Goal: Task Accomplishment & Management: Manage account settings

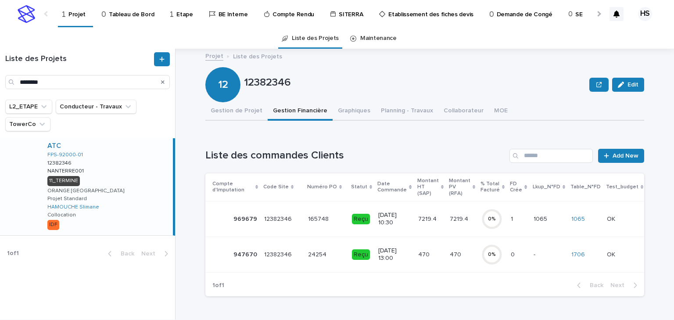
click at [0, 84] on html "Projet Tableau de Bord Etape BE Interne Compte Rendu SITERRA Etablissement des …" at bounding box center [337, 160] width 674 height 320
type input "********"
click at [102, 180] on div "ATC FPS-94440-01 12460737 12460737 VILLECRESNES001 VILLECRESNES001 11_TERMINE S…" at bounding box center [106, 186] width 133 height 97
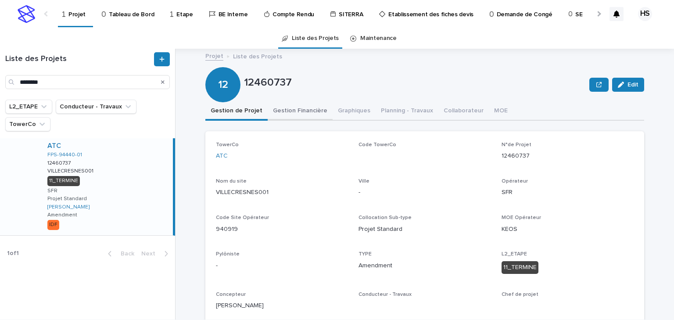
click at [281, 110] on button "Gestion Financière" at bounding box center [300, 111] width 65 height 18
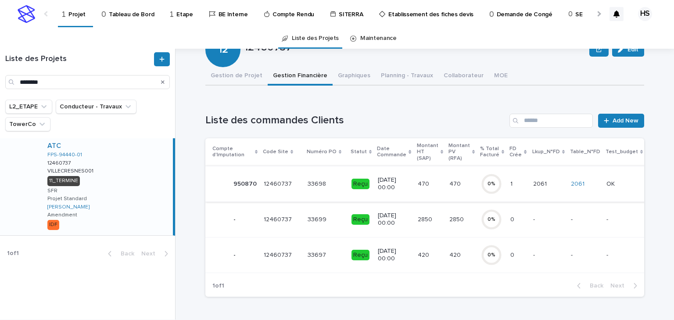
scroll to position [70, 0]
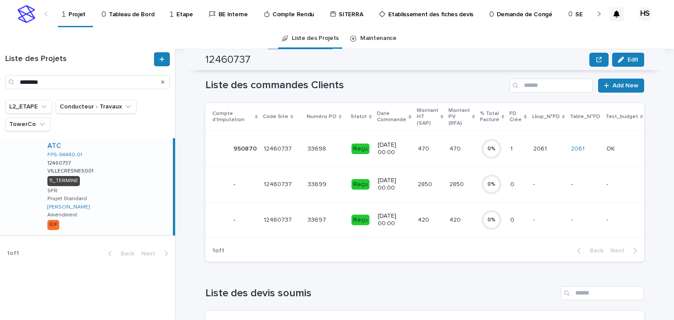
click at [419, 185] on p "2850" at bounding box center [426, 183] width 16 height 9
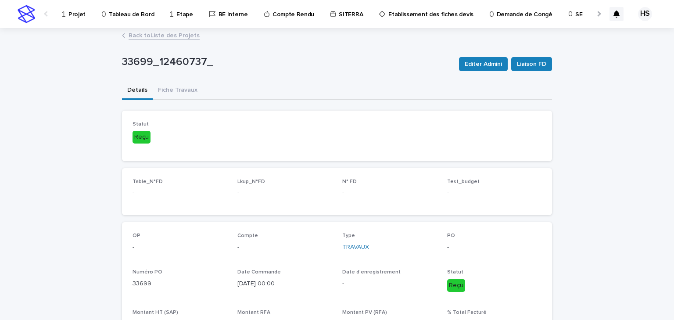
click at [154, 31] on link "Back to Liste des Projets" at bounding box center [164, 35] width 71 height 10
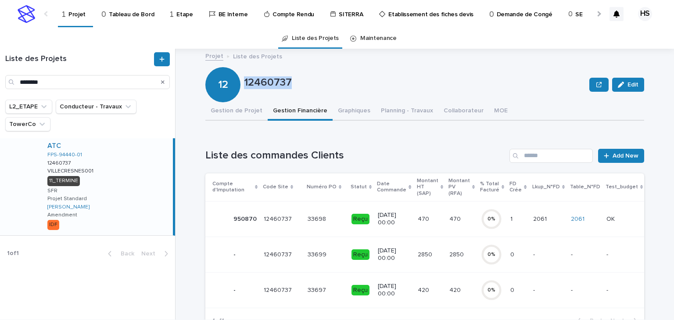
drag, startPoint x: 288, startPoint y: 84, endPoint x: 243, endPoint y: 86, distance: 44.8
click at [244, 86] on p "12460737" at bounding box center [415, 82] width 342 height 13
copy p "12460737"
drag, startPoint x: 60, startPoint y: 84, endPoint x: 4, endPoint y: 85, distance: 55.8
click at [4, 85] on div "Liste des Projets ********" at bounding box center [87, 70] width 175 height 37
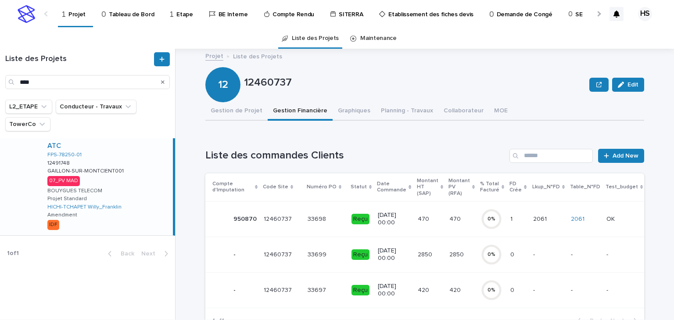
click at [111, 180] on div "ATC FPS-78250-01 12491748 12491748 GAILLON-SUR-MONTCIENT001 GAILLON-SUR-MONTCIE…" at bounding box center [106, 186] width 133 height 97
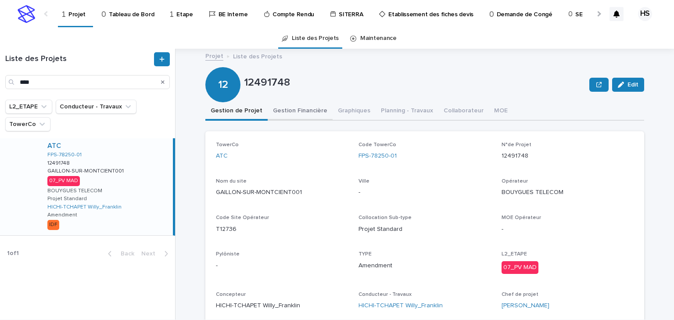
click at [306, 118] on button "Gestion Financière" at bounding box center [300, 111] width 65 height 18
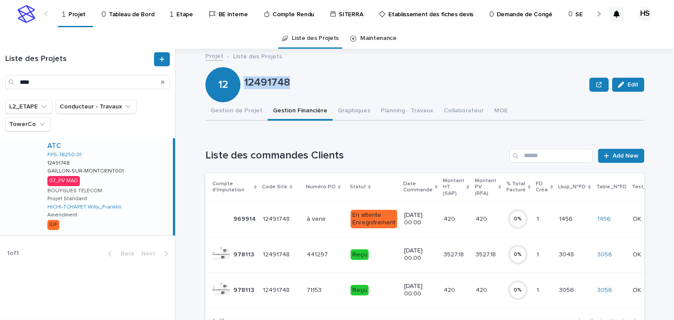
drag, startPoint x: 281, startPoint y: 84, endPoint x: 243, endPoint y: 89, distance: 38.5
click at [244, 89] on div "12491748" at bounding box center [415, 84] width 342 height 16
copy p "12491748"
click at [321, 82] on p "12491748" at bounding box center [415, 82] width 342 height 13
click at [230, 105] on button "Gestion de Projet" at bounding box center [237, 111] width 62 height 18
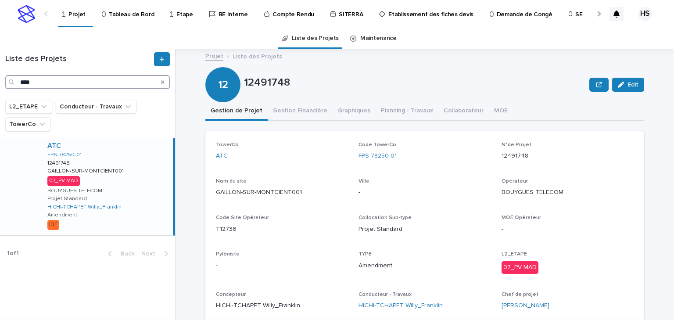
drag, startPoint x: 53, startPoint y: 85, endPoint x: -21, endPoint y: 83, distance: 73.4
click at [0, 83] on html "Projet Tableau de Bord Etape BE Interne Compte Rendu SITERRA Etablissement des …" at bounding box center [337, 160] width 674 height 320
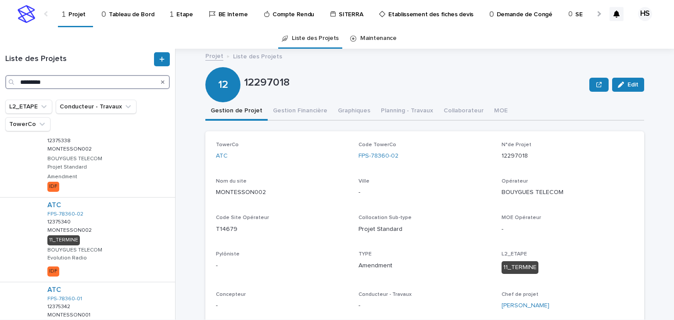
scroll to position [281, 0]
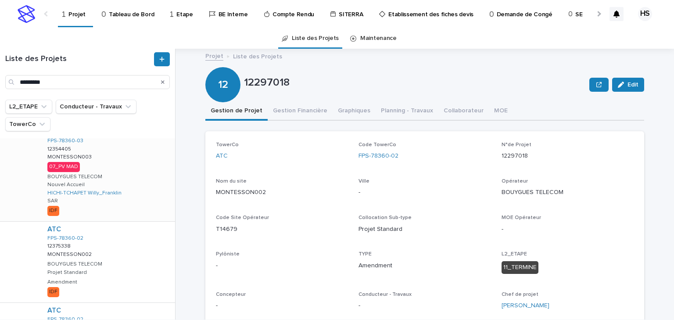
click at [99, 166] on div "ATC FPS-78360-03 12354405 12354405 MONTESSON003 MONTESSON003 07_PV MAD BOUYGUES…" at bounding box center [107, 172] width 135 height 97
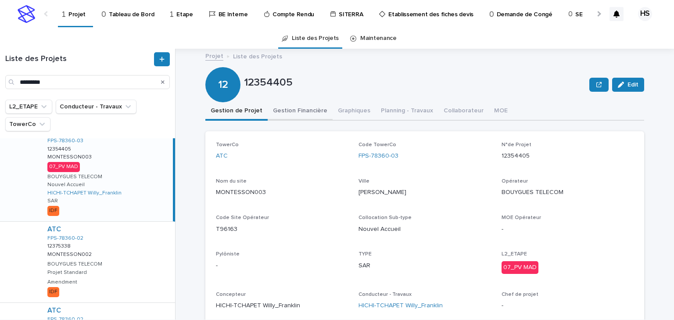
click at [297, 115] on button "Gestion Financière" at bounding box center [300, 111] width 65 height 18
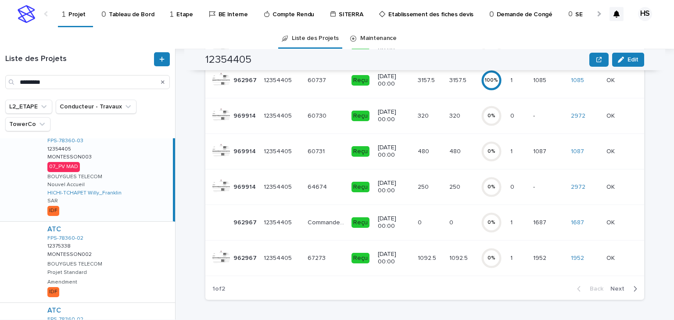
scroll to position [316, 0]
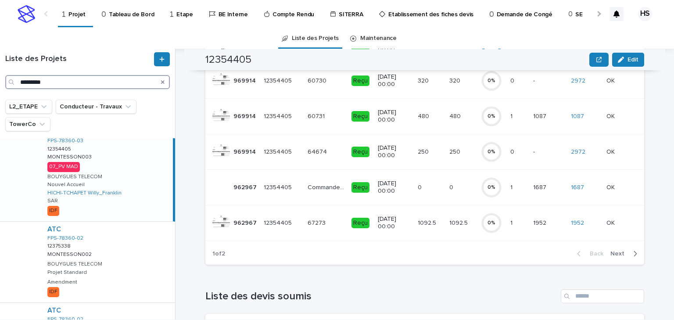
click at [66, 84] on input "*********" at bounding box center [87, 82] width 165 height 14
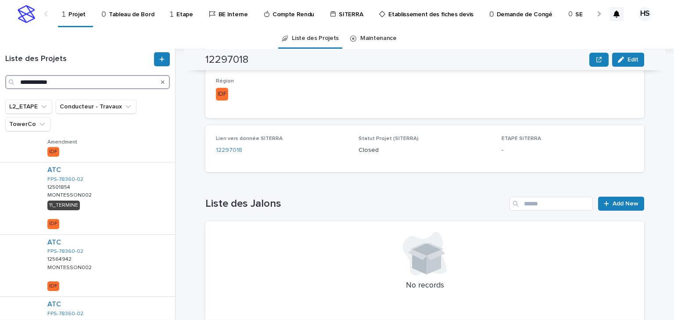
scroll to position [517, 0]
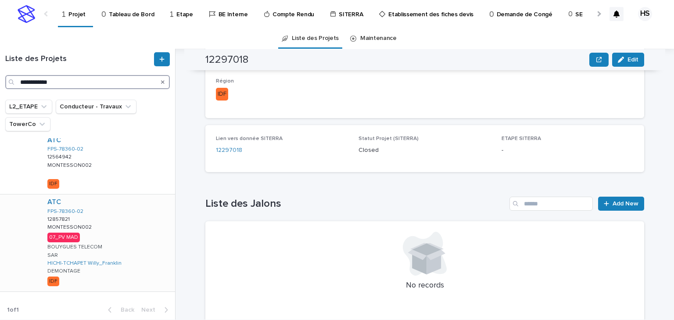
type input "**********"
click at [120, 222] on div "ATC FPS-78360-02 12857821 12857821 MONTESSON002 MONTESSON002 07_PV MAD BOUYGUES…" at bounding box center [107, 243] width 135 height 97
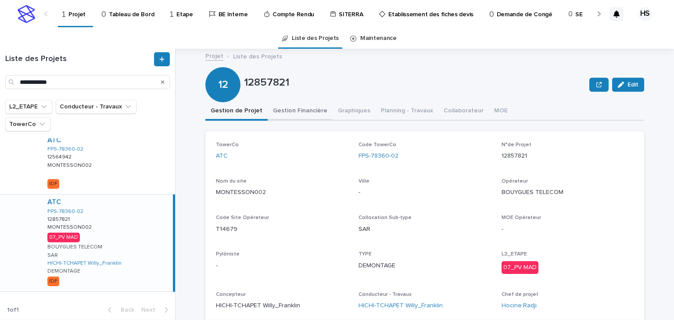
click at [292, 108] on button "Gestion Financière" at bounding box center [300, 111] width 65 height 18
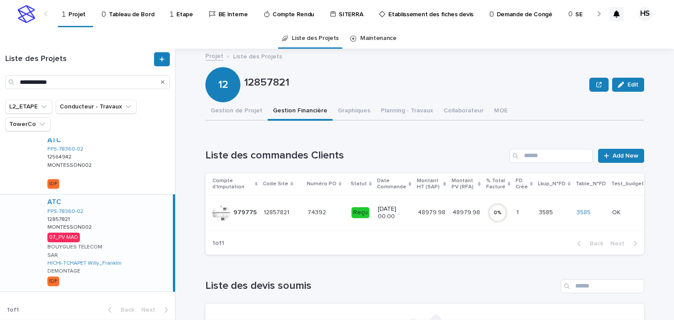
click at [422, 208] on p "48979.98" at bounding box center [432, 211] width 29 height 9
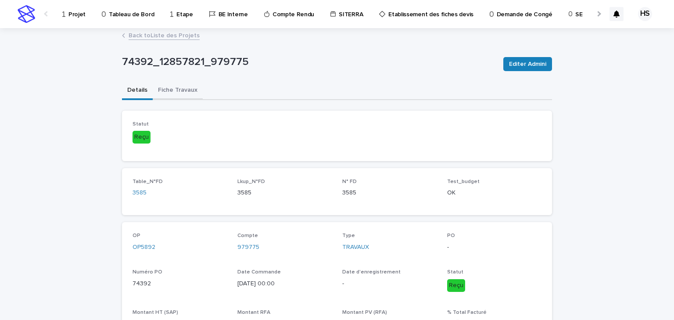
click at [186, 90] on button "Fiche Travaux" at bounding box center [178, 91] width 50 height 18
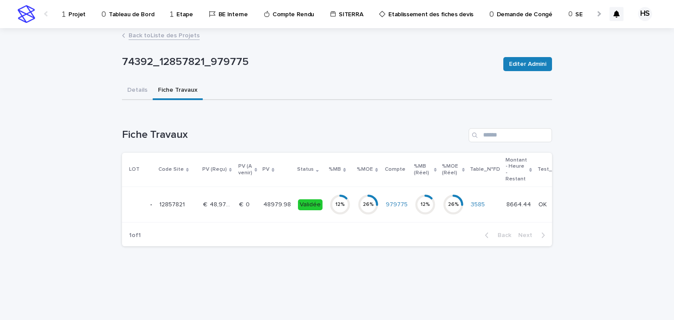
click at [270, 196] on td "48979.98 48979.98" at bounding box center [277, 205] width 35 height 36
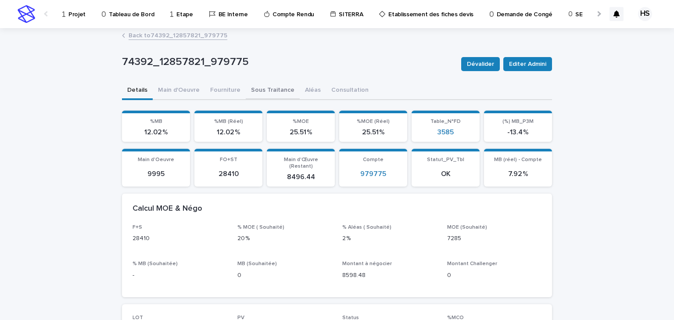
click at [263, 93] on button "Sous Traitance" at bounding box center [273, 91] width 54 height 18
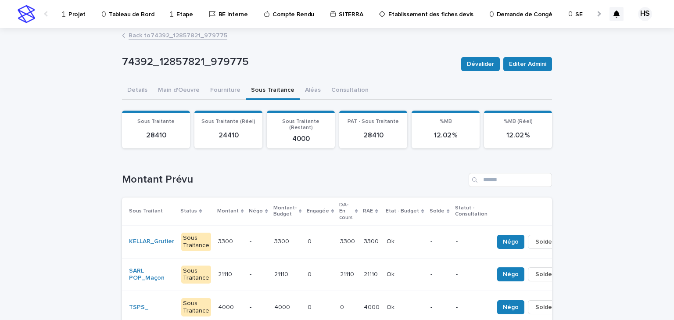
scroll to position [70, 0]
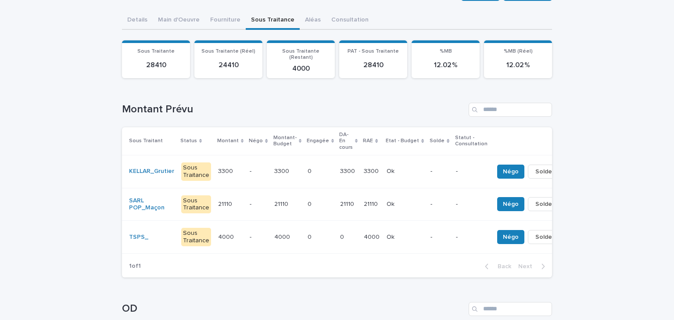
click at [340, 199] on p "21110" at bounding box center [348, 203] width 16 height 9
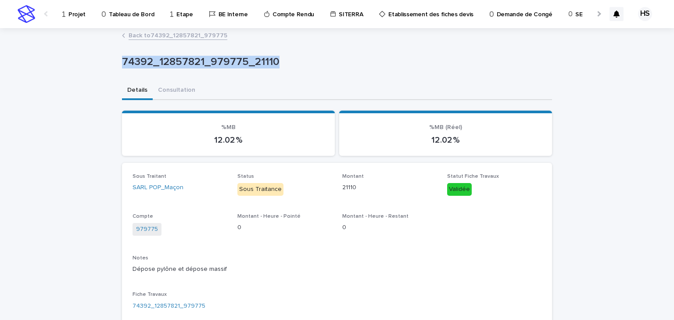
drag, startPoint x: 279, startPoint y: 62, endPoint x: 113, endPoint y: 65, distance: 166.0
click at [113, 65] on div "Loading... Saving… Loading... Saving… 74392_12857821_979775_21110 74392_1285782…" at bounding box center [337, 286] width 674 height 514
click at [278, 87] on div "Details Consultation" at bounding box center [337, 91] width 430 height 18
drag, startPoint x: 276, startPoint y: 60, endPoint x: 119, endPoint y: 65, distance: 156.4
click at [122, 65] on p "74392_12857821_979775_21110" at bounding box center [335, 62] width 427 height 13
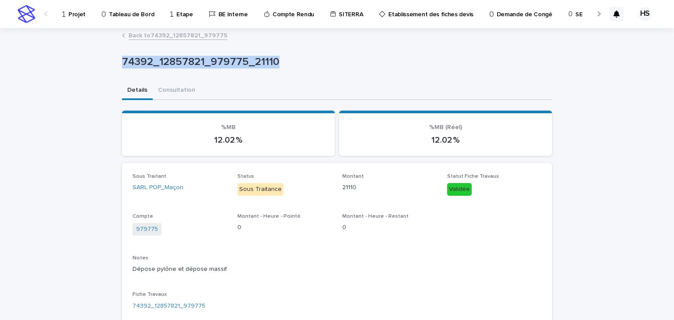
copy p "74392_12857821_979775_21110"
click at [191, 29] on div "74392_12857821_979775_21110 74392_12857821_979775_21110 Sorry, there was an err…" at bounding box center [337, 264] width 430 height 470
click at [191, 34] on link "Back to 74392_12857821_979775" at bounding box center [178, 35] width 99 height 10
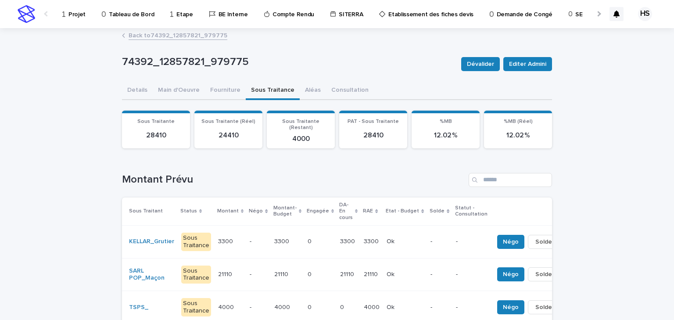
scroll to position [35, 0]
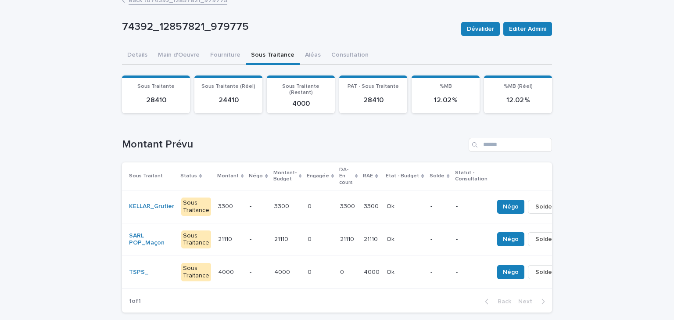
click at [314, 199] on div "0 0" at bounding box center [320, 206] width 25 height 14
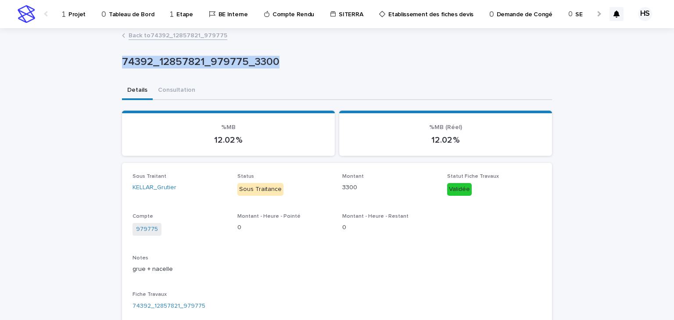
drag, startPoint x: 276, startPoint y: 61, endPoint x: 128, endPoint y: 64, distance: 148.0
click at [113, 62] on div "Loading... Saving… Loading... Saving… 74392_12857821_979775_3300 74392_12857821…" at bounding box center [337, 286] width 674 height 514
copy p "74392_12857821_979775_3300"
click at [80, 16] on p "Projet" at bounding box center [77, 9] width 17 height 18
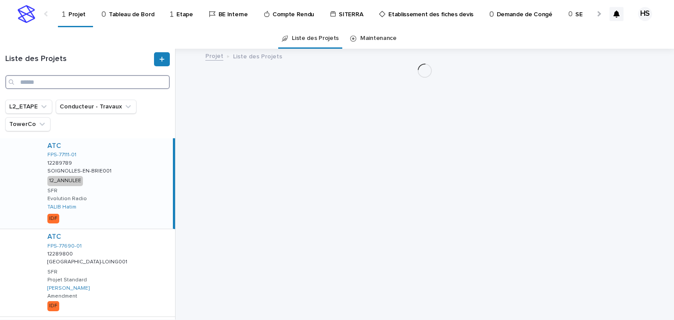
click at [47, 84] on input "Search" at bounding box center [87, 82] width 165 height 14
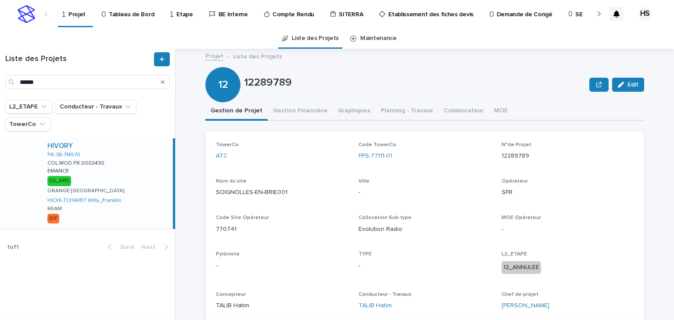
click at [105, 166] on div "HIVORY FR-78-714570 COL.MOD.FR.0002430 COL.MOD.FR.0002430 EMANCE EMANCE 02_APD …" at bounding box center [106, 183] width 133 height 90
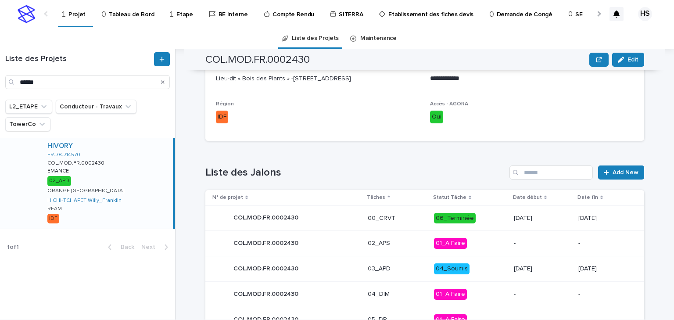
scroll to position [351, 0]
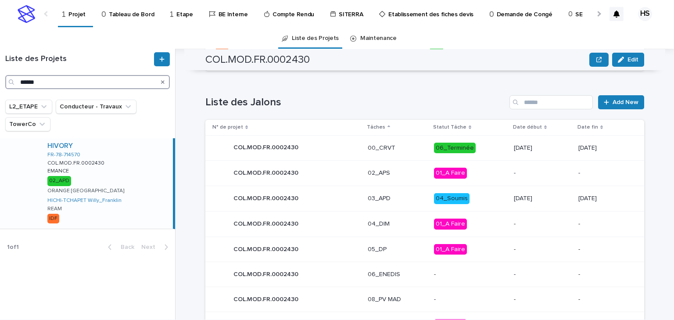
click at [52, 86] on input "******" at bounding box center [87, 82] width 165 height 14
drag, startPoint x: 65, startPoint y: 84, endPoint x: -40, endPoint y: 81, distance: 105.0
click at [0, 81] on html "Projet Tableau de Bord Etape BE Interne Compte Rendu SITERRA Etablissement des …" at bounding box center [337, 160] width 674 height 320
paste input "**"
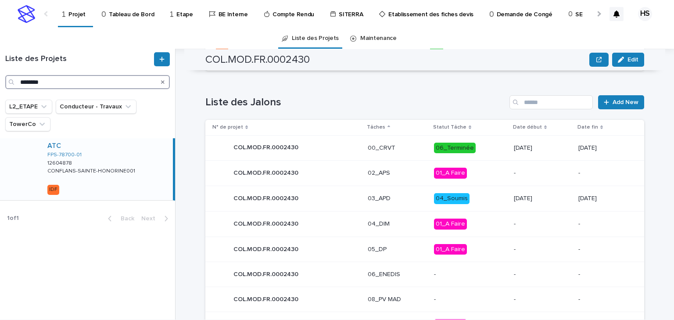
type input "********"
click at [115, 173] on p "CONFLANS-SAINTE-HONORINE001" at bounding box center [92, 170] width 90 height 8
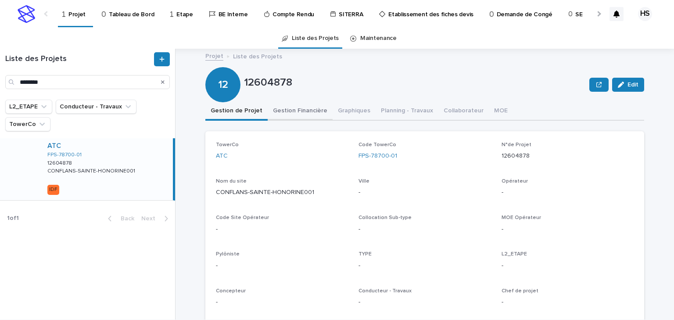
click at [289, 112] on button "Gestion Financière" at bounding box center [300, 111] width 65 height 18
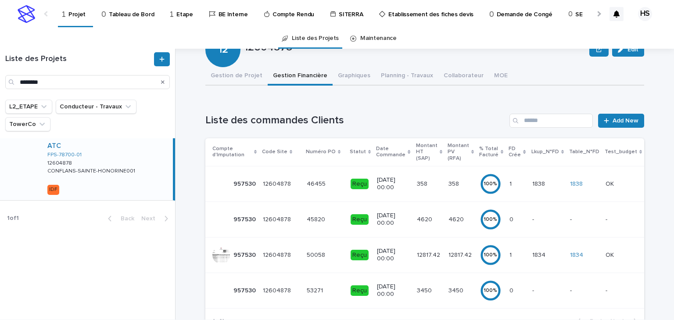
scroll to position [70, 0]
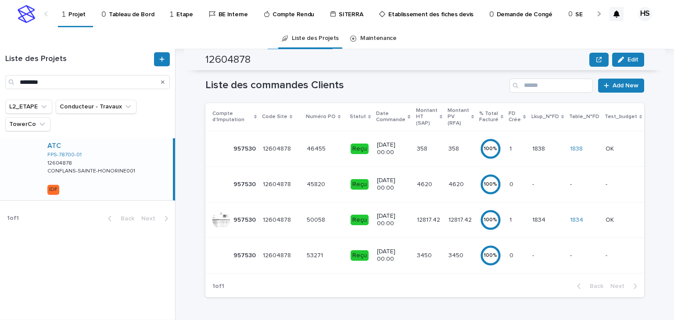
click at [513, 249] on td "0 0" at bounding box center [517, 256] width 22 height 36
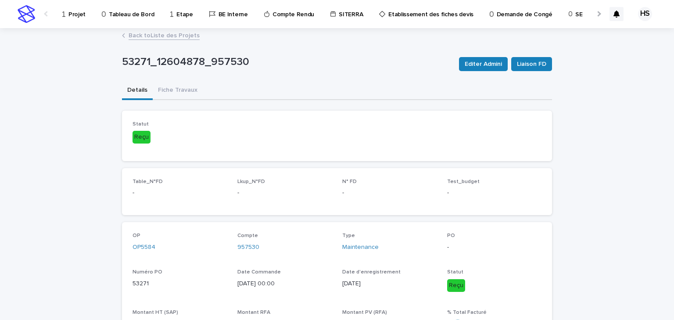
click at [170, 37] on link "Back to Liste des Projets" at bounding box center [164, 35] width 71 height 10
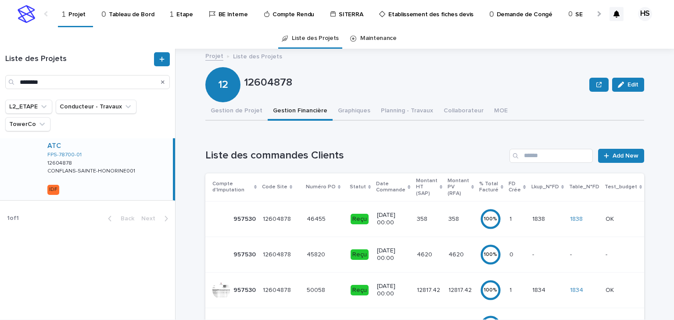
scroll to position [70, 0]
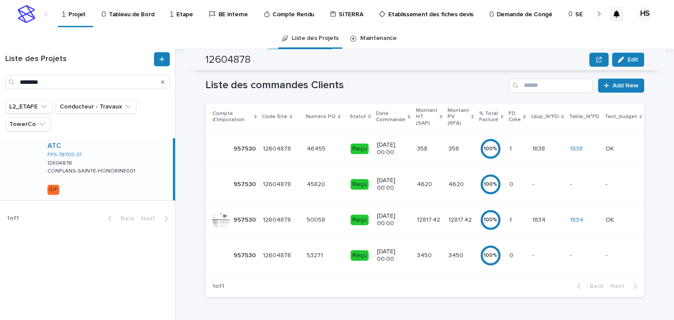
click at [512, 180] on td "0 0" at bounding box center [517, 184] width 22 height 36
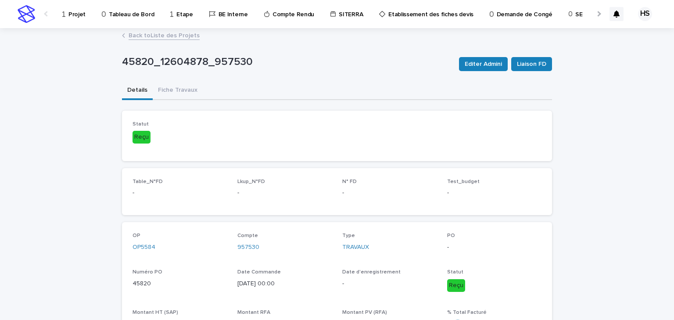
click at [179, 37] on link "Back to Liste des Projets" at bounding box center [164, 35] width 71 height 10
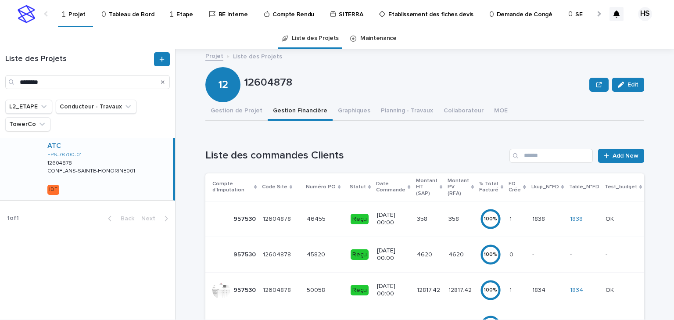
scroll to position [105, 0]
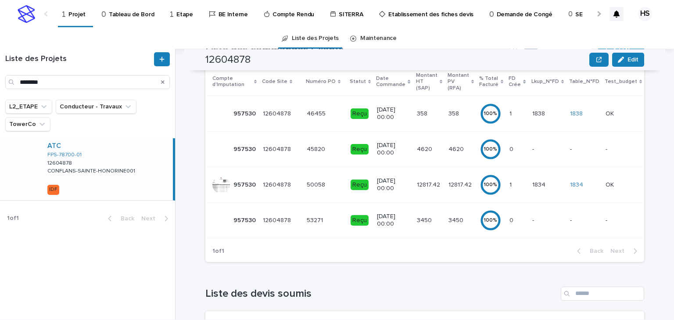
click at [529, 220] on td "- -" at bounding box center [548, 220] width 38 height 36
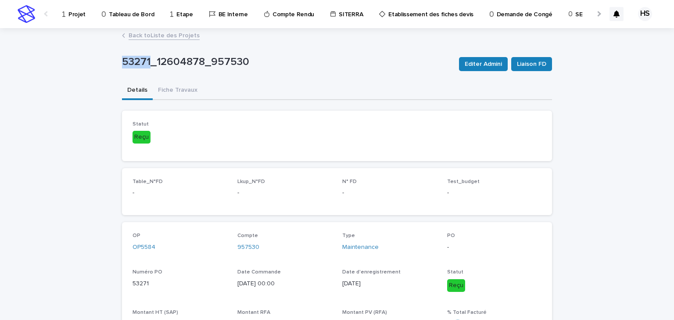
drag, startPoint x: 146, startPoint y: 59, endPoint x: 118, endPoint y: 61, distance: 28.6
drag, startPoint x: 148, startPoint y: 284, endPoint x: 128, endPoint y: 285, distance: 19.8
copy p "53271"
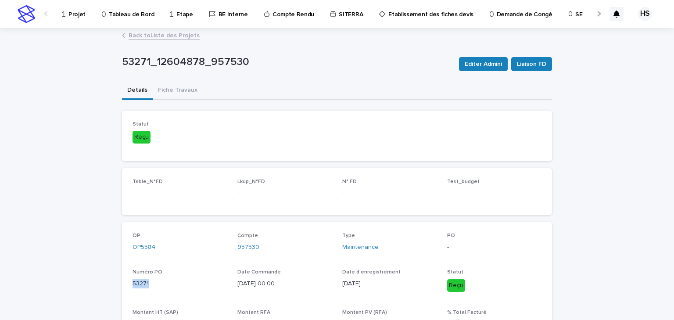
click at [158, 34] on link "Back to Liste des Projets" at bounding box center [164, 35] width 71 height 10
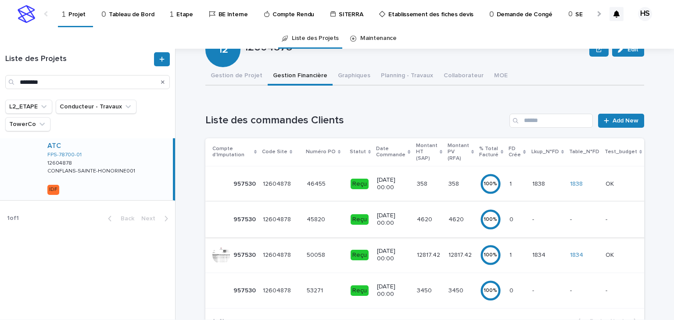
scroll to position [70, 0]
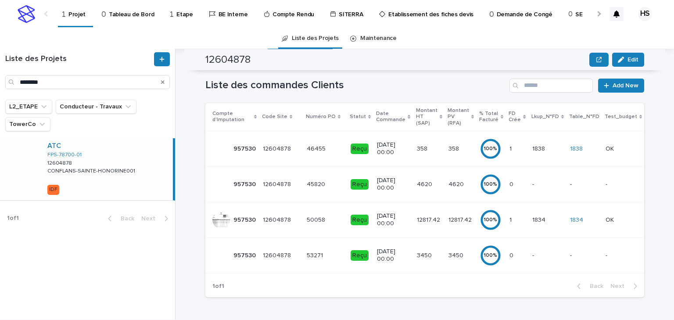
click at [514, 184] on td "0 0" at bounding box center [517, 184] width 22 height 36
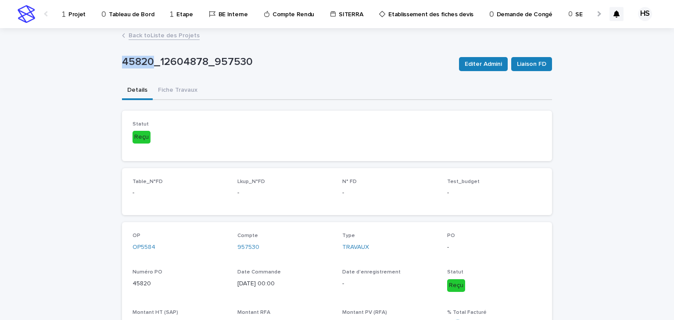
drag, startPoint x: 149, startPoint y: 62, endPoint x: 116, endPoint y: 62, distance: 32.9
copy p "45820"
click at [151, 35] on link "Back to Liste des Projets" at bounding box center [164, 35] width 71 height 10
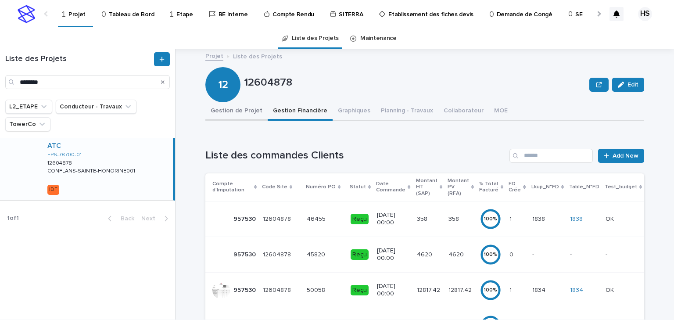
scroll to position [70, 0]
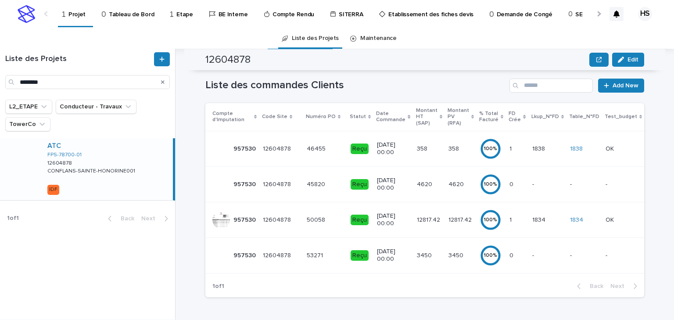
click at [529, 256] on td "- -" at bounding box center [548, 256] width 38 height 36
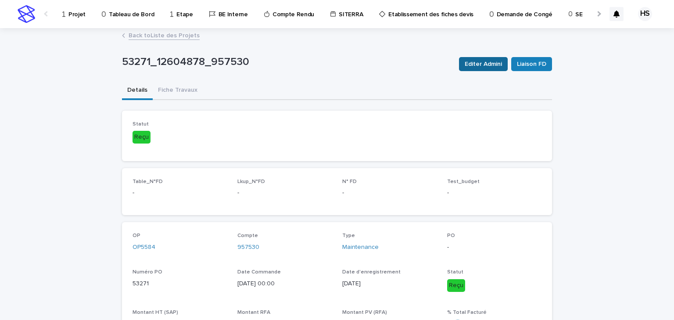
click at [488, 65] on span "Editer Admini" at bounding box center [483, 64] width 37 height 9
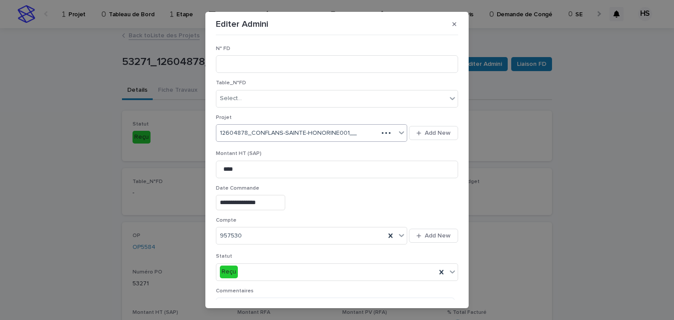
scroll to position [145, 0]
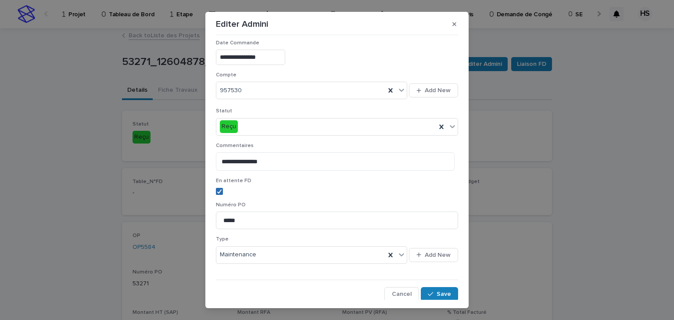
click at [218, 190] on icon at bounding box center [219, 191] width 5 height 4
click at [443, 293] on span "Save" at bounding box center [444, 294] width 14 height 6
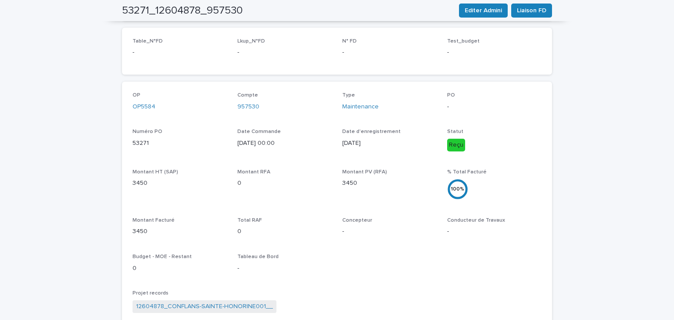
scroll to position [0, 0]
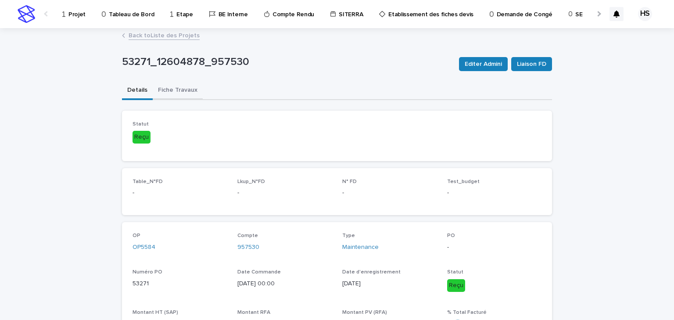
click at [165, 88] on button "Fiche Travaux" at bounding box center [178, 91] width 50 height 18
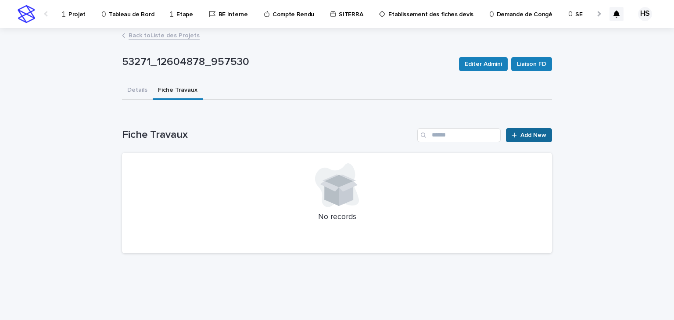
click at [524, 135] on span "Add New" at bounding box center [534, 135] width 26 height 6
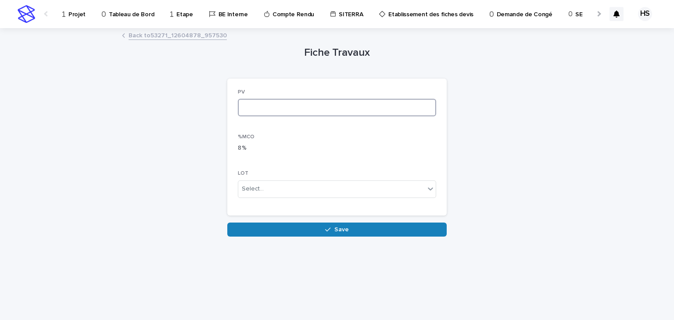
click at [258, 107] on input at bounding box center [337, 108] width 198 height 18
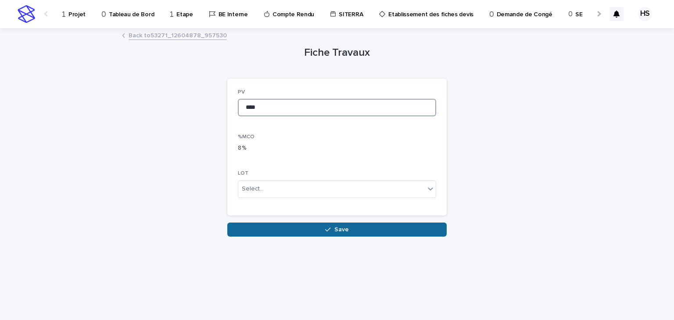
type input "****"
click at [287, 226] on button "Save" at bounding box center [337, 230] width 220 height 14
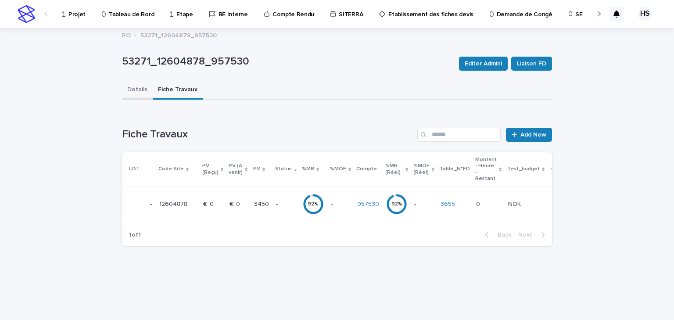
click at [141, 90] on button "Details" at bounding box center [137, 90] width 31 height 18
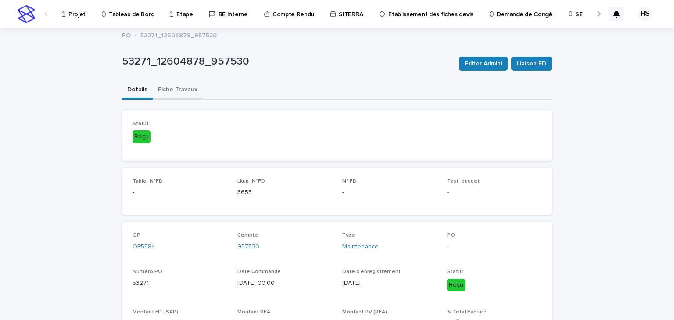
click at [172, 88] on button "Fiche Travaux" at bounding box center [178, 90] width 50 height 18
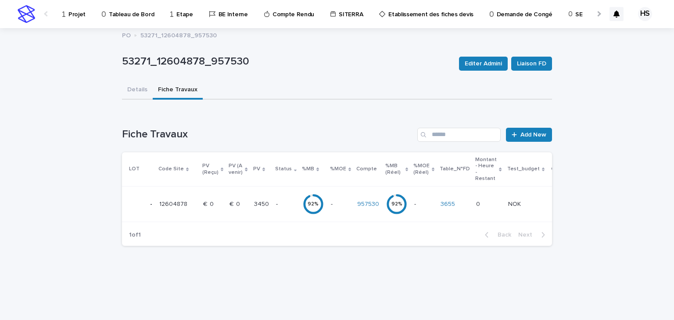
click at [263, 199] on p "3450" at bounding box center [262, 203] width 17 height 9
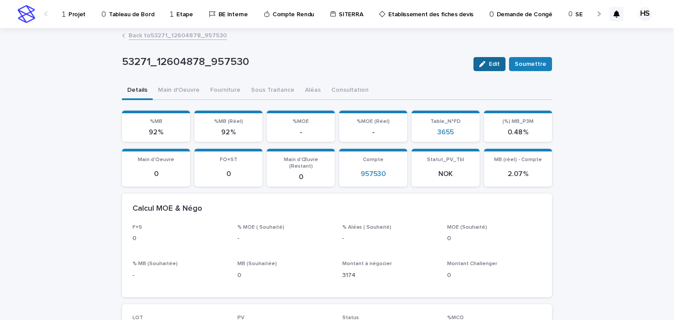
click at [485, 60] on button "Edit" at bounding box center [490, 64] width 32 height 14
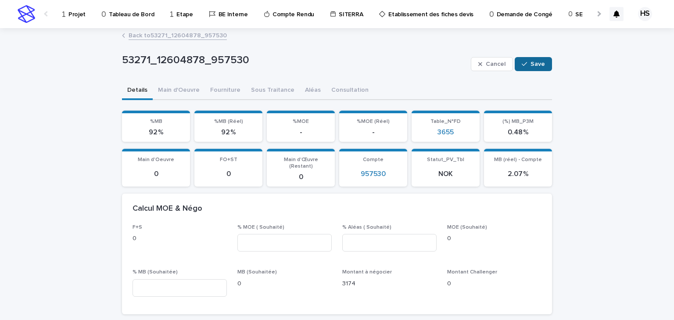
click at [524, 66] on icon "button" at bounding box center [524, 64] width 5 height 6
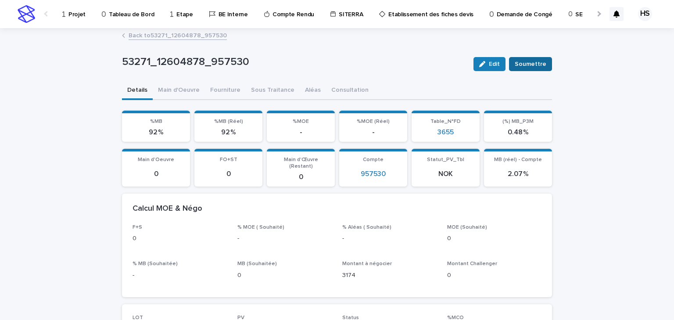
click at [523, 65] on span "Soumettre" at bounding box center [531, 64] width 32 height 9
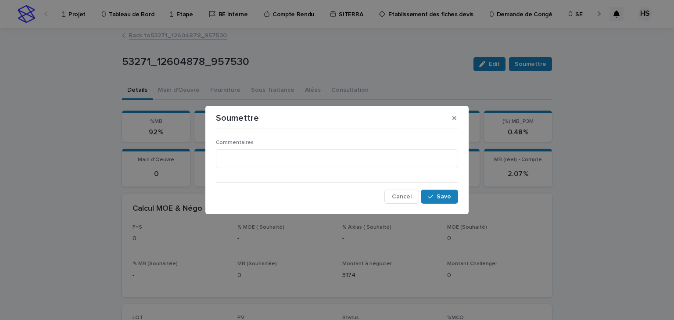
click at [402, 168] on div "Commentaires" at bounding box center [337, 158] width 242 height 36
click at [399, 162] on textarea at bounding box center [337, 158] width 242 height 19
type textarea "******"
click at [446, 193] on button "Save" at bounding box center [439, 197] width 37 height 14
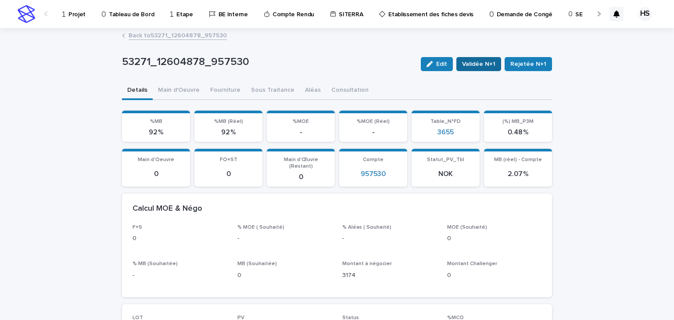
click at [485, 67] on span "Validée N+1" at bounding box center [478, 64] width 33 height 9
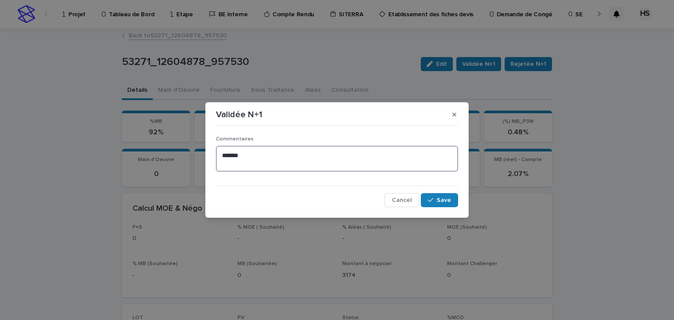
click at [261, 151] on textarea "******" at bounding box center [337, 159] width 242 height 26
type textarea "******"
click at [435, 200] on div "button" at bounding box center [432, 200] width 9 height 6
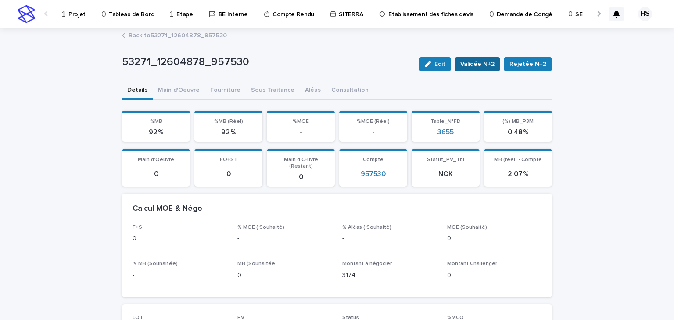
click at [493, 67] on span "Validée N+2" at bounding box center [478, 64] width 34 height 9
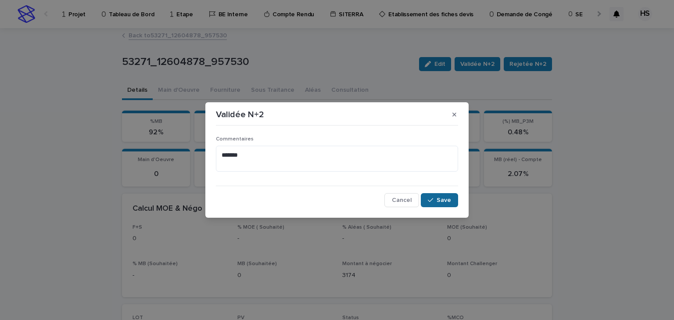
click at [430, 198] on icon "button" at bounding box center [430, 200] width 5 height 6
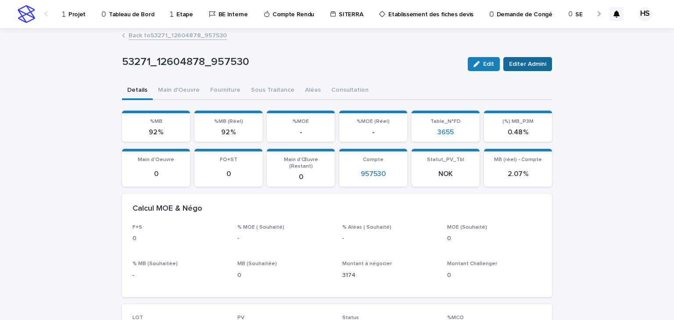
click at [529, 70] on button "Editer Admini" at bounding box center [528, 64] width 49 height 14
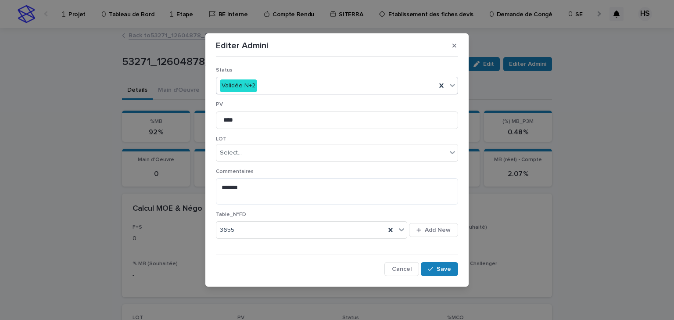
click at [301, 91] on div "Validée N+2" at bounding box center [326, 86] width 220 height 14
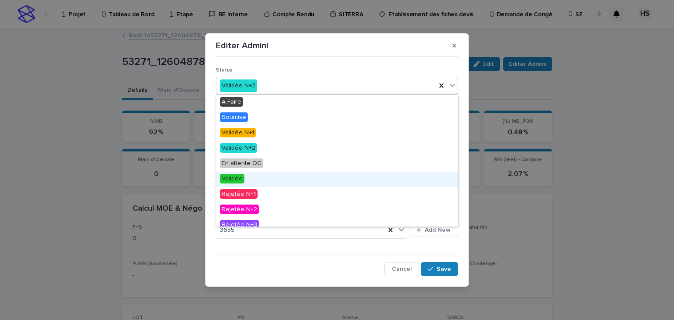
click at [242, 177] on span "Validée" at bounding box center [232, 179] width 25 height 10
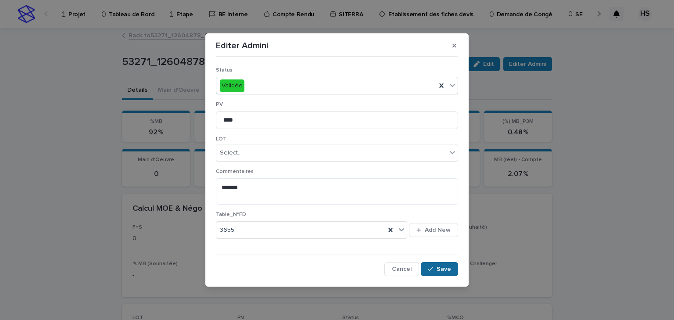
click at [432, 267] on icon "button" at bounding box center [430, 269] width 5 height 6
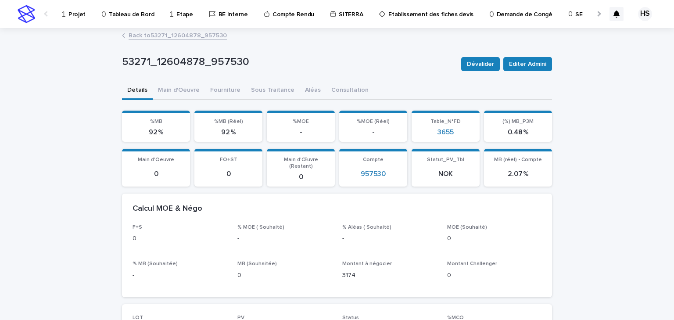
click at [148, 35] on link "Back to 53271_12604878_957530" at bounding box center [178, 35] width 98 height 10
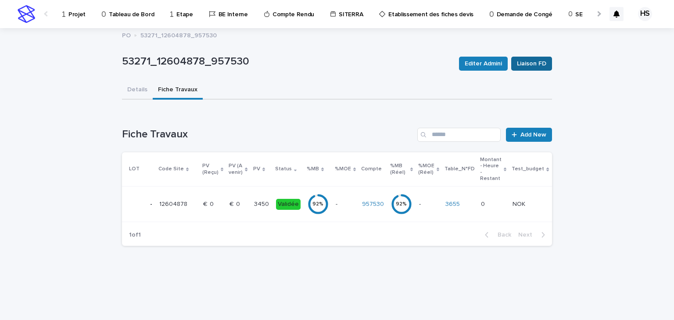
click at [534, 63] on span "Liaison FD" at bounding box center [531, 63] width 29 height 9
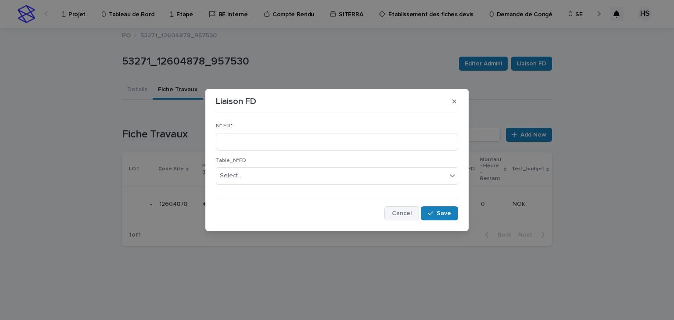
click at [400, 211] on span "Cancel" at bounding box center [402, 213] width 20 height 6
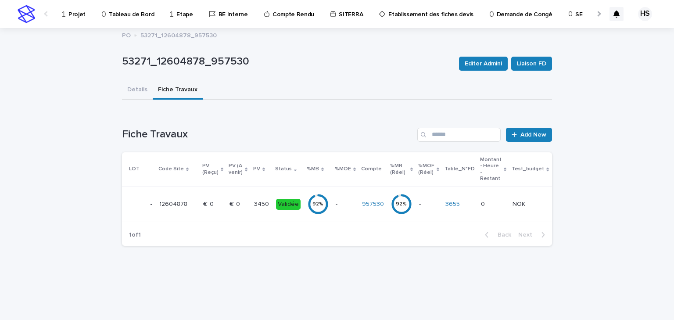
scroll to position [0, 47]
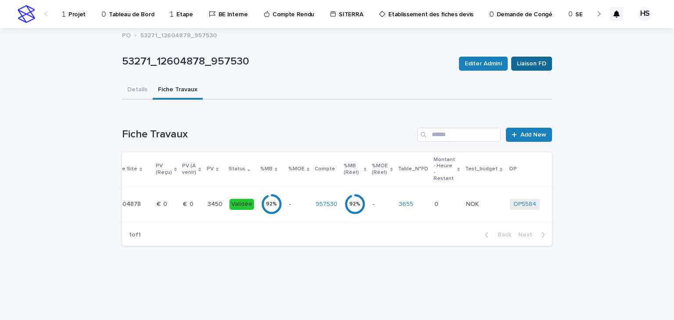
click at [526, 67] on span "Liaison FD" at bounding box center [531, 63] width 29 height 9
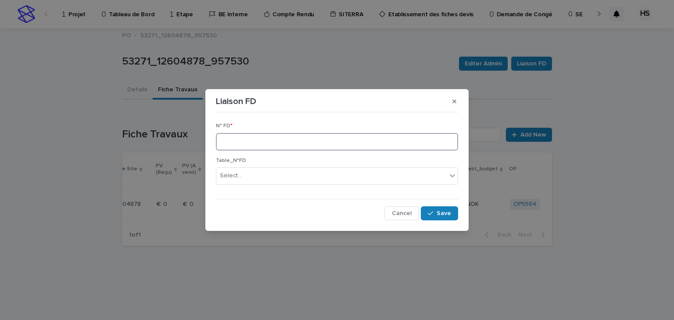
click at [246, 135] on input at bounding box center [337, 142] width 242 height 18
type input "****"
click at [445, 216] on button "Save" at bounding box center [439, 213] width 37 height 14
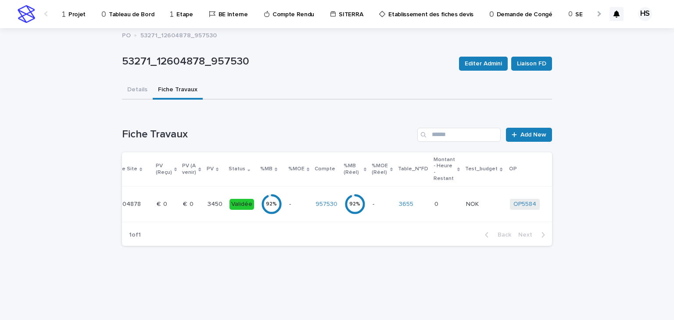
scroll to position [0, 0]
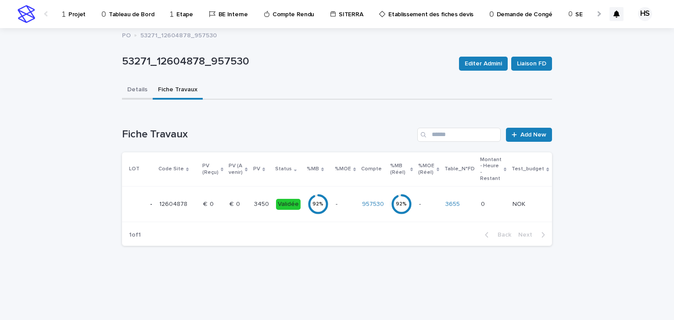
click at [144, 90] on button "Details" at bounding box center [137, 90] width 31 height 18
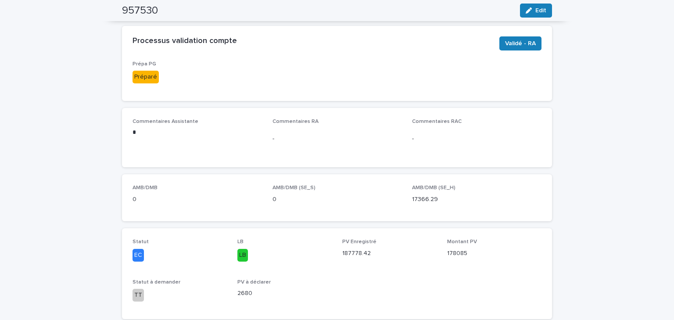
scroll to position [211, 0]
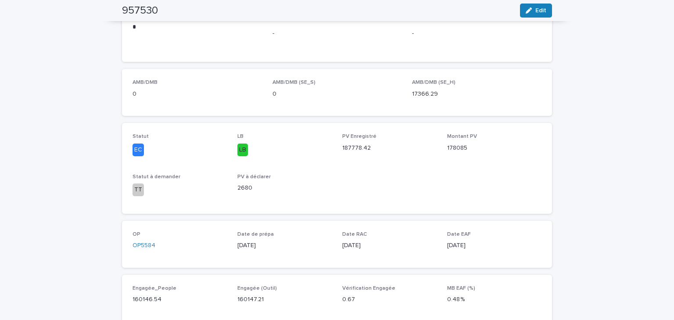
click at [292, 142] on div "LB" at bounding box center [285, 149] width 94 height 14
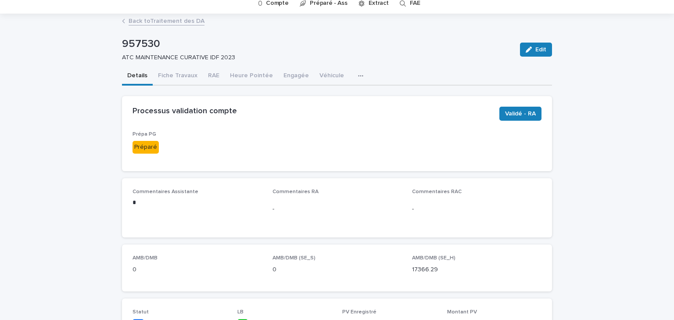
scroll to position [0, 0]
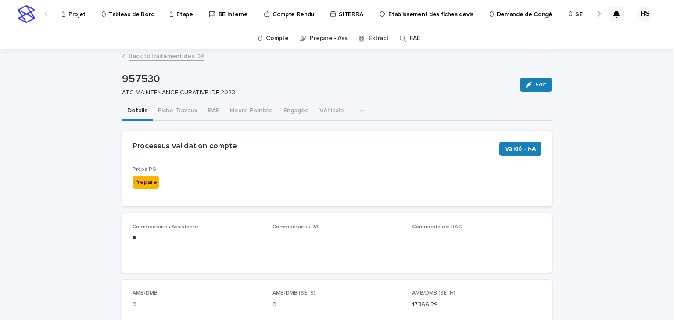
click at [152, 55] on link "Back to Traitement des DA" at bounding box center [167, 55] width 76 height 10
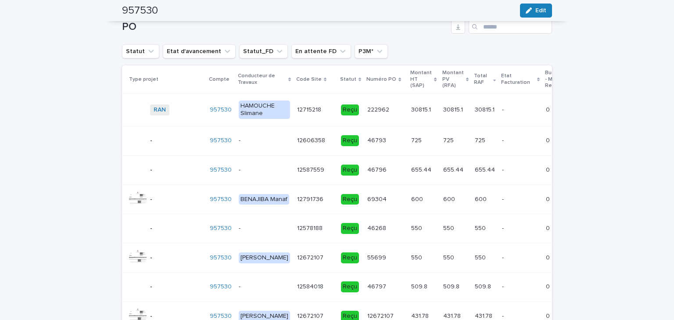
scroll to position [993, 0]
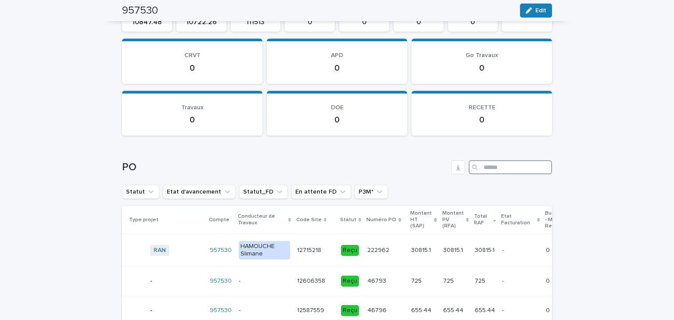
click at [532, 164] on input "Search" at bounding box center [510, 167] width 83 height 14
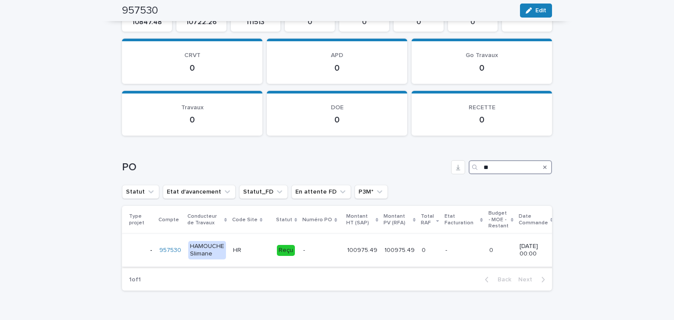
type input "**"
click at [251, 253] on div "HR HR" at bounding box center [251, 250] width 37 height 14
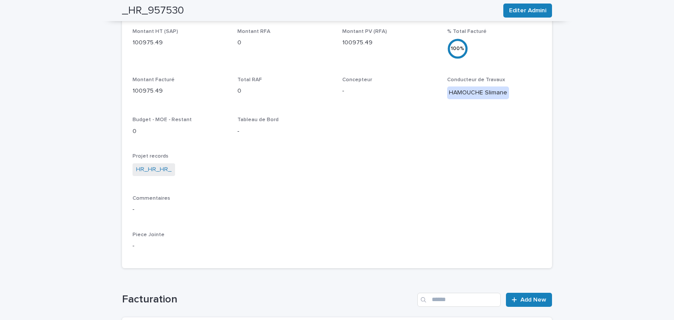
scroll to position [393, 0]
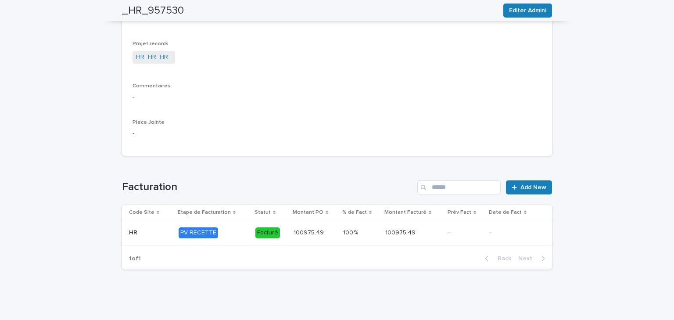
click at [329, 234] on p at bounding box center [315, 232] width 43 height 7
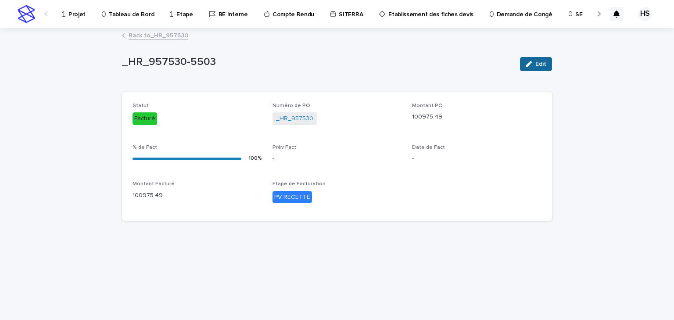
click at [538, 65] on span "Edit" at bounding box center [541, 64] width 11 height 6
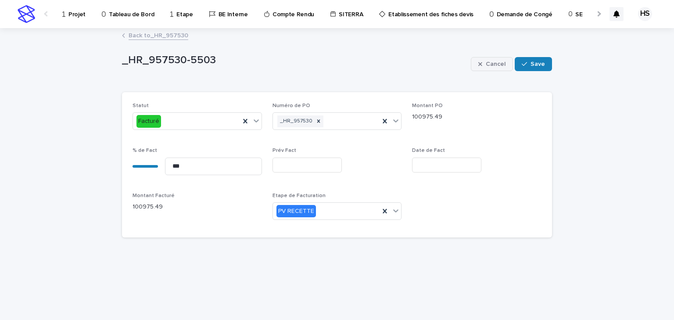
click at [496, 64] on span "Cancel" at bounding box center [496, 64] width 20 height 6
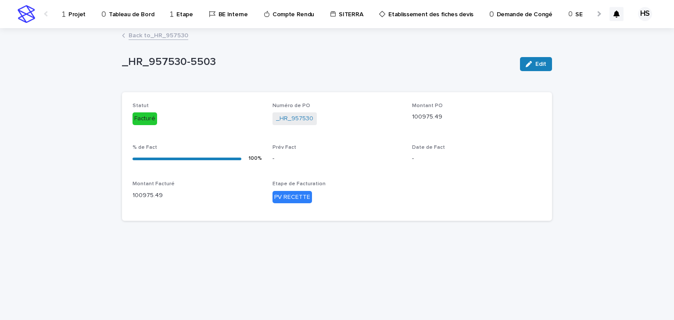
click at [167, 35] on link "Back to _HR_957530" at bounding box center [159, 35] width 60 height 10
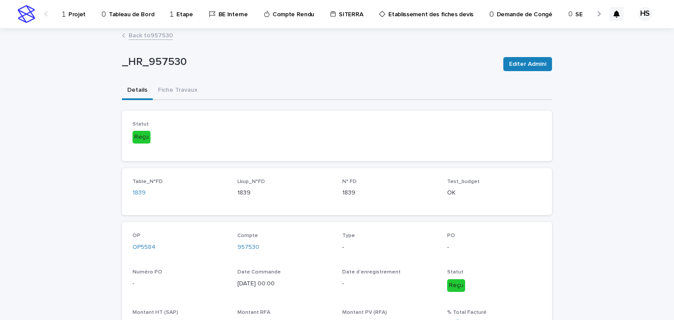
click at [148, 35] on link "Back to 957530" at bounding box center [151, 35] width 44 height 10
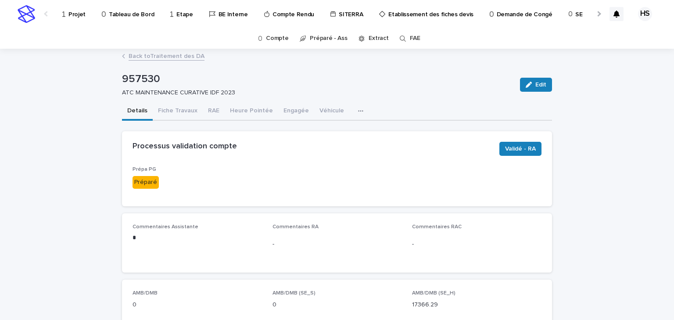
scroll to position [141, 0]
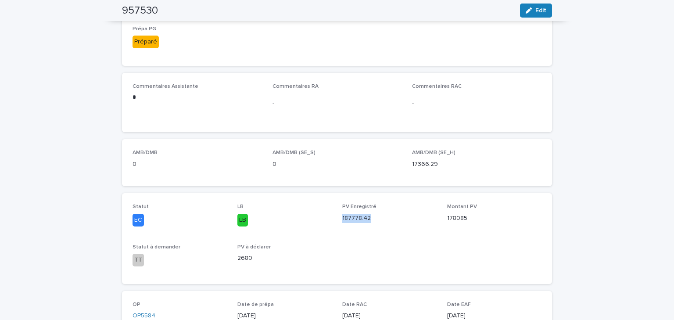
drag, startPoint x: 367, startPoint y: 217, endPoint x: 337, endPoint y: 219, distance: 29.9
click at [337, 219] on div "Statut EC LB LB PV Enregistré 187778.42 Montant PV 178085 Statut à demander TT …" at bounding box center [337, 238] width 409 height 69
click at [343, 229] on div "PV Enregistré 187778.42" at bounding box center [390, 217] width 94 height 26
drag, startPoint x: 347, startPoint y: 219, endPoint x: 337, endPoint y: 220, distance: 10.2
click at [337, 220] on div "Statut EC LB LB PV Enregistré 187778.42 Montant PV 178085 Statut à demander TT …" at bounding box center [337, 238] width 409 height 69
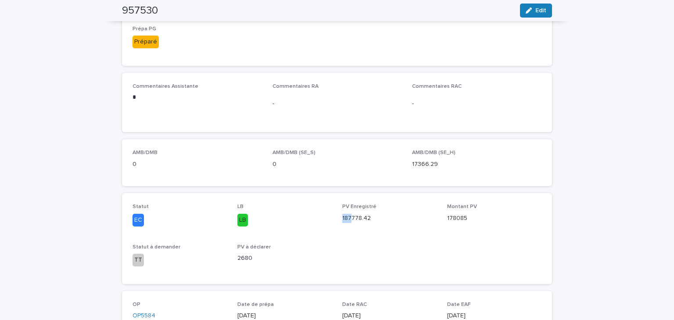
click at [349, 213] on div "187778.42" at bounding box center [390, 217] width 94 height 11
drag, startPoint x: 368, startPoint y: 218, endPoint x: 335, endPoint y: 209, distance: 34.2
click at [335, 209] on div "Statut EC LB LB PV Enregistré 187778.42 Montant PV 178085 Statut à demander TT …" at bounding box center [337, 238] width 409 height 69
click at [330, 226] on div "Statut EC LB LB PV Enregistré 187778.42 Montant PV 178085 Statut à demander TT …" at bounding box center [337, 238] width 409 height 69
drag, startPoint x: 443, startPoint y: 209, endPoint x: 482, endPoint y: 208, distance: 39.5
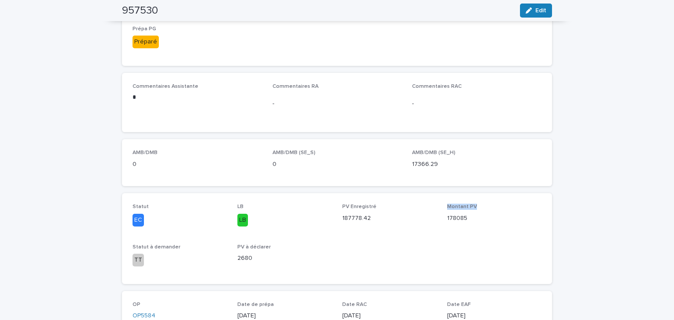
click at [482, 208] on div "Statut EC LB LB PV Enregistré 187778.42 Montant PV 178085 Statut à demander TT …" at bounding box center [337, 238] width 409 height 69
click at [464, 221] on p "178085" at bounding box center [494, 218] width 94 height 9
drag, startPoint x: 467, startPoint y: 219, endPoint x: 425, endPoint y: 220, distance: 42.6
click at [425, 220] on div "Statut EC LB LB PV Enregistré 187778.42 Montant PV 178085 Statut à demander TT …" at bounding box center [337, 238] width 409 height 69
click at [389, 230] on span "PV Enregistré 187778.42" at bounding box center [390, 218] width 94 height 29
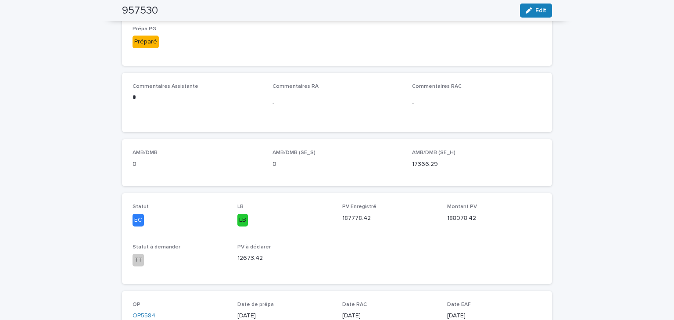
scroll to position [0, 0]
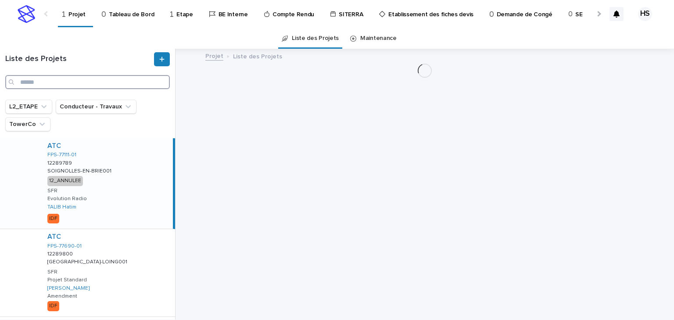
click at [44, 84] on input "Search" at bounding box center [87, 82] width 165 height 14
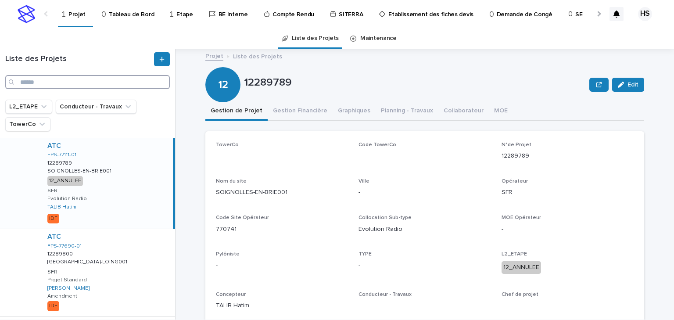
paste input "********"
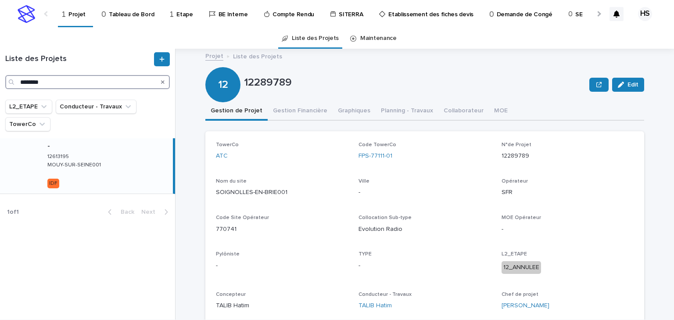
type input "********"
click at [116, 172] on div "- 12613195 12613195 MOUY-SUR-SEINE001 MOUY-SUR-SEINE001 IDF" at bounding box center [106, 165] width 133 height 55
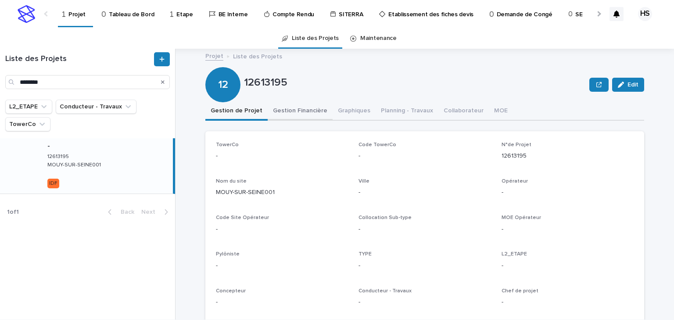
click at [289, 108] on button "Gestion Financière" at bounding box center [300, 111] width 65 height 18
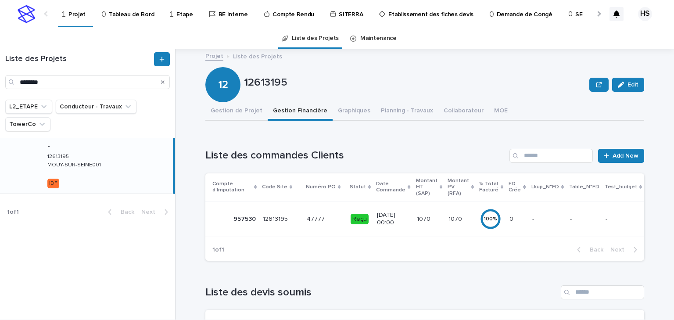
click at [414, 218] on td "1070 1070" at bounding box center [430, 219] width 32 height 36
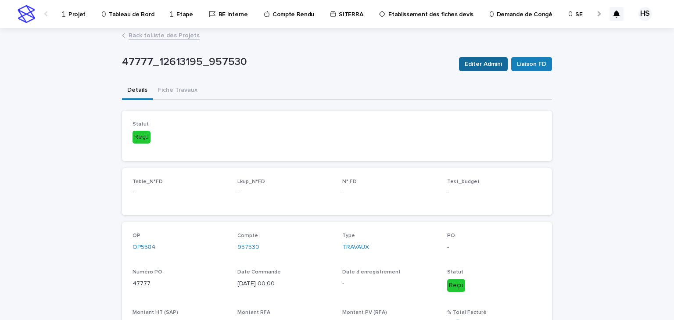
click at [499, 62] on span "Editer Admini" at bounding box center [483, 64] width 37 height 9
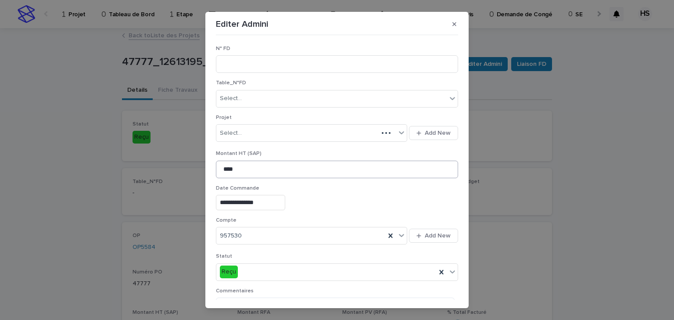
scroll to position [145, 0]
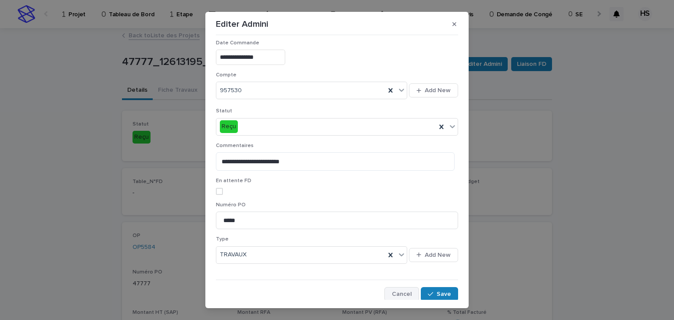
click at [392, 296] on span "Cancel" at bounding box center [402, 294] width 20 height 6
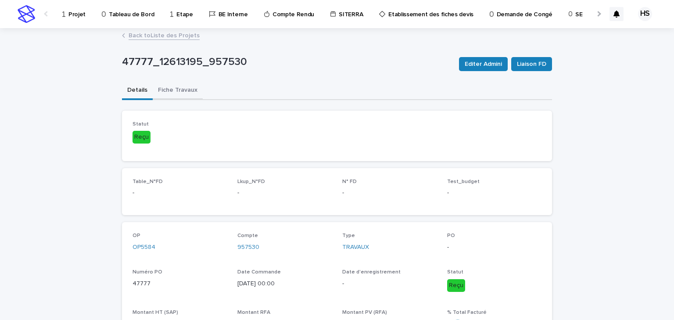
click at [179, 94] on button "Fiche Travaux" at bounding box center [178, 91] width 50 height 18
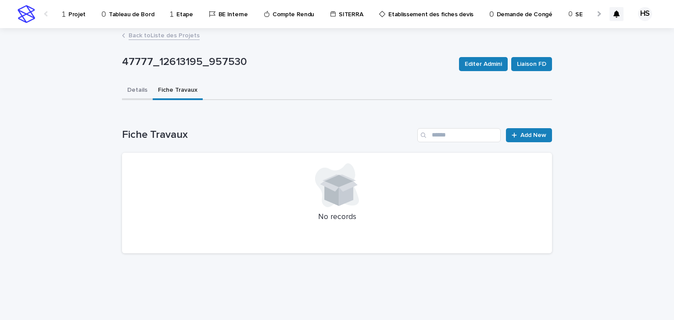
click at [141, 90] on button "Details" at bounding box center [137, 91] width 31 height 18
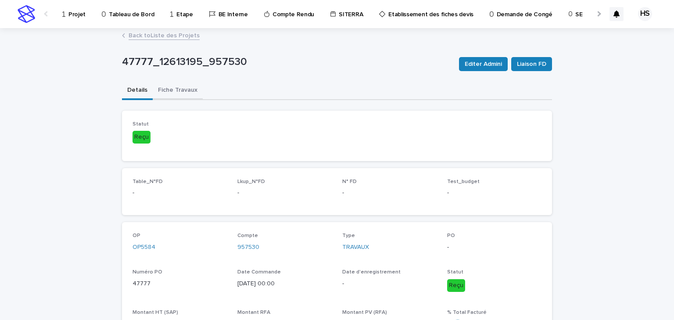
click at [179, 90] on button "Fiche Travaux" at bounding box center [178, 91] width 50 height 18
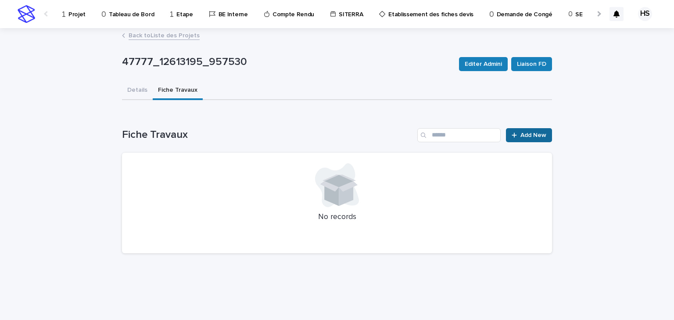
click at [522, 137] on span "Add New" at bounding box center [534, 135] width 26 height 6
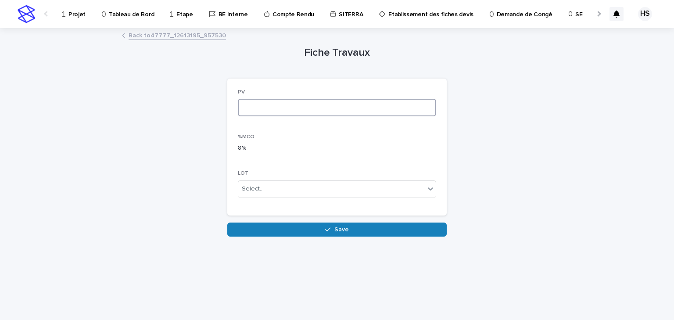
click at [246, 101] on input at bounding box center [337, 108] width 198 height 18
type input "*"
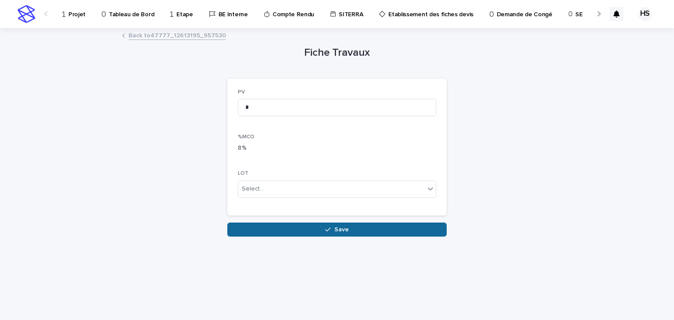
click at [293, 228] on button "Save" at bounding box center [337, 230] width 220 height 14
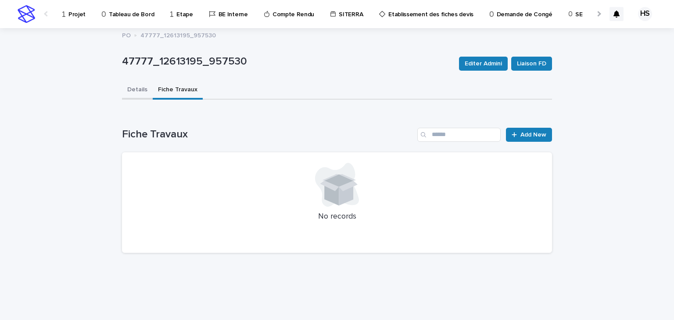
click at [138, 91] on button "Details" at bounding box center [137, 90] width 31 height 18
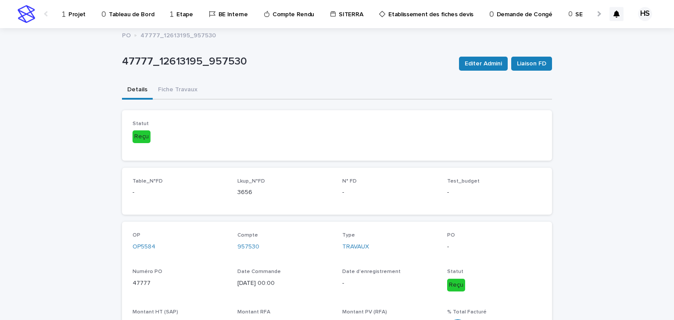
click at [73, 21] on link "Projet" at bounding box center [75, 13] width 28 height 27
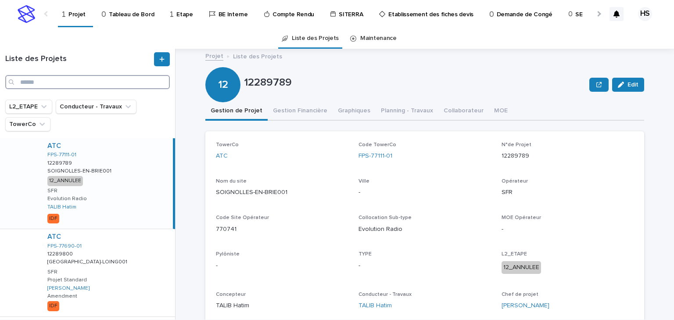
click at [51, 84] on input "Search" at bounding box center [87, 82] width 165 height 14
paste input "********"
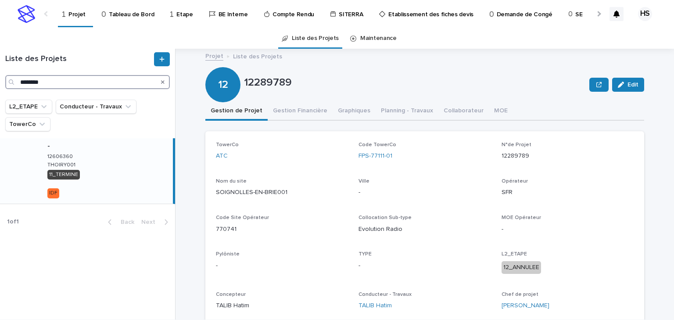
type input "********"
click at [103, 162] on div "- 12606360 12606360 THOIRY001 THOIRY001 11_TERMINE IDF" at bounding box center [106, 170] width 133 height 65
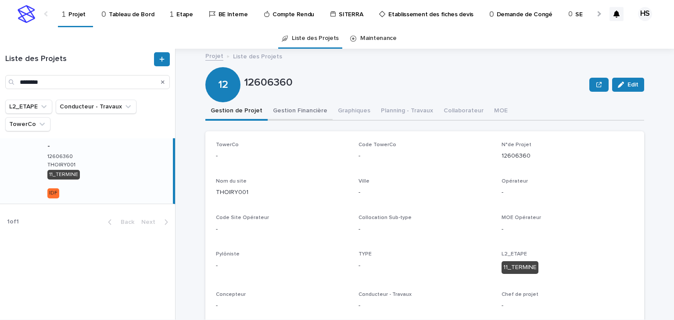
click at [287, 112] on button "Gestion Financière" at bounding box center [300, 111] width 65 height 18
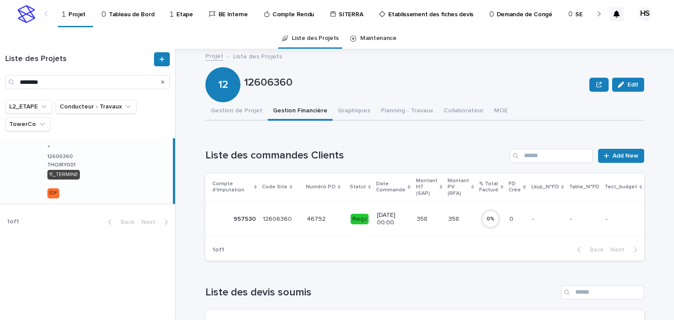
click at [445, 220] on td "358 358" at bounding box center [461, 219] width 32 height 36
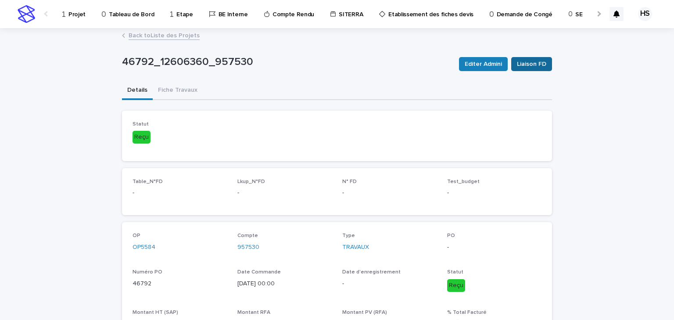
click at [531, 67] on span "Liaison FD" at bounding box center [531, 64] width 29 height 9
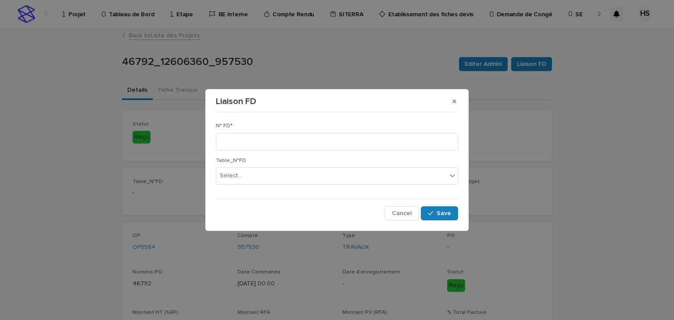
click at [255, 154] on div "N° FD *" at bounding box center [337, 140] width 242 height 34
click at [258, 144] on input at bounding box center [337, 142] width 242 height 18
type input "****"
click at [437, 209] on button "Save" at bounding box center [439, 213] width 37 height 14
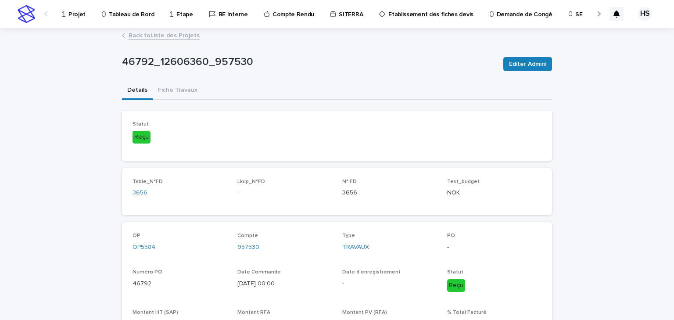
click at [79, 16] on p "Projet" at bounding box center [77, 9] width 17 height 18
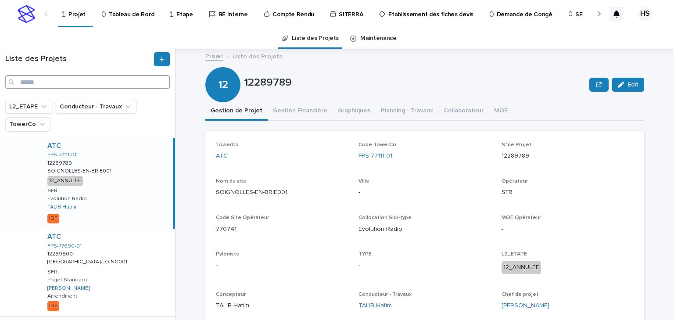
click at [74, 84] on input "Search" at bounding box center [87, 82] width 165 height 14
paste input "********"
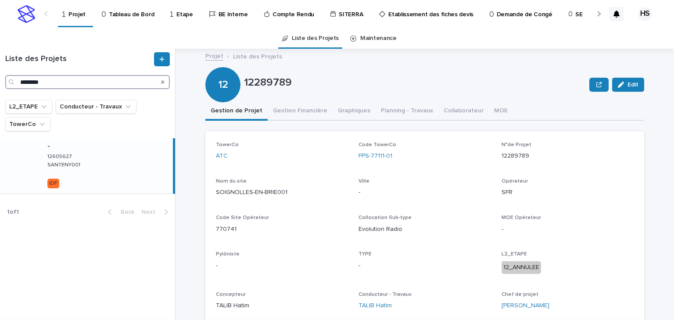
type input "********"
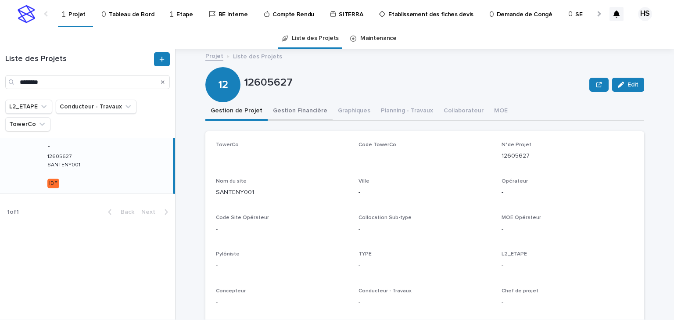
click at [292, 106] on button "Gestion Financière" at bounding box center [300, 111] width 65 height 18
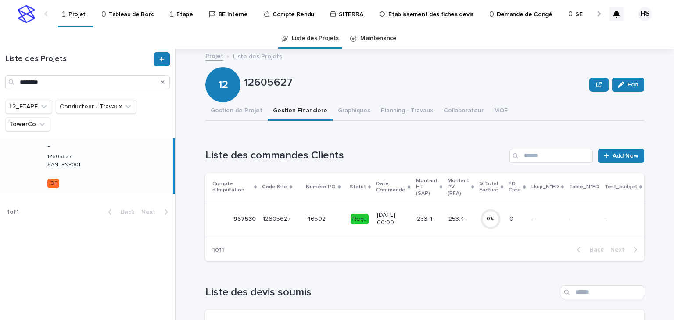
click at [421, 222] on p "253.4" at bounding box center [426, 218] width 18 height 9
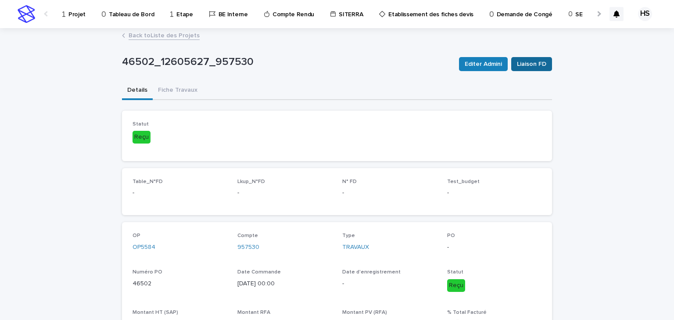
click at [534, 61] on span "Liaison FD" at bounding box center [531, 64] width 29 height 9
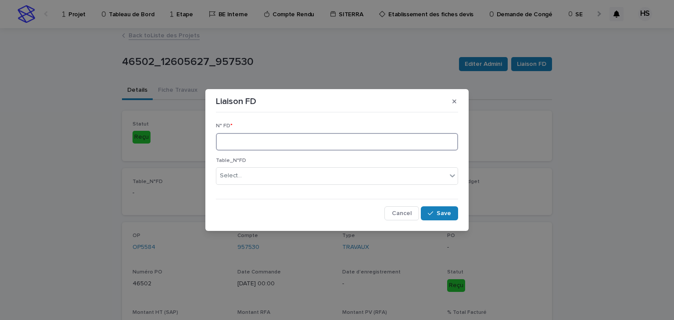
click at [267, 143] on input at bounding box center [337, 142] width 242 height 18
drag, startPoint x: 237, startPoint y: 141, endPoint x: 201, endPoint y: 141, distance: 36.0
click at [202, 141] on div "Liaison FD N° FD * **** Table_N°FD Select... Cancel Save" at bounding box center [337, 160] width 674 height 320
type input "****"
click at [439, 215] on span "Save" at bounding box center [444, 213] width 14 height 6
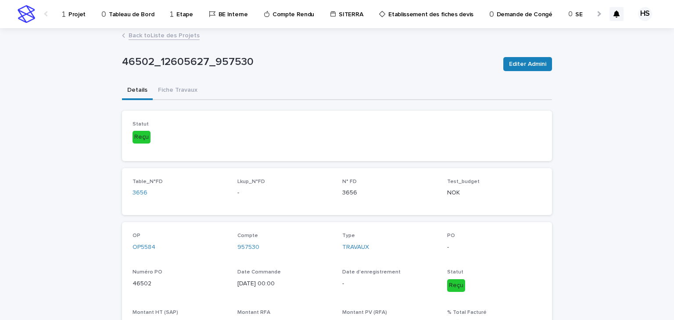
click at [71, 11] on p "Projet" at bounding box center [77, 9] width 17 height 18
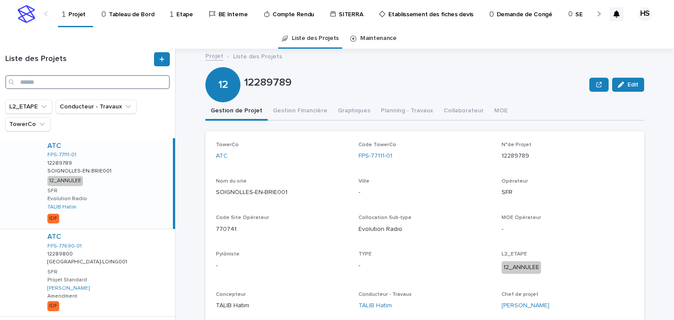
click at [128, 84] on input "Search" at bounding box center [87, 82] width 165 height 14
paste input "********"
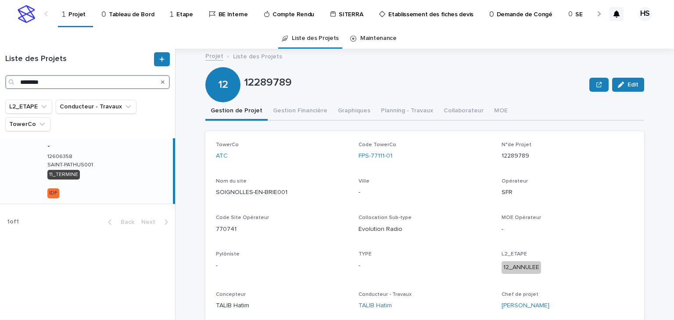
type input "********"
click at [110, 177] on div "- 12606358 12606358 SAINT-PATHUS001 SAINT-PATHUS001 11_TERMINE IDF" at bounding box center [106, 170] width 133 height 65
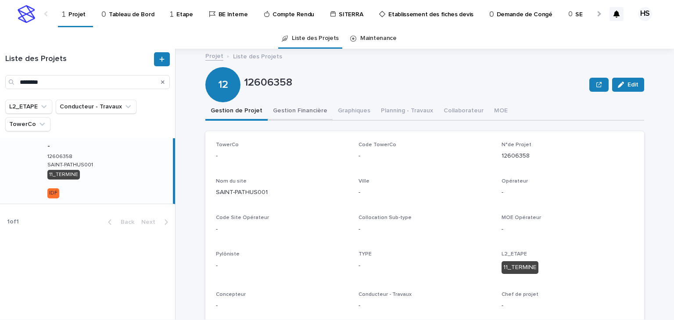
click at [317, 110] on button "Gestion Financière" at bounding box center [300, 111] width 65 height 18
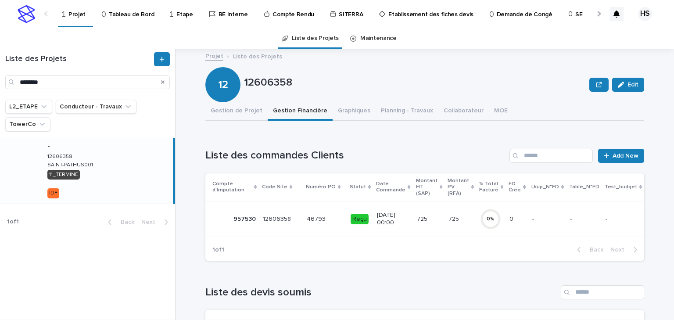
click at [391, 220] on p "22/5/2023 00:00" at bounding box center [393, 219] width 32 height 15
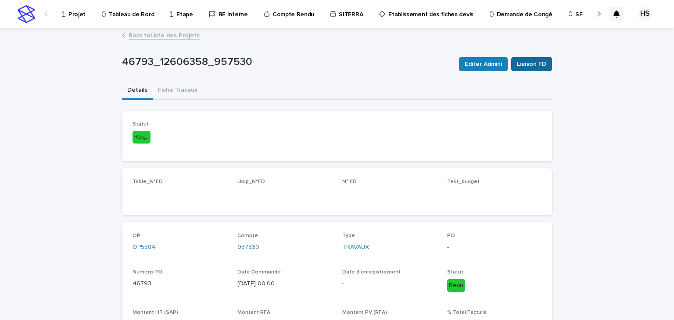
click at [531, 61] on span "Liaison FD" at bounding box center [531, 64] width 29 height 9
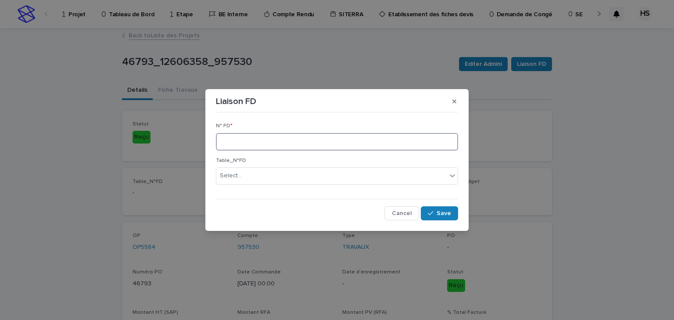
click at [289, 142] on input at bounding box center [337, 142] width 242 height 18
type input "****"
click at [451, 210] on button "Save" at bounding box center [439, 213] width 37 height 14
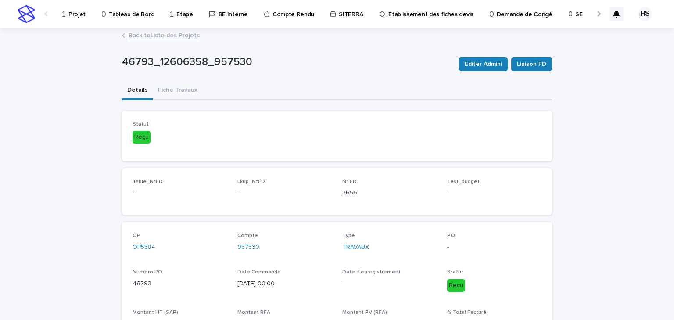
click at [69, 11] on p "Projet" at bounding box center [77, 9] width 17 height 18
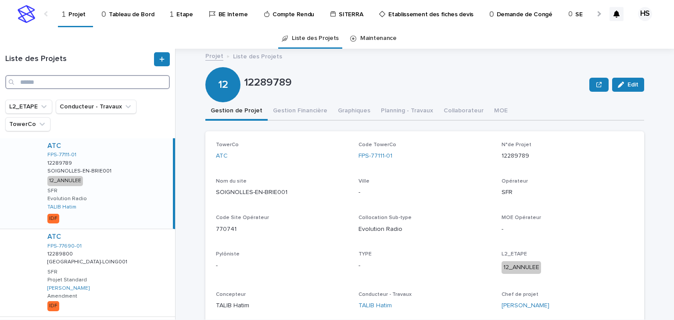
click at [92, 83] on input "Search" at bounding box center [87, 82] width 165 height 14
paste input "********"
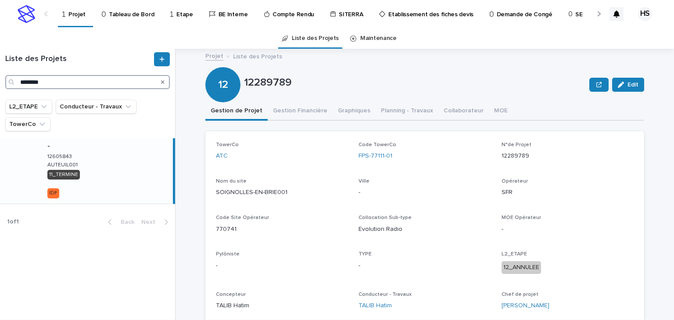
type input "********"
click at [114, 168] on div "- 12605843 12605843 AUTEUIL001 AUTEUIL001 11_TERMINE IDF" at bounding box center [106, 170] width 133 height 65
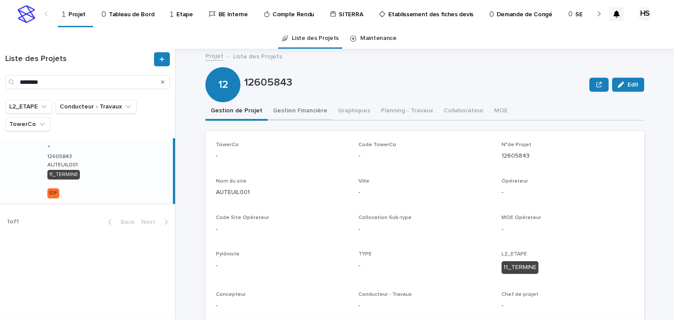
click at [281, 110] on button "Gestion Financière" at bounding box center [300, 111] width 65 height 18
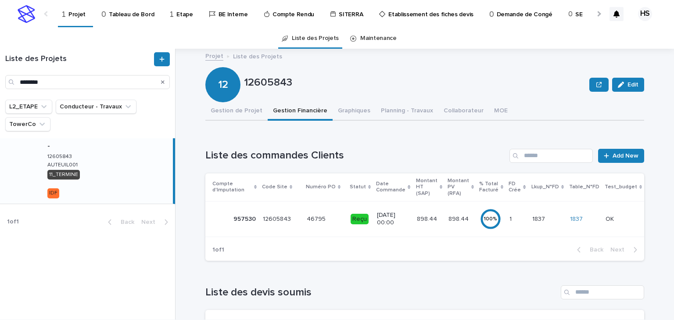
scroll to position [35, 0]
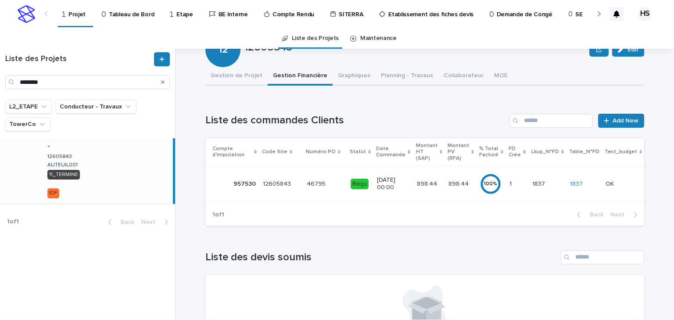
click at [417, 185] on p "898.44" at bounding box center [428, 183] width 22 height 9
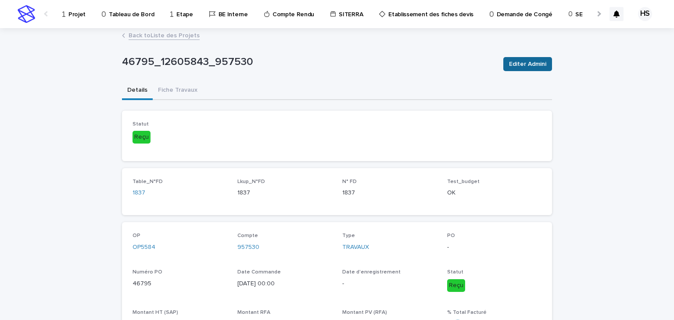
click at [518, 67] on span "Editer Admini" at bounding box center [527, 64] width 37 height 9
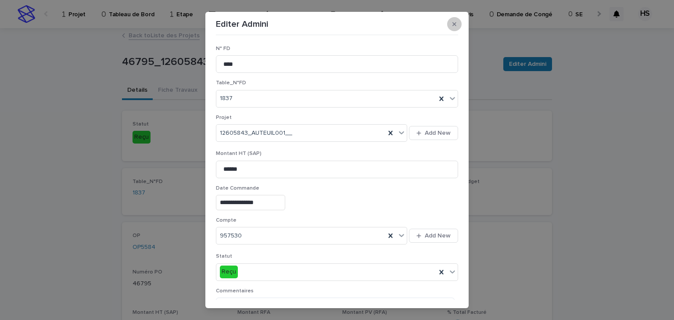
click at [456, 25] on button "button" at bounding box center [454, 24] width 14 height 14
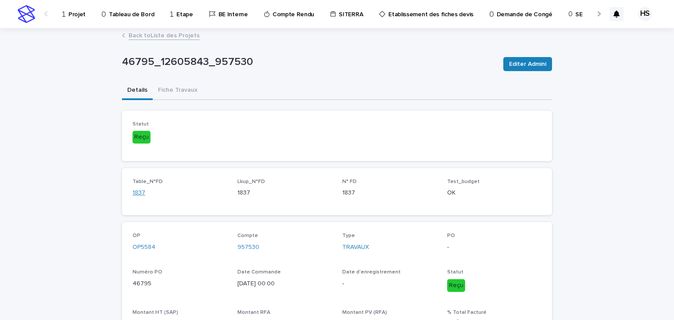
click at [137, 193] on link "1837" at bounding box center [139, 192] width 13 height 9
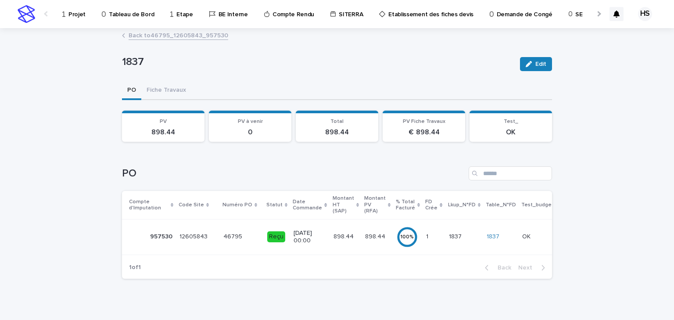
scroll to position [14, 0]
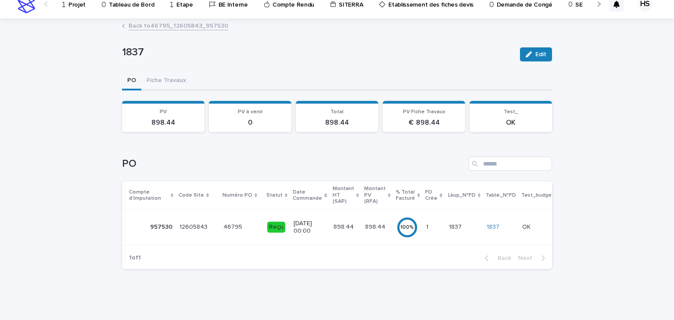
click at [177, 24] on link "Back to 46795_12605843_957530" at bounding box center [179, 25] width 100 height 10
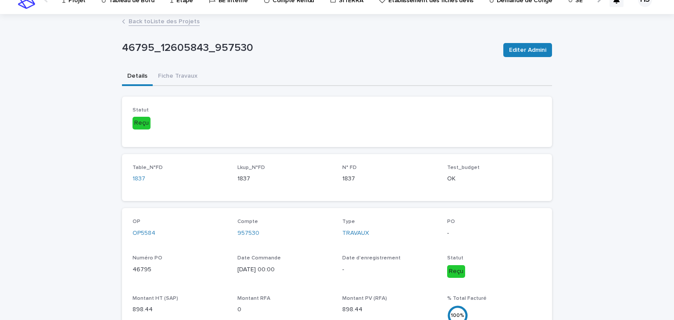
click at [175, 66] on div "46795_12605843_957530 Editer Admini" at bounding box center [337, 49] width 430 height 35
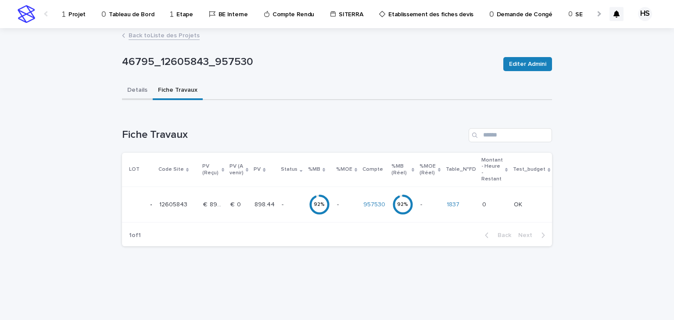
click at [143, 90] on button "Details" at bounding box center [137, 91] width 31 height 18
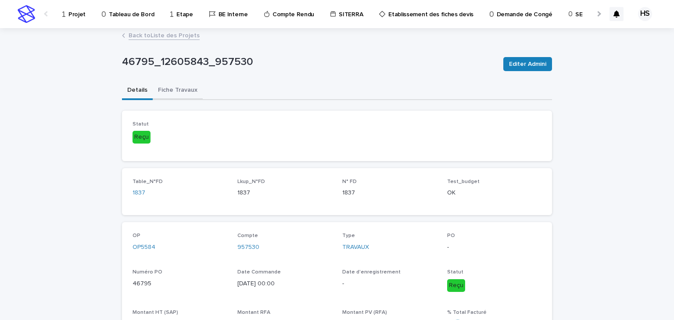
click at [161, 90] on button "Fiche Travaux" at bounding box center [178, 91] width 50 height 18
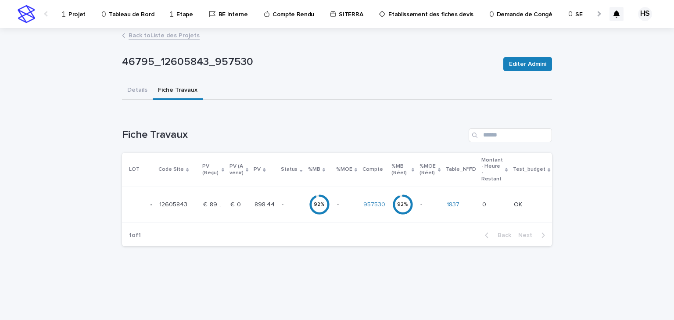
click at [260, 203] on p "898.44" at bounding box center [266, 203] width 22 height 9
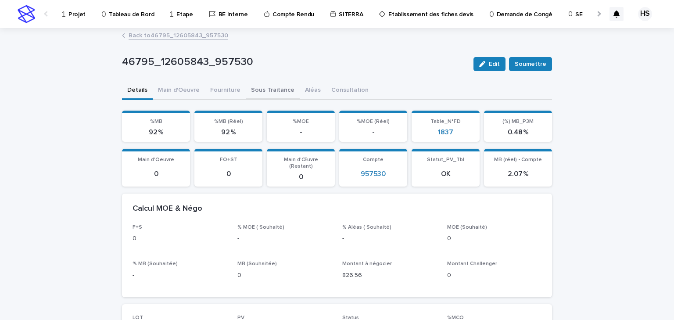
click at [270, 93] on button "Sous Traitance" at bounding box center [273, 91] width 54 height 18
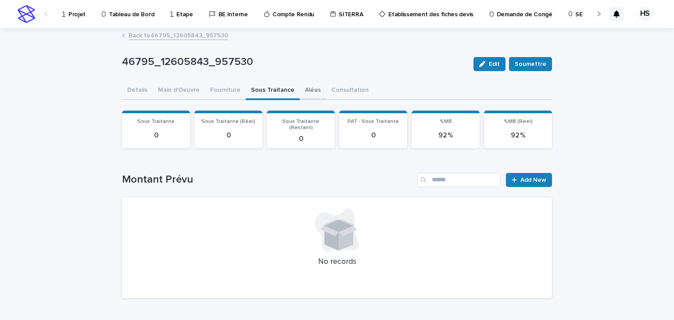
click at [302, 91] on button "Aléas" at bounding box center [313, 91] width 26 height 18
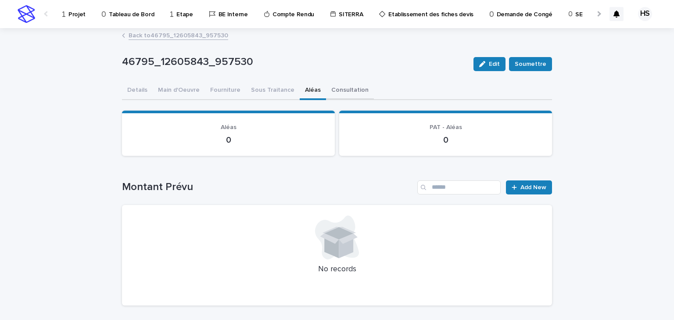
click at [326, 88] on button "Consultation" at bounding box center [350, 91] width 48 height 18
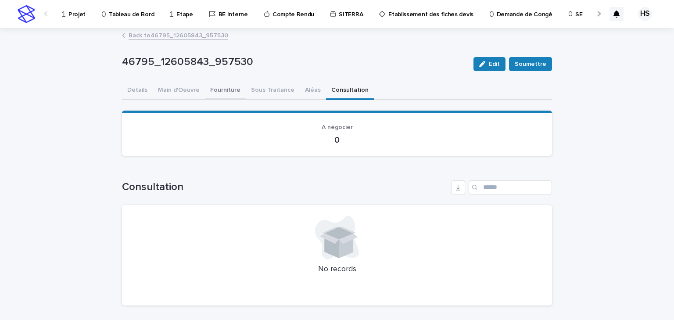
click at [221, 88] on button "Fourniture" at bounding box center [225, 91] width 41 height 18
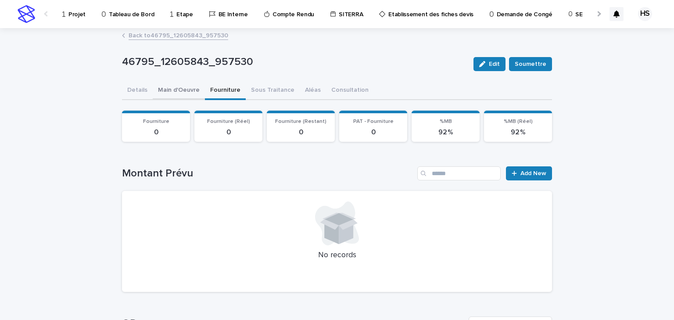
click at [186, 92] on button "Main d'Oeuvre" at bounding box center [179, 91] width 52 height 18
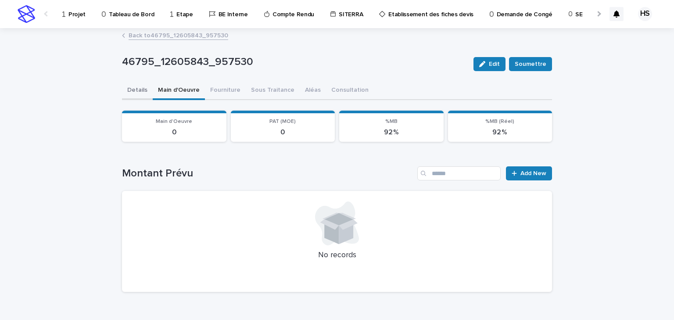
click at [139, 90] on button "Details" at bounding box center [137, 91] width 31 height 18
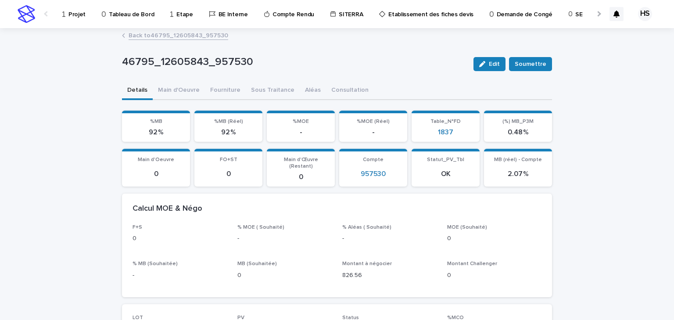
click at [169, 36] on link "Back to 46795_12605843_957530" at bounding box center [179, 35] width 100 height 10
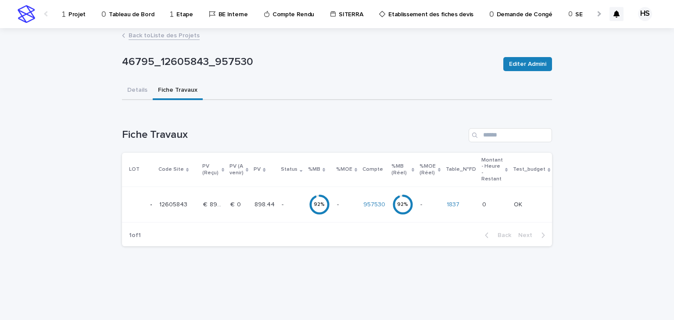
click at [260, 205] on p "898.44" at bounding box center [266, 203] width 22 height 9
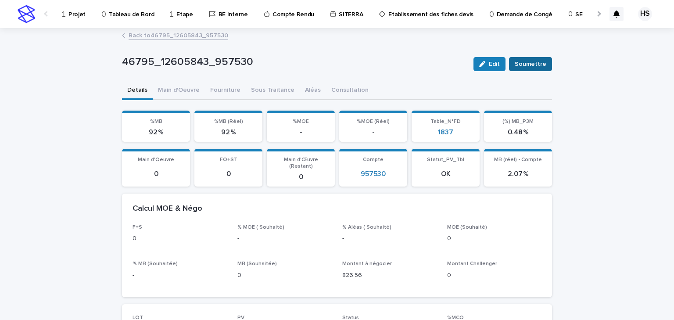
click at [533, 68] on span "Soumettre" at bounding box center [531, 64] width 32 height 9
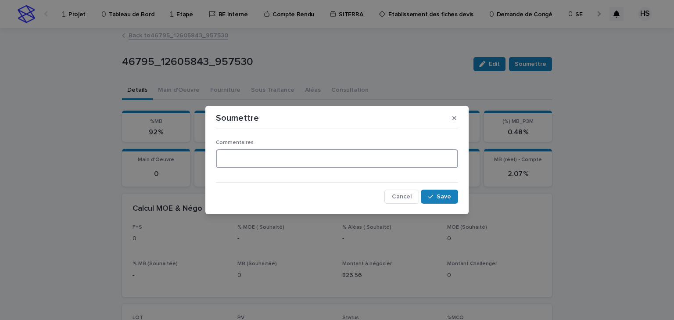
click at [314, 162] on textarea at bounding box center [337, 158] width 242 height 19
type textarea "**********"
click at [433, 197] on icon "button" at bounding box center [430, 197] width 5 height 4
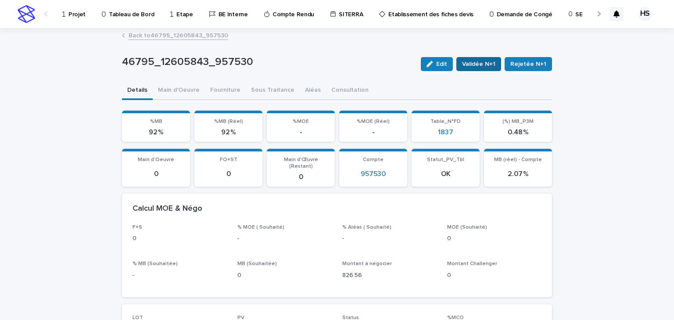
click at [483, 67] on span "Validée N+1" at bounding box center [478, 64] width 33 height 9
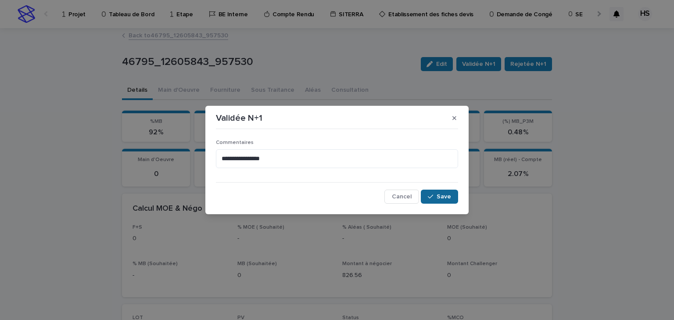
click at [446, 197] on span "Save" at bounding box center [444, 197] width 14 height 6
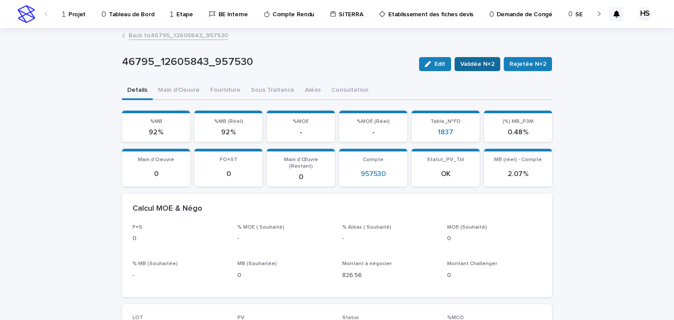
click at [485, 65] on span "Validée N+2" at bounding box center [478, 64] width 34 height 9
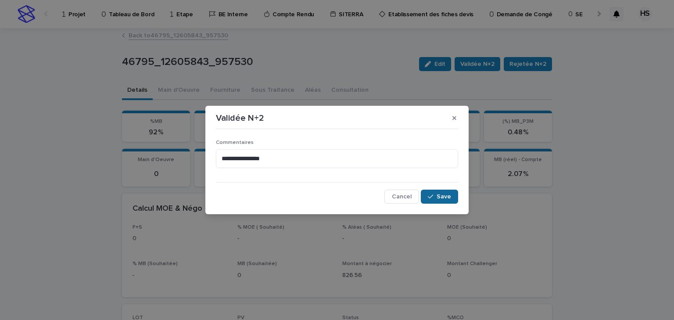
click at [444, 198] on span "Save" at bounding box center [444, 197] width 14 height 6
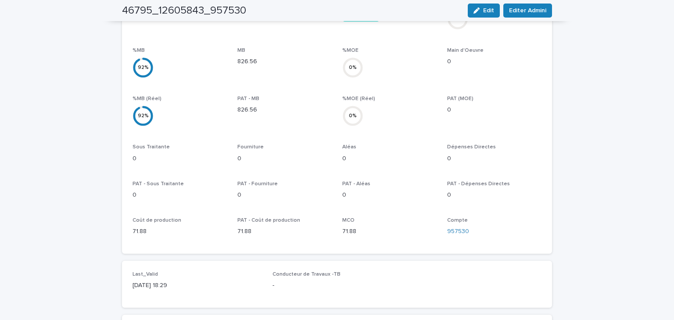
scroll to position [246, 0]
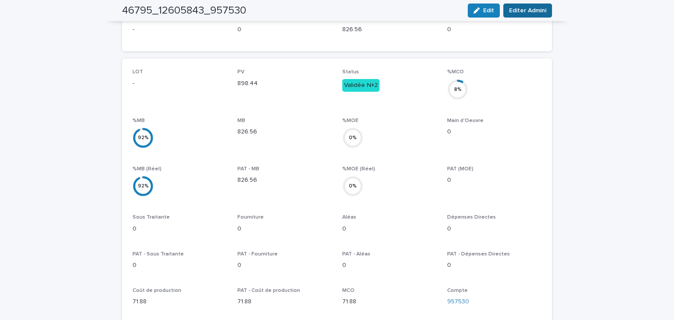
click at [535, 14] on span "Editer Admini" at bounding box center [527, 10] width 37 height 9
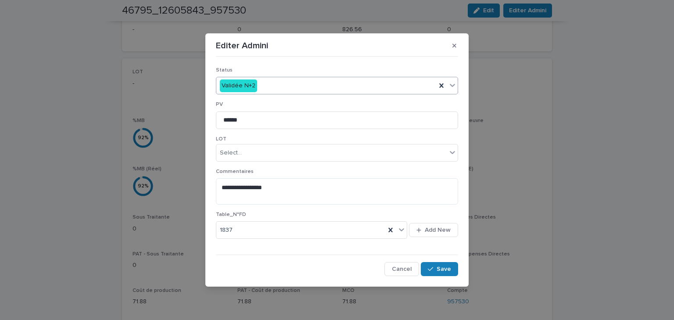
click at [317, 77] on div "Validée N+2" at bounding box center [337, 86] width 242 height 18
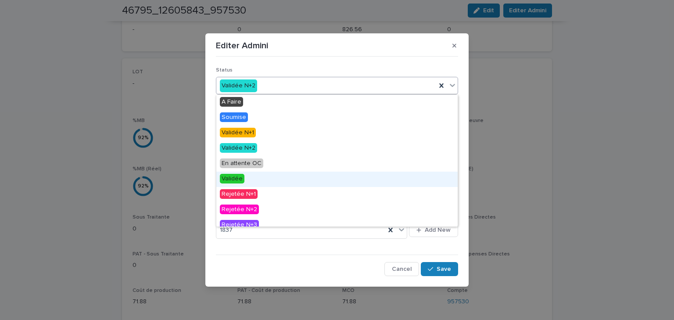
click at [256, 176] on div "Validée" at bounding box center [337, 179] width 242 height 15
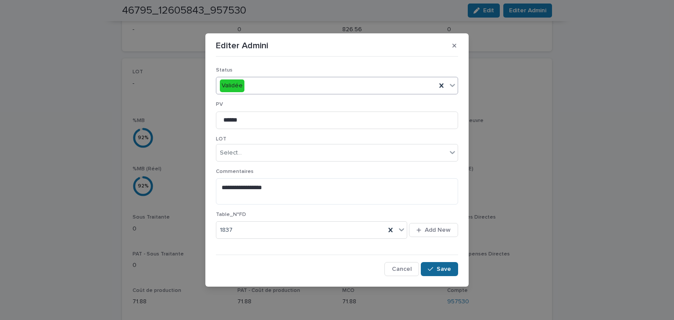
click at [432, 263] on button "Save" at bounding box center [439, 269] width 37 height 14
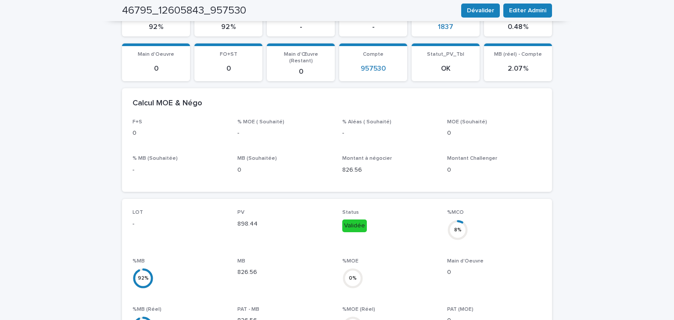
scroll to position [0, 0]
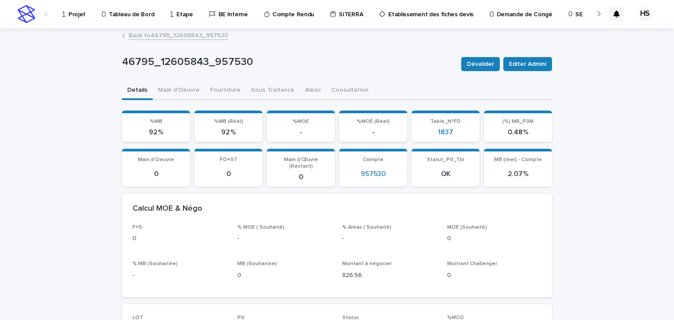
click at [170, 32] on link "Back to 46795_12605843_957530" at bounding box center [179, 35] width 100 height 10
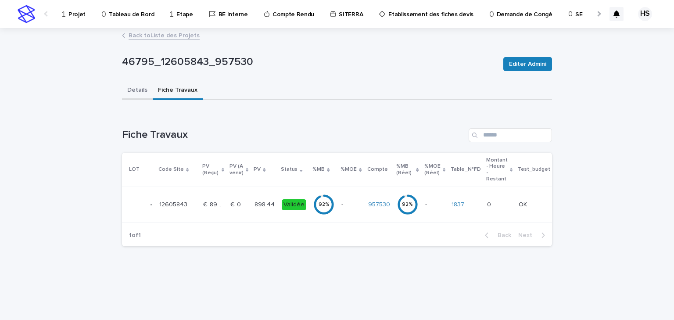
click at [141, 90] on button "Details" at bounding box center [137, 91] width 31 height 18
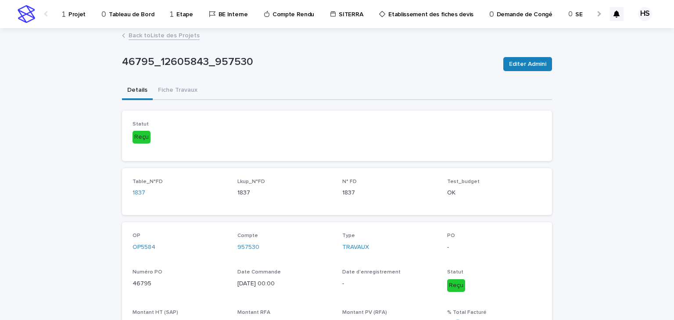
click at [82, 13] on p "Projet" at bounding box center [77, 9] width 17 height 18
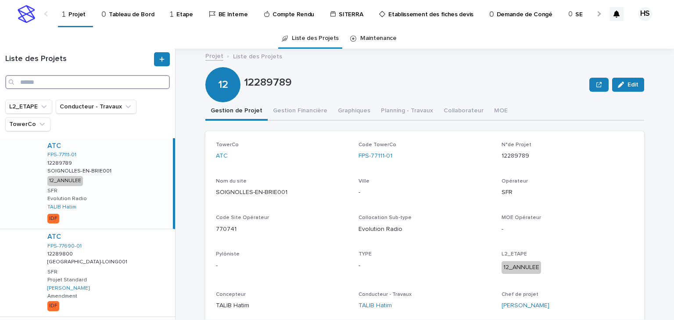
click at [36, 86] on input "Search" at bounding box center [87, 82] width 165 height 14
paste input "********"
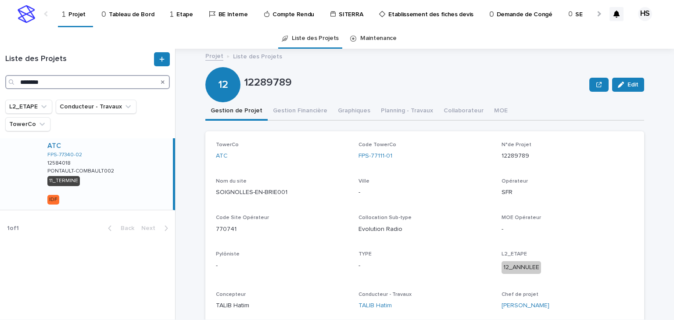
type input "********"
click at [97, 163] on div "ATC FPS-77340-02 12584018 12584018 PONTAULT-COMBAULT002 PONTAULT-COMBAULT002 11…" at bounding box center [106, 174] width 133 height 72
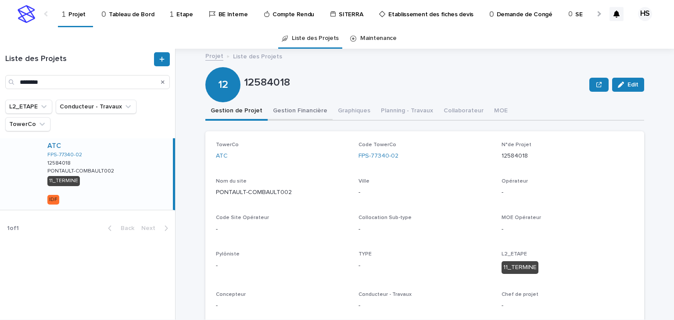
click at [293, 112] on button "Gestion Financière" at bounding box center [300, 111] width 65 height 18
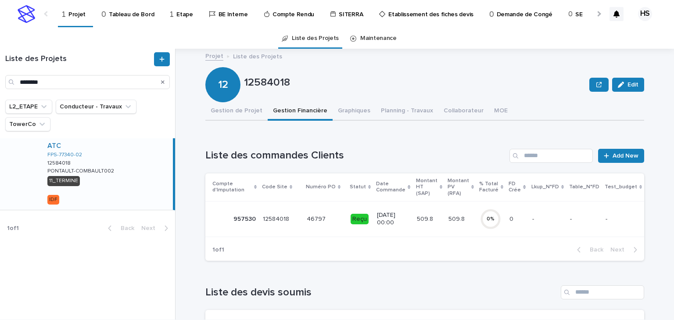
scroll to position [35, 0]
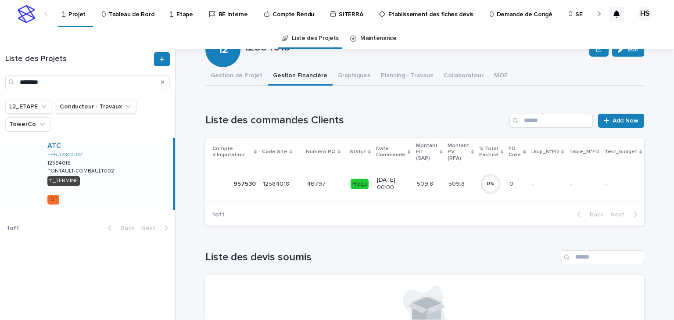
click at [418, 183] on p "509.8" at bounding box center [426, 183] width 18 height 9
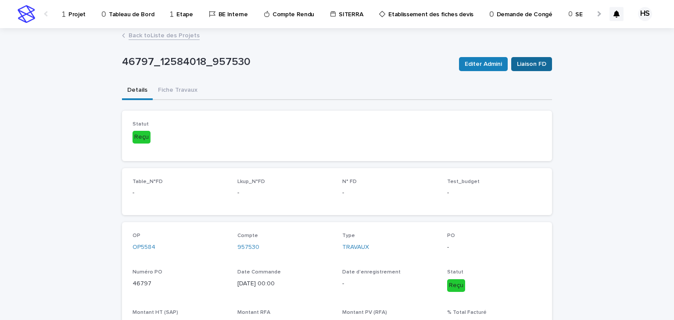
click at [523, 66] on span "Liaison FD" at bounding box center [531, 64] width 29 height 9
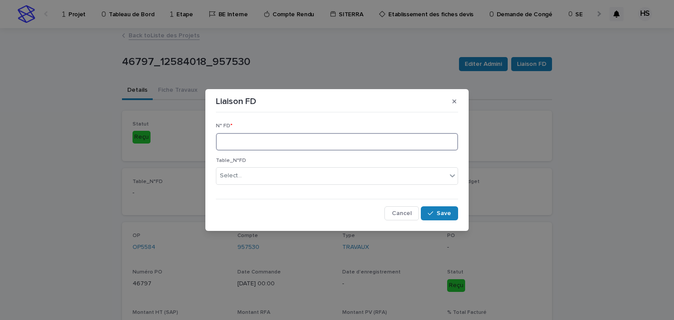
click at [268, 142] on input at bounding box center [337, 142] width 242 height 18
type input "****"
click at [441, 207] on button "Save" at bounding box center [439, 213] width 37 height 14
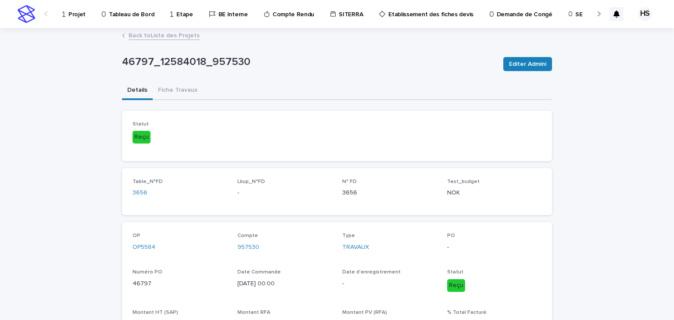
click at [148, 36] on link "Back to Liste des Projets" at bounding box center [164, 35] width 71 height 10
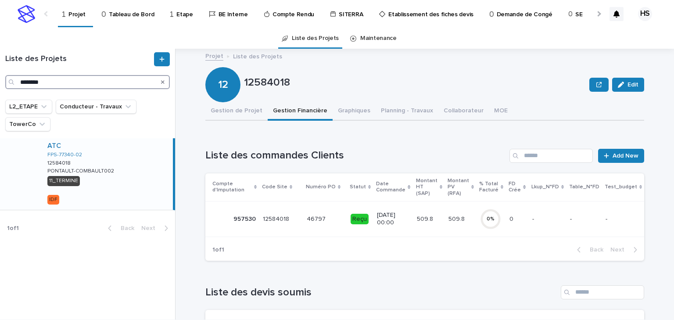
click at [58, 85] on input "********" at bounding box center [87, 82] width 165 height 14
drag, startPoint x: 72, startPoint y: 83, endPoint x: -11, endPoint y: 83, distance: 82.6
click at [0, 83] on html "Projet Tableau de Bord Etape BE Interne Compte Rendu SITERRA Etablissement des …" at bounding box center [337, 160] width 674 height 320
paste input "Search"
type input "********"
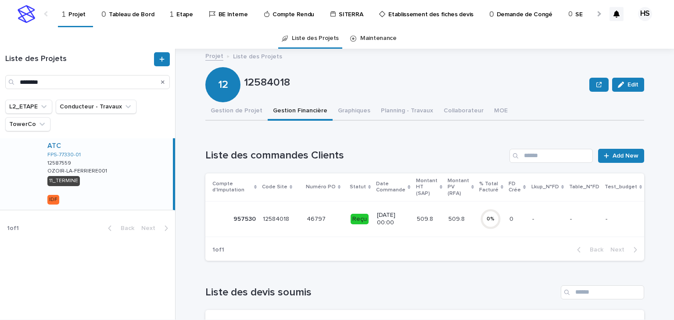
click at [110, 167] on div "ATC FPS-77330-01 12587559 12587559 OZOIR-LA-FERRIERE001 OZOIR-LA-FERRIERE001 11…" at bounding box center [106, 174] width 133 height 72
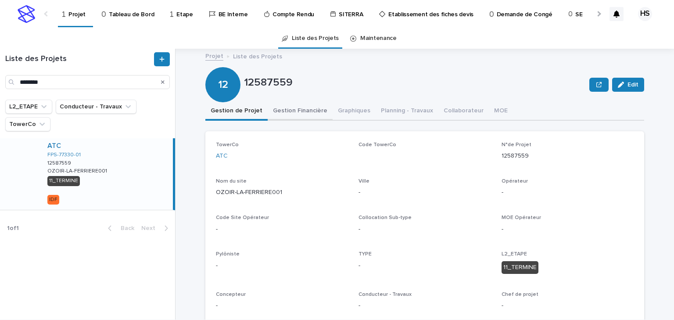
click at [289, 112] on button "Gestion Financière" at bounding box center [300, 111] width 65 height 18
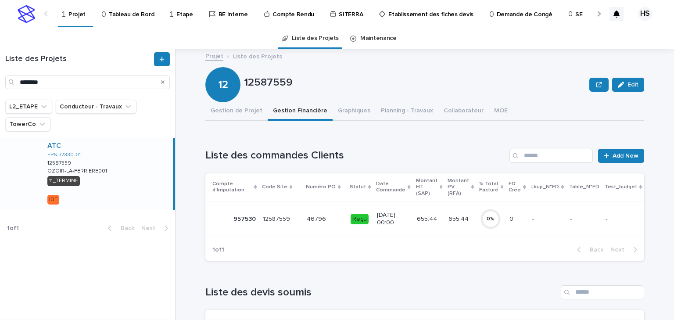
click at [434, 218] on td "655.44 655.44" at bounding box center [430, 219] width 32 height 36
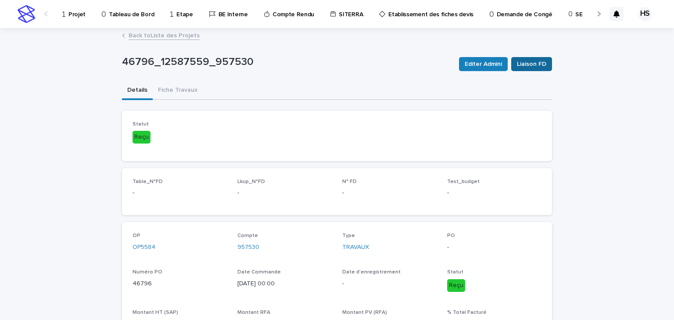
click at [531, 69] on button "Liaison FD" at bounding box center [532, 64] width 41 height 14
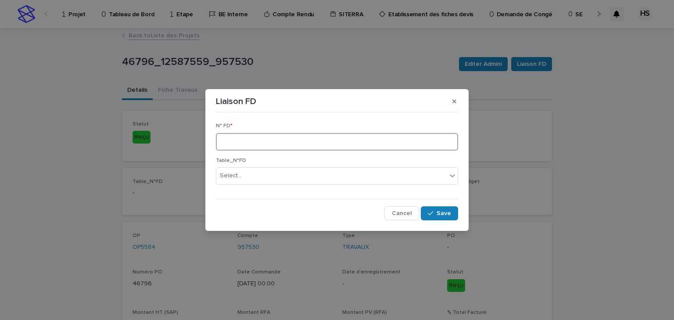
click at [308, 137] on input at bounding box center [337, 142] width 242 height 18
type input "****"
click at [444, 215] on span "Save" at bounding box center [444, 213] width 14 height 6
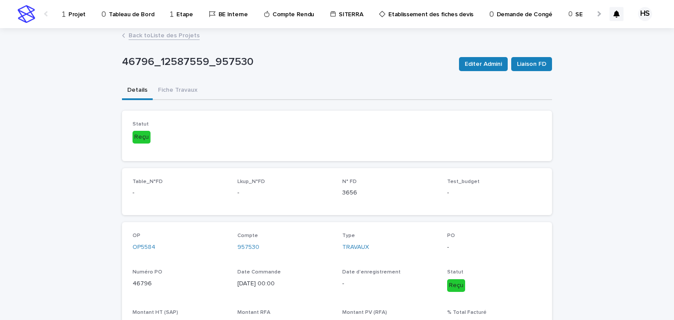
click at [69, 11] on p "Projet" at bounding box center [77, 9] width 17 height 18
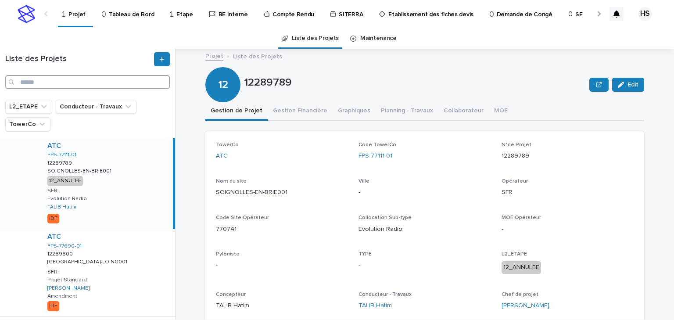
click at [73, 87] on input "Search" at bounding box center [87, 82] width 165 height 14
paste input "********"
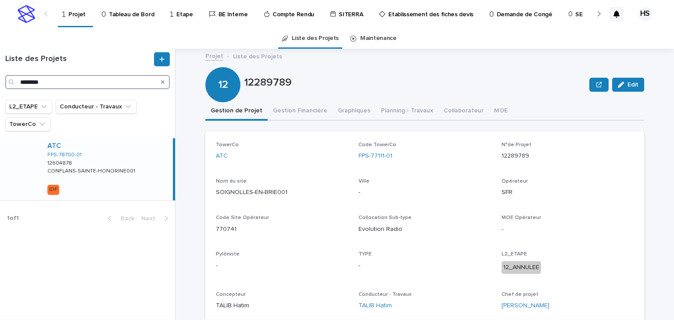
type input "********"
click at [75, 169] on p "CONFLANS-SAINTE-HONORINE001" at bounding box center [92, 170] width 90 height 8
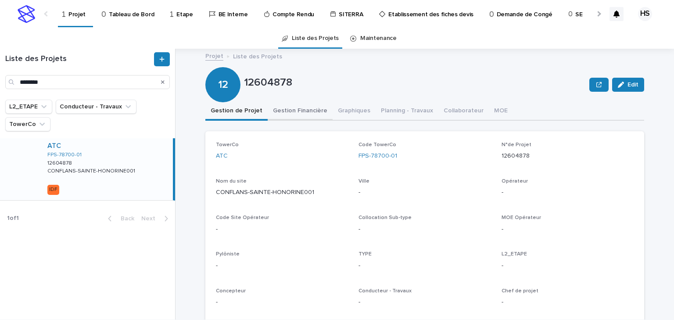
click at [307, 108] on button "Gestion Financière" at bounding box center [300, 111] width 65 height 18
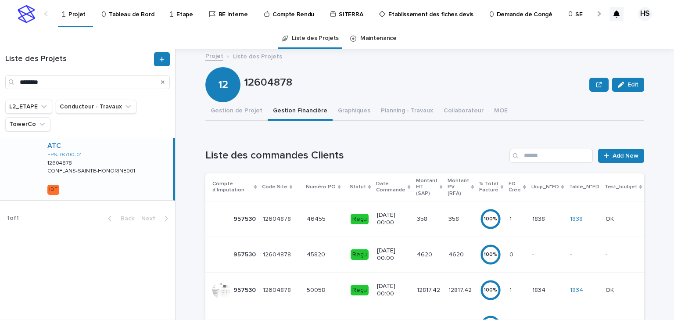
scroll to position [35, 0]
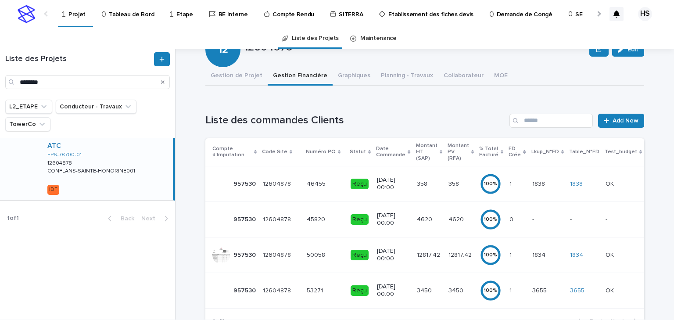
click at [529, 220] on td "- -" at bounding box center [548, 220] width 38 height 36
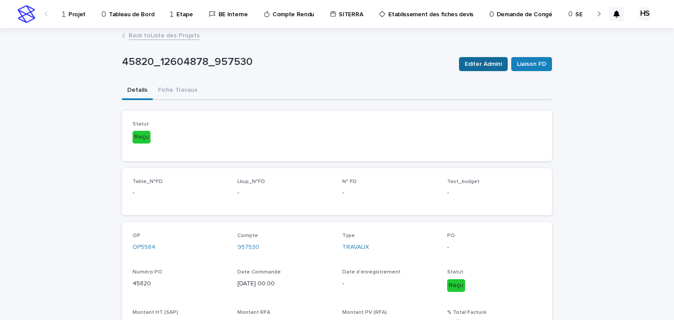
click at [485, 70] on button "Editer Admini" at bounding box center [483, 64] width 49 height 14
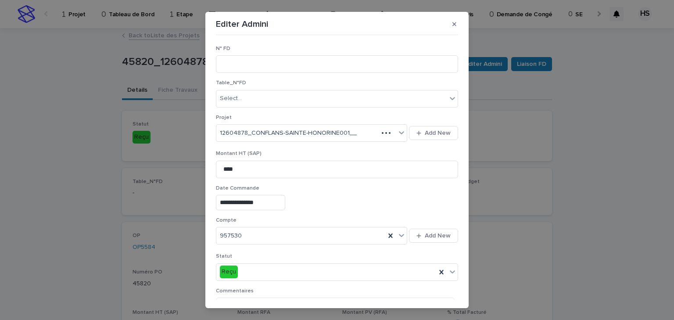
scroll to position [145, 0]
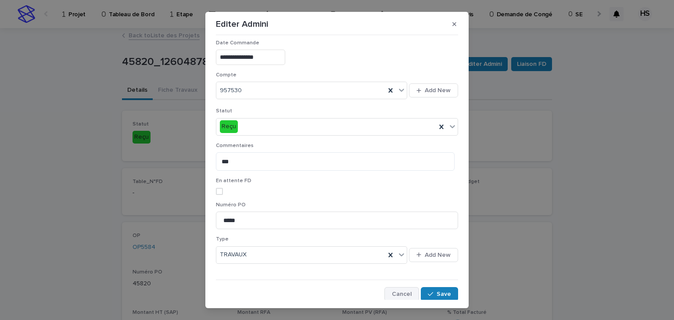
click at [400, 292] on span "Cancel" at bounding box center [402, 294] width 20 height 6
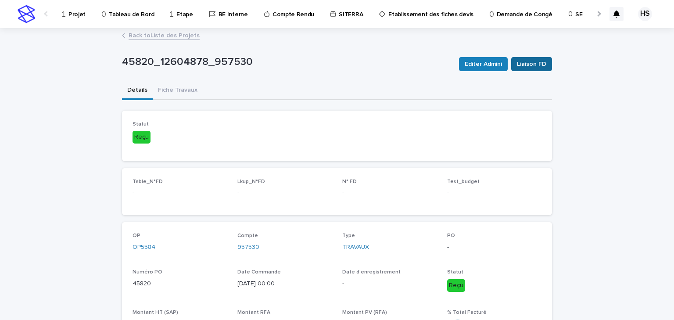
click at [529, 67] on span "Liaison FD" at bounding box center [531, 64] width 29 height 9
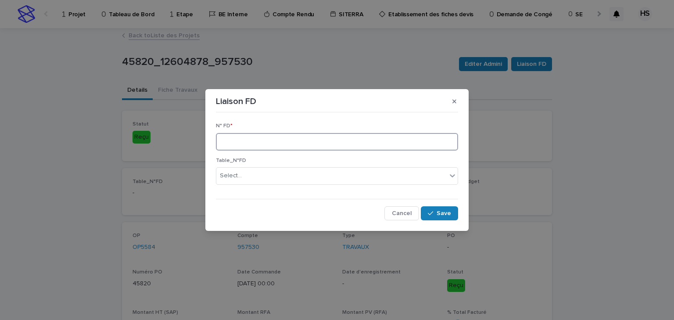
click at [253, 137] on input at bounding box center [337, 142] width 242 height 18
type input "****"
click at [439, 213] on span "Save" at bounding box center [444, 213] width 14 height 6
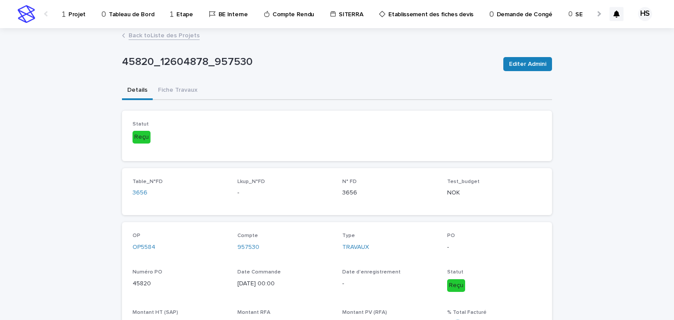
click at [162, 34] on link "Back to Liste des Projets" at bounding box center [164, 35] width 71 height 10
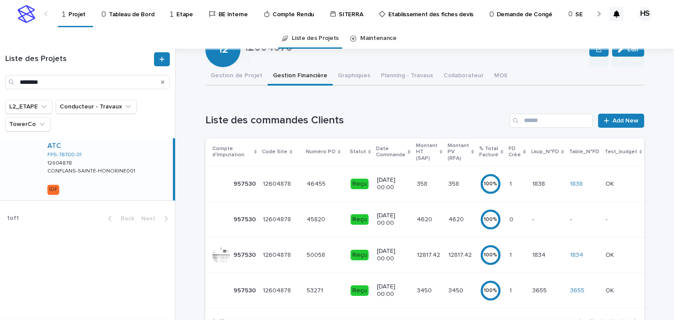
scroll to position [70, 0]
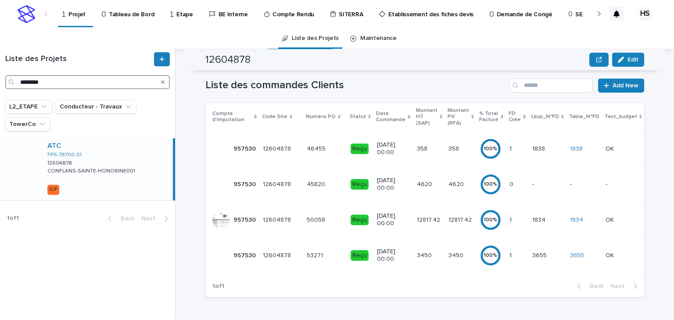
click at [60, 84] on input "********" at bounding box center [87, 82] width 165 height 14
drag, startPoint x: 91, startPoint y: 83, endPoint x: -24, endPoint y: 80, distance: 115.1
click at [0, 80] on html "Projet Tableau de Bord Etape BE Interne Compte Rendu SITERRA Etablissement des …" at bounding box center [337, 160] width 674 height 320
paste input "Search"
type input "********"
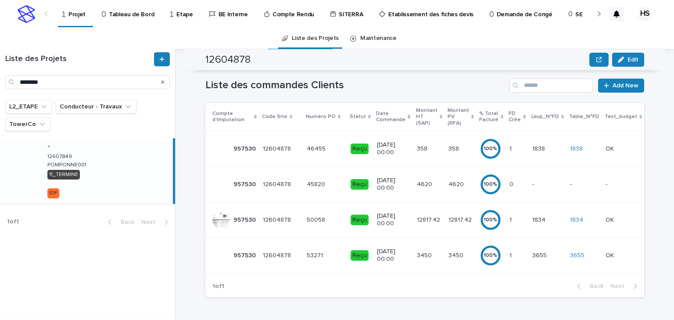
click at [107, 170] on div "- 12607849 12607849 POMPONNE001 POMPONNE001 11_TERMINE IDF" at bounding box center [106, 170] width 133 height 65
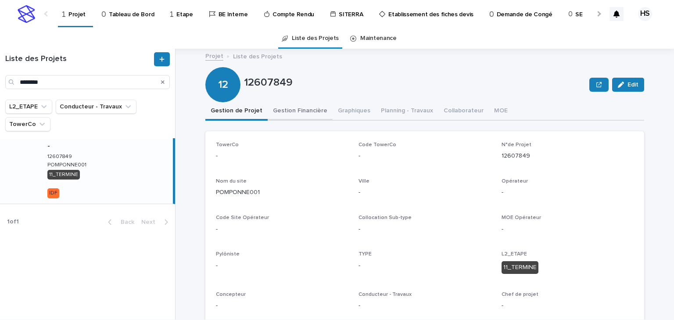
click at [308, 113] on button "Gestion Financière" at bounding box center [300, 111] width 65 height 18
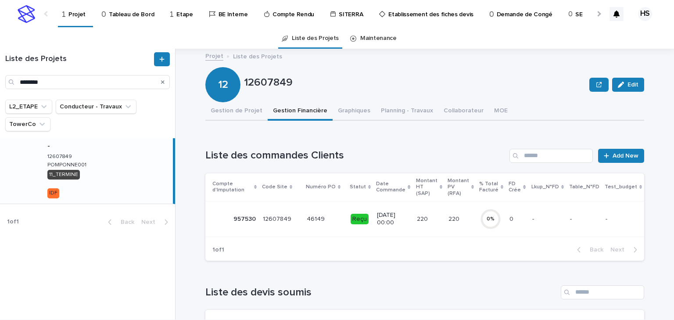
click at [451, 216] on p "220" at bounding box center [455, 218] width 13 height 9
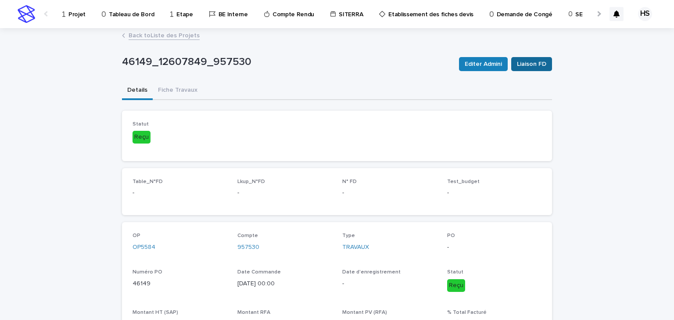
click at [533, 64] on span "Liaison FD" at bounding box center [531, 64] width 29 height 9
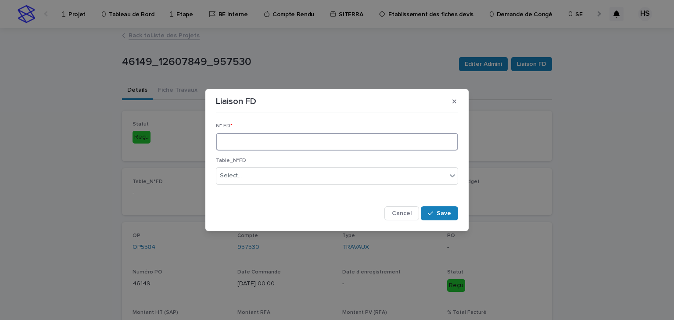
click at [270, 141] on input at bounding box center [337, 142] width 242 height 18
type input "****"
click at [433, 209] on button "Save" at bounding box center [439, 213] width 37 height 14
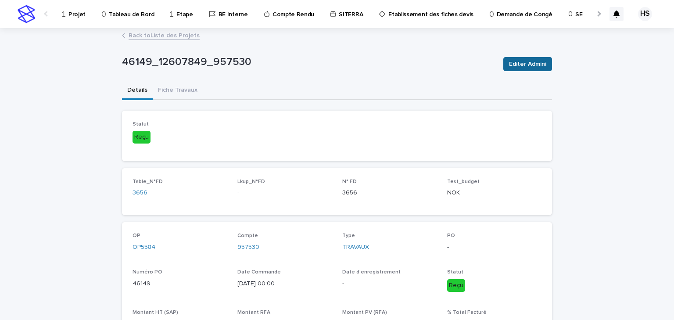
click at [515, 60] on span "Editer Admini" at bounding box center [527, 64] width 37 height 9
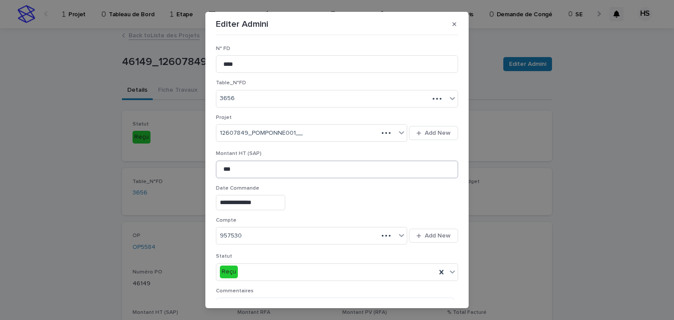
scroll to position [145, 0]
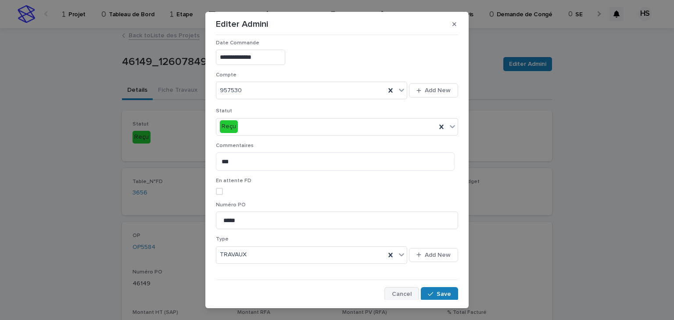
click at [404, 291] on span "Cancel" at bounding box center [402, 294] width 20 height 6
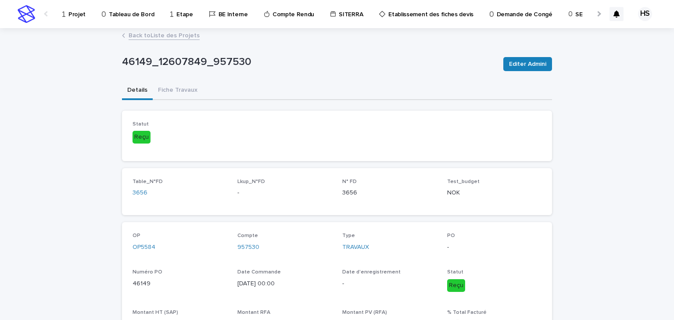
click at [76, 12] on p "Projet" at bounding box center [77, 9] width 17 height 18
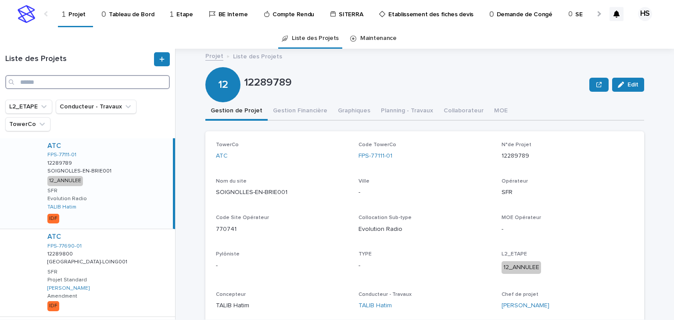
click at [44, 87] on input "Search" at bounding box center [87, 82] width 165 height 14
paste input "********"
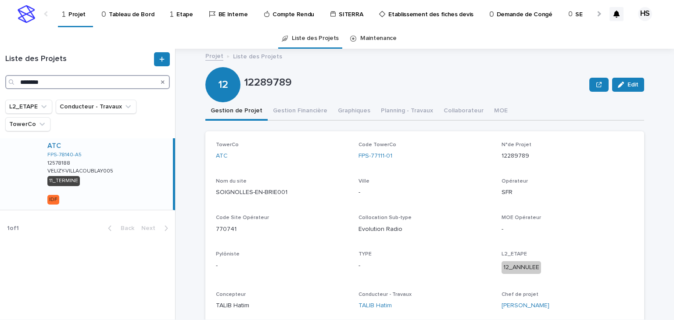
type input "********"
click at [107, 183] on div "ATC FPS-78140-A5 12578188 12578188 VELIZY-VILLACOUBLAY005 VELIZY-VILLACOUBLAY00…" at bounding box center [106, 174] width 133 height 72
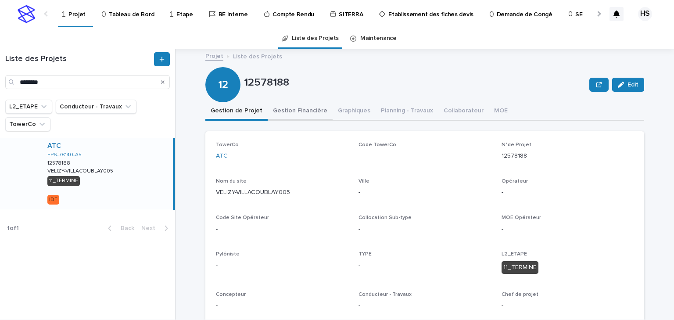
click at [283, 105] on button "Gestion Financière" at bounding box center [300, 111] width 65 height 18
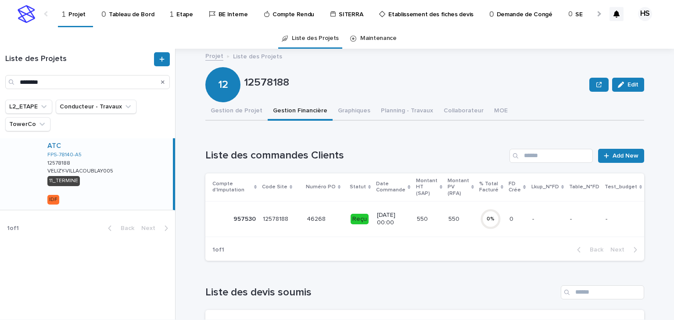
click at [449, 217] on p "550" at bounding box center [455, 218] width 13 height 9
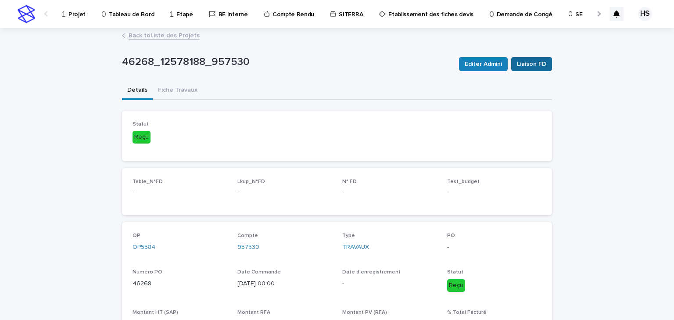
click at [524, 67] on span "Liaison FD" at bounding box center [531, 64] width 29 height 9
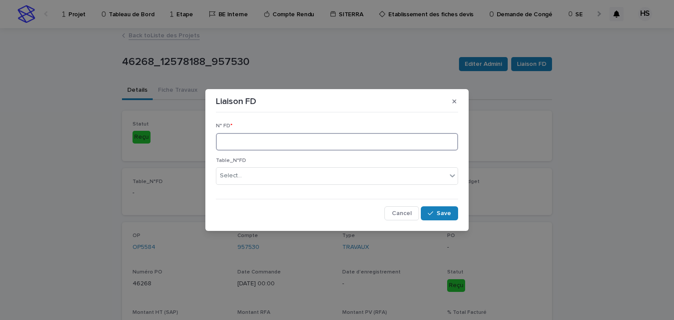
click at [263, 144] on input at bounding box center [337, 142] width 242 height 18
type input "****"
click at [440, 209] on button "Save" at bounding box center [439, 213] width 37 height 14
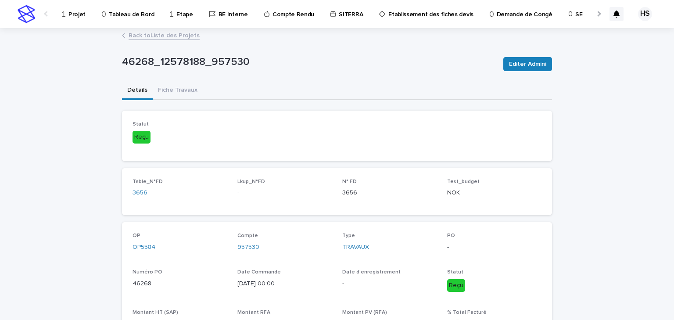
click at [77, 16] on p "Projet" at bounding box center [77, 9] width 17 height 18
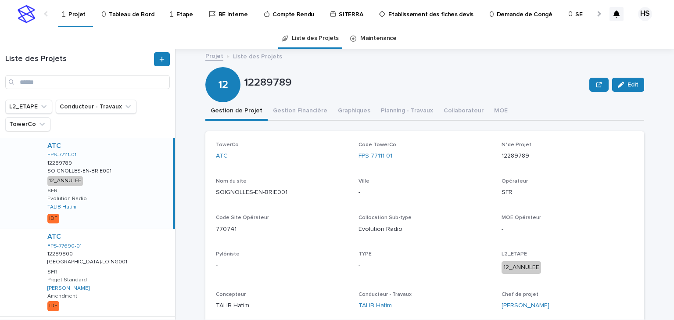
click at [41, 72] on div "Liste des Projets" at bounding box center [87, 70] width 175 height 37
click at [41, 81] on input "Search" at bounding box center [87, 82] width 165 height 14
paste input "********"
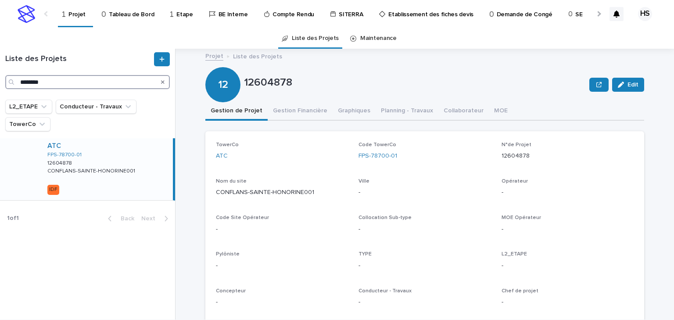
type input "********"
click at [125, 158] on div "ATC FPS-78700-01 12604878 12604878 CONFLANS-SAINTE-HONORINE001 CONFLANS-SAINTE-…" at bounding box center [106, 169] width 133 height 62
click at [285, 108] on button "Gestion Financière" at bounding box center [300, 111] width 65 height 18
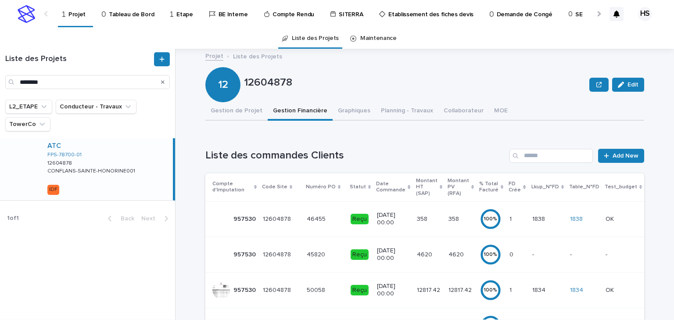
scroll to position [70, 0]
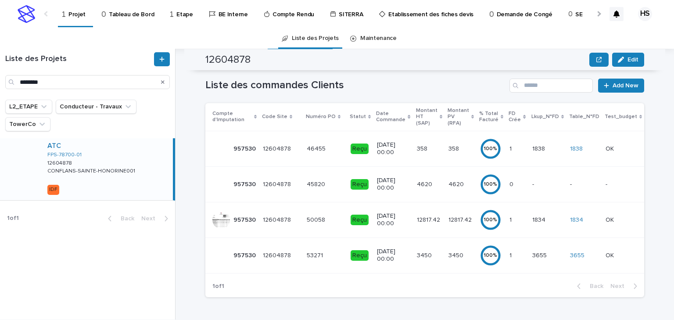
click at [449, 219] on p "12817.42" at bounding box center [461, 219] width 25 height 9
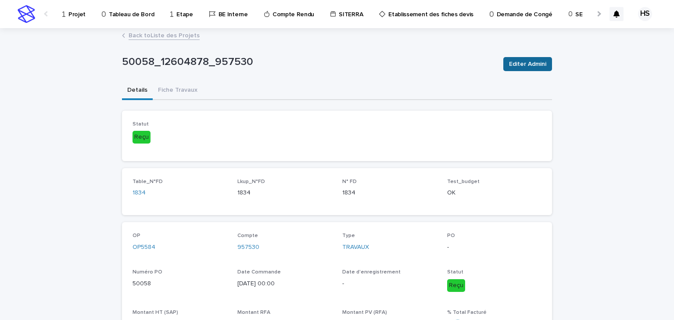
click at [517, 70] on button "Editer Admini" at bounding box center [528, 64] width 49 height 14
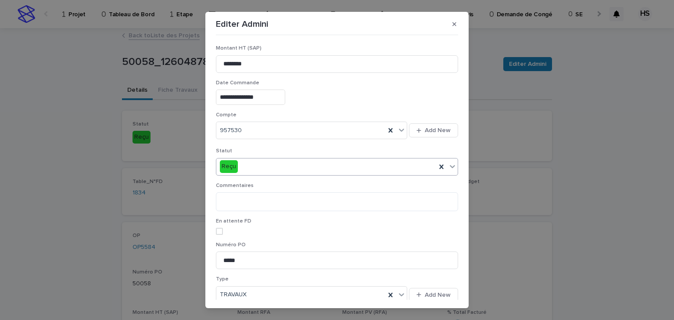
scroll to position [145, 0]
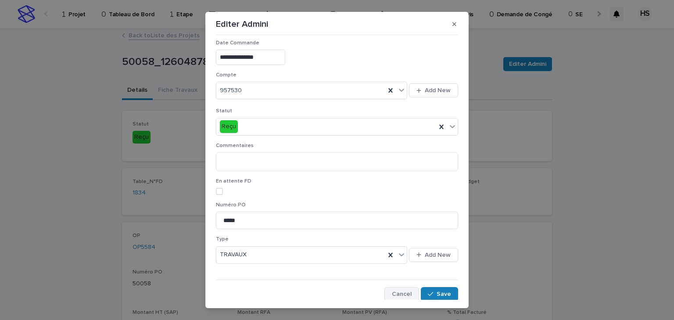
click at [402, 295] on span "Cancel" at bounding box center [402, 294] width 20 height 6
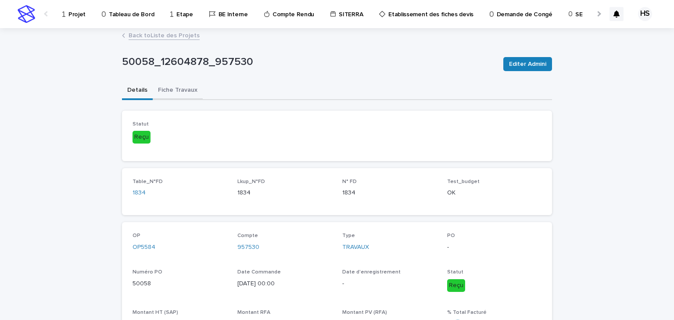
click at [183, 95] on button "Fiche Travaux" at bounding box center [178, 91] width 50 height 18
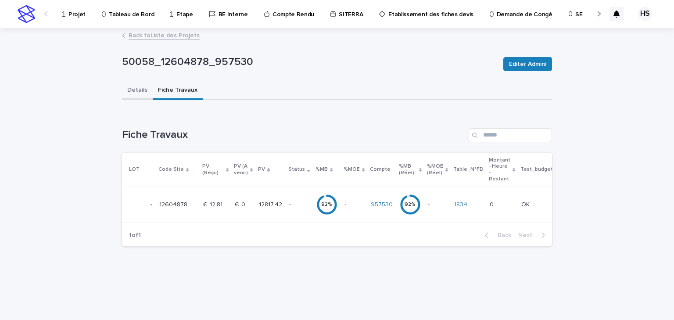
click at [130, 85] on button "Details" at bounding box center [137, 91] width 31 height 18
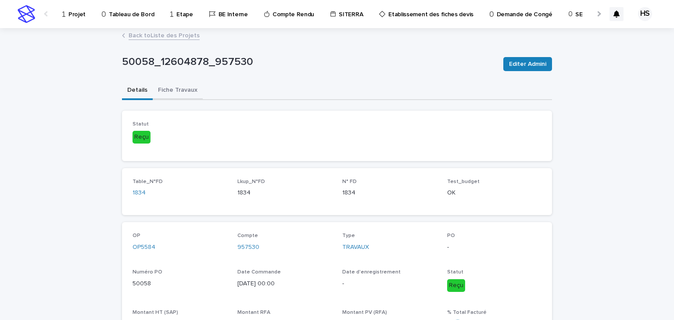
click at [180, 91] on button "Fiche Travaux" at bounding box center [178, 91] width 50 height 18
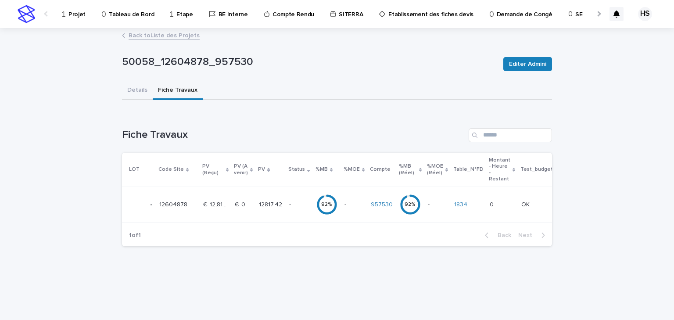
click at [252, 203] on td "€  0 €  0" at bounding box center [243, 205] width 24 height 36
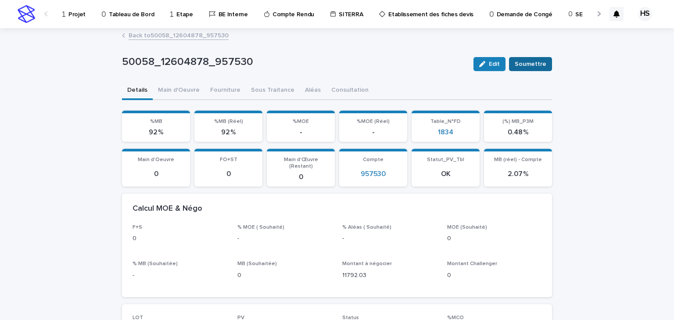
click at [523, 61] on span "Soumettre" at bounding box center [531, 64] width 32 height 9
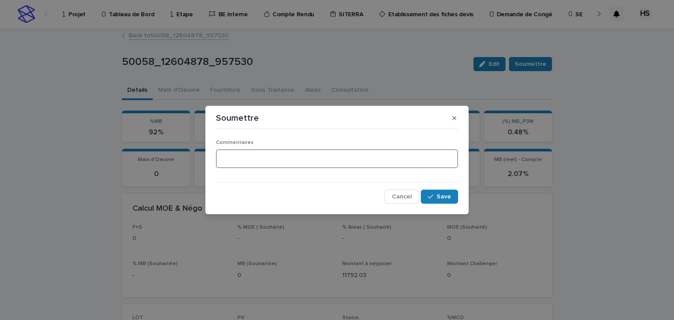
click at [303, 163] on textarea at bounding box center [337, 158] width 242 height 19
type textarea "**********"
click at [424, 191] on button "Save" at bounding box center [439, 197] width 37 height 14
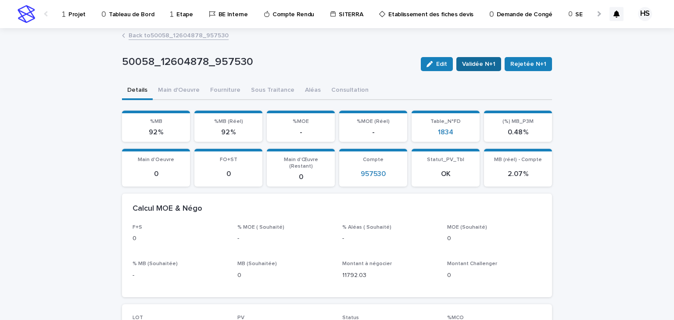
click at [475, 61] on span "Validée N+1" at bounding box center [478, 64] width 33 height 9
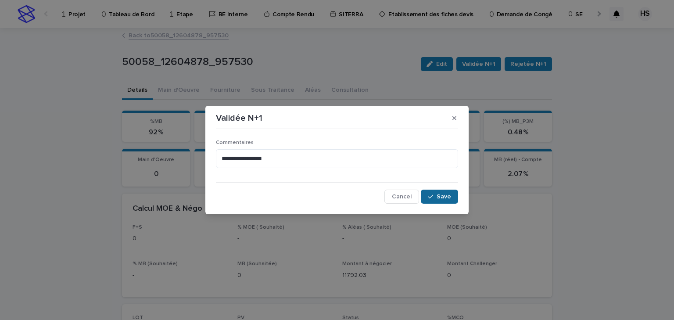
click at [428, 191] on button "Save" at bounding box center [439, 197] width 37 height 14
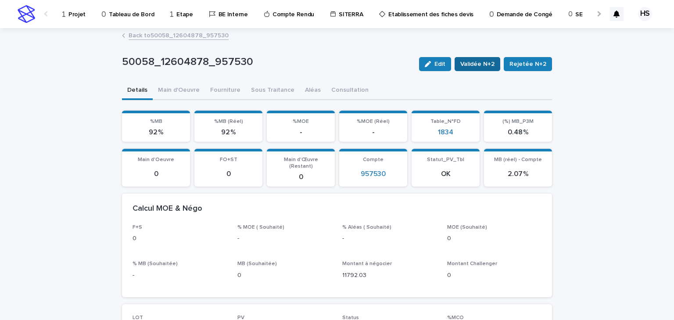
click at [486, 65] on span "Validée N+2" at bounding box center [478, 64] width 34 height 9
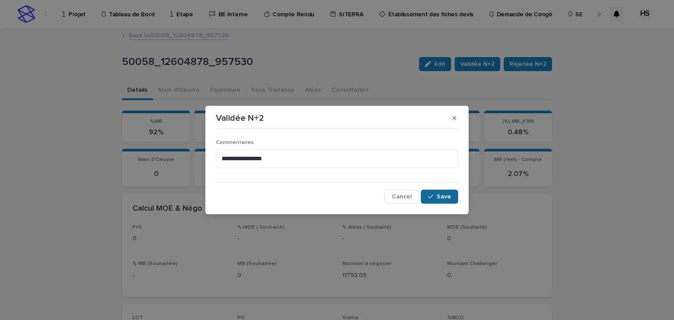
click at [445, 191] on button "Save" at bounding box center [439, 197] width 37 height 14
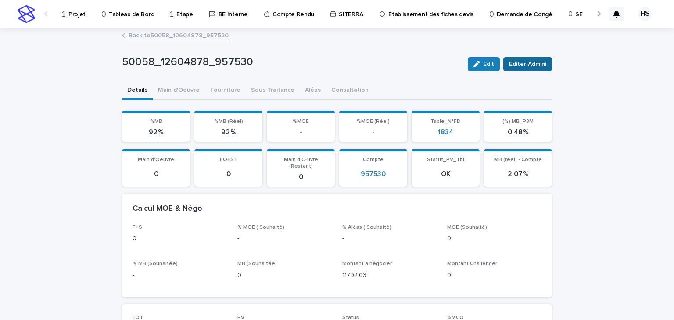
click at [528, 63] on span "Editer Admini" at bounding box center [527, 64] width 37 height 9
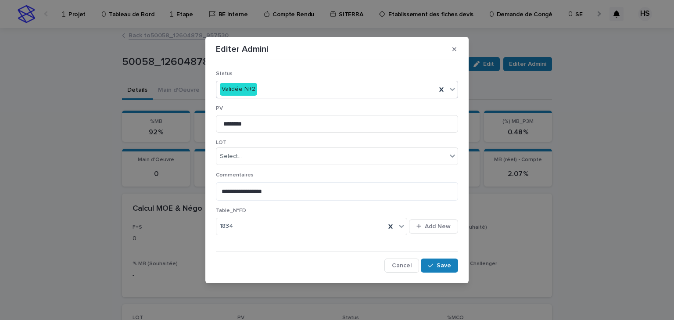
click at [279, 88] on div "Validée N+2" at bounding box center [326, 89] width 220 height 14
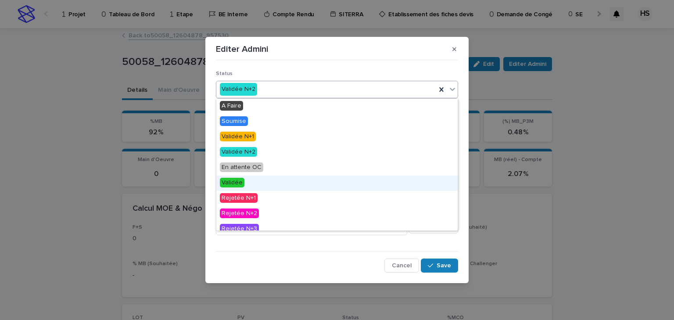
click at [246, 184] on div "Validée" at bounding box center [337, 183] width 242 height 15
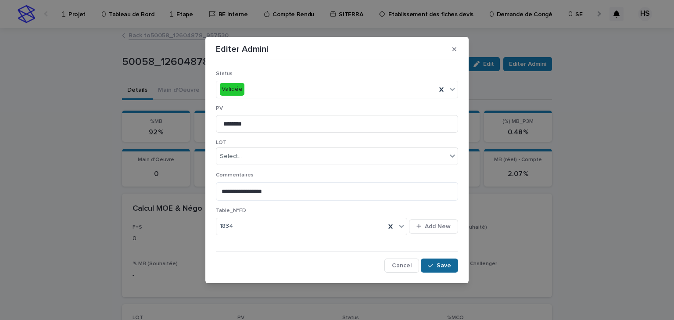
click at [443, 263] on span "Save" at bounding box center [444, 266] width 14 height 6
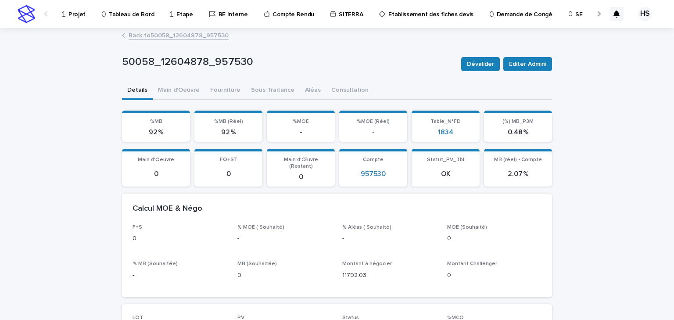
click at [70, 15] on p "Projet" at bounding box center [77, 9] width 17 height 18
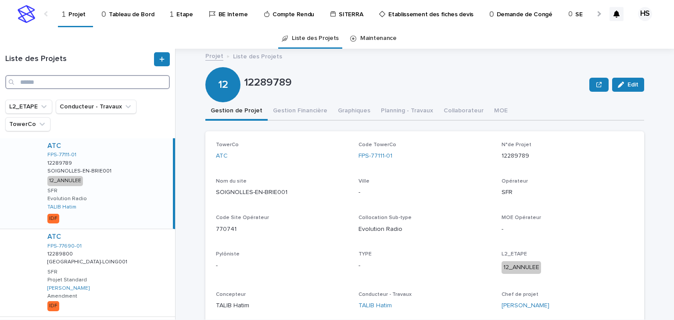
click at [72, 83] on input "Search" at bounding box center [87, 82] width 165 height 14
paste input "********"
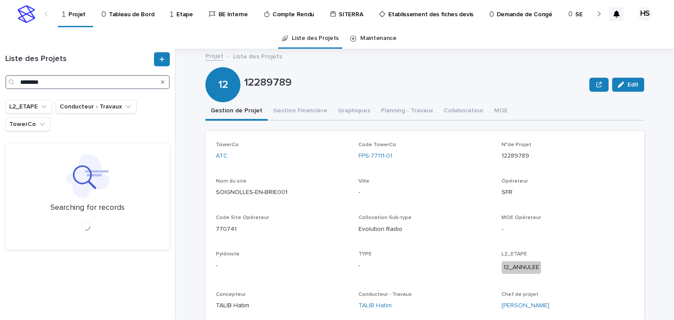
type input "********"
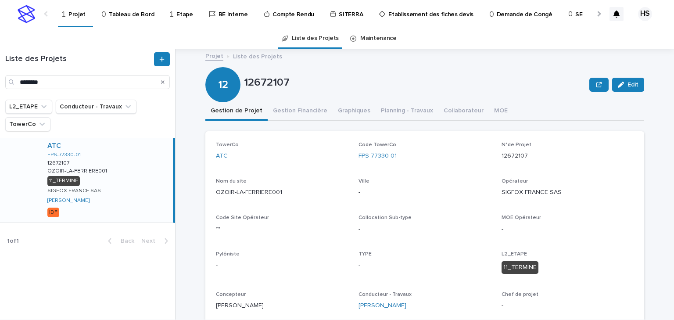
click at [97, 169] on p "OZOIR-LA-FERRIERE001" at bounding box center [77, 170] width 61 height 8
click at [293, 114] on button "Gestion Financière" at bounding box center [300, 111] width 65 height 18
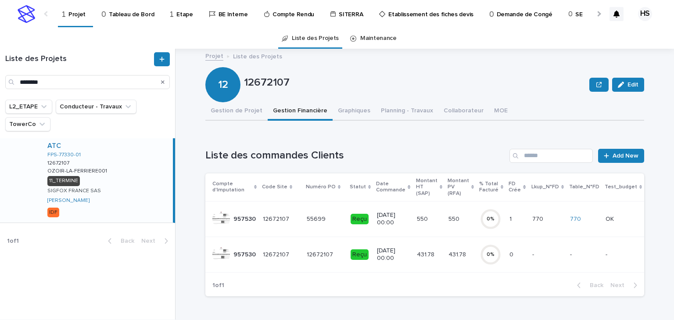
click at [449, 256] on p "431.78" at bounding box center [458, 253] width 19 height 9
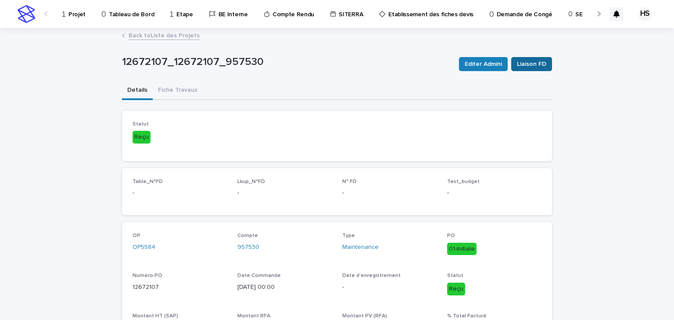
click at [518, 63] on span "Liaison FD" at bounding box center [531, 64] width 29 height 9
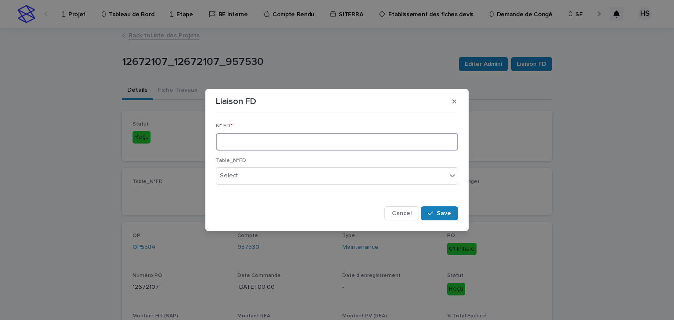
click at [258, 146] on input at bounding box center [337, 142] width 242 height 18
type input "****"
click at [457, 214] on button "Save" at bounding box center [439, 213] width 37 height 14
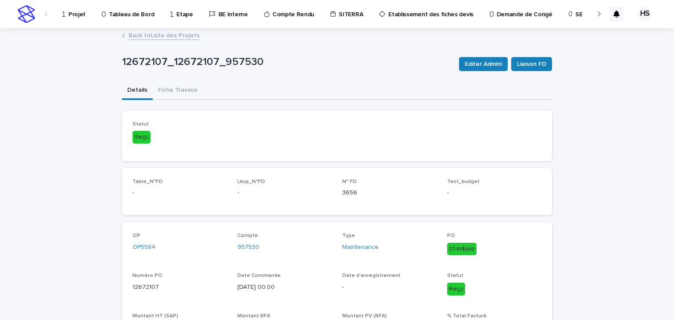
click at [79, 17] on p "Projet" at bounding box center [77, 9] width 17 height 18
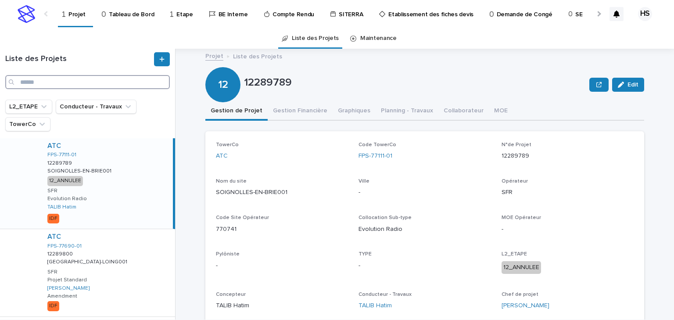
click at [45, 85] on input "Search" at bounding box center [87, 82] width 165 height 14
paste input "********"
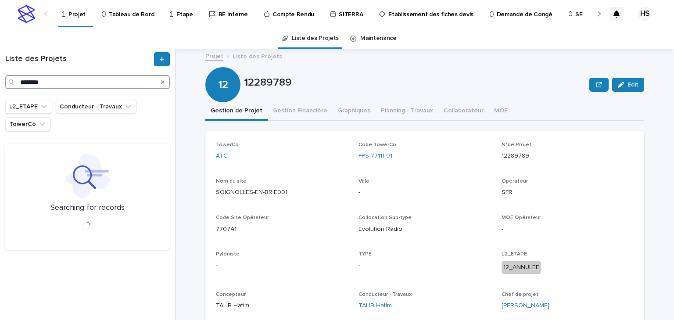
type input "********"
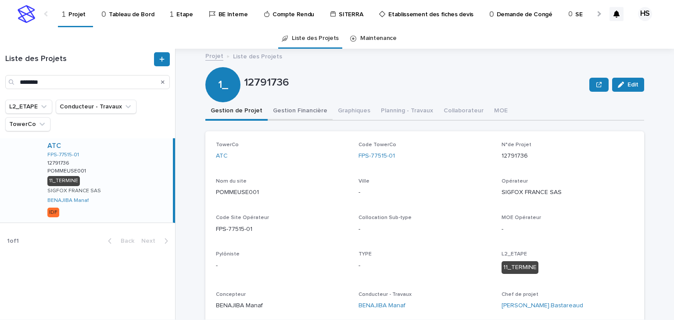
click at [281, 109] on button "Gestion Financière" at bounding box center [300, 111] width 65 height 18
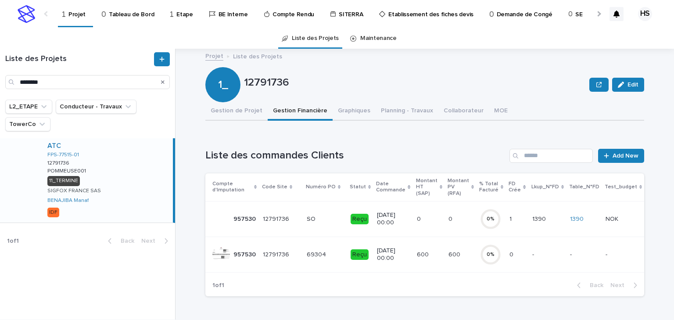
click at [420, 254] on p "600" at bounding box center [424, 253] width 14 height 9
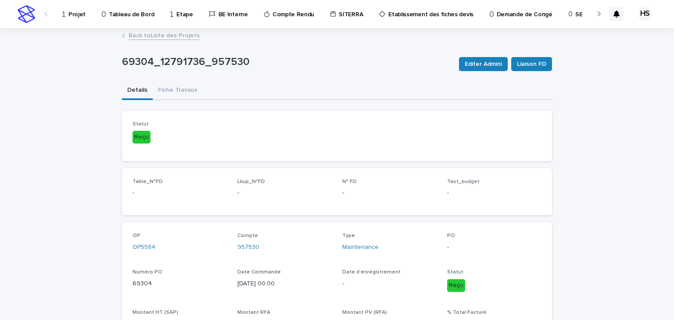
click at [167, 33] on link "Back to Liste des Projets" at bounding box center [164, 35] width 71 height 10
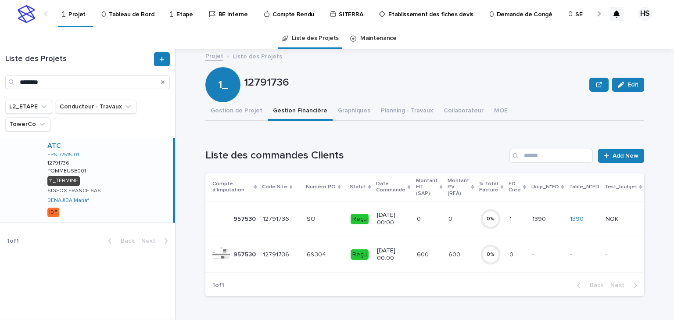
scroll to position [35, 0]
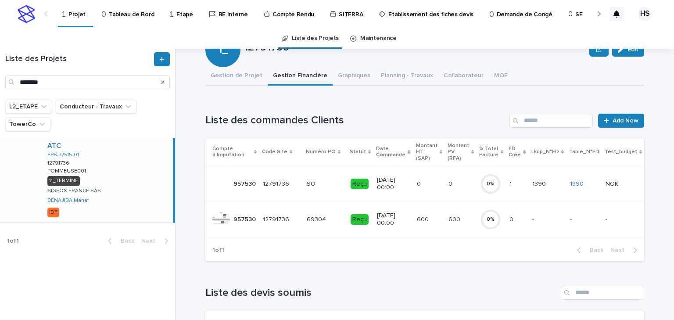
click at [449, 223] on div "600 600" at bounding box center [461, 220] width 25 height 14
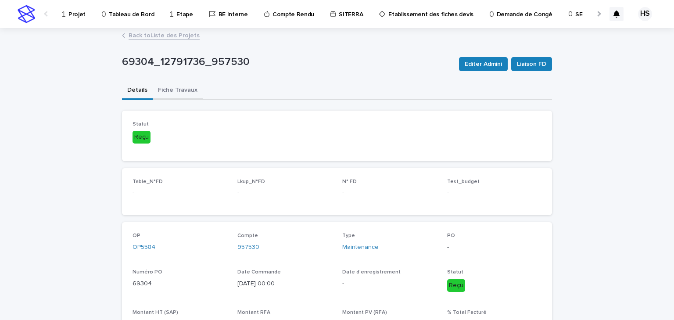
click at [190, 96] on button "Fiche Travaux" at bounding box center [178, 91] width 50 height 18
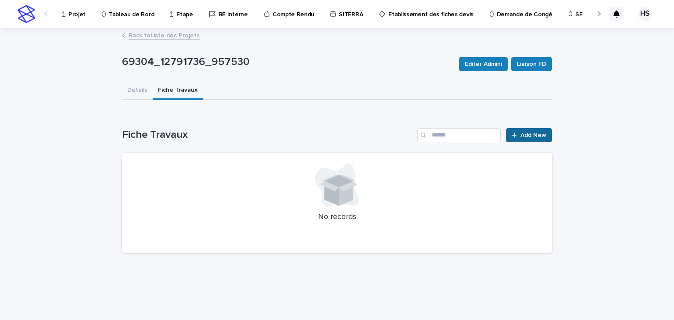
click at [528, 135] on span "Add New" at bounding box center [534, 135] width 26 height 6
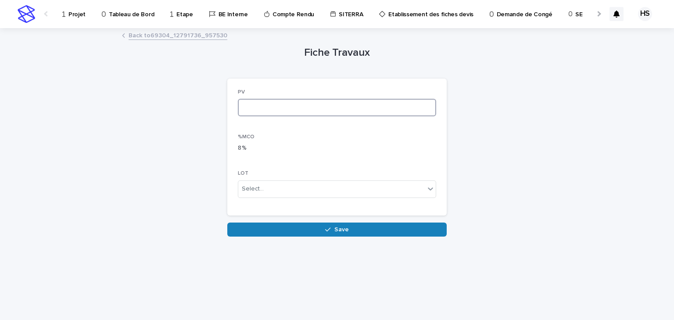
click at [338, 116] on input at bounding box center [337, 108] width 198 height 18
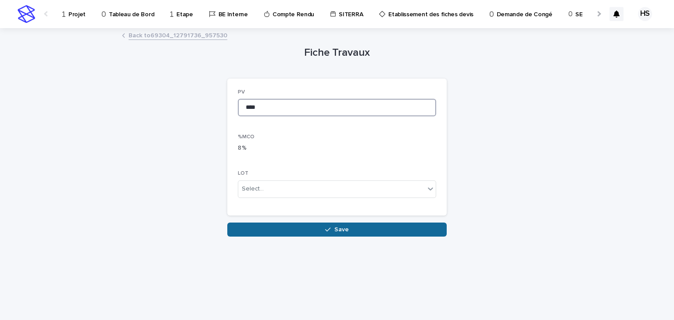
type input "****"
click at [340, 233] on button "Save" at bounding box center [337, 230] width 220 height 14
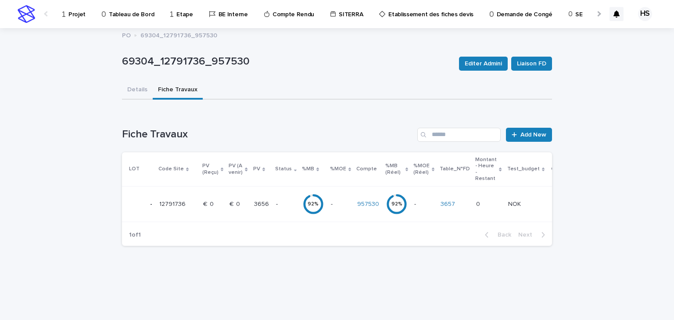
click at [281, 207] on p "-" at bounding box center [286, 204] width 20 height 7
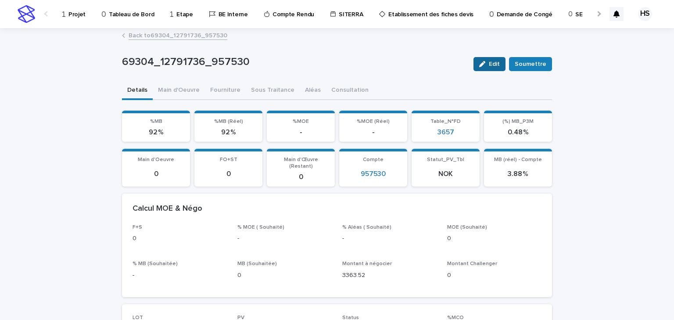
click at [494, 65] on span "Edit" at bounding box center [494, 64] width 11 height 6
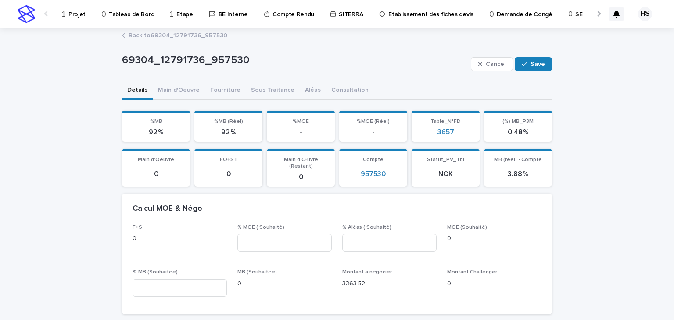
scroll to position [141, 0]
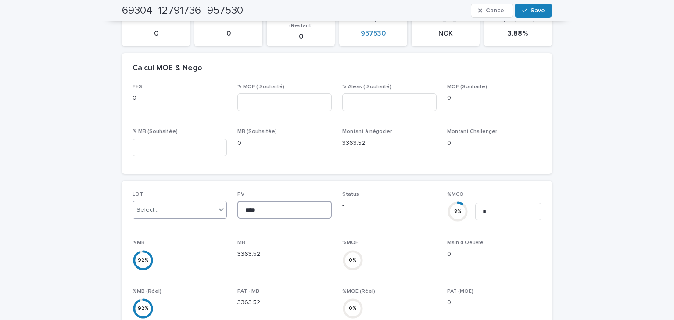
drag, startPoint x: 263, startPoint y: 206, endPoint x: 220, endPoint y: 206, distance: 43.0
click at [220, 206] on div "LOT Select... PV **** Status - %MCO 8 % * %MB 92 % MB 3363.52 %MOE 0 % Main d'O…" at bounding box center [337, 313] width 409 height 245
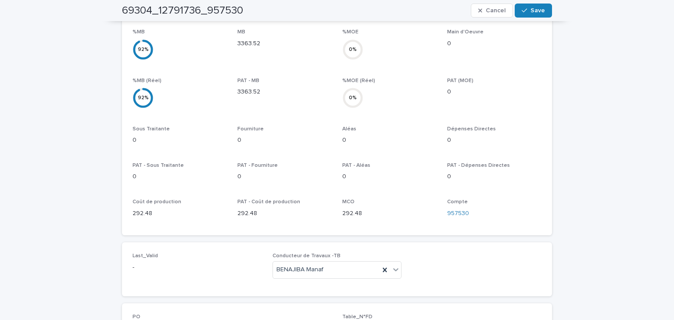
scroll to position [492, 0]
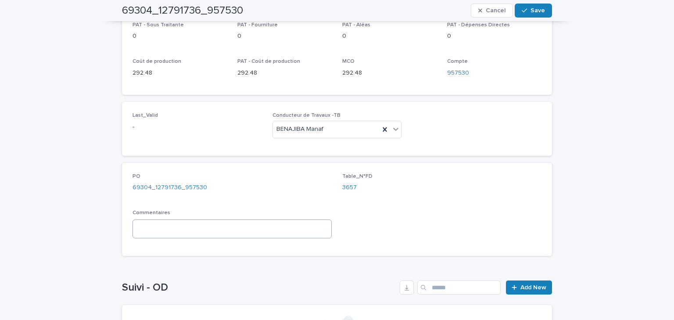
type input "*"
click at [183, 220] on textarea at bounding box center [232, 229] width 199 height 19
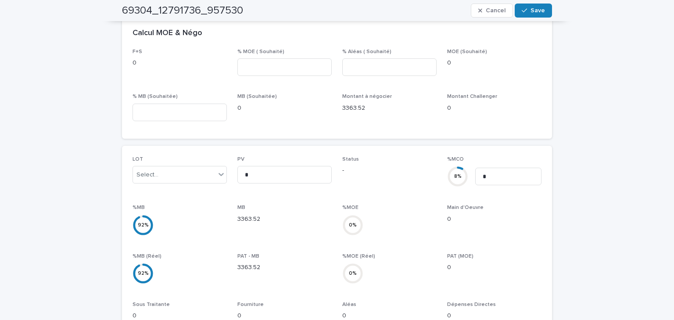
scroll to position [0, 0]
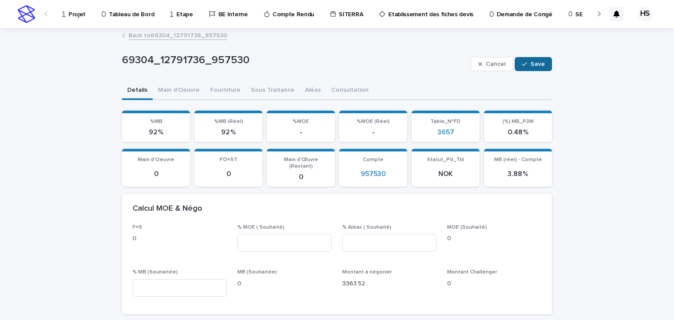
type textarea "**********"
click at [527, 61] on div "button" at bounding box center [526, 64] width 9 height 6
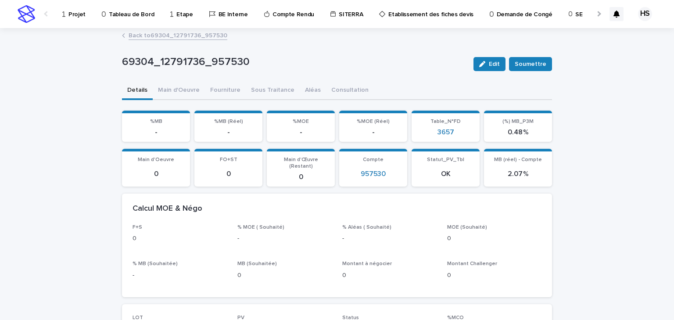
click at [195, 35] on link "Back to 69304_12791736_957530" at bounding box center [178, 35] width 99 height 10
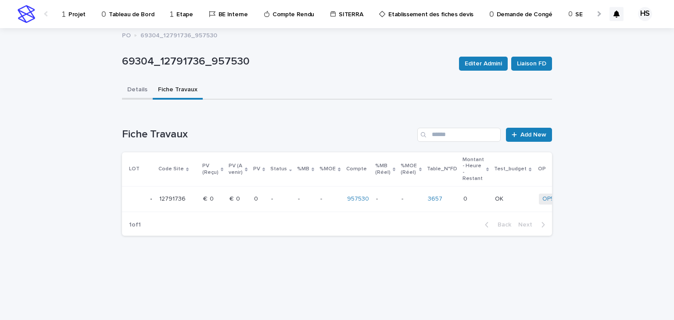
click at [146, 94] on button "Details" at bounding box center [137, 90] width 31 height 18
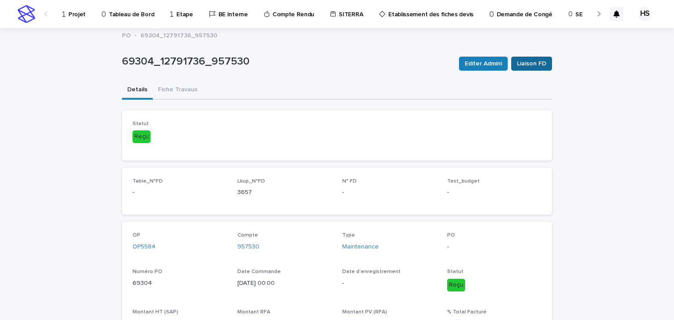
click at [527, 63] on span "Liaison FD" at bounding box center [531, 63] width 29 height 9
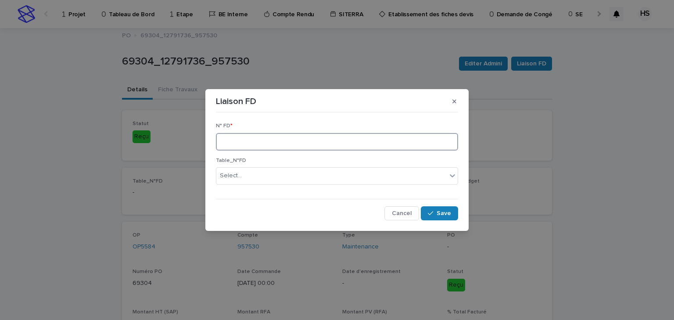
click at [239, 142] on input at bounding box center [337, 142] width 242 height 18
type input "****"
click at [440, 210] on span "Save" at bounding box center [444, 213] width 14 height 6
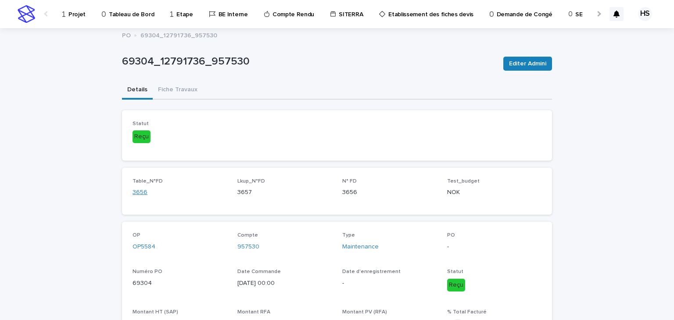
click at [136, 193] on link "3656" at bounding box center [140, 192] width 15 height 9
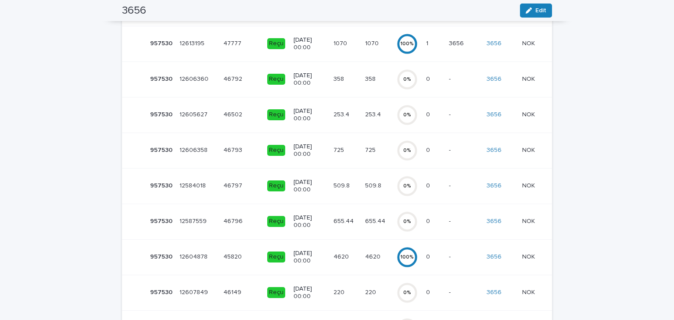
scroll to position [53, 0]
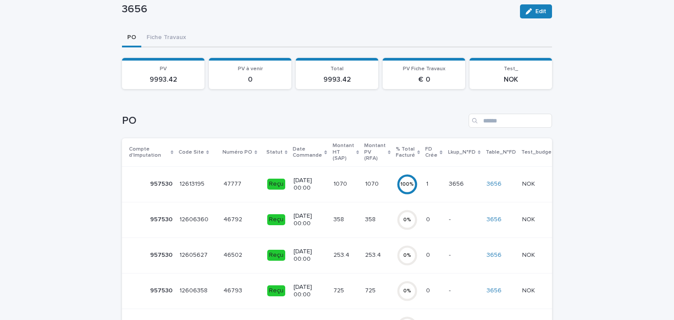
click at [430, 184] on td "1 1" at bounding box center [434, 184] width 22 height 36
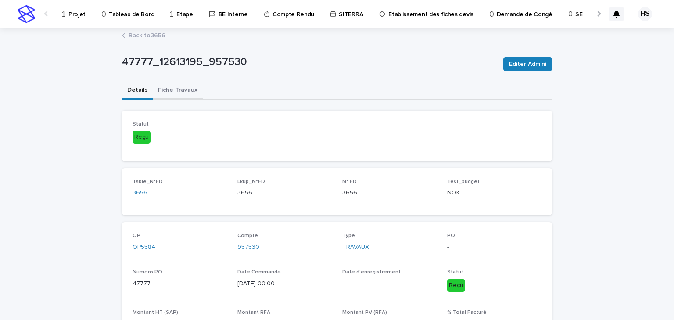
click at [174, 84] on button "Fiche Travaux" at bounding box center [178, 91] width 50 height 18
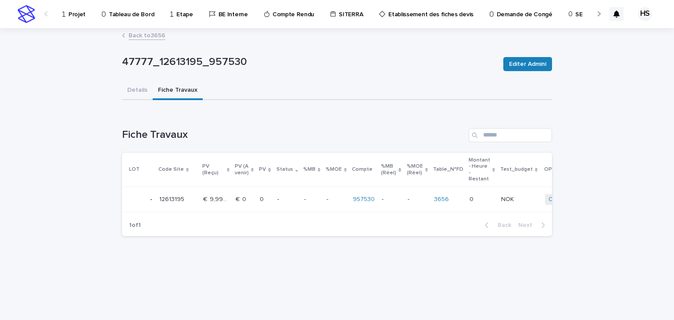
click at [281, 192] on div "-" at bounding box center [288, 199] width 20 height 14
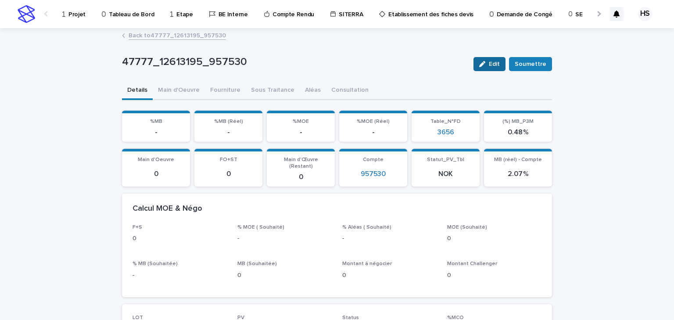
click at [483, 63] on icon "button" at bounding box center [483, 64] width 6 height 6
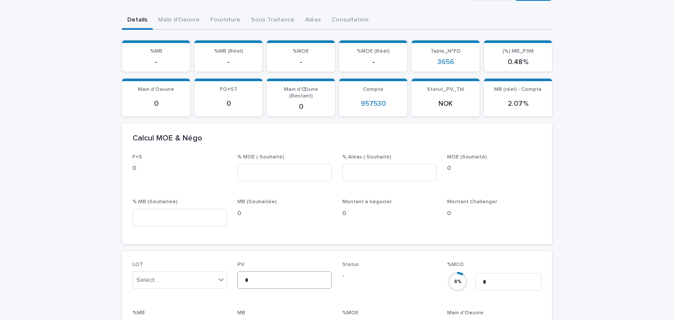
scroll to position [105, 0]
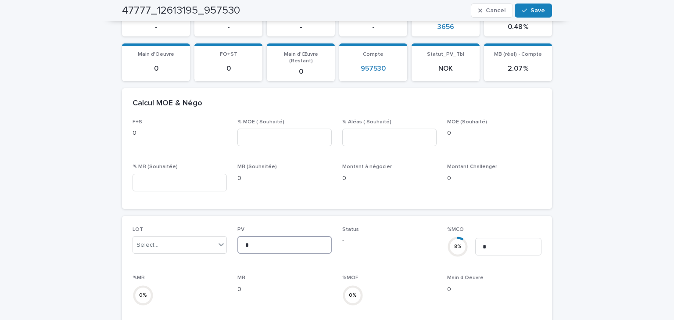
drag, startPoint x: 259, startPoint y: 238, endPoint x: 224, endPoint y: 240, distance: 34.4
type input "*******"
click at [522, 14] on button "Save" at bounding box center [533, 11] width 37 height 14
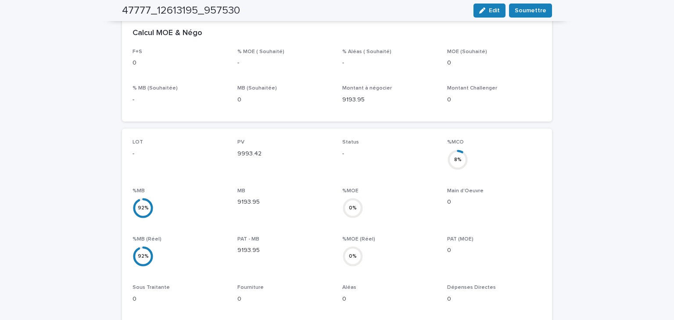
scroll to position [0, 0]
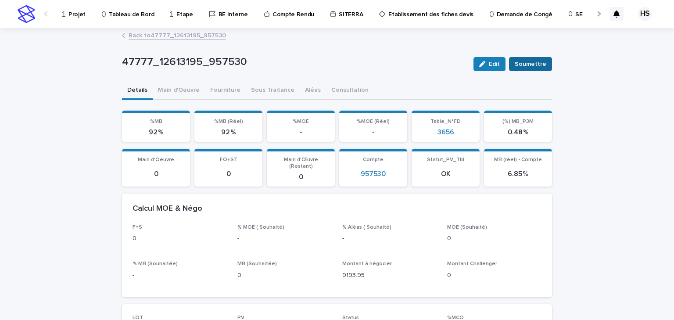
click at [540, 68] on span "Soumettre" at bounding box center [531, 64] width 32 height 9
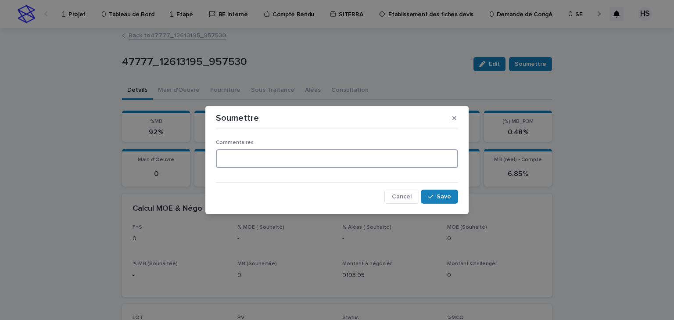
click at [274, 153] on textarea at bounding box center [337, 158] width 242 height 19
type textarea "*********"
click at [435, 191] on button "Save" at bounding box center [439, 197] width 37 height 14
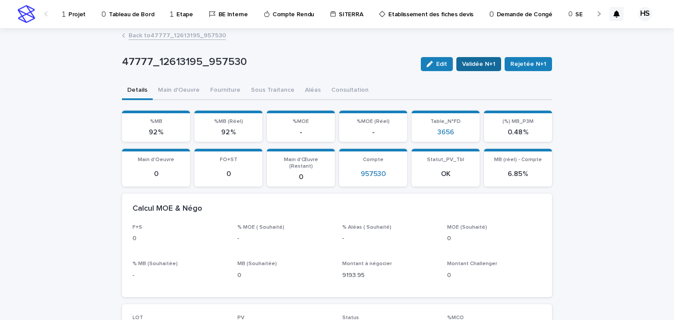
click at [488, 63] on span "Validée N+1" at bounding box center [478, 64] width 33 height 9
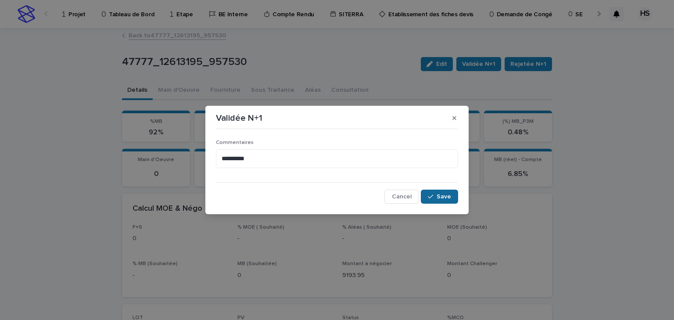
click at [423, 193] on button "Save" at bounding box center [439, 197] width 37 height 14
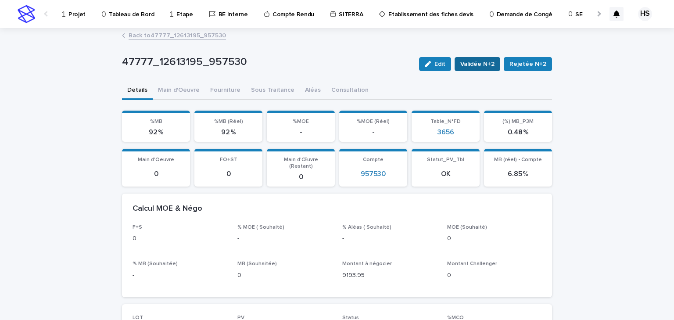
click at [485, 66] on span "Validée N+2" at bounding box center [478, 64] width 34 height 9
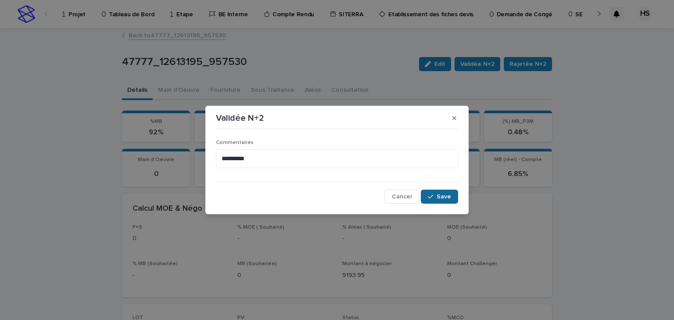
click at [453, 197] on button "Save" at bounding box center [439, 197] width 37 height 14
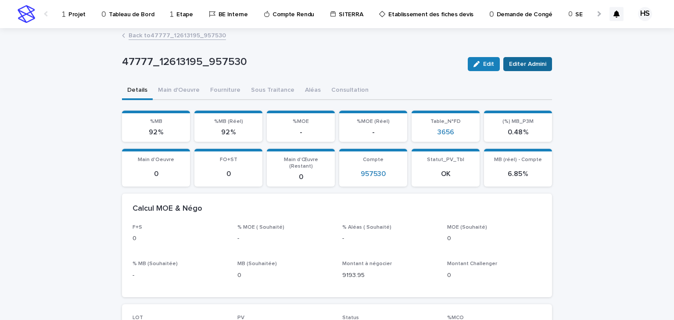
click at [532, 70] on button "Editer Admini" at bounding box center [528, 64] width 49 height 14
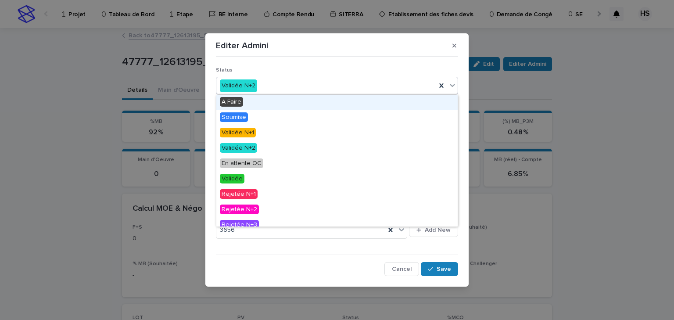
click at [338, 83] on div "Validée N+2" at bounding box center [326, 86] width 220 height 14
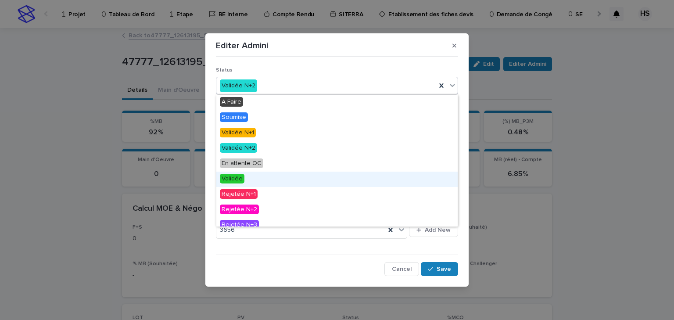
click at [246, 183] on div "Validée" at bounding box center [337, 179] width 242 height 15
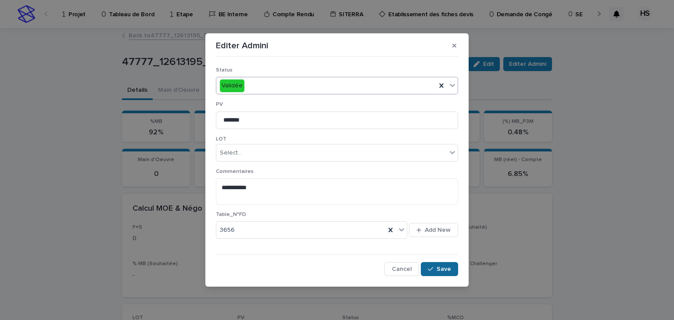
click at [437, 265] on button "Save" at bounding box center [439, 269] width 37 height 14
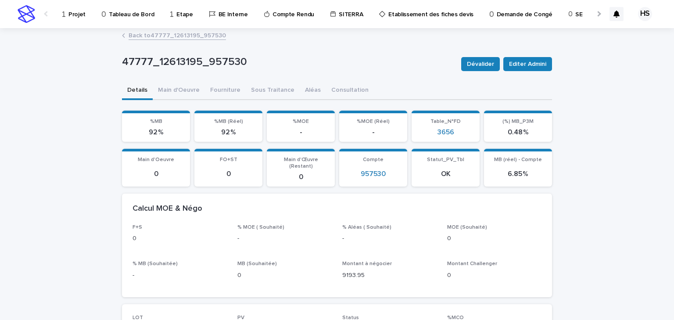
click at [190, 36] on link "Back to 47777_12613195_957530" at bounding box center [177, 35] width 97 height 10
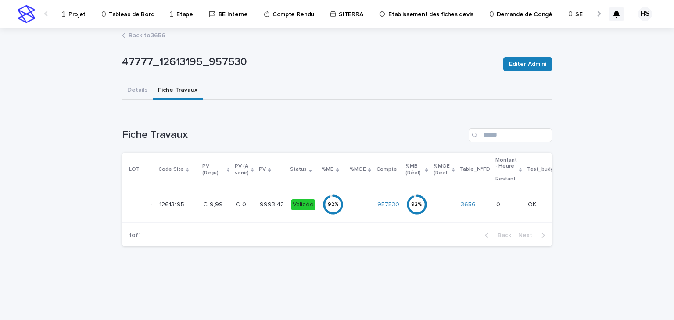
click at [76, 15] on p "Projet" at bounding box center [77, 9] width 17 height 18
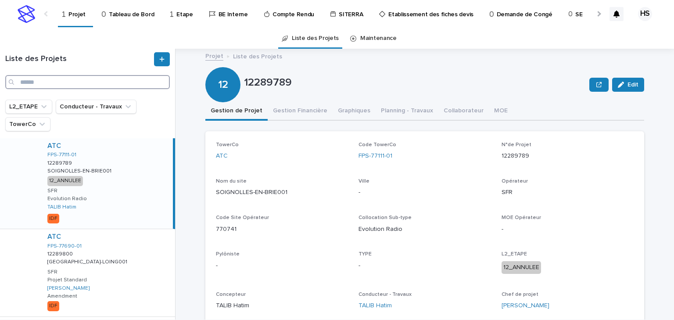
click at [53, 79] on input "Search" at bounding box center [87, 82] width 165 height 14
paste input "********"
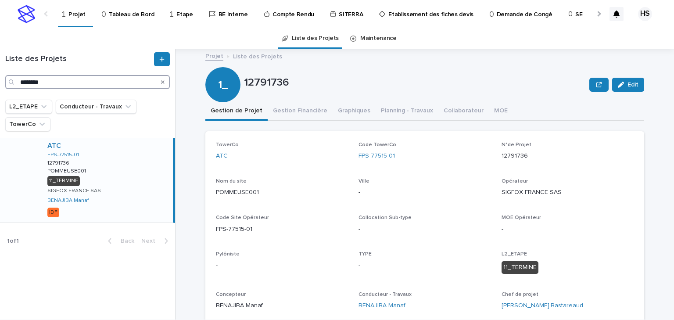
type input "********"
click at [109, 177] on div "ATC FPS-77515-01 12791736 12791736 POMMEUSE001 POMMEUSE001 11_TERMINE SIGFOX FR…" at bounding box center [106, 180] width 133 height 84
click at [278, 116] on button "Gestion Financière" at bounding box center [300, 111] width 65 height 18
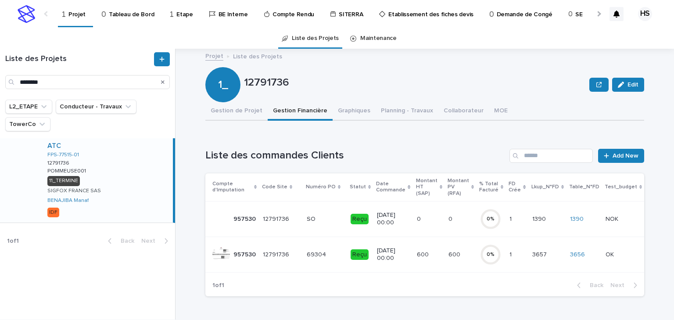
click at [420, 216] on p at bounding box center [429, 219] width 25 height 7
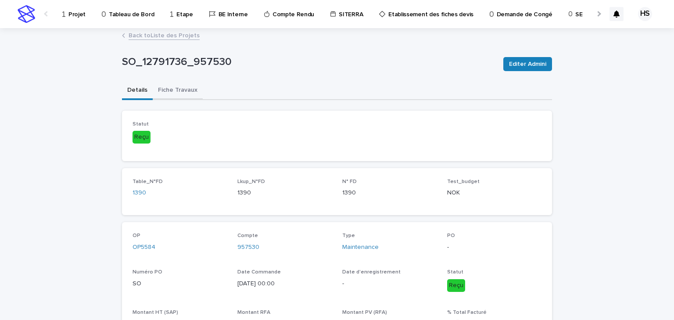
click at [186, 90] on button "Fiche Travaux" at bounding box center [178, 91] width 50 height 18
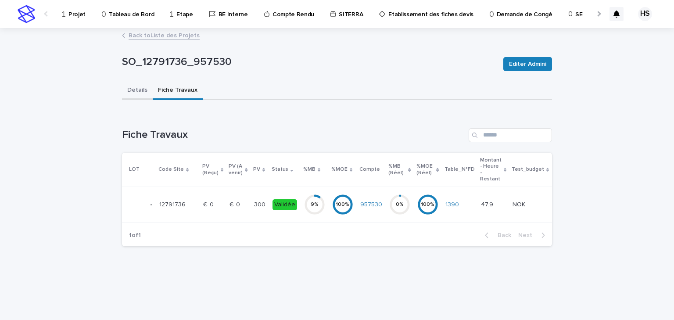
click at [143, 83] on button "Details" at bounding box center [137, 91] width 31 height 18
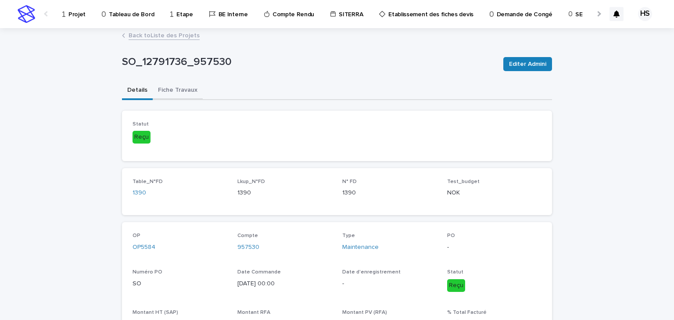
click at [169, 89] on button "Fiche Travaux" at bounding box center [178, 91] width 50 height 18
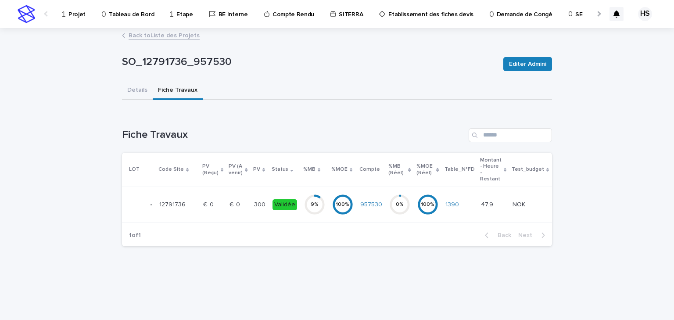
click at [234, 211] on div "€  0 €  0" at bounding box center [238, 205] width 17 height 14
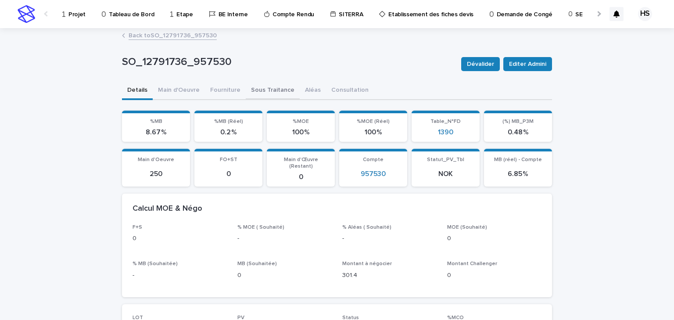
click at [255, 90] on button "Sous Traitance" at bounding box center [273, 91] width 54 height 18
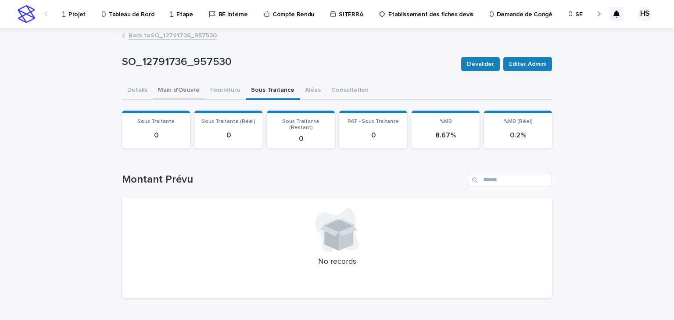
click at [186, 89] on button "Main d'Oeuvre" at bounding box center [179, 91] width 52 height 18
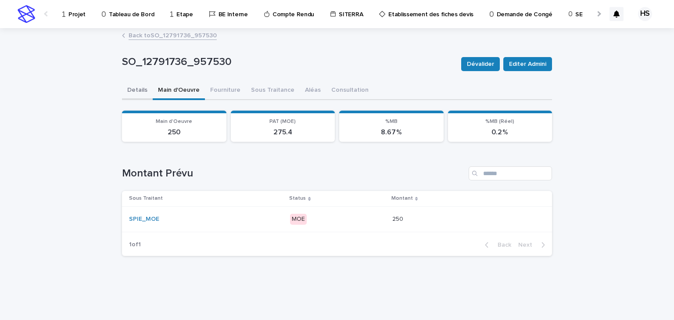
click at [148, 87] on button "Details" at bounding box center [137, 91] width 31 height 18
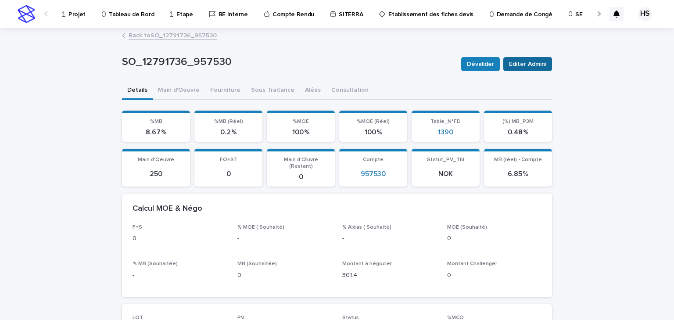
click at [509, 70] on button "Editer Admini" at bounding box center [528, 64] width 49 height 14
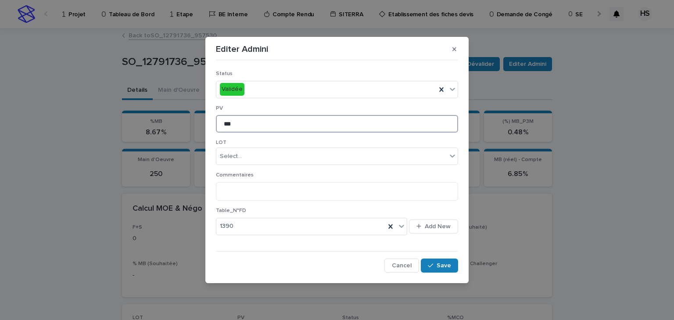
drag, startPoint x: 255, startPoint y: 123, endPoint x: 160, endPoint y: 130, distance: 95.0
click at [175, 130] on div "Editer Admini Status Validée PV *** LOT Select... Commentaires Table_N°FD 1390 …" at bounding box center [337, 160] width 674 height 320
type input "*"
click at [437, 265] on div "button" at bounding box center [432, 266] width 9 height 6
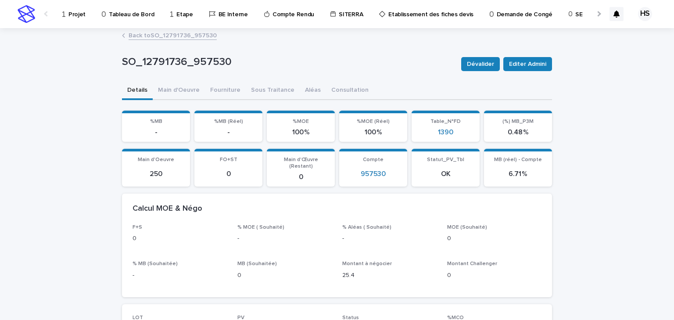
click at [179, 35] on link "Back to SO_12791736_957530" at bounding box center [173, 35] width 88 height 10
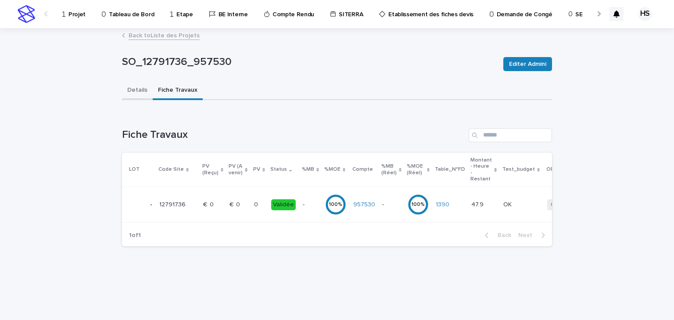
click at [136, 83] on button "Details" at bounding box center [137, 91] width 31 height 18
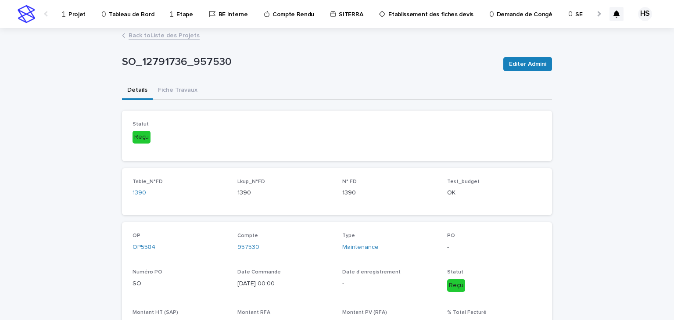
click at [155, 39] on link "Back to Liste des Projets" at bounding box center [164, 35] width 71 height 10
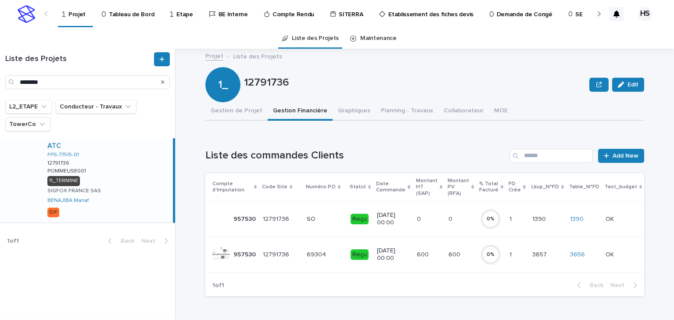
click at [427, 217] on p at bounding box center [429, 219] width 25 height 7
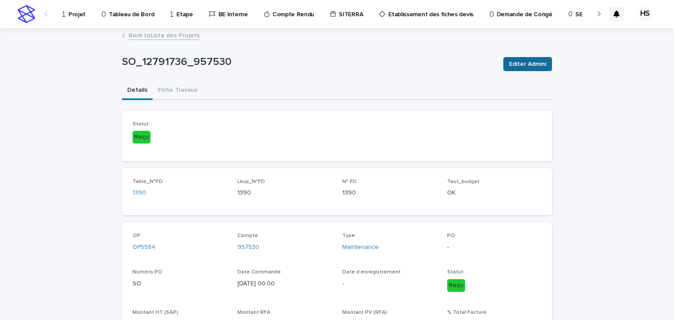
click at [521, 64] on span "Editer Admini" at bounding box center [527, 64] width 37 height 9
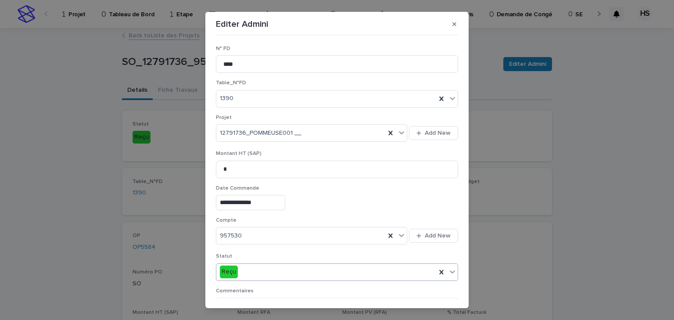
click at [249, 276] on div "Reçu" at bounding box center [326, 272] width 220 height 14
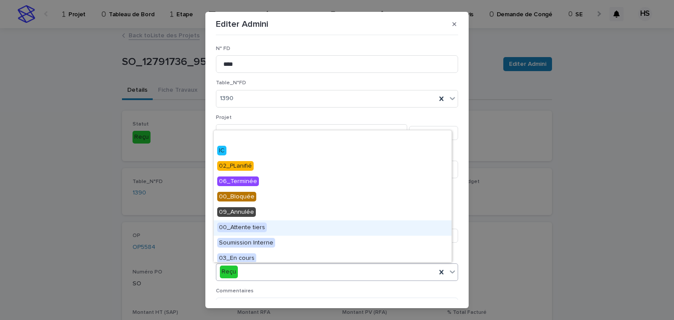
scroll to position [176, 0]
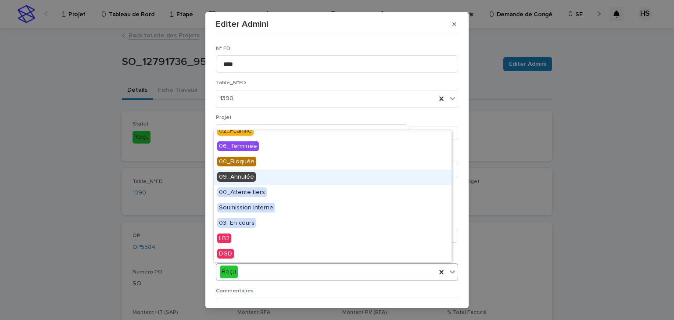
click at [245, 180] on span "09_Annulée" at bounding box center [236, 177] width 39 height 10
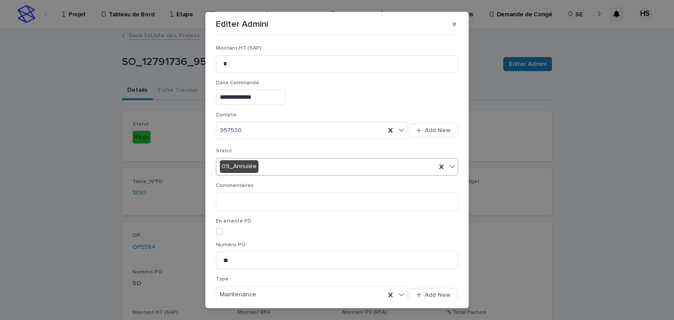
scroll to position [14, 0]
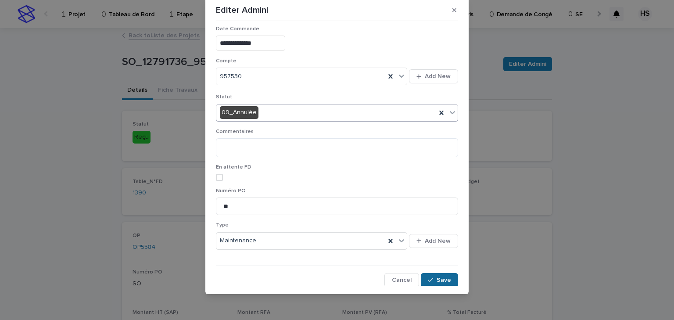
click at [437, 278] on span "Save" at bounding box center [444, 280] width 14 height 6
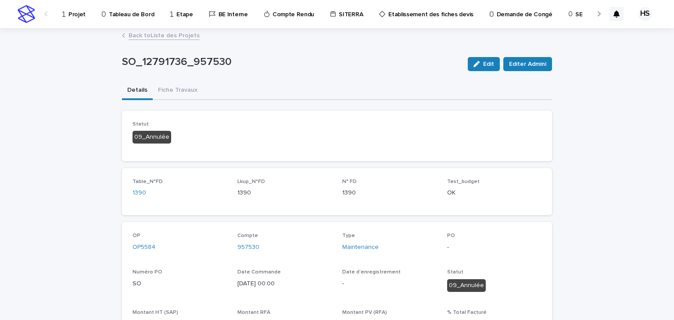
click at [81, 12] on p "Projet" at bounding box center [77, 9] width 17 height 18
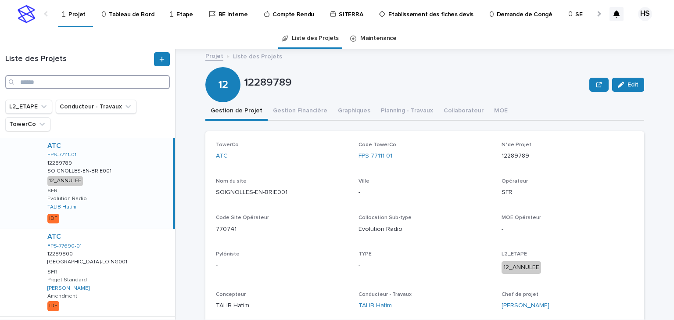
click at [64, 75] on input "Search" at bounding box center [87, 82] width 165 height 14
click at [65, 83] on input "Search" at bounding box center [87, 82] width 165 height 14
paste input "********"
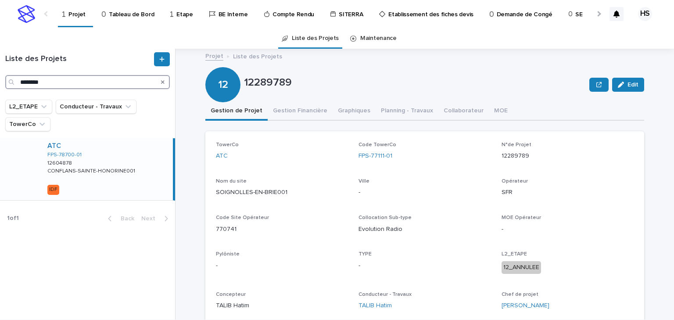
type input "********"
click at [120, 174] on div "ATC FPS-78700-01 12604878 12604878 CONFLANS-SAINTE-HONORINE001 CONFLANS-SAINTE-…" at bounding box center [106, 169] width 133 height 62
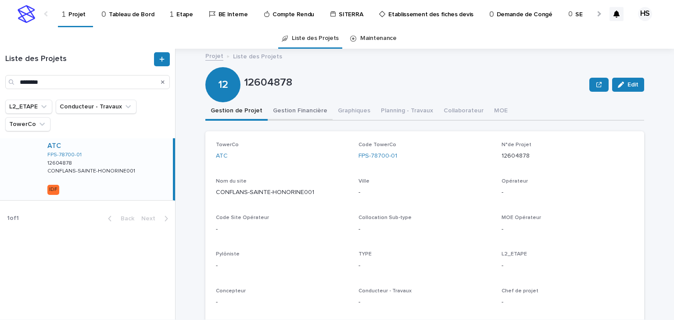
click at [304, 115] on button "Gestion Financière" at bounding box center [300, 111] width 65 height 18
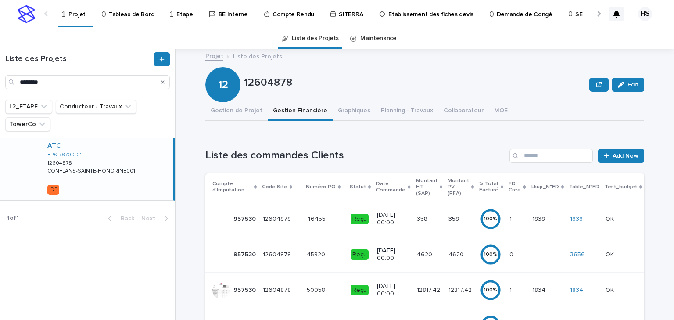
scroll to position [70, 0]
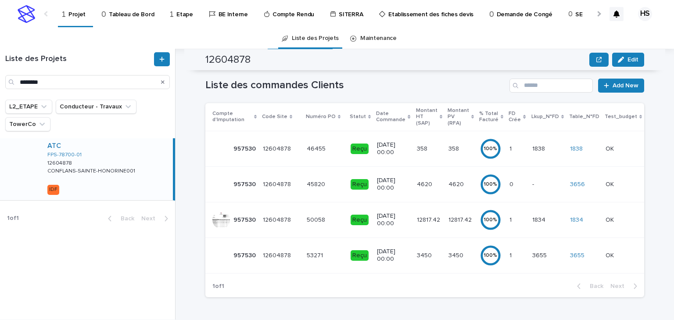
click at [452, 256] on p "3450" at bounding box center [457, 254] width 17 height 9
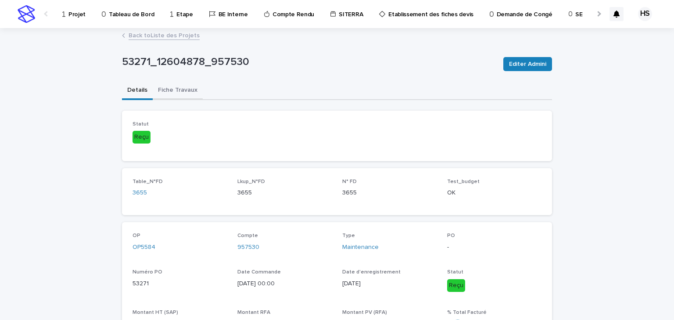
click at [186, 95] on button "Fiche Travaux" at bounding box center [178, 91] width 50 height 18
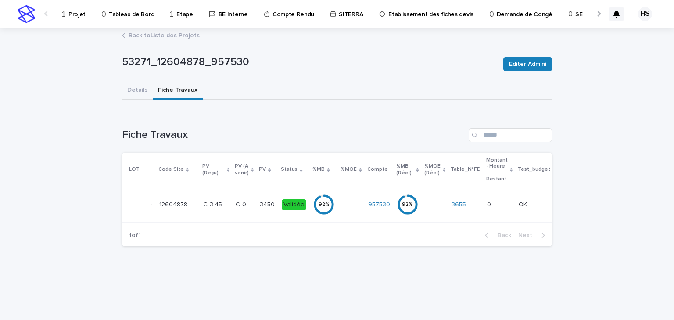
click at [151, 38] on link "Back to Liste des Projets" at bounding box center [164, 35] width 71 height 10
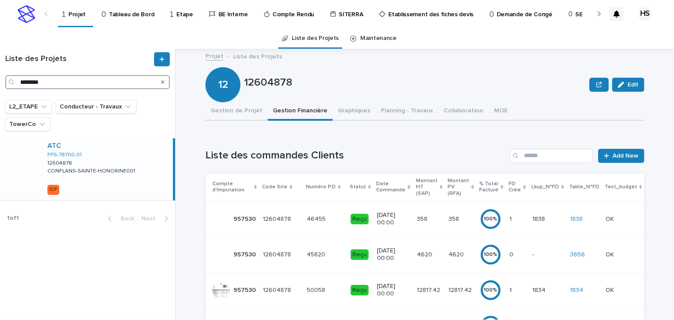
drag, startPoint x: 56, startPoint y: 81, endPoint x: -1, endPoint y: 81, distance: 57.5
click at [0, 81] on html "Projet Tableau de Bord Etape BE Interne Compte Rendu SITERRA Etablissement des …" at bounding box center [337, 160] width 674 height 320
paste input "Search"
type input "********"
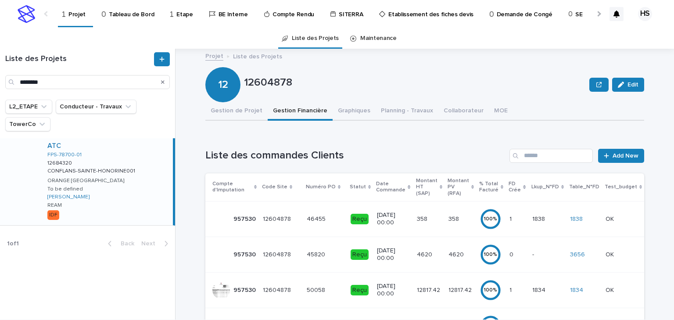
click at [106, 172] on p "CONFLANS-SAINTE-HONORINE001" at bounding box center [92, 170] width 90 height 8
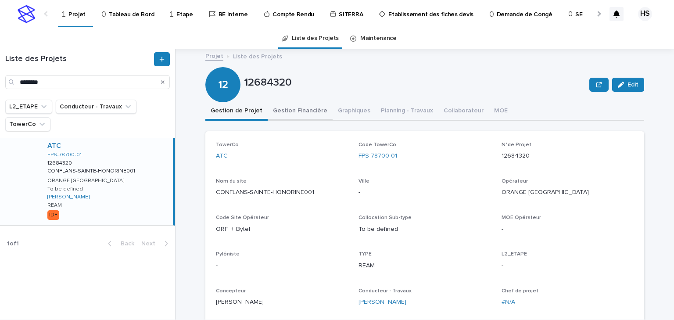
click at [297, 105] on button "Gestion Financière" at bounding box center [300, 111] width 65 height 18
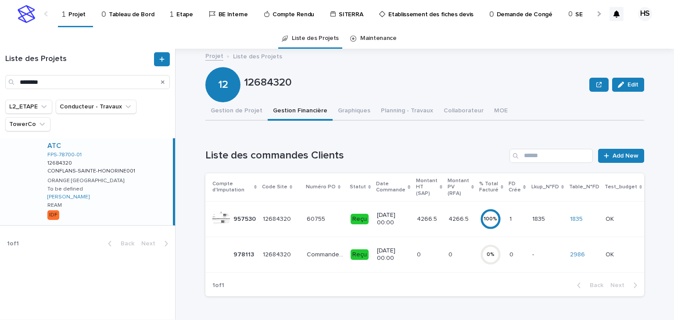
click at [426, 253] on p at bounding box center [429, 254] width 25 height 7
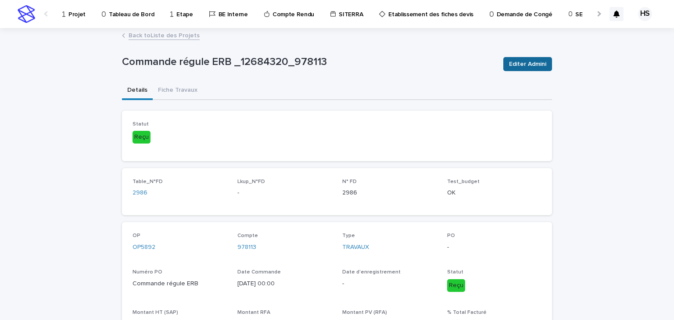
click at [528, 66] on span "Editer Admini" at bounding box center [527, 64] width 37 height 9
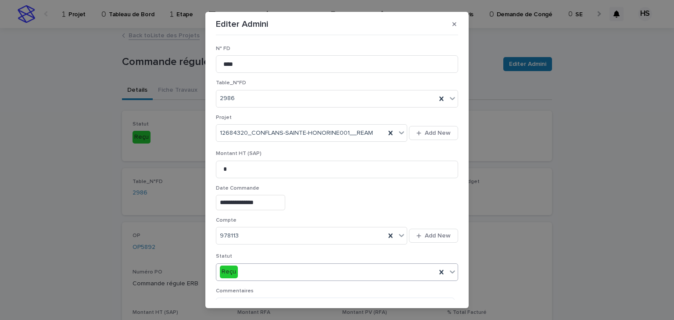
click at [263, 268] on div "Reçu" at bounding box center [326, 272] width 220 height 14
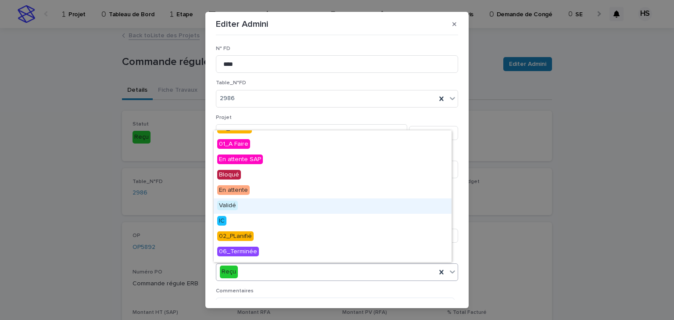
scroll to position [176, 0]
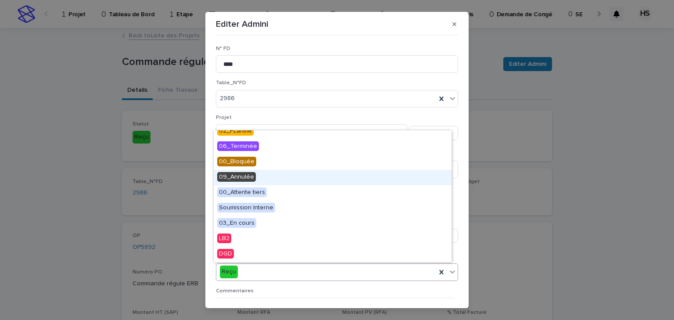
click at [241, 175] on span "09_Annulée" at bounding box center [236, 177] width 39 height 10
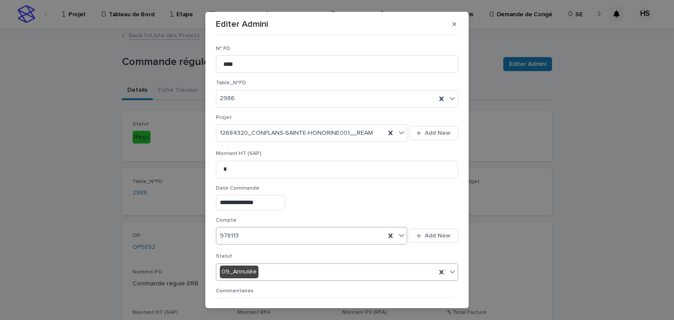
scroll to position [145, 0]
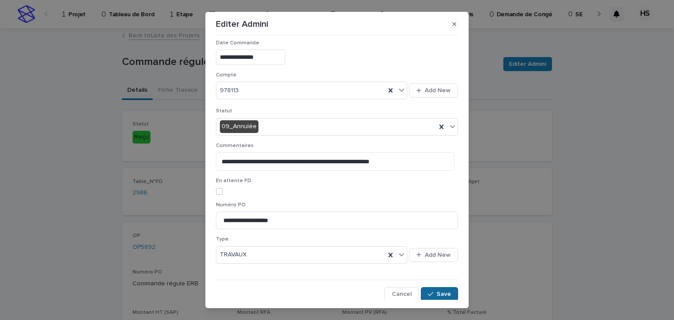
click at [440, 292] on span "Save" at bounding box center [444, 294] width 14 height 6
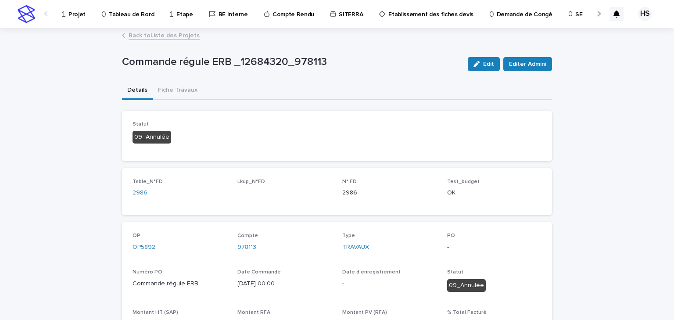
click at [74, 17] on p "Projet" at bounding box center [77, 9] width 17 height 18
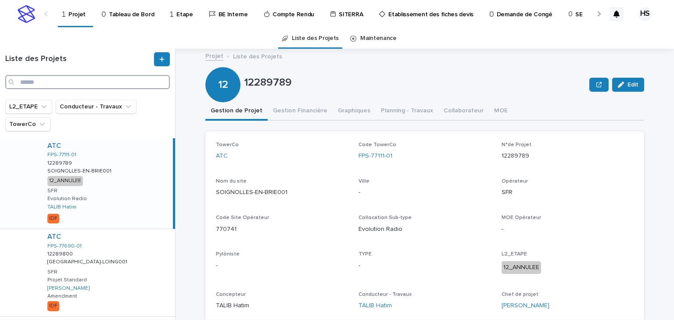
click at [52, 84] on input "Search" at bounding box center [87, 82] width 165 height 14
paste input "********"
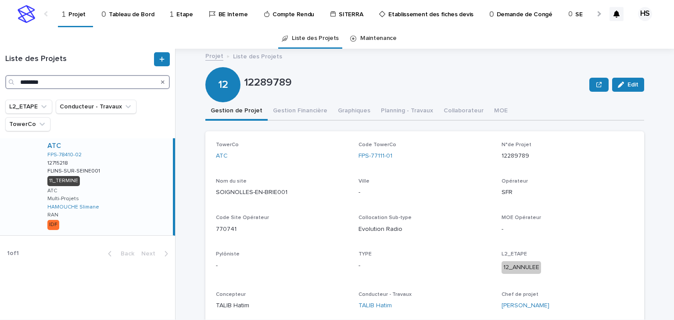
type input "********"
click at [98, 174] on div "ATC FPS-78410-02 12715218 12715218 FLINS-SUR-SEINE001 FLINS-SUR-SEINE001 11_TER…" at bounding box center [106, 186] width 133 height 97
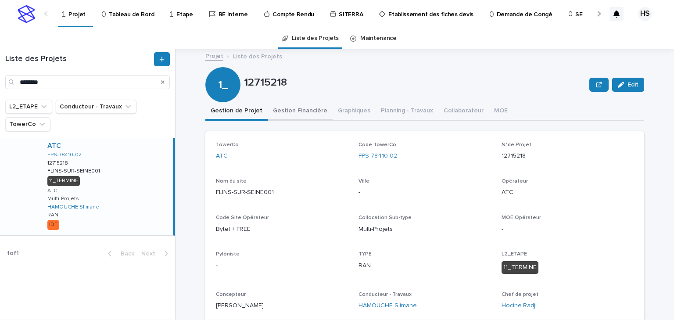
click at [295, 111] on button "Gestion Financière" at bounding box center [300, 111] width 65 height 18
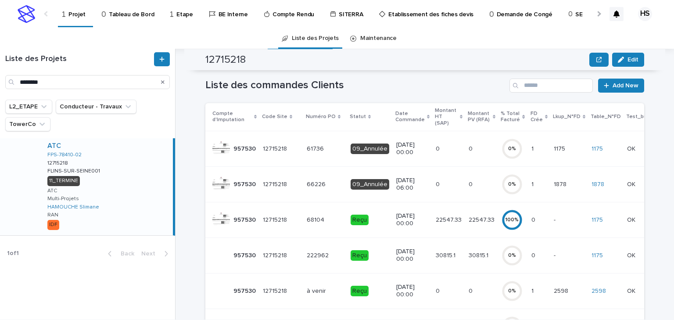
scroll to position [105, 0]
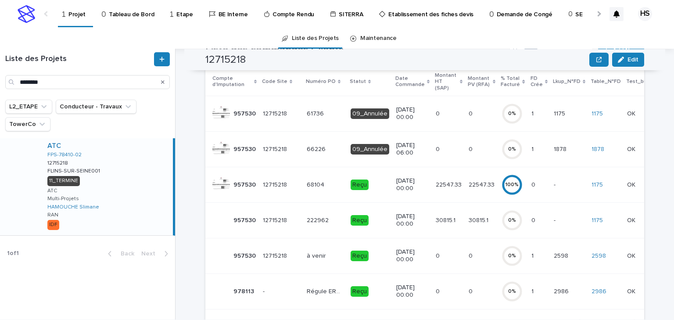
click at [469, 217] on div "30815.1 30815.1" at bounding box center [482, 220] width 26 height 14
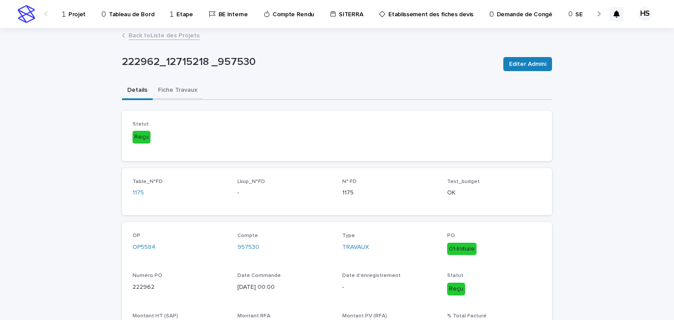
scroll to position [105, 0]
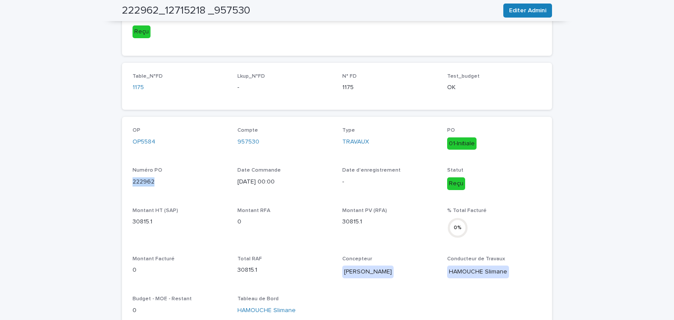
drag, startPoint x: 155, startPoint y: 177, endPoint x: 125, endPoint y: 185, distance: 30.5
click at [125, 185] on div "OP OP5584 Compte 957530 Type TRAVAUX PO 01-Initiale Numéro PO 222962 Date Comma…" at bounding box center [337, 282] width 430 height 331
copy p "222962"
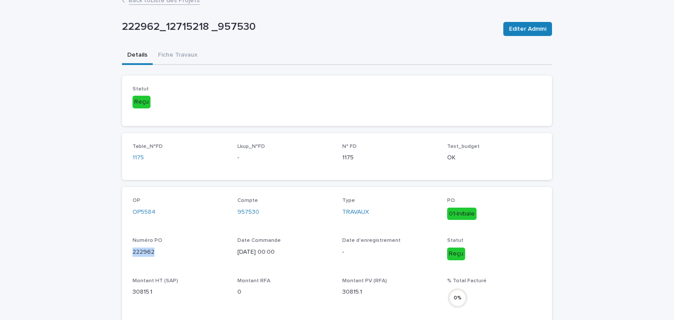
scroll to position [0, 0]
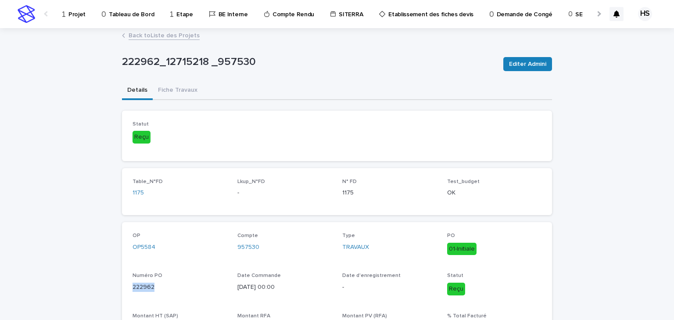
click at [161, 39] on link "Back to Liste des Projets" at bounding box center [164, 35] width 71 height 10
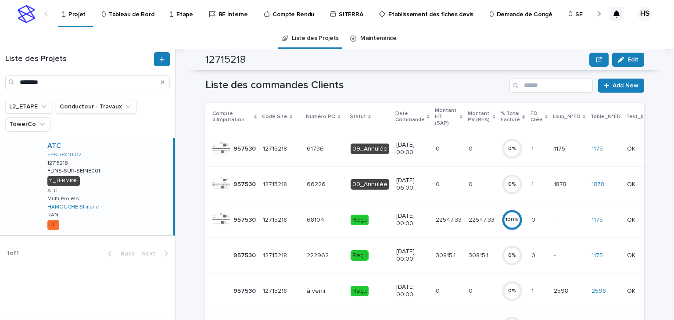
scroll to position [105, 0]
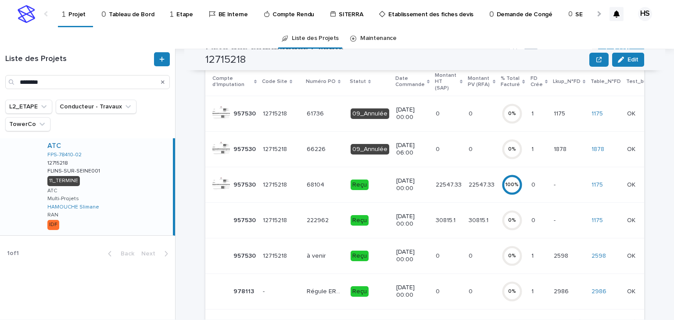
click at [457, 211] on td "30815.1 30815.1" at bounding box center [449, 220] width 33 height 36
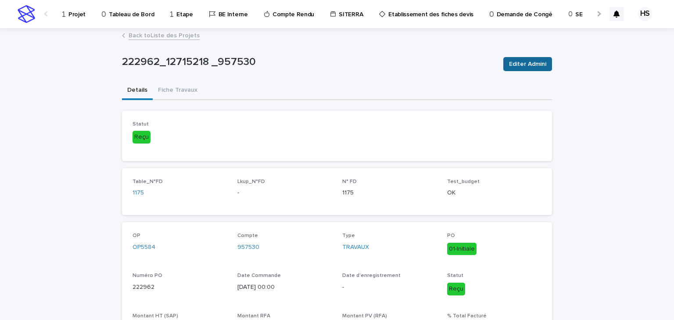
click at [514, 65] on span "Editer Admini" at bounding box center [527, 64] width 37 height 9
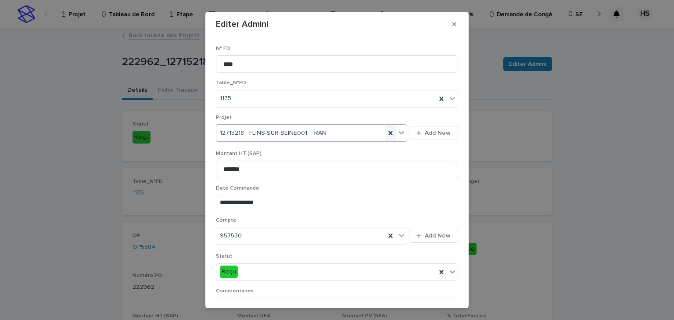
click at [387, 132] on icon at bounding box center [390, 133] width 9 height 9
paste input "********"
type input "********"
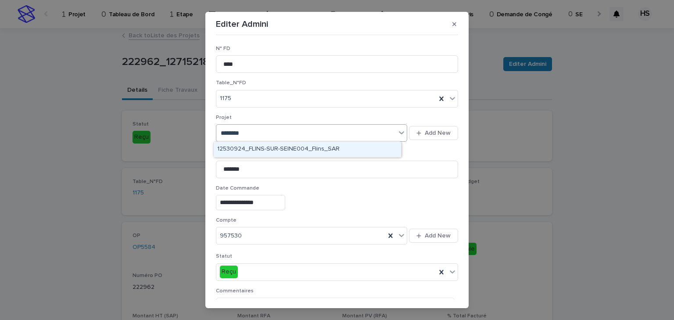
click at [252, 151] on div "12530924_FLINS-SUR-SEINE004_Flins_SAR" at bounding box center [307, 149] width 187 height 15
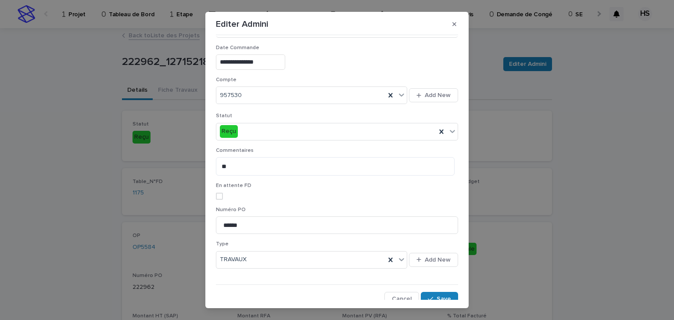
scroll to position [145, 0]
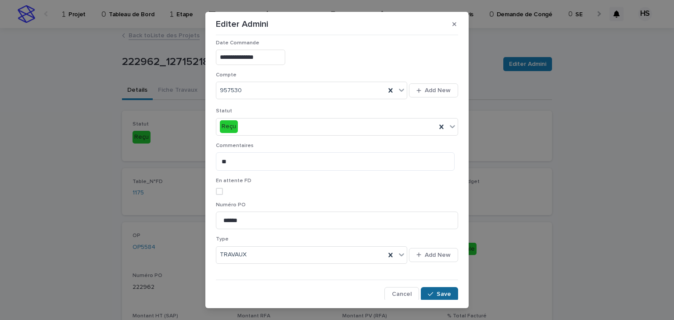
click at [437, 291] on span "Save" at bounding box center [444, 294] width 14 height 6
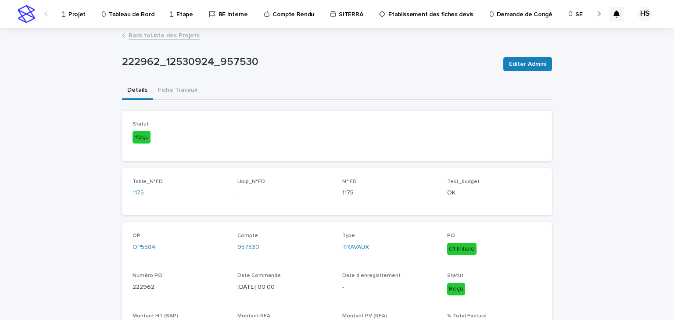
click at [74, 17] on p "Projet" at bounding box center [77, 9] width 17 height 18
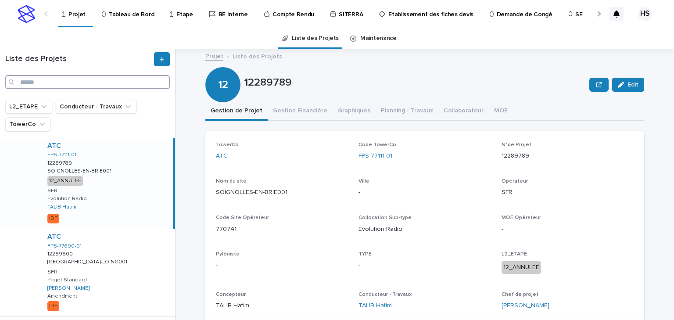
click at [38, 76] on input "Search" at bounding box center [87, 82] width 165 height 14
paste input "********"
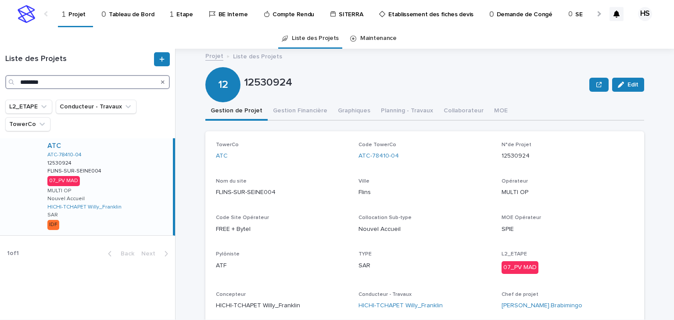
click at [69, 88] on input "********" at bounding box center [87, 82] width 165 height 14
drag, startPoint x: 74, startPoint y: 85, endPoint x: -76, endPoint y: 74, distance: 149.7
click at [0, 74] on html "Projet Tableau de Bord Etape BE Interne Compte Rendu SITERRA Etablissement des …" at bounding box center [337, 160] width 674 height 320
paste input "Search"
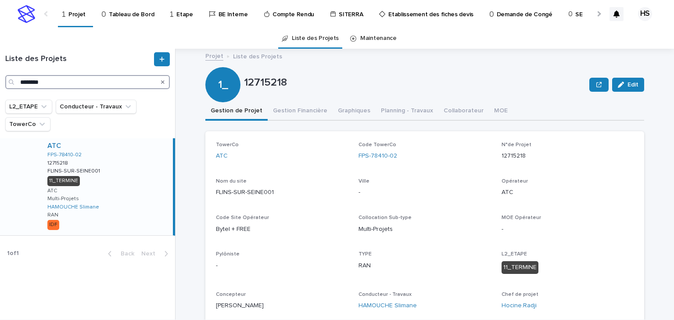
type input "********"
click at [106, 181] on div "ATC FPS-78410-02 12715218 12715218 FLINS-SUR-SEINE001 FLINS-SUR-SEINE001 11_TER…" at bounding box center [106, 186] width 133 height 97
click at [301, 109] on button "Gestion Financière" at bounding box center [300, 111] width 65 height 18
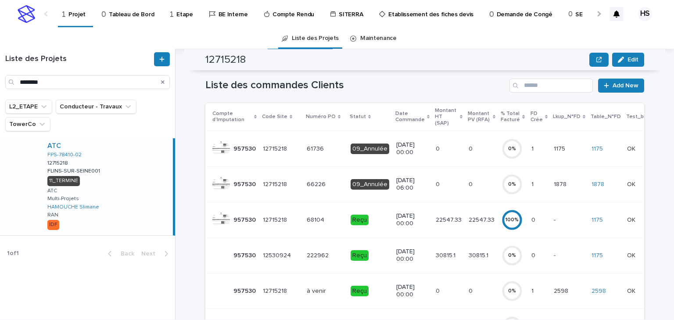
scroll to position [105, 0]
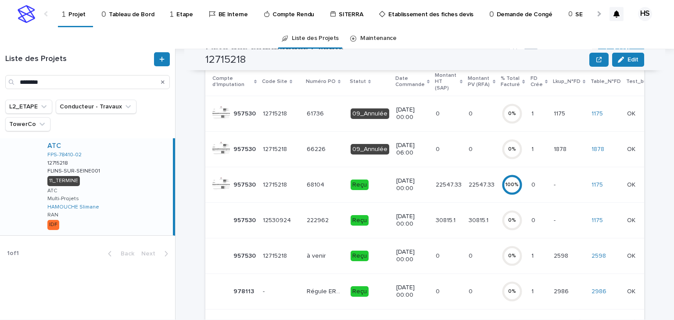
click at [314, 251] on p "à venir" at bounding box center [317, 255] width 21 height 9
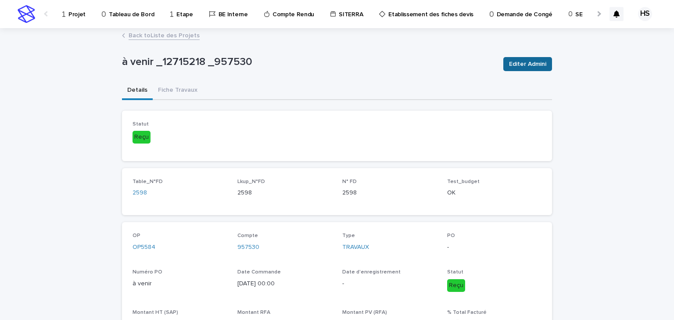
click at [511, 65] on span "Editer Admini" at bounding box center [527, 64] width 37 height 9
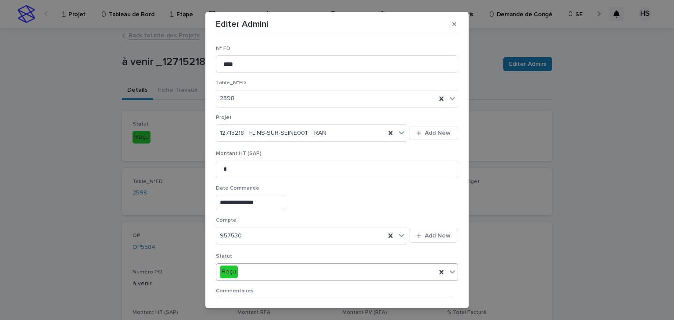
click at [253, 273] on div "Reçu" at bounding box center [326, 272] width 220 height 14
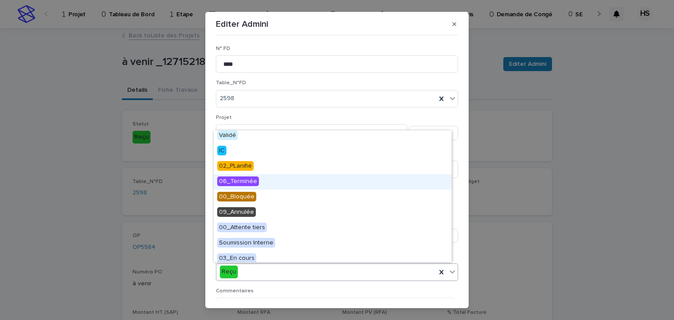
scroll to position [176, 0]
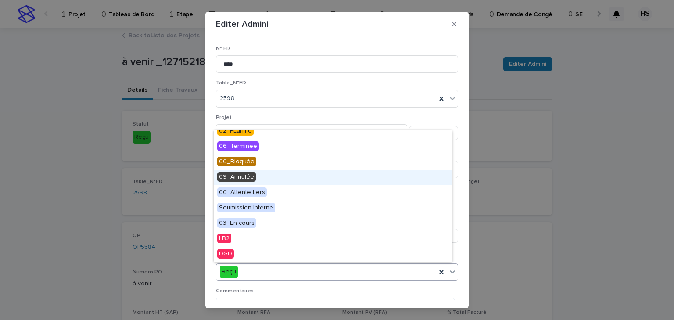
click at [183, 142] on div "**********" at bounding box center [337, 160] width 674 height 320
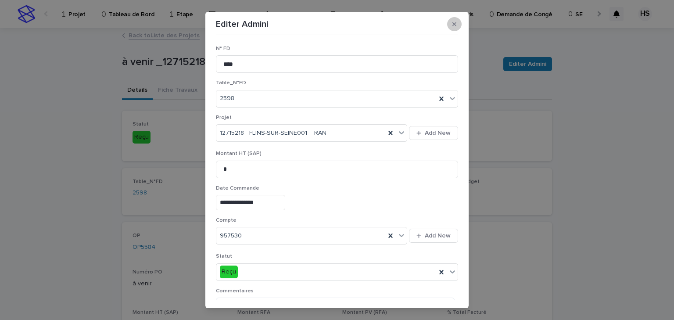
click at [454, 25] on button "button" at bounding box center [454, 24] width 14 height 14
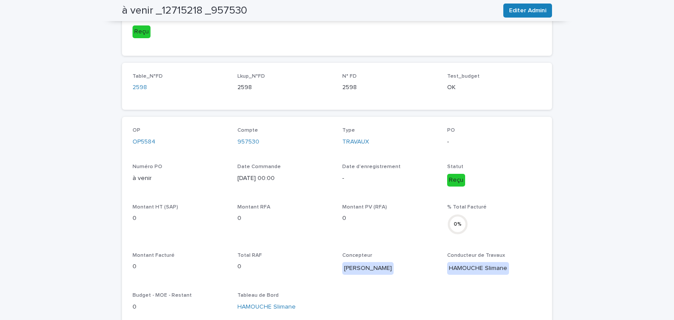
scroll to position [0, 0]
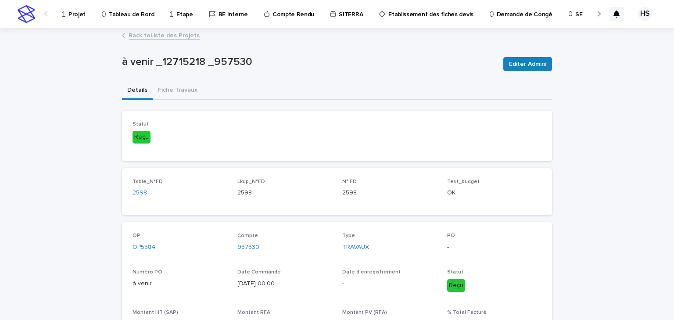
click at [169, 35] on link "Back to Liste des Projets" at bounding box center [164, 35] width 71 height 10
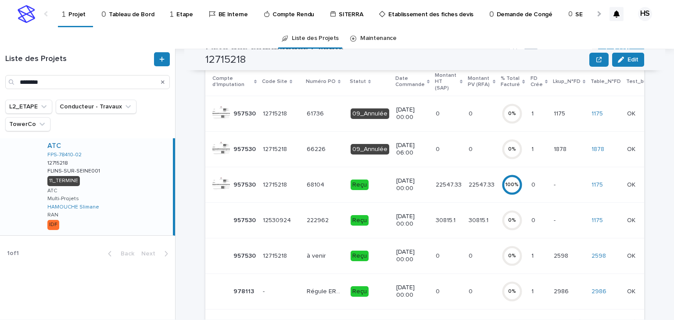
scroll to position [176, 0]
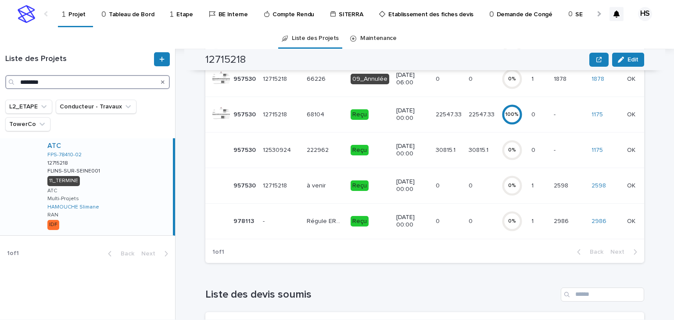
click at [80, 76] on input "********" at bounding box center [87, 82] width 165 height 14
drag, startPoint x: 86, startPoint y: 78, endPoint x: -31, endPoint y: 67, distance: 117.8
click at [0, 67] on html "Projet Tableau de Bord Etape BE Interne Compte Rendu SITERRA Etablissement des …" at bounding box center [337, 160] width 674 height 320
paste input "Search"
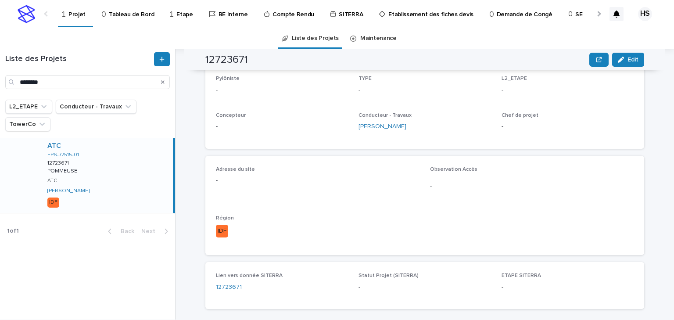
click at [144, 152] on div "ATC FPS-77515-01 12723671 12723671 POMMEUSE POMMEUSE ATC MAHIEU-ABID Meziane IDF" at bounding box center [106, 175] width 133 height 75
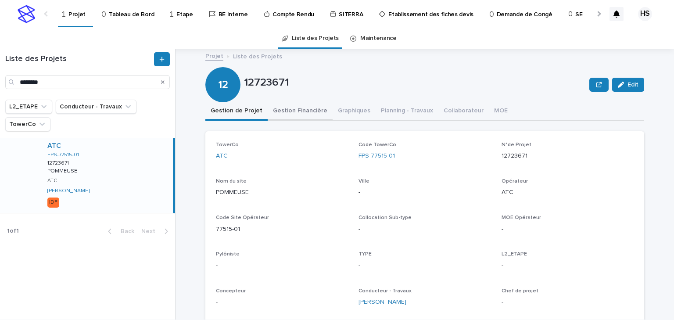
click at [288, 112] on button "Gestion Financière" at bounding box center [300, 111] width 65 height 18
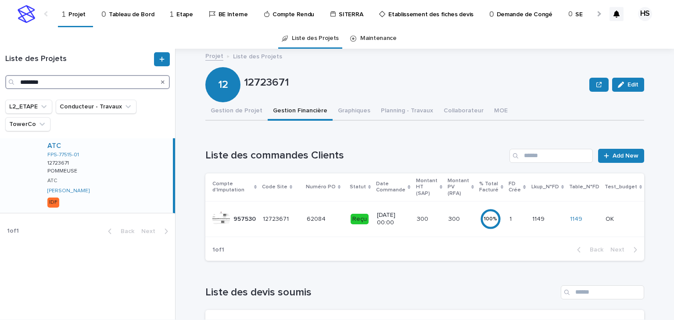
drag, startPoint x: 47, startPoint y: 84, endPoint x: -27, endPoint y: 82, distance: 73.4
click at [0, 82] on html "Projet Tableau de Bord Etape BE Interne Compte Rendu SITERRA Etablissement des …" at bounding box center [337, 160] width 674 height 320
paste input "Search"
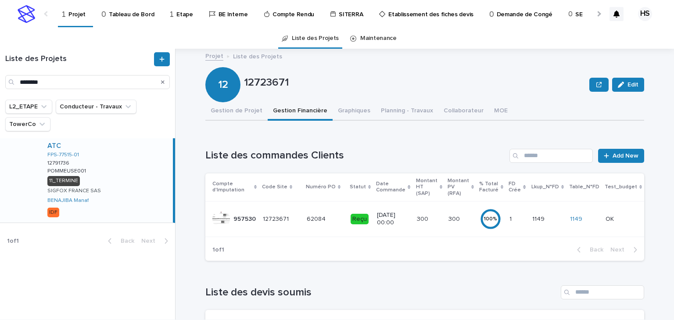
click at [102, 178] on div "ATC FPS-77515-01 12791736 12791736 POMMEUSE001 POMMEUSE001 11_TERMINE SIGFOX FR…" at bounding box center [106, 180] width 133 height 84
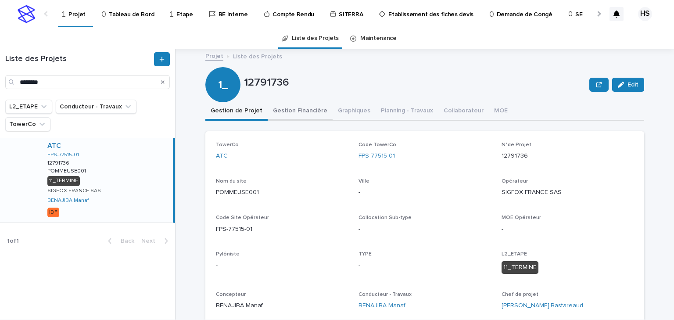
click at [281, 112] on button "Gestion Financière" at bounding box center [300, 111] width 65 height 18
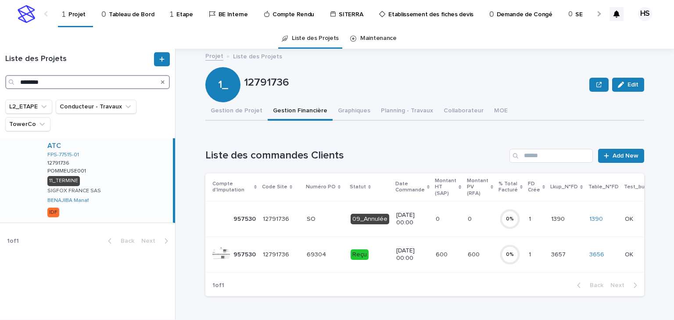
drag, startPoint x: 49, startPoint y: 81, endPoint x: -18, endPoint y: 81, distance: 67.2
click at [0, 81] on html "Projet Tableau de Bord Etape BE Interne Compte Rendu SITERRA Etablissement des …" at bounding box center [337, 160] width 674 height 320
paste input "Search"
click at [108, 186] on div "ATC FPS-77540-01 12798837 12798837 COURPALAY001 COURPALAY001 11_TERMINE SIGFOX …" at bounding box center [106, 186] width 133 height 97
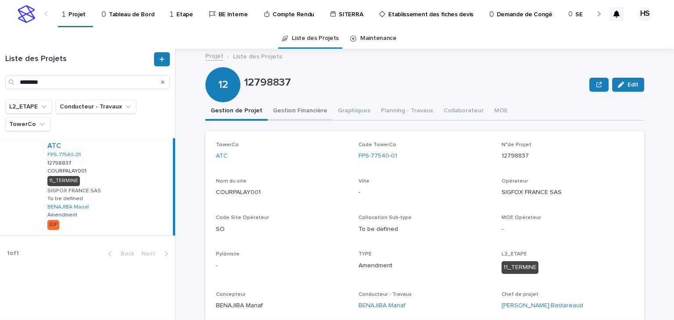
click at [306, 114] on button "Gestion Financière" at bounding box center [300, 111] width 65 height 18
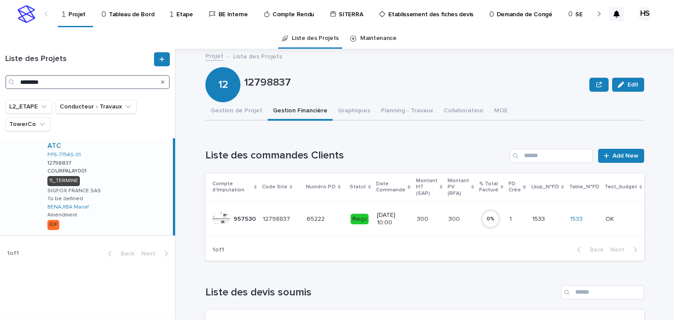
drag, startPoint x: 65, startPoint y: 83, endPoint x: -25, endPoint y: 77, distance: 90.2
click at [0, 77] on html "Projet Tableau de Bord Etape BE Interne Compte Rendu SITERRA Etablissement des …" at bounding box center [337, 160] width 674 height 320
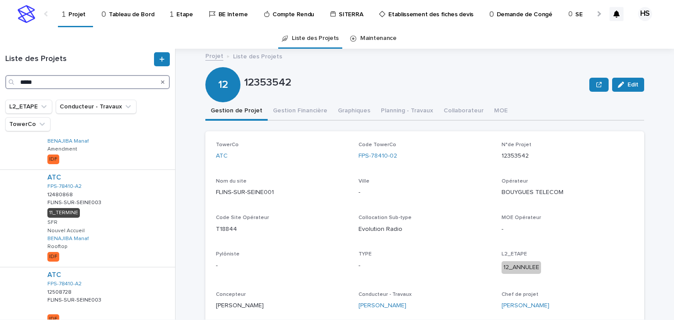
scroll to position [705, 0]
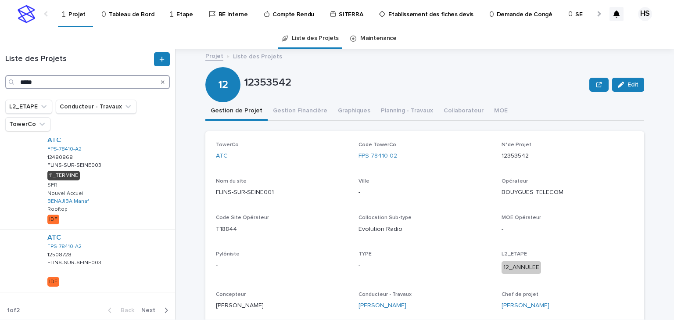
drag, startPoint x: 46, startPoint y: 86, endPoint x: -10, endPoint y: 85, distance: 55.3
click at [0, 85] on html "Projet Tableau de Bord Etape BE Interne Compte Rendu SITERRA Etablissement des …" at bounding box center [337, 160] width 674 height 320
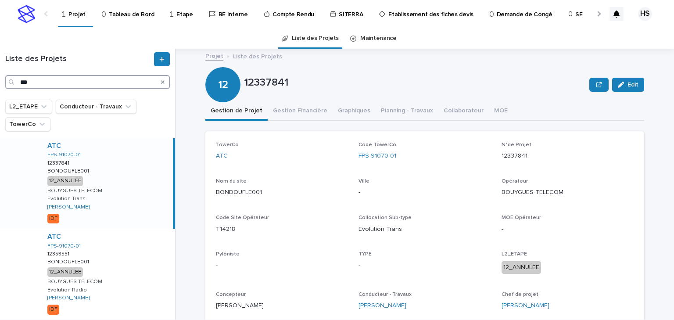
click at [19, 84] on input "***" at bounding box center [87, 82] width 165 height 14
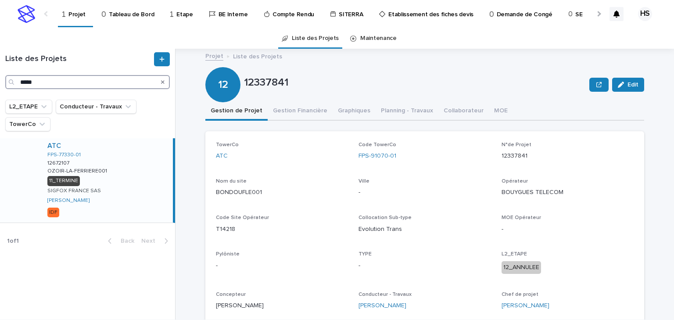
type input "*****"
click at [116, 173] on div "ATC FPS-77330-01 12672107 12672107 OZOIR-LA-FERRIERE001 OZOIR-LA-FERRIERE001 11…" at bounding box center [106, 180] width 133 height 84
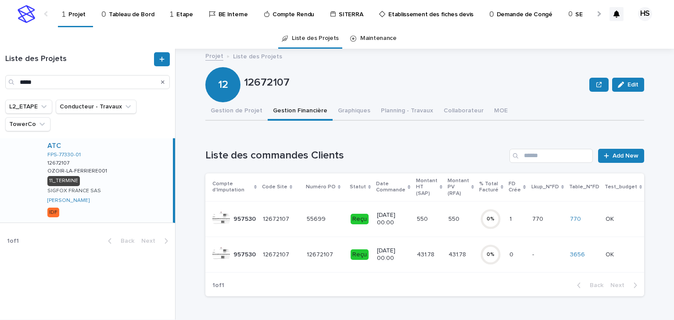
click at [386, 252] on p "20/6/2024 00:00" at bounding box center [393, 254] width 32 height 15
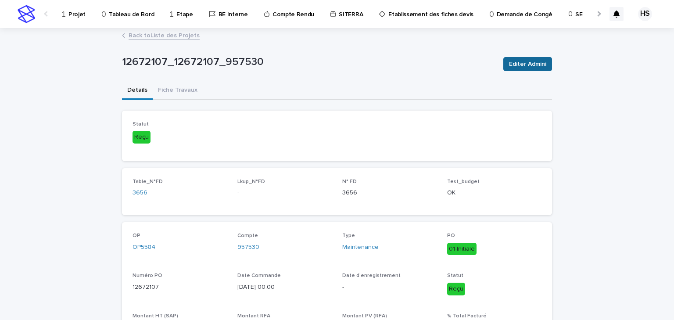
click at [536, 62] on span "Editer Admini" at bounding box center [527, 64] width 37 height 9
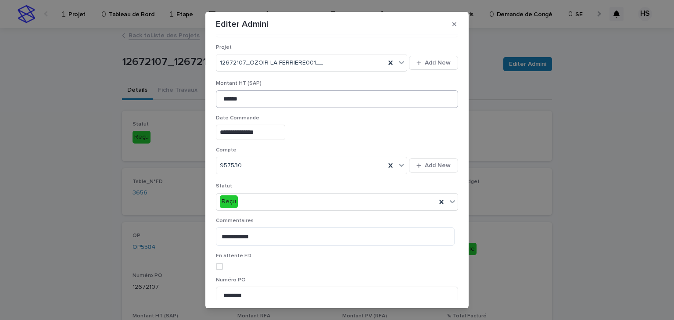
scroll to position [141, 0]
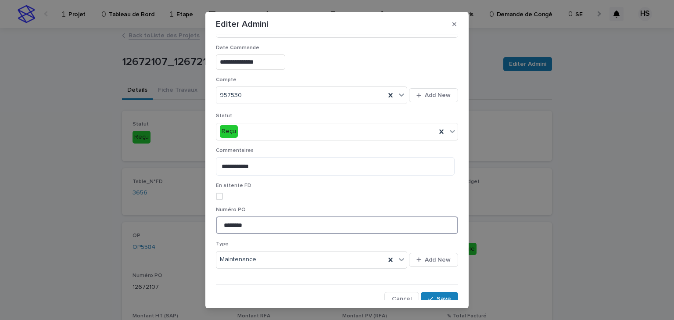
drag, startPoint x: 252, startPoint y: 222, endPoint x: 186, endPoint y: 218, distance: 66.9
click at [186, 218] on div "**********" at bounding box center [337, 160] width 674 height 320
paste input
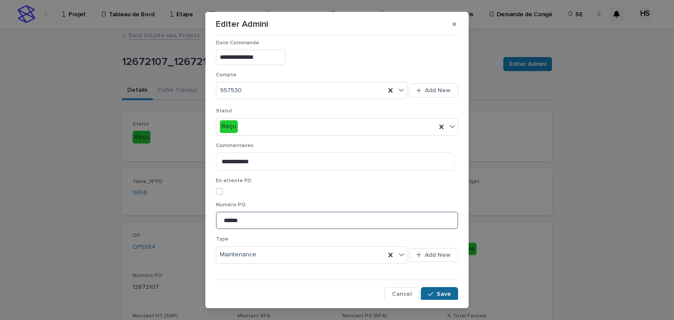
type input "******"
click at [430, 291] on div "button" at bounding box center [432, 294] width 9 height 6
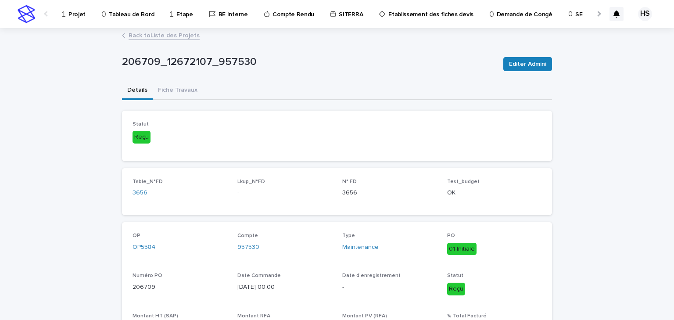
click at [67, 15] on div "Projet" at bounding box center [75, 9] width 28 height 18
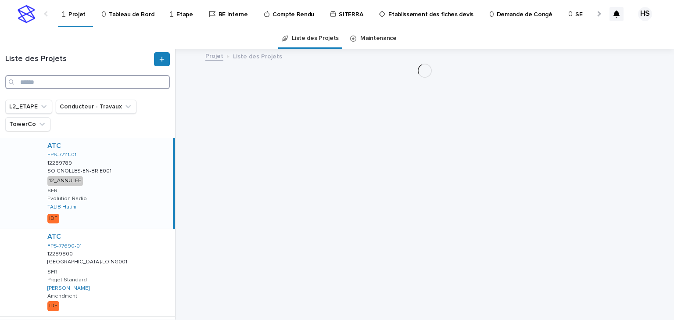
click at [51, 86] on input "Search" at bounding box center [87, 82] width 165 height 14
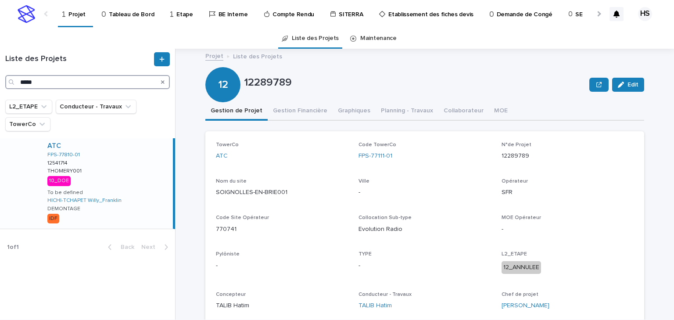
type input "*****"
click at [118, 169] on div "ATC FPS-77810-01 12541714 12541714 THOMERY001 THOMERY001 10_DOE To be defined H…" at bounding box center [106, 183] width 133 height 90
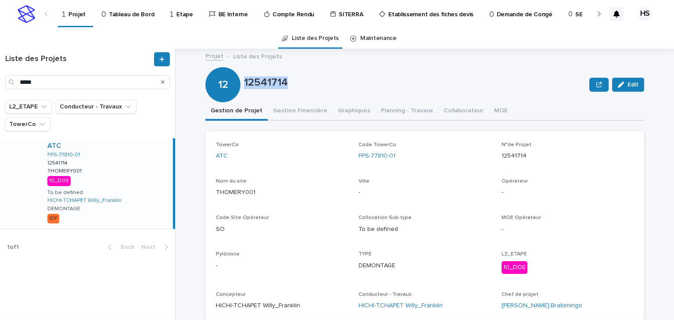
drag, startPoint x: 285, startPoint y: 88, endPoint x: 242, endPoint y: 84, distance: 43.2
click at [244, 84] on p "12541714" at bounding box center [415, 82] width 342 height 13
copy p "12541714"
click at [286, 106] on button "Gestion Financière" at bounding box center [300, 111] width 65 height 18
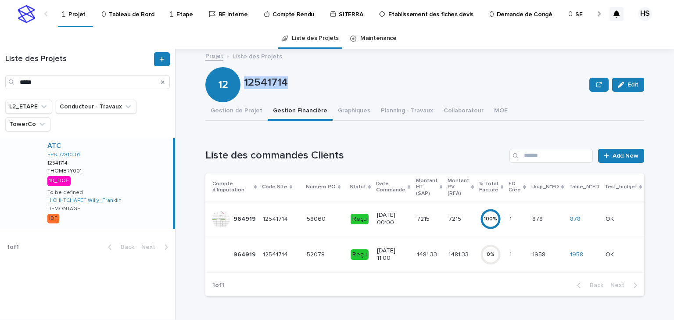
click at [311, 253] on p "52078" at bounding box center [317, 253] width 20 height 9
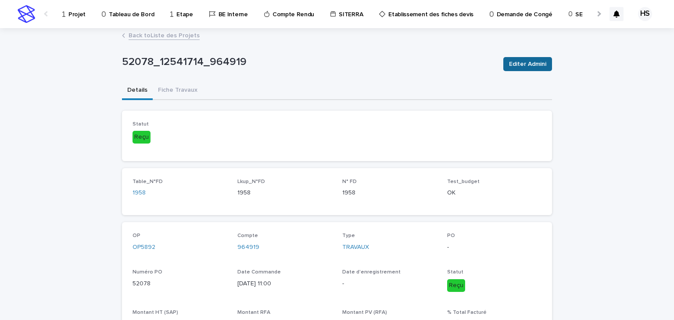
click at [525, 67] on span "Editer Admini" at bounding box center [527, 64] width 37 height 9
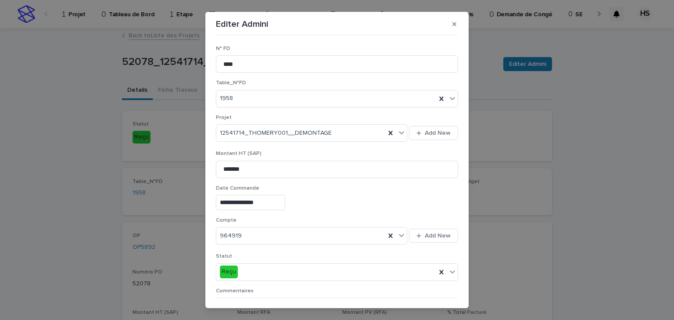
scroll to position [70, 0]
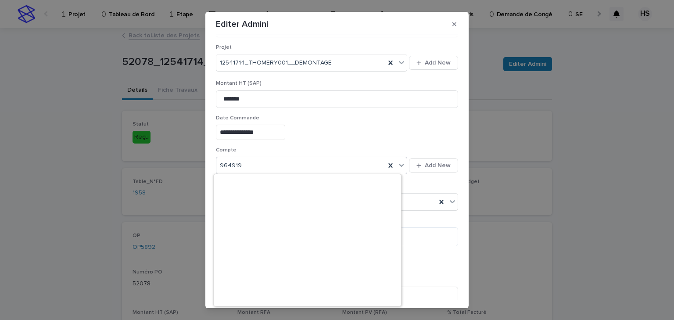
click at [243, 168] on input "text" at bounding box center [243, 165] width 1 height 7
drag, startPoint x: 217, startPoint y: 162, endPoint x: 189, endPoint y: 162, distance: 27.7
click at [189, 162] on div "**********" at bounding box center [337, 160] width 674 height 320
click at [386, 163] on icon at bounding box center [390, 165] width 9 height 9
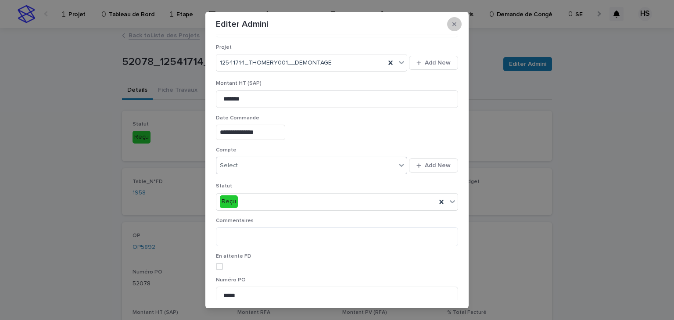
click at [454, 21] on button "button" at bounding box center [454, 24] width 14 height 14
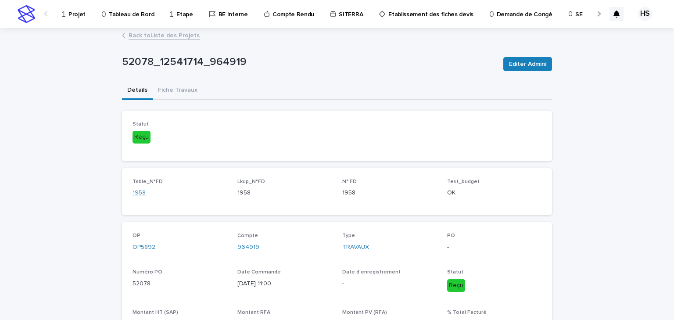
click at [140, 194] on link "1958" at bounding box center [139, 192] width 13 height 9
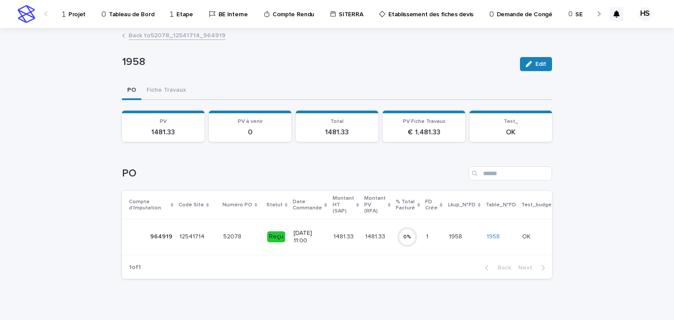
click at [154, 33] on link "Back to 52078_12541714_964919" at bounding box center [177, 35] width 97 height 10
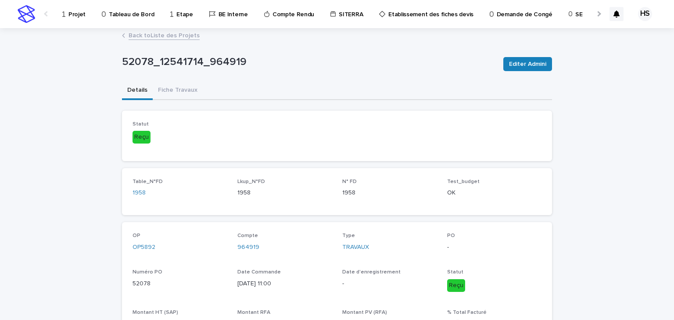
click at [184, 35] on link "Back to Liste des Projets" at bounding box center [164, 35] width 71 height 10
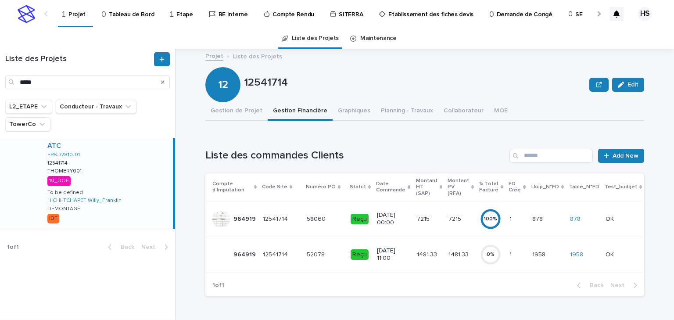
scroll to position [70, 0]
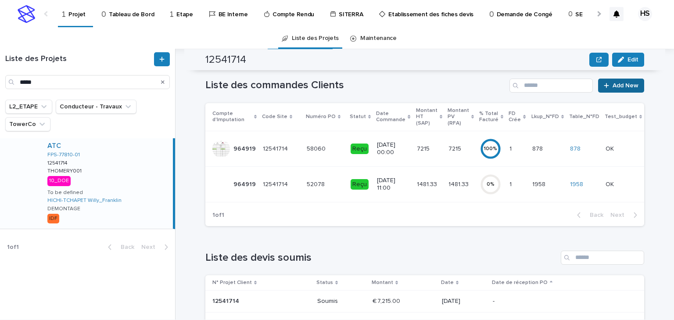
click at [618, 85] on span "Add New" at bounding box center [626, 86] width 26 height 6
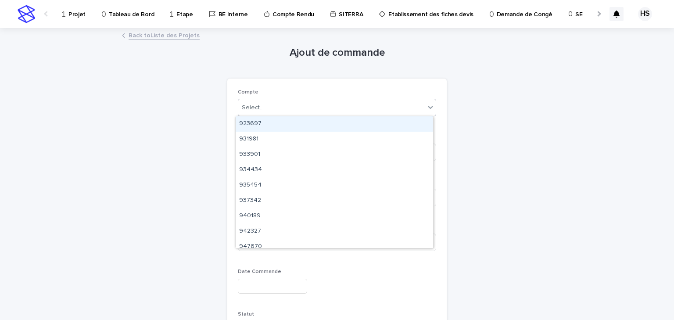
click at [299, 108] on div "Select..." at bounding box center [331, 108] width 187 height 14
paste input "******"
type input "******"
click at [276, 124] on div "964919" at bounding box center [335, 123] width 198 height 15
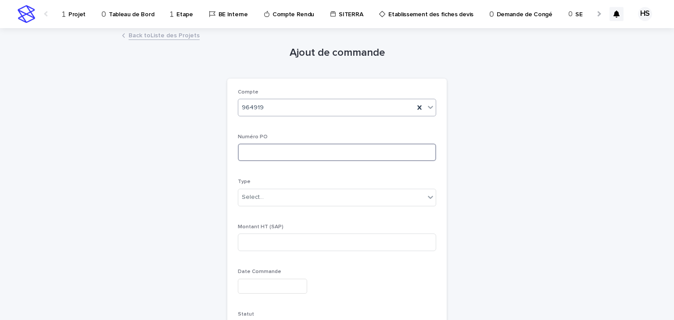
click at [285, 150] on input at bounding box center [337, 153] width 198 height 18
type input "*"
click at [368, 148] on input "**********" at bounding box center [337, 153] width 198 height 18
paste input "******"
click at [411, 153] on input "**********" at bounding box center [337, 153] width 198 height 18
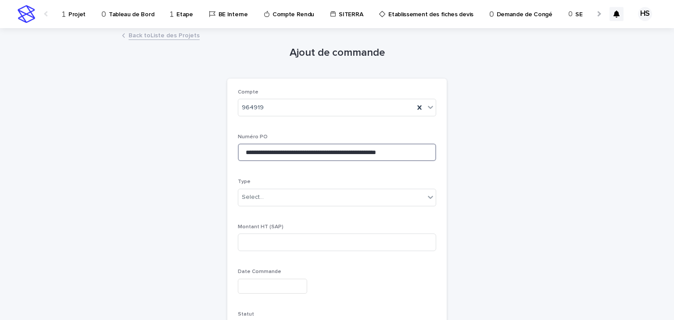
paste input "*******"
type input "**********"
click at [243, 195] on div "Select..." at bounding box center [253, 197] width 22 height 9
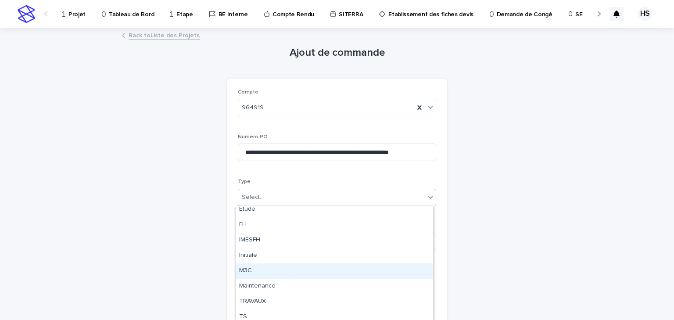
scroll to position [0, 0]
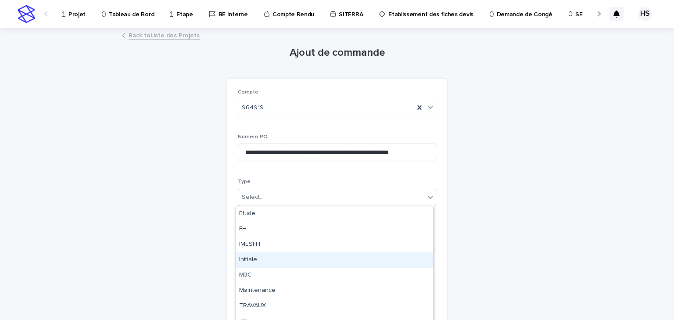
click at [267, 255] on div "Initiale" at bounding box center [335, 259] width 198 height 15
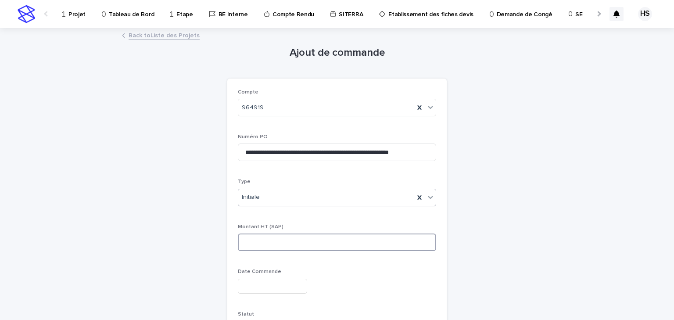
click at [257, 235] on input at bounding box center [337, 243] width 198 height 18
type input "*"
click at [265, 281] on input "text" at bounding box center [272, 286] width 69 height 15
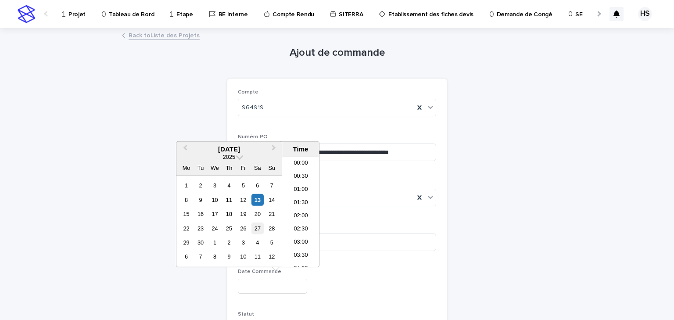
scroll to position [452, 0]
click at [258, 198] on div "13" at bounding box center [258, 200] width 12 height 12
type input "**********"
click at [374, 276] on div "**********" at bounding box center [337, 285] width 198 height 32
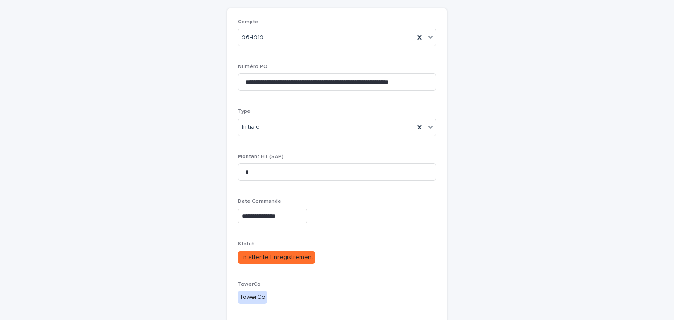
scroll to position [171, 0]
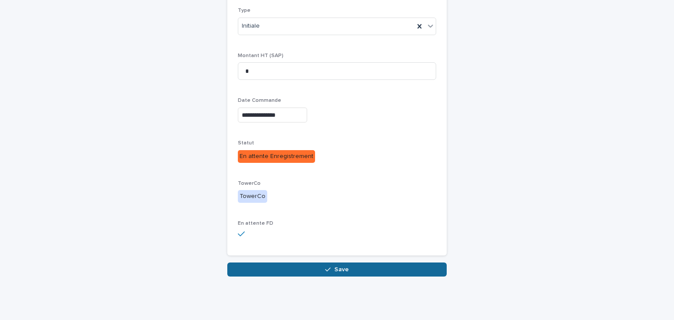
click at [321, 267] on button "Save" at bounding box center [337, 270] width 220 height 14
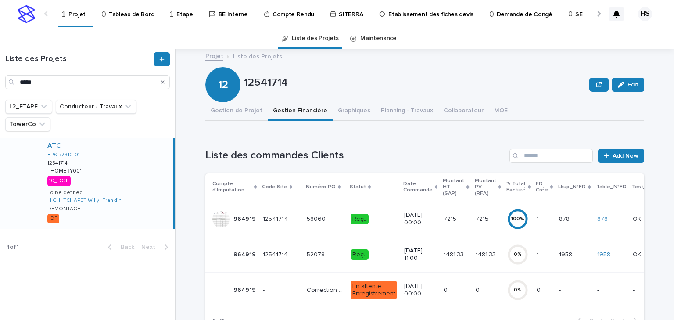
click at [429, 286] on td "[DATE] 00:00" at bounding box center [421, 290] width 40 height 36
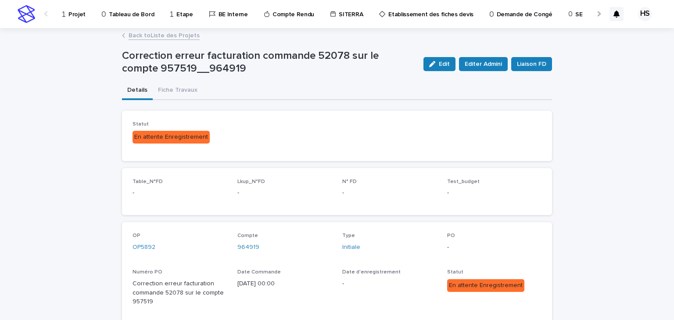
click at [435, 63] on div "button" at bounding box center [434, 64] width 10 height 6
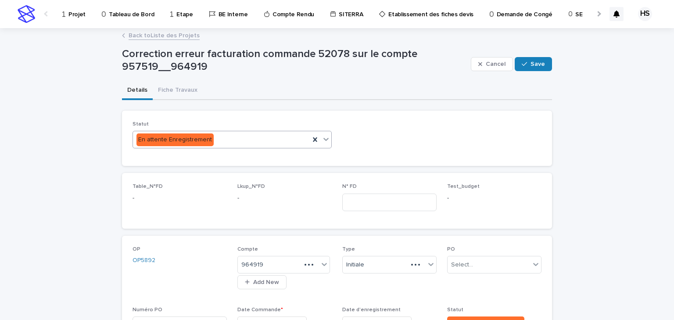
click at [222, 141] on div "En attente Enregistrement" at bounding box center [221, 140] width 177 height 14
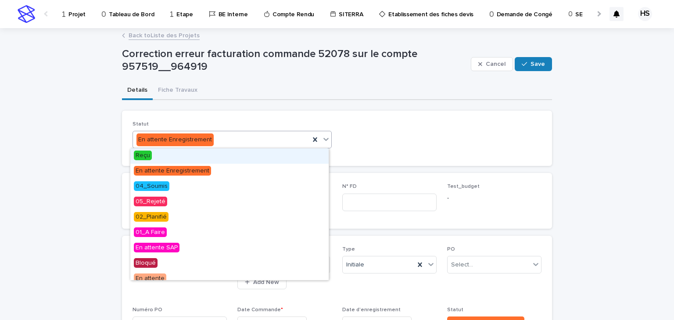
click at [142, 155] on span "Reçu" at bounding box center [143, 156] width 18 height 10
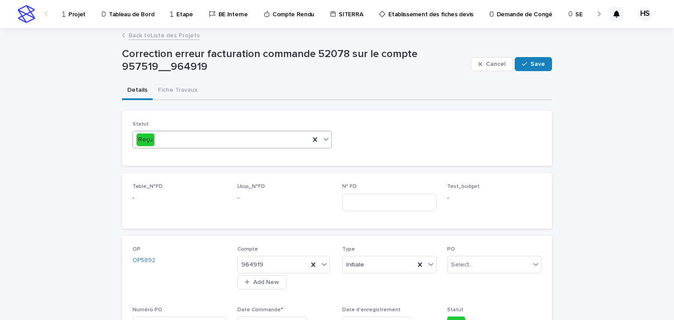
drag, startPoint x: 529, startPoint y: 65, endPoint x: 525, endPoint y: 69, distance: 4.7
click at [531, 65] on span "Save" at bounding box center [538, 64] width 14 height 6
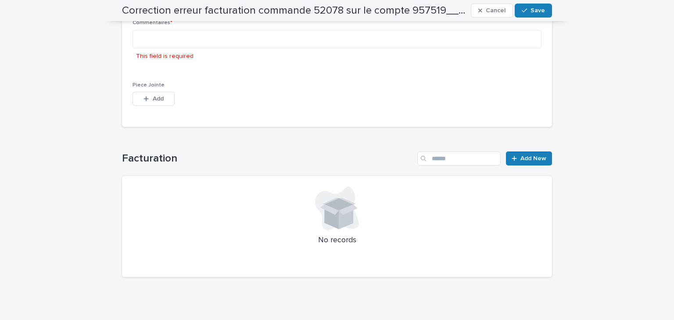
scroll to position [365, 0]
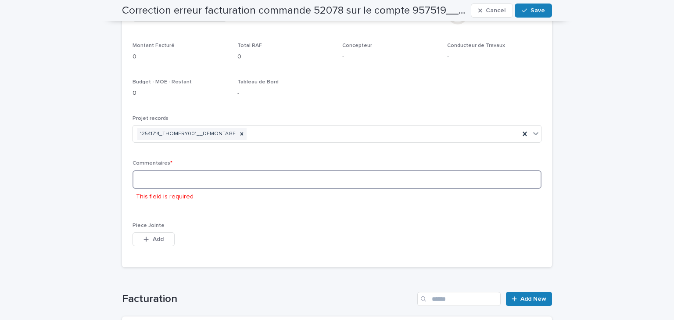
click at [160, 176] on textarea at bounding box center [337, 179] width 409 height 19
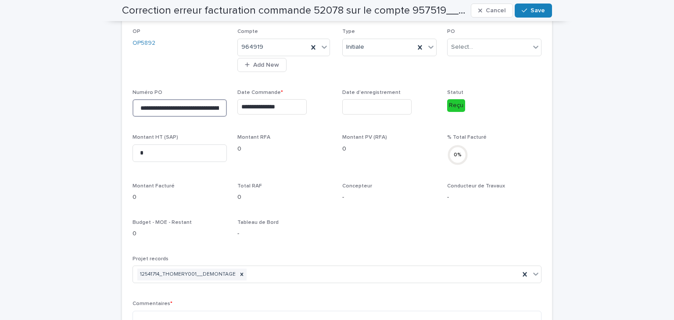
scroll to position [0, 108]
drag, startPoint x: 135, startPoint y: 108, endPoint x: 343, endPoint y: 112, distance: 207.7
click at [343, 112] on div "**********" at bounding box center [337, 213] width 409 height 369
click at [200, 298] on div "**********" at bounding box center [337, 213] width 409 height 369
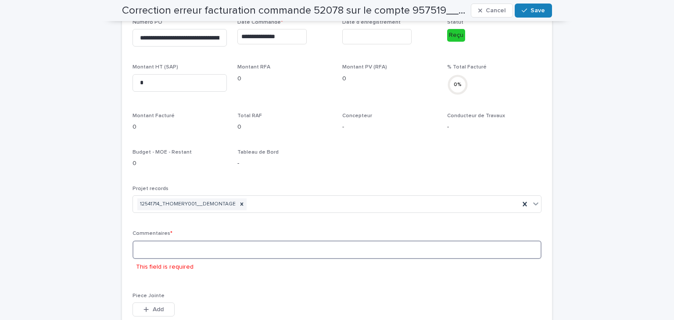
click at [199, 241] on textarea at bounding box center [337, 250] width 409 height 19
paste textarea "**********"
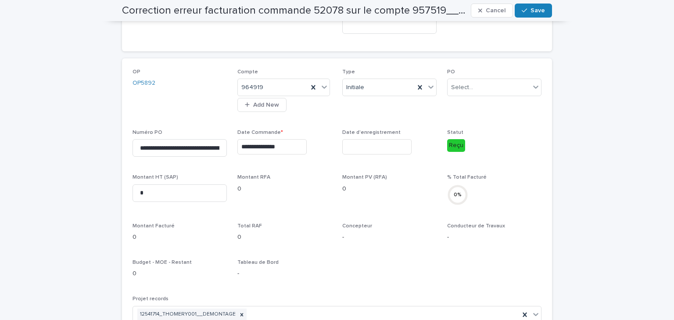
scroll to position [37, 0]
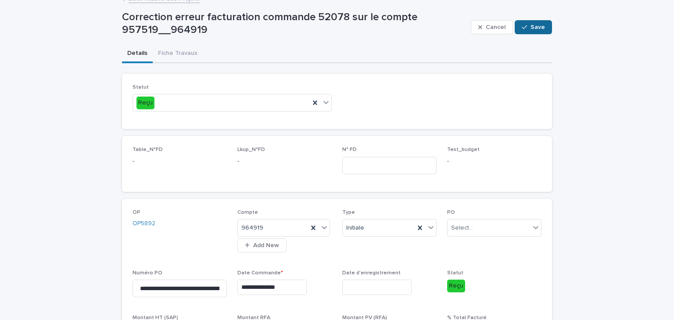
type textarea "**********"
click at [531, 26] on span "Save" at bounding box center [538, 27] width 14 height 6
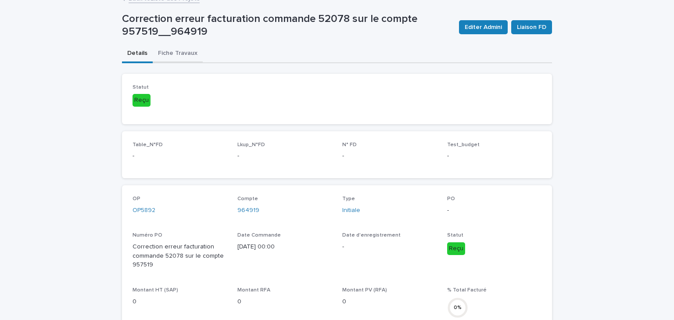
scroll to position [0, 0]
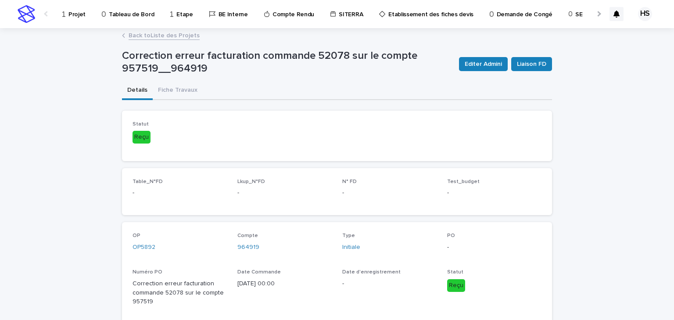
click at [155, 35] on link "Back to Liste des Projets" at bounding box center [164, 35] width 71 height 10
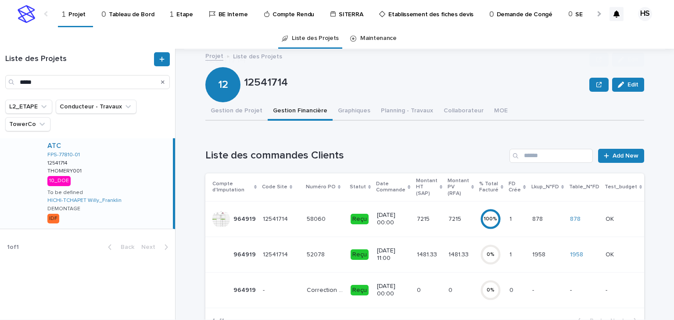
scroll to position [70, 0]
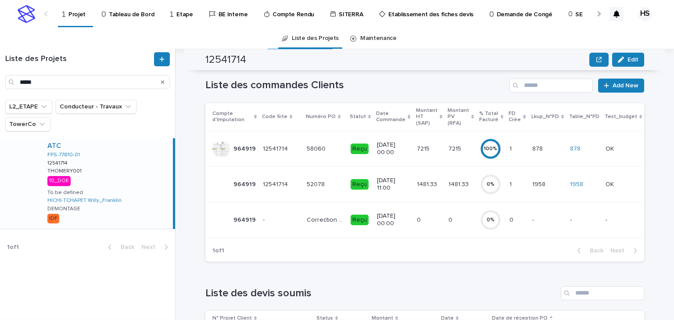
click at [417, 179] on p "1481.33" at bounding box center [428, 183] width 22 height 9
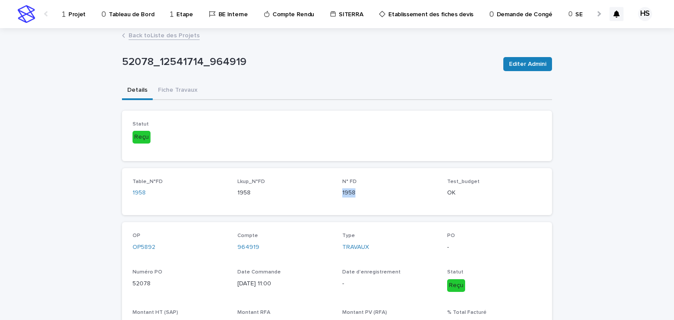
drag, startPoint x: 358, startPoint y: 195, endPoint x: 339, endPoint y: 197, distance: 19.4
click at [339, 197] on div "Table_N°FD 1958 Lkup_N°FD 1958 N° FD 1958 Test_budget OK" at bounding box center [337, 192] width 409 height 26
copy p "1958"
click at [176, 39] on link "Back to Liste des Projets" at bounding box center [164, 35] width 71 height 10
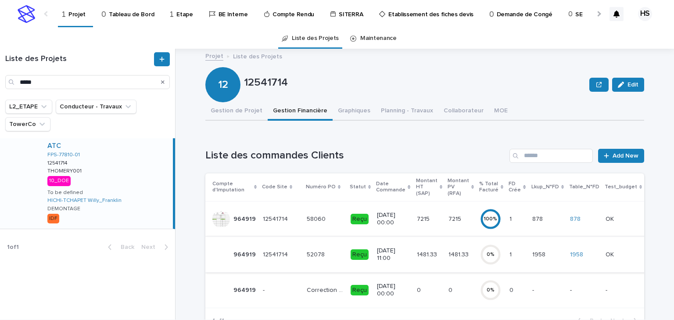
scroll to position [70, 0]
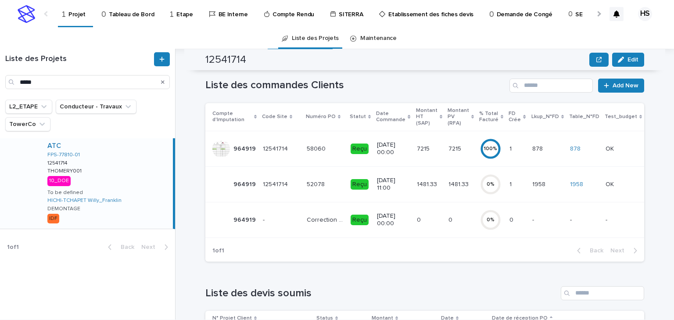
click at [404, 220] on td "[DATE] 00:00" at bounding box center [394, 220] width 40 height 36
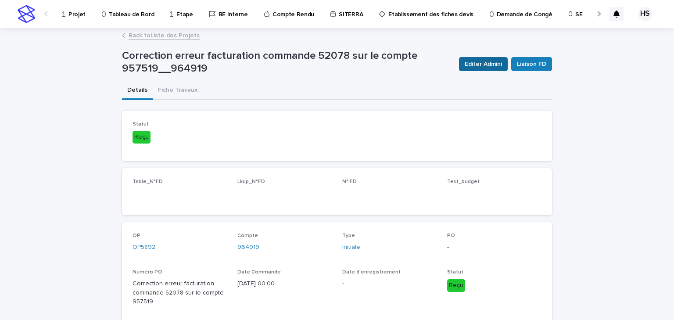
click at [475, 62] on span "Editer Admini" at bounding box center [483, 64] width 37 height 9
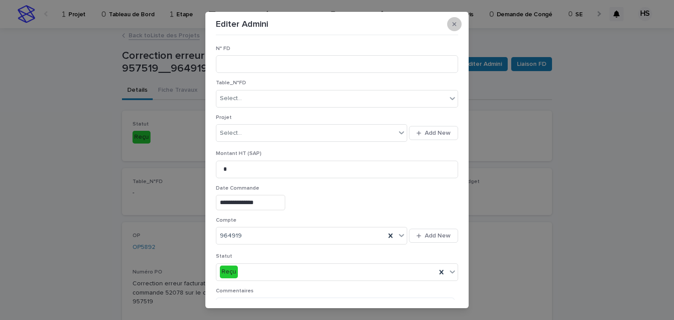
click at [455, 27] on button "button" at bounding box center [454, 24] width 14 height 14
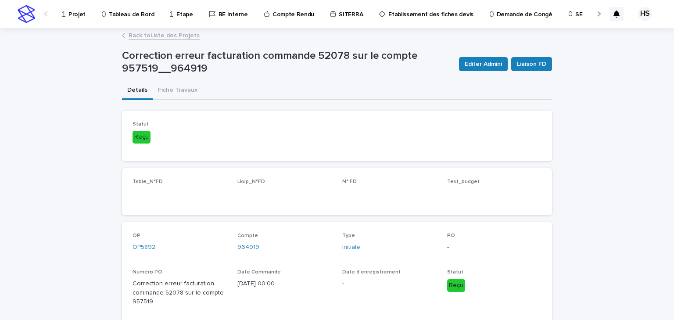
click at [532, 72] on div "Editer Admini Liaison FD" at bounding box center [504, 64] width 97 height 35
click at [531, 66] on span "Liaison FD" at bounding box center [531, 64] width 29 height 9
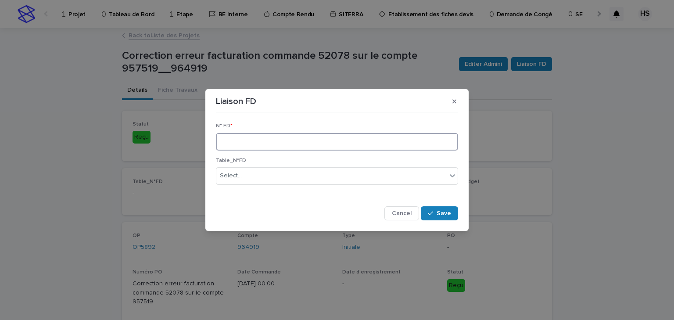
click at [252, 147] on input at bounding box center [337, 142] width 242 height 18
paste input "****"
type input "****"
click at [436, 209] on button "Save" at bounding box center [439, 213] width 37 height 14
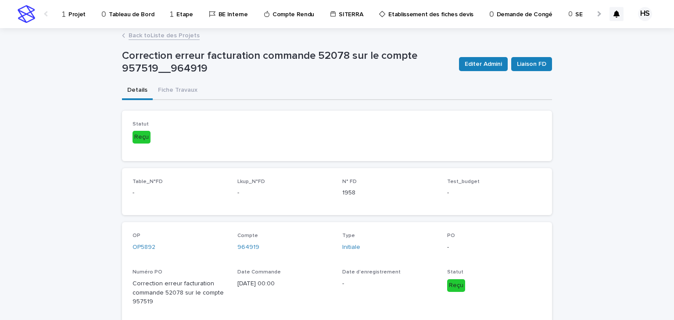
click at [172, 37] on link "Back to Liste des Projets" at bounding box center [164, 35] width 71 height 10
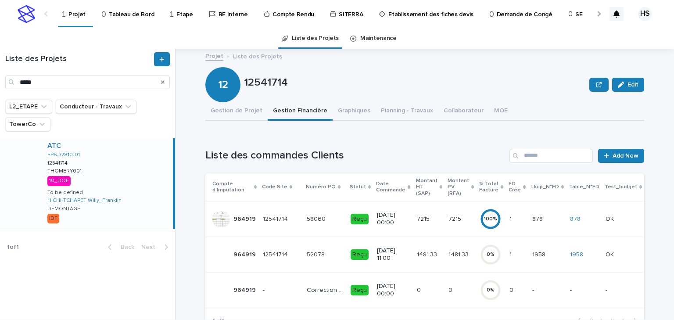
scroll to position [35, 0]
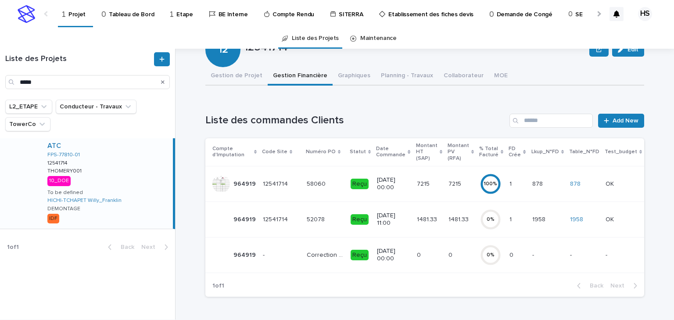
click at [449, 216] on p "1481.33" at bounding box center [460, 218] width 22 height 9
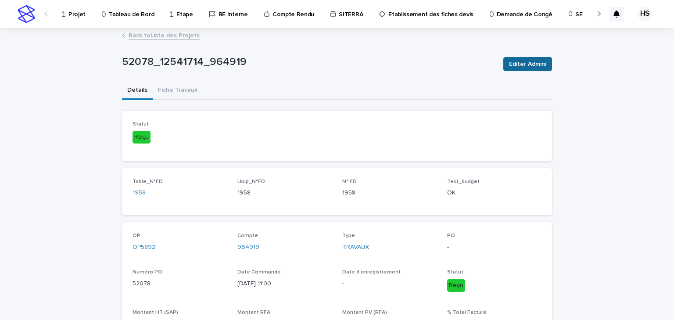
click at [520, 68] on span "Editer Admini" at bounding box center [527, 64] width 37 height 9
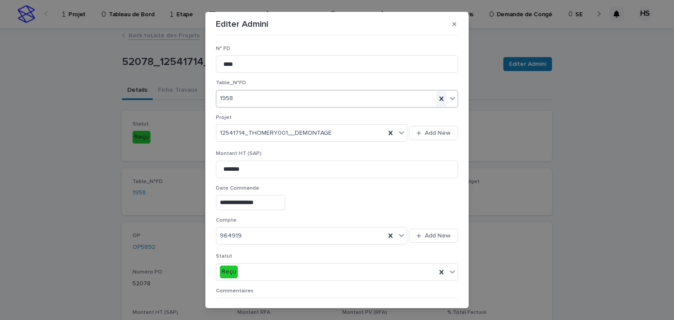
click at [437, 97] on icon at bounding box center [441, 98] width 9 height 9
drag, startPoint x: 272, startPoint y: 60, endPoint x: 174, endPoint y: 60, distance: 98.4
click at [174, 60] on div "**********" at bounding box center [337, 160] width 674 height 320
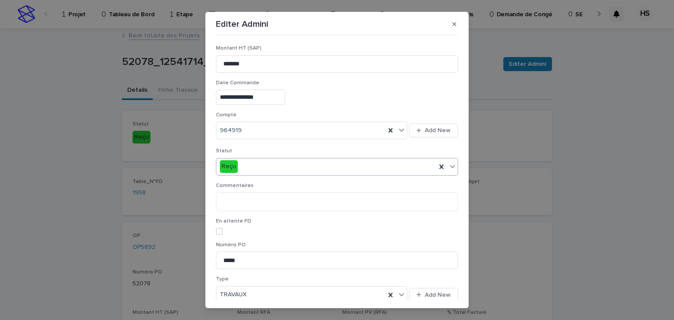
scroll to position [145, 0]
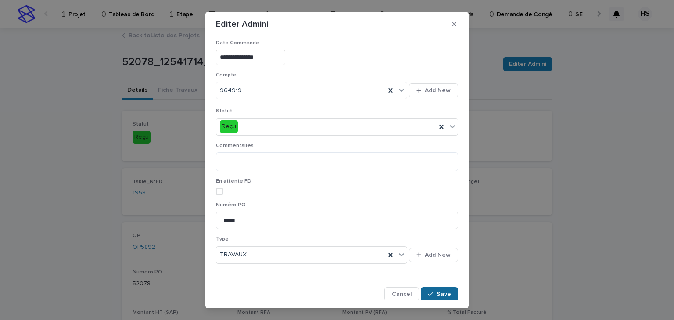
click at [437, 293] on span "Save" at bounding box center [444, 294] width 14 height 6
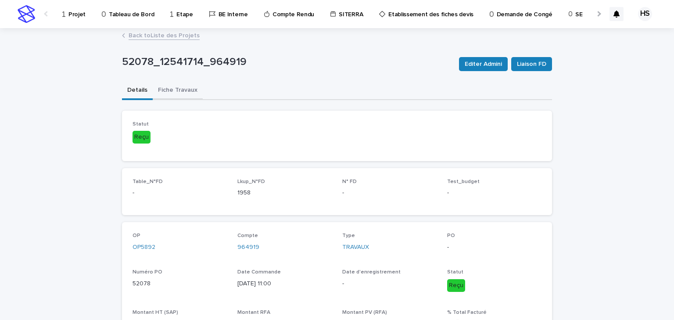
click at [190, 91] on button "Fiche Travaux" at bounding box center [178, 91] width 50 height 18
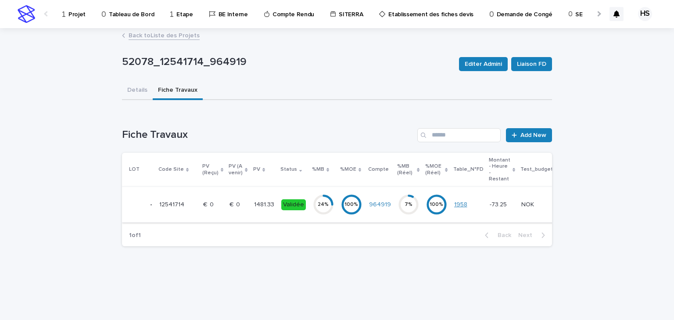
click at [454, 205] on link "1958" at bounding box center [460, 204] width 13 height 7
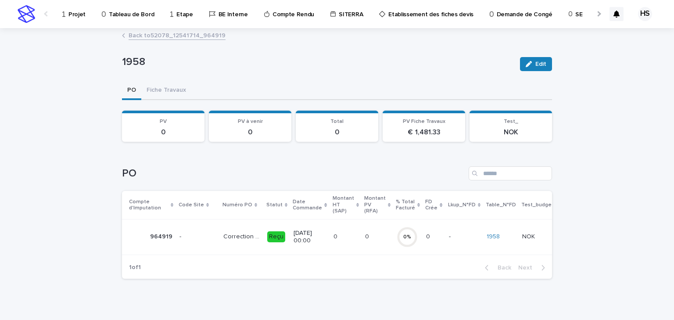
click at [146, 33] on link "Back to 52078_12541714_964919" at bounding box center [177, 35] width 97 height 10
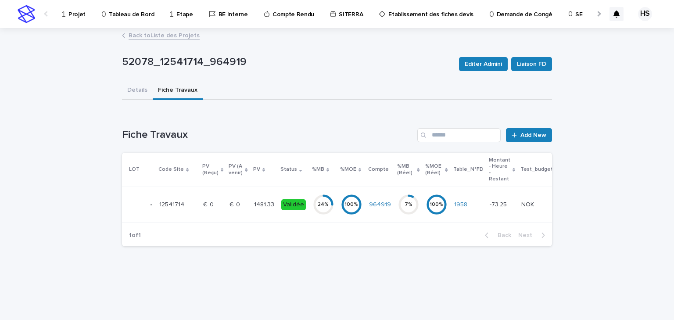
click at [264, 205] on p "1481.33" at bounding box center [265, 203] width 22 height 9
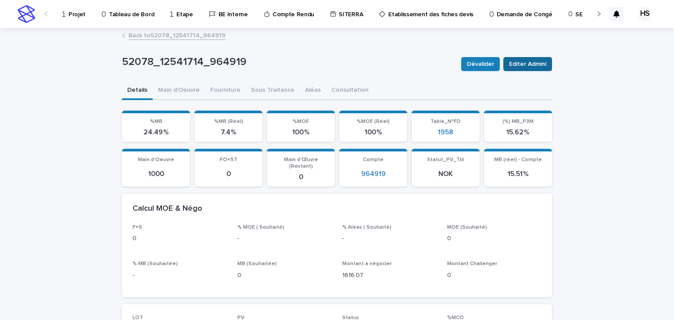
click at [517, 69] on button "Editer Admini" at bounding box center [528, 64] width 49 height 14
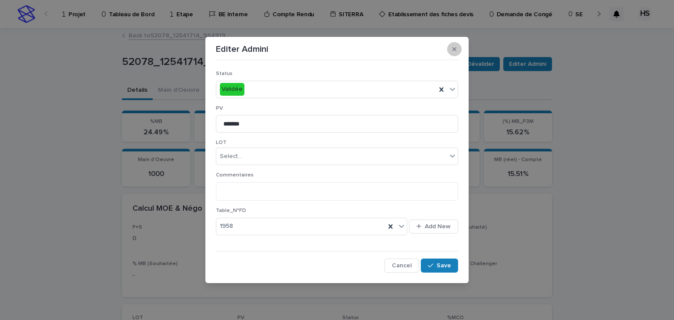
click at [455, 50] on icon "button" at bounding box center [455, 49] width 4 height 4
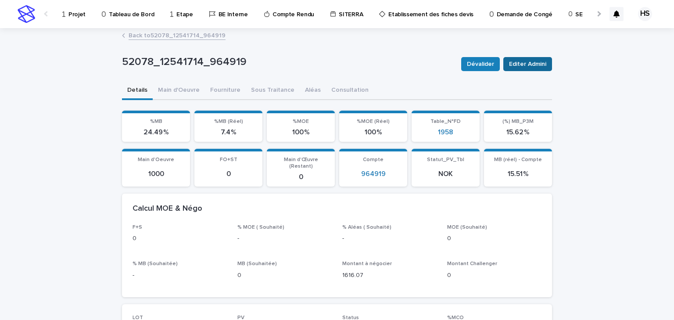
click at [524, 66] on span "Editer Admini" at bounding box center [527, 64] width 37 height 9
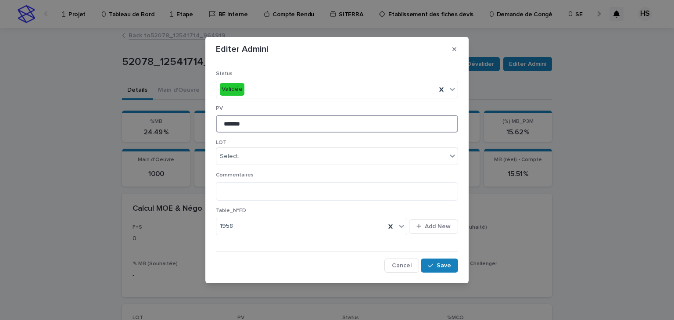
drag, startPoint x: 256, startPoint y: 123, endPoint x: 196, endPoint y: 123, distance: 59.7
click at [196, 123] on div "Editer Admini Status Validée PV ******* LOT Select... Commentaires Table_N°FD 1…" at bounding box center [337, 160] width 674 height 320
type input "*"
click at [434, 262] on button "Save" at bounding box center [439, 266] width 37 height 14
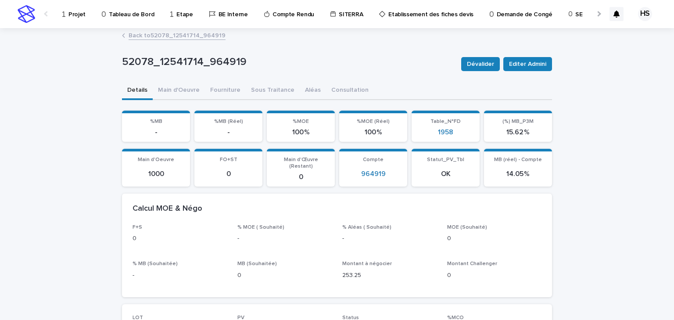
click at [207, 35] on link "Back to 52078_12541714_964919" at bounding box center [177, 35] width 97 height 10
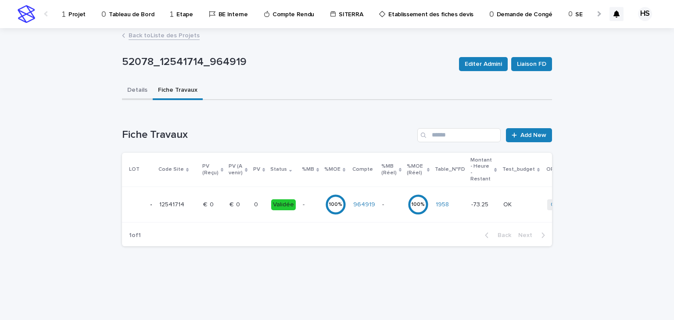
click at [144, 84] on button "Details" at bounding box center [137, 91] width 31 height 18
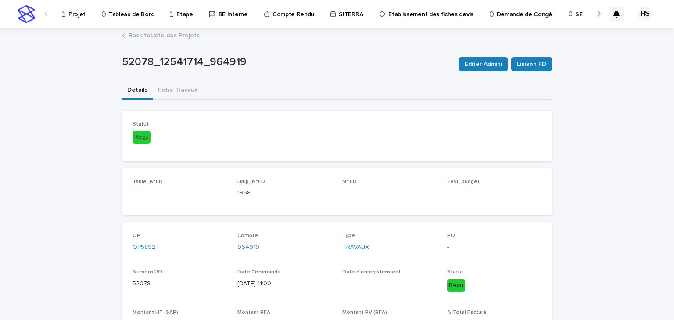
click at [160, 33] on link "Back to Liste des Projets" at bounding box center [164, 35] width 71 height 10
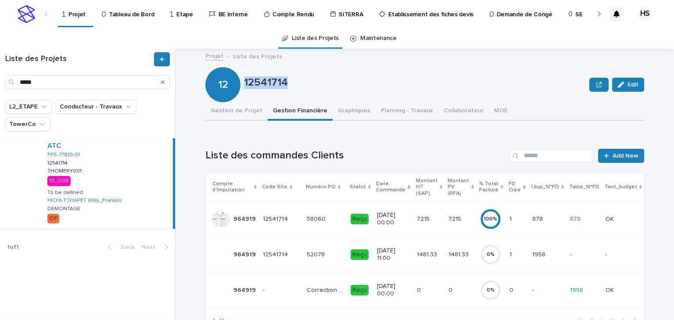
drag, startPoint x: 288, startPoint y: 84, endPoint x: 243, endPoint y: 88, distance: 45.8
click at [244, 88] on p "12541714" at bounding box center [415, 82] width 342 height 13
copy p "12541714"
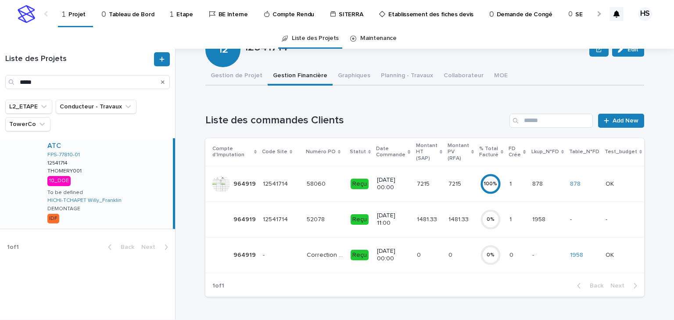
click at [510, 253] on p at bounding box center [517, 255] width 15 height 7
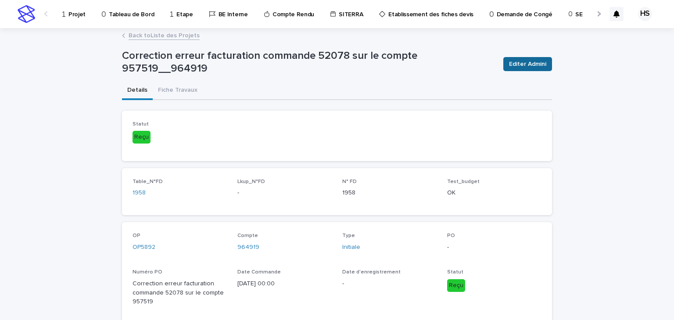
click at [520, 65] on span "Editer Admini" at bounding box center [527, 64] width 37 height 9
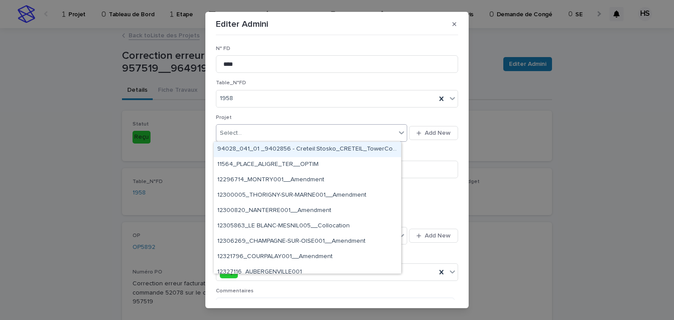
click at [248, 135] on div "Select..." at bounding box center [306, 133] width 180 height 14
paste input "********"
type input "********"
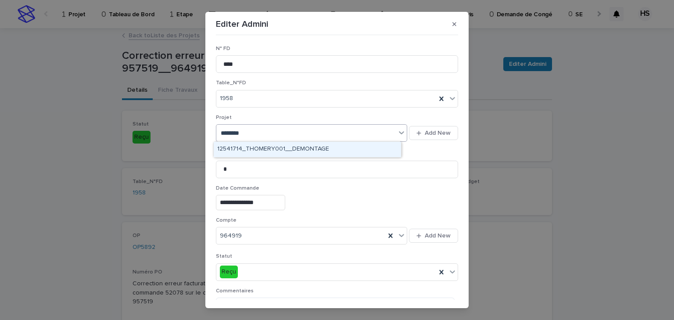
click at [248, 152] on div "12541714_THOMERY001__DEMONTAGE" at bounding box center [307, 149] width 187 height 15
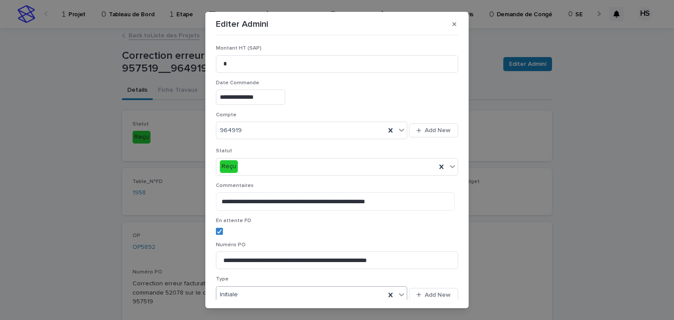
scroll to position [145, 0]
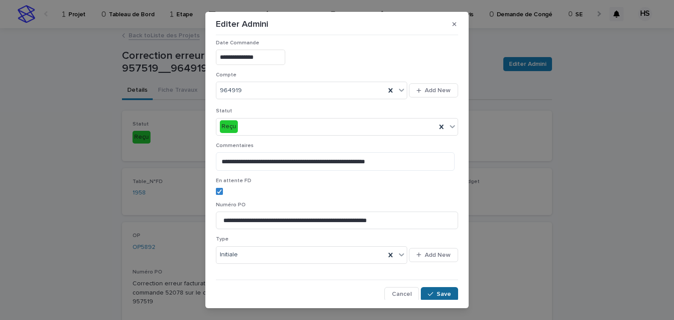
click at [431, 290] on button "Save" at bounding box center [439, 294] width 37 height 14
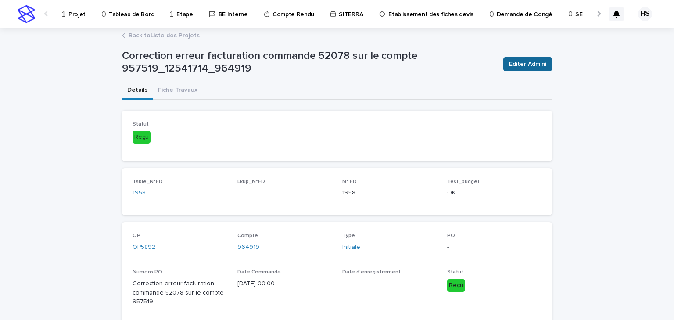
click at [528, 67] on span "Editer Admini" at bounding box center [527, 64] width 37 height 9
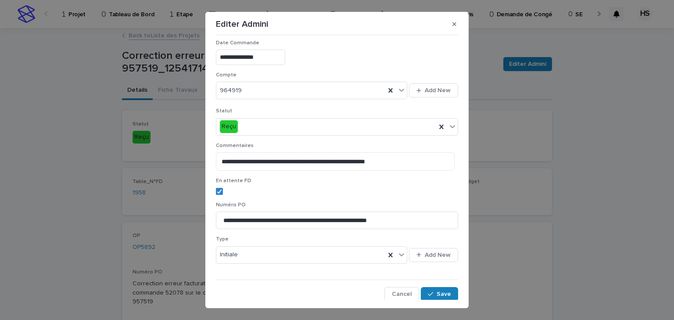
click at [224, 192] on label at bounding box center [337, 191] width 242 height 7
click at [437, 291] on span "Save" at bounding box center [444, 294] width 14 height 6
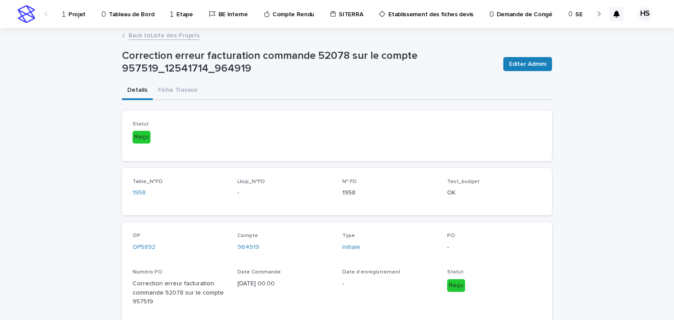
click at [173, 37] on link "Back to Liste des Projets" at bounding box center [164, 35] width 71 height 10
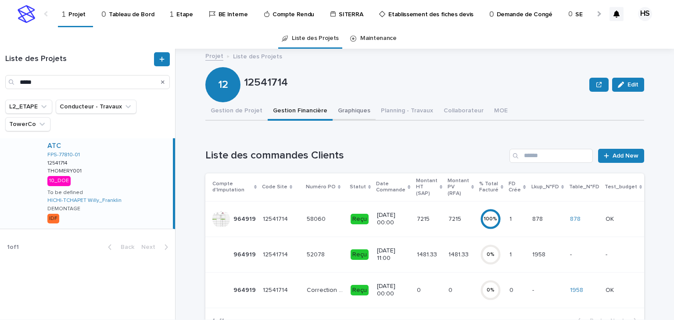
scroll to position [70, 0]
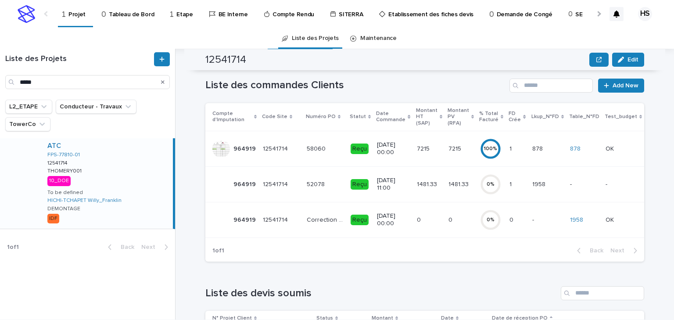
click at [541, 183] on p at bounding box center [548, 184] width 31 height 7
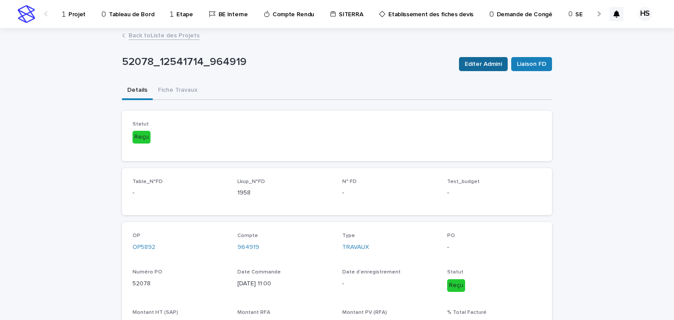
click at [478, 63] on span "Editer Admini" at bounding box center [483, 64] width 37 height 9
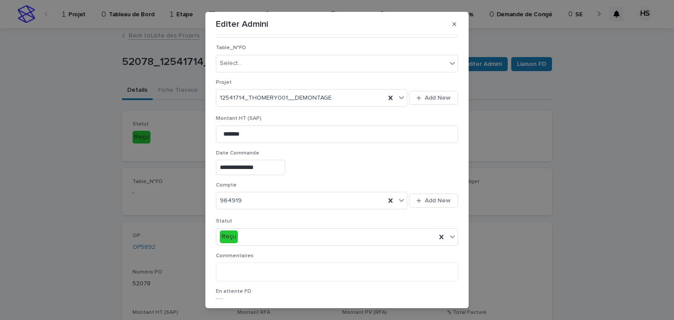
scroll to position [141, 0]
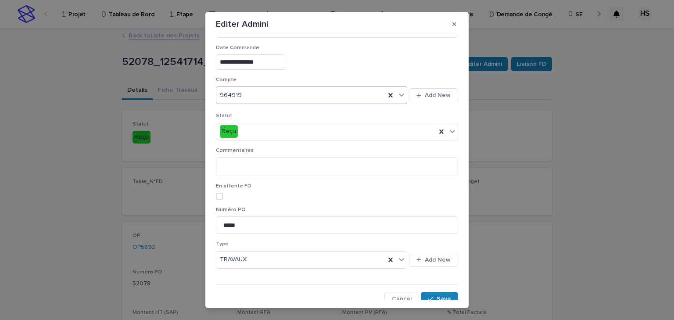
click at [246, 90] on div "964919" at bounding box center [300, 95] width 169 height 14
click at [389, 94] on icon at bounding box center [391, 95] width 4 height 4
paste input "******"
type input "******"
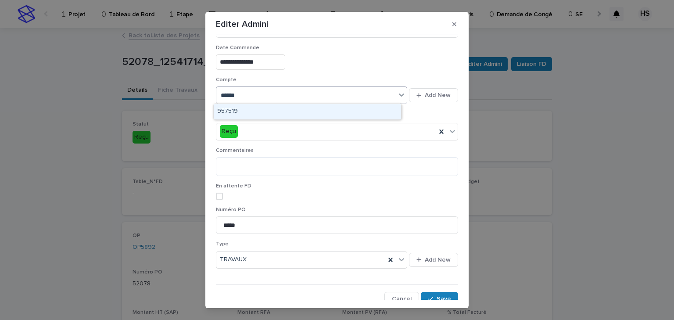
click at [287, 114] on div "957519" at bounding box center [307, 111] width 187 height 15
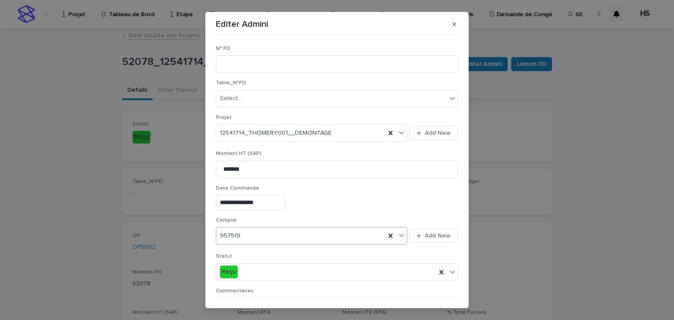
scroll to position [145, 0]
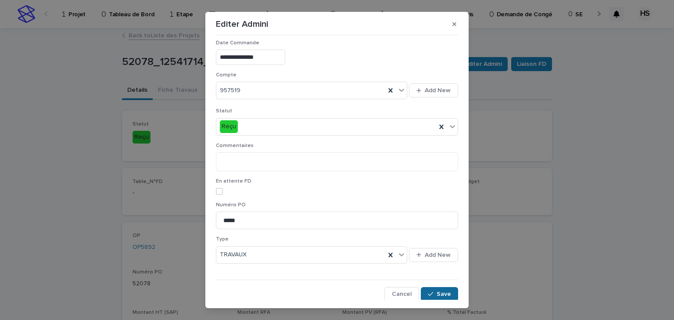
click at [437, 291] on span "Save" at bounding box center [444, 294] width 14 height 6
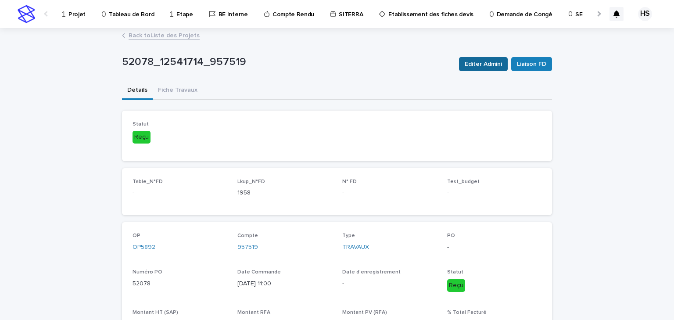
click at [480, 62] on span "Editer Admini" at bounding box center [483, 64] width 37 height 9
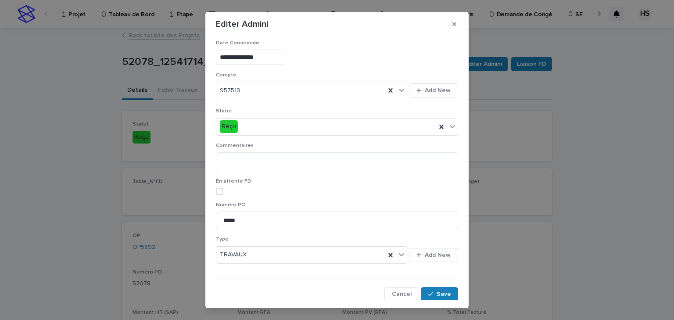
click at [220, 193] on span at bounding box center [219, 191] width 7 height 7
click at [437, 292] on span "Save" at bounding box center [444, 294] width 14 height 6
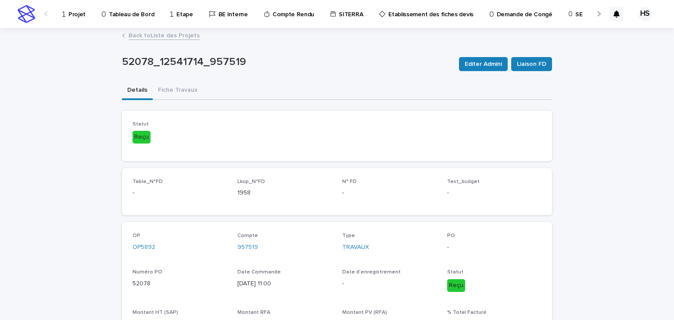
click at [70, 16] on p "Projet" at bounding box center [77, 9] width 17 height 18
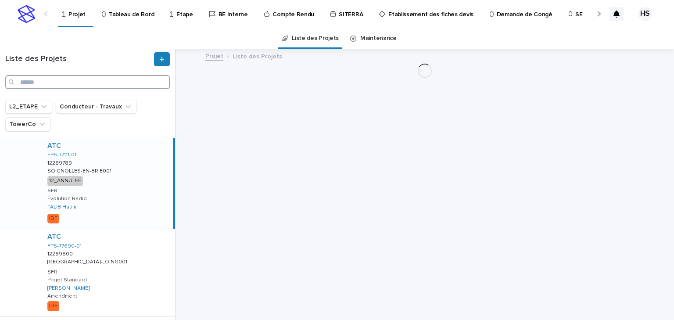
click at [40, 84] on input "Search" at bounding box center [87, 82] width 165 height 14
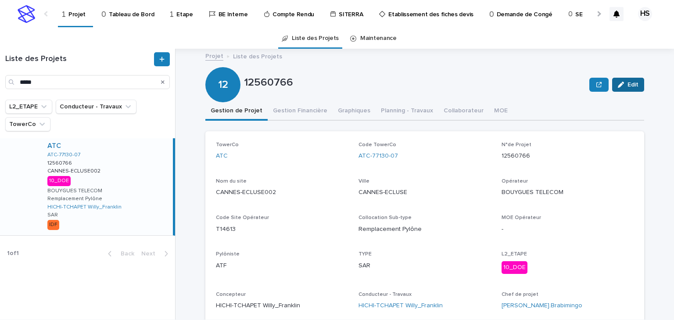
click at [621, 84] on icon "button" at bounding box center [621, 85] width 6 height 6
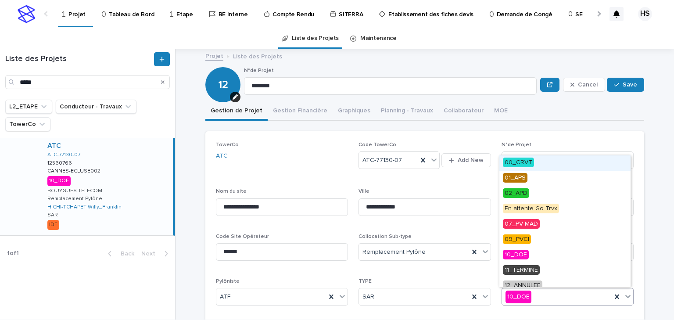
click at [534, 293] on div "10_DOE" at bounding box center [557, 297] width 110 height 14
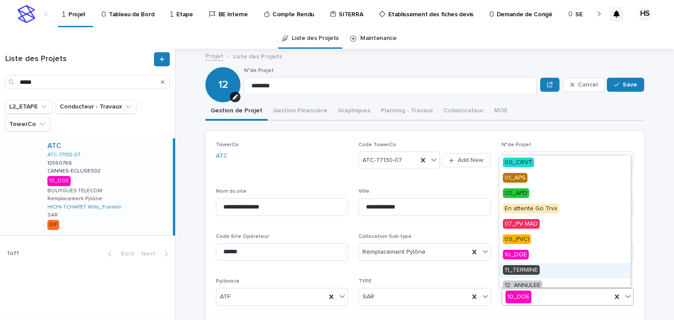
click at [531, 271] on span "11_TERMINE" at bounding box center [521, 270] width 37 height 10
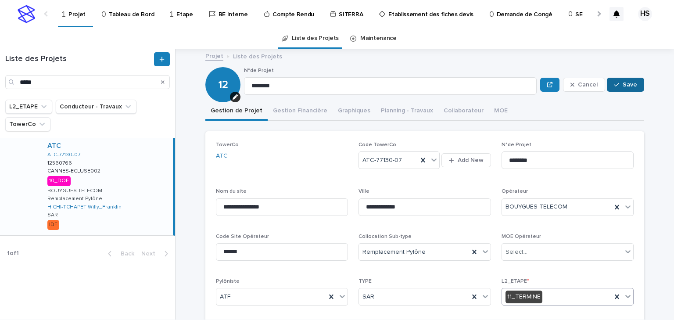
click at [630, 88] on button "Save" at bounding box center [625, 85] width 37 height 14
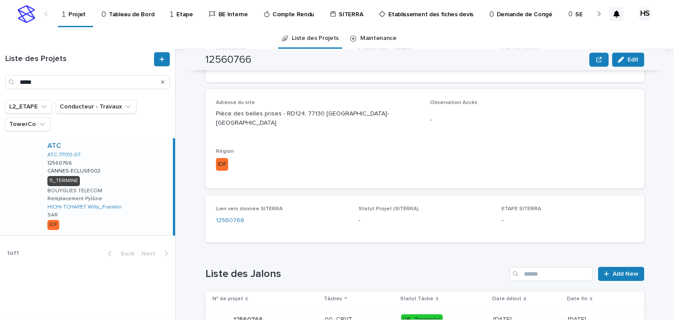
scroll to position [105, 0]
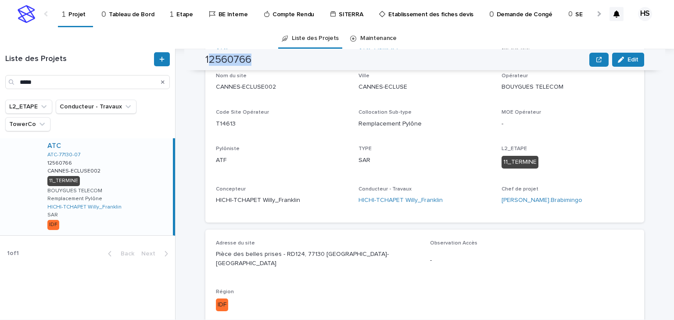
drag, startPoint x: 249, startPoint y: 58, endPoint x: 206, endPoint y: 65, distance: 43.6
click at [206, 65] on h2 "12560766" at bounding box center [229, 60] width 46 height 13
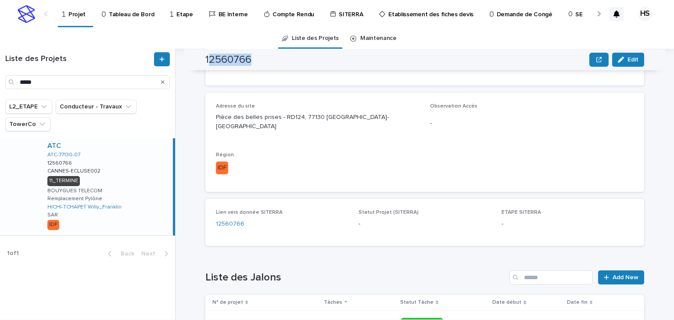
scroll to position [67, 0]
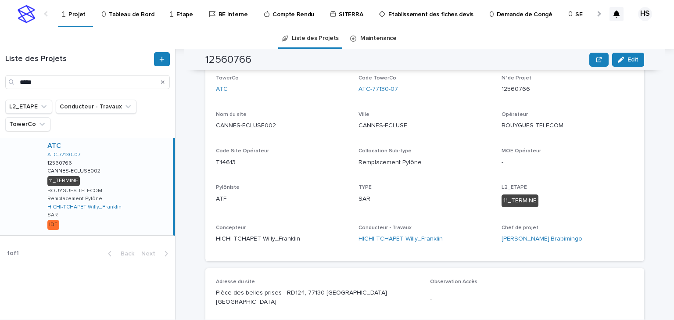
click at [270, 107] on div "TowerCo ATC Code TowerCo ATC-77130-07 N°de Projet 12560766 Nom du site CANNES-E…" at bounding box center [425, 163] width 418 height 176
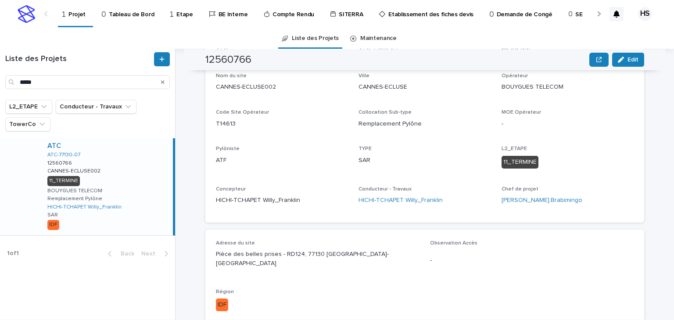
scroll to position [0, 0]
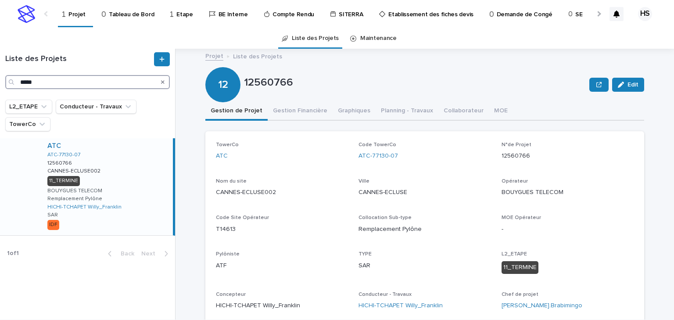
drag, startPoint x: 40, startPoint y: 77, endPoint x: -9, endPoint y: 79, distance: 49.6
click at [0, 79] on html "Projet Tableau de Bord Etape BE Interne Compte Rendu SITERRA Etablissement des …" at bounding box center [337, 160] width 674 height 320
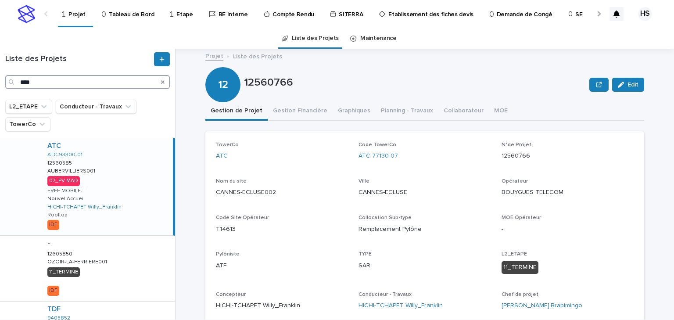
type input "****"
click at [111, 178] on div "ATC ATC-93300-01 12560585 12560585 AUBERVILLIERS001 AUBERVILLIERS001 07_PV MAD …" at bounding box center [106, 186] width 133 height 97
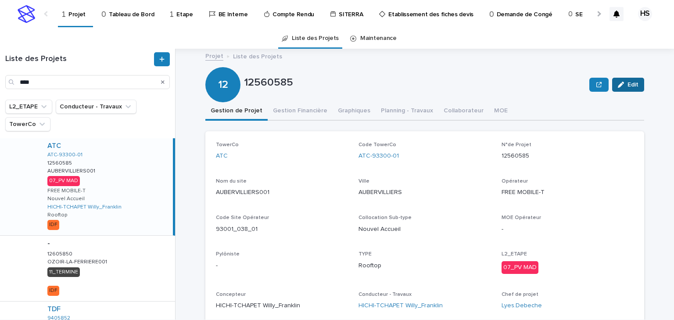
click at [620, 88] on button "Edit" at bounding box center [629, 85] width 32 height 14
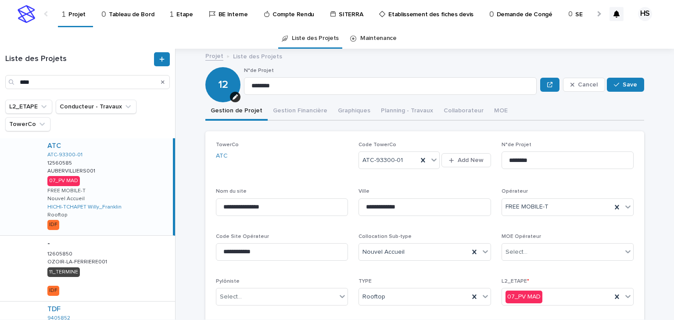
scroll to position [70, 0]
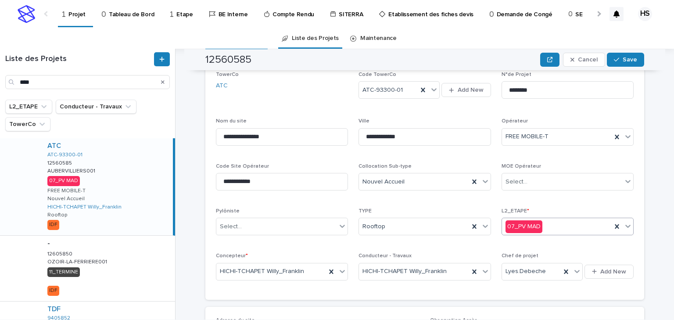
click at [551, 230] on div "07_PV MAD" at bounding box center [557, 227] width 110 height 14
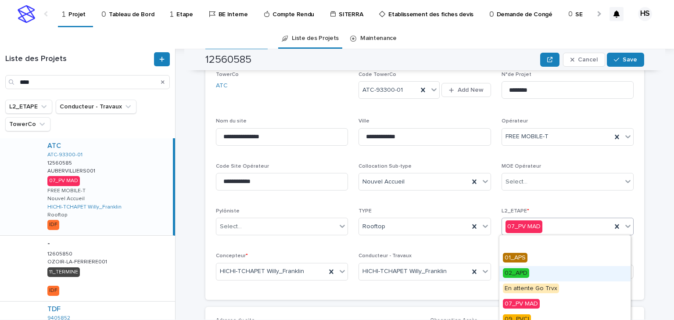
scroll to position [35, 0]
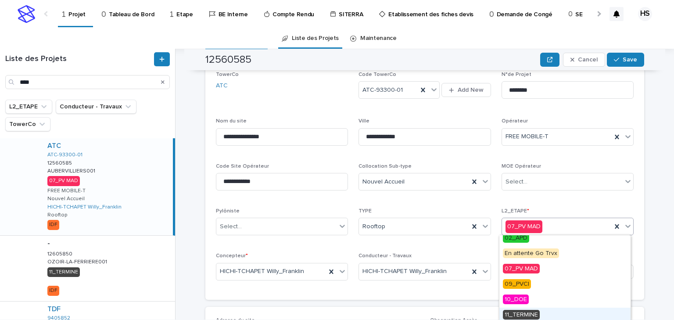
click at [527, 313] on span "11_TERMINE" at bounding box center [521, 315] width 37 height 10
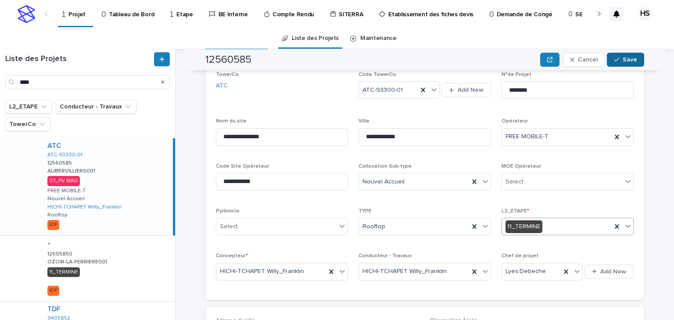
click at [624, 64] on button "Save" at bounding box center [625, 60] width 37 height 14
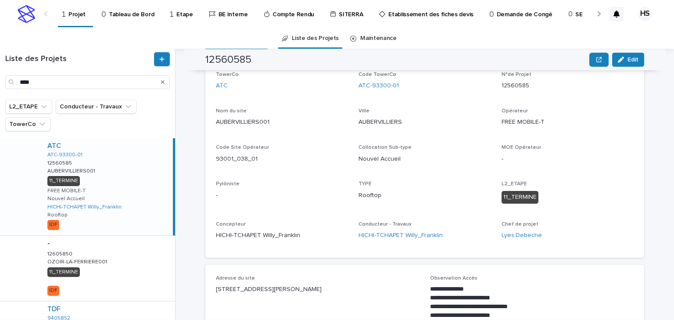
scroll to position [0, 0]
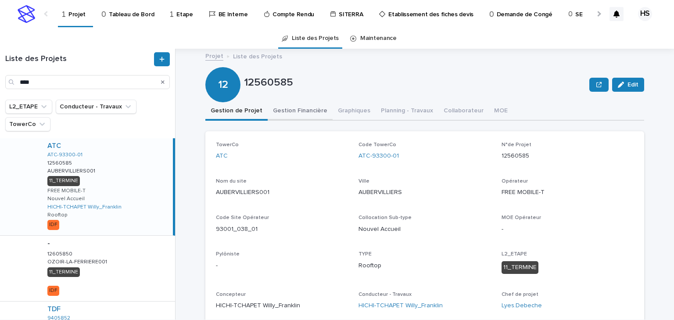
click at [285, 109] on button "Gestion Financière" at bounding box center [300, 111] width 65 height 18
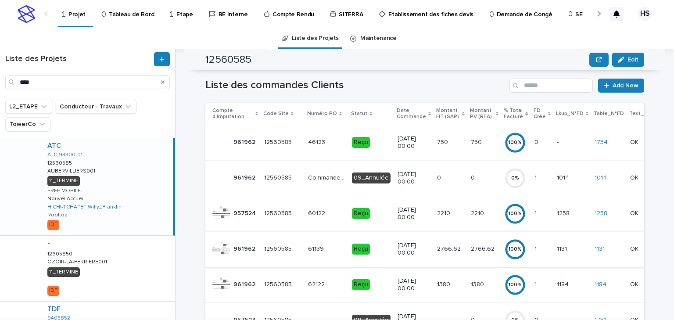
scroll to position [141, 0]
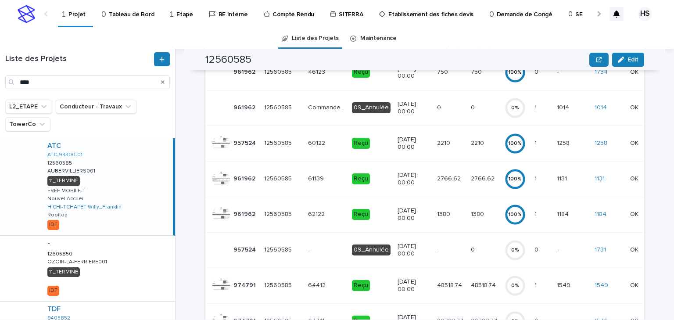
click at [471, 286] on p "48518.74" at bounding box center [484, 284] width 27 height 9
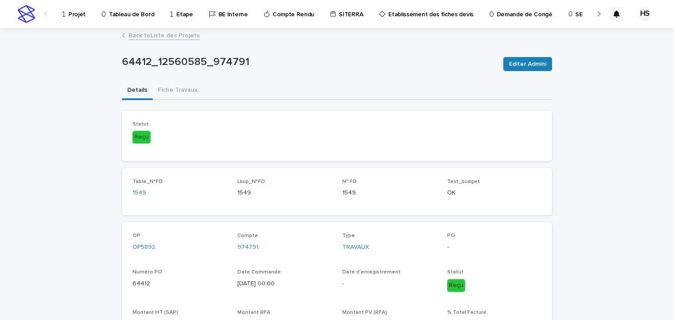
scroll to position [148, 0]
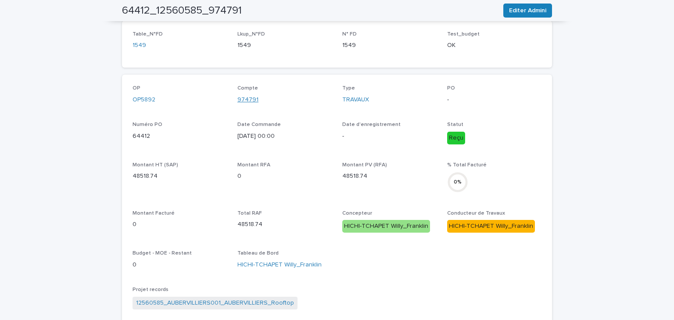
click at [252, 98] on link "974791" at bounding box center [248, 99] width 21 height 9
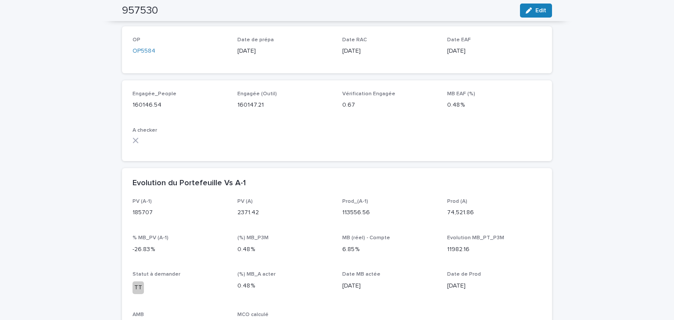
scroll to position [230, 0]
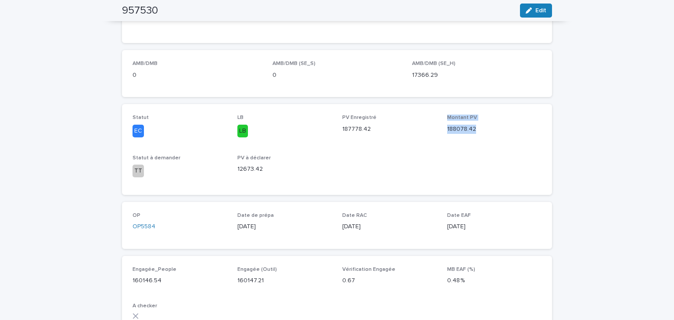
drag, startPoint x: 477, startPoint y: 133, endPoint x: 441, endPoint y: 120, distance: 37.8
click at [441, 120] on div "Statut EC LB LB PV Enregistré 187778.42 Montant PV 188078.42 Statut à demander …" at bounding box center [337, 149] width 409 height 69
click at [425, 143] on span "PV Enregistré 187778.42" at bounding box center [390, 129] width 94 height 29
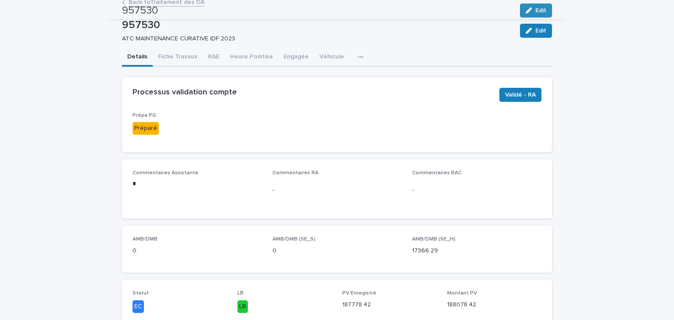
scroll to position [0, 0]
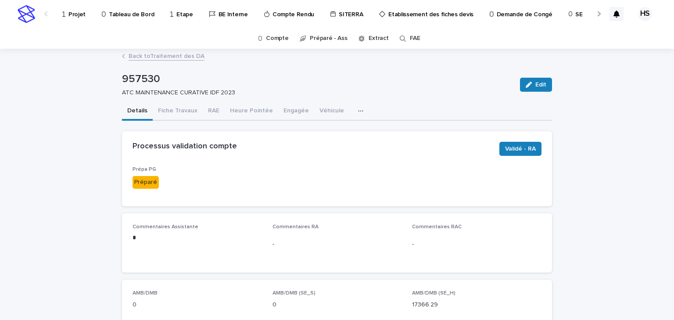
click at [72, 12] on p "Projet" at bounding box center [77, 9] width 17 height 18
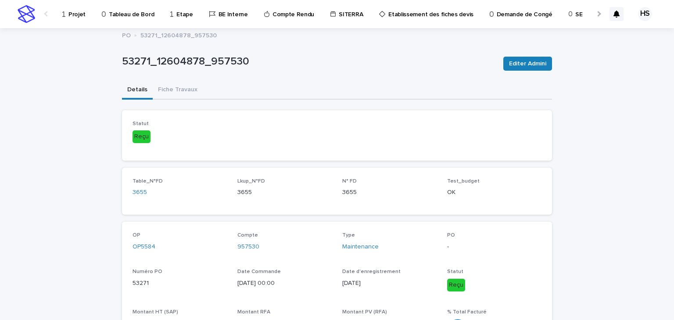
click at [78, 14] on p "Projet" at bounding box center [77, 9] width 17 height 18
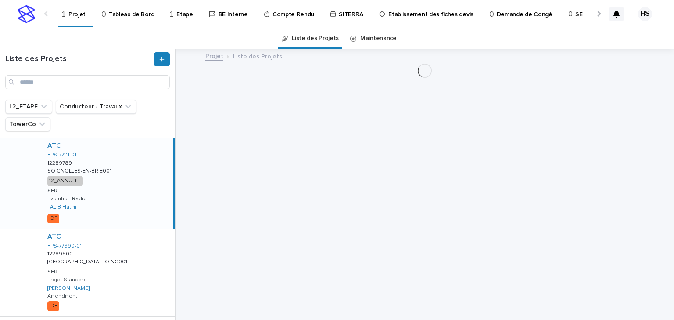
click at [32, 74] on div "Liste des Projets" at bounding box center [87, 70] width 175 height 37
click at [34, 79] on input "Search" at bounding box center [87, 82] width 165 height 14
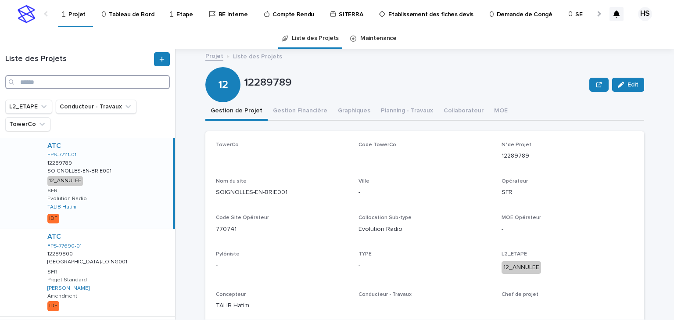
paste input "********"
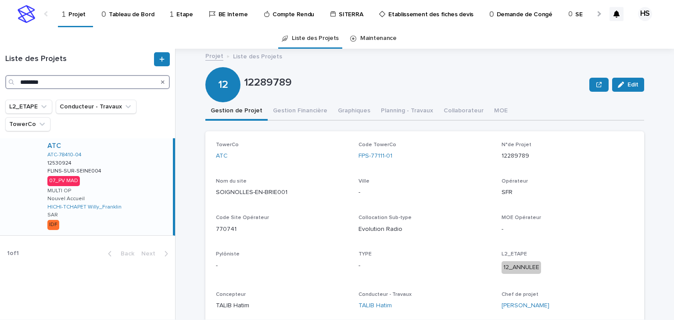
type input "********"
click at [114, 170] on div "ATC ATC-78410-04 12530924 12530924 FLINS-[GEOGRAPHIC_DATA]-SEINE004 FLINS-[GEOG…" at bounding box center [106, 186] width 133 height 97
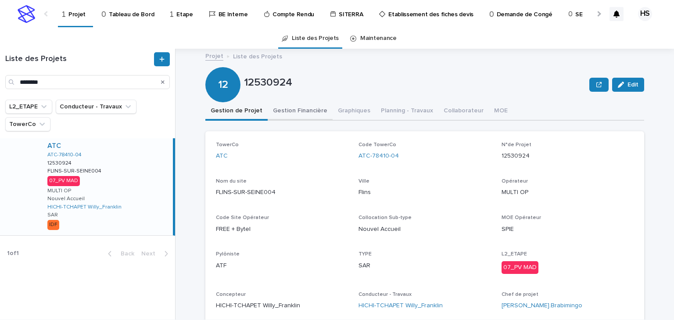
click at [285, 114] on button "Gestion Financière" at bounding box center [300, 111] width 65 height 18
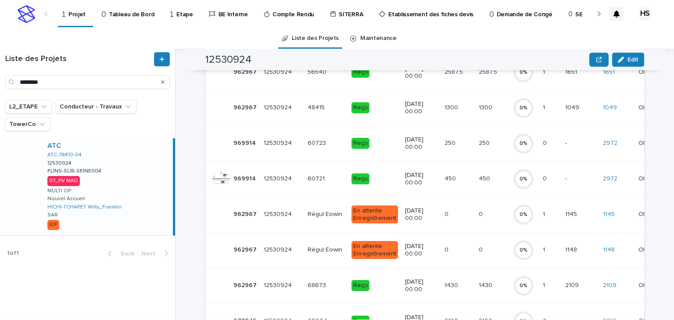
scroll to position [70, 0]
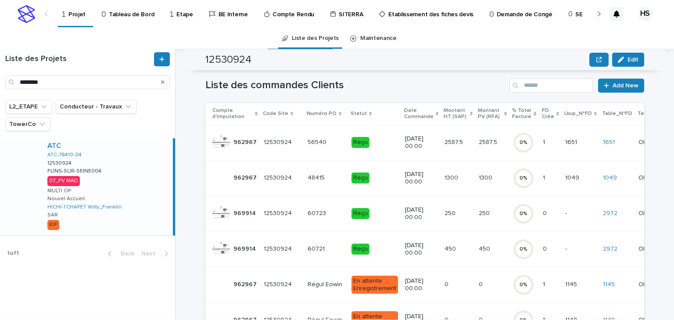
click at [592, 13] on div at bounding box center [598, 13] width 14 height 27
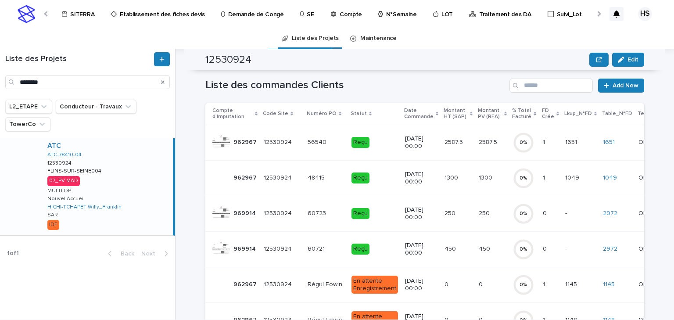
click at [340, 13] on p "Compte" at bounding box center [351, 9] width 22 height 18
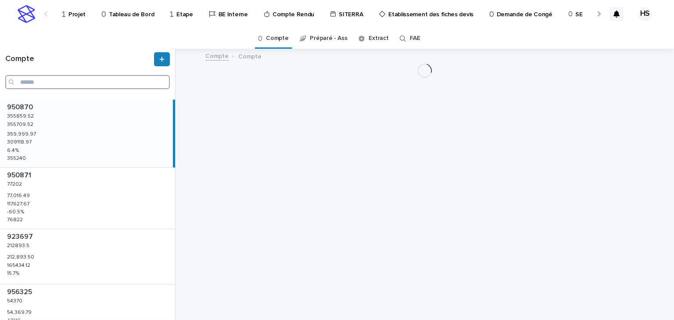
click at [69, 81] on input "Search" at bounding box center [87, 82] width 165 height 14
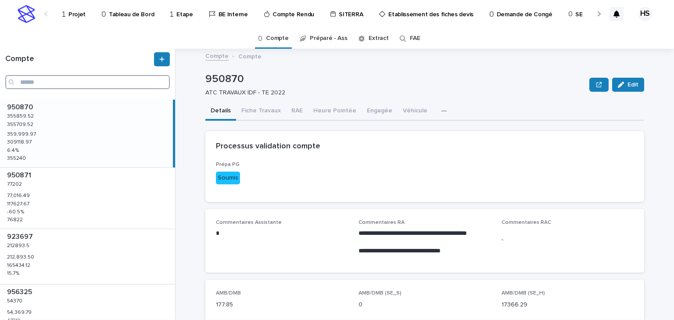
paste input "******"
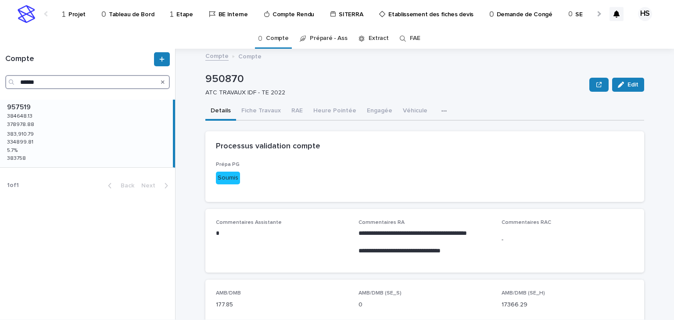
type input "******"
click at [61, 130] on div "957519 957519 384648.13 384648.13 378978.88 378978.88 383,910.79 383,910.79 334…" at bounding box center [86, 134] width 173 height 68
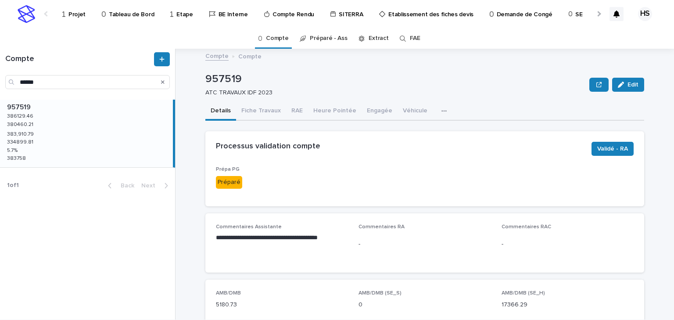
click at [596, 14] on div at bounding box center [599, 14] width 6 height 6
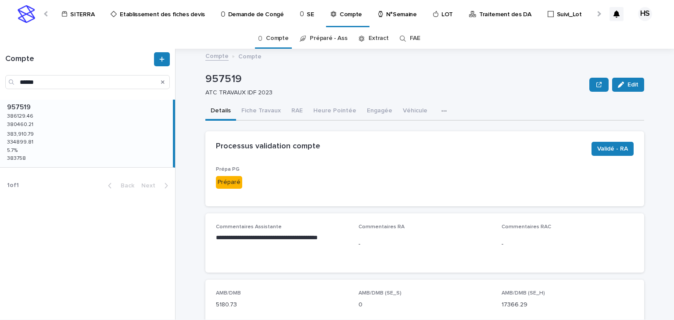
click at [386, 18] on p "N°Semaine" at bounding box center [401, 9] width 31 height 18
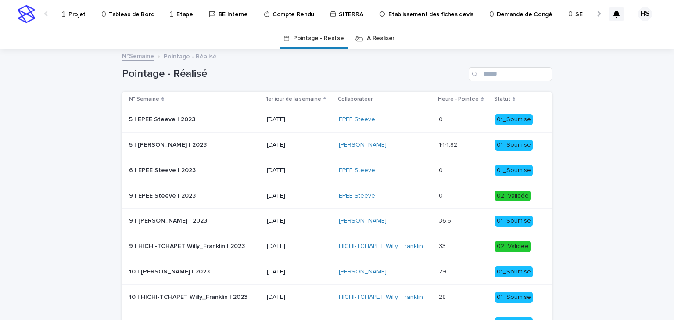
click at [374, 41] on link "A Réaliser" at bounding box center [381, 38] width 28 height 21
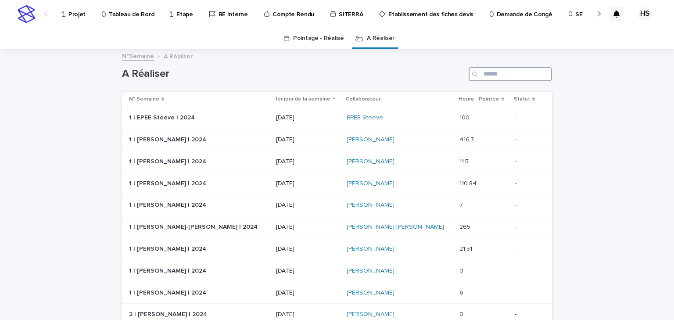
click at [511, 73] on input "Search" at bounding box center [510, 74] width 83 height 14
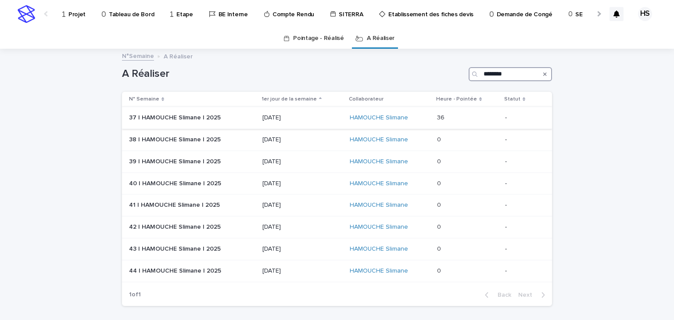
type input "********"
click at [457, 118] on p at bounding box center [467, 117] width 61 height 7
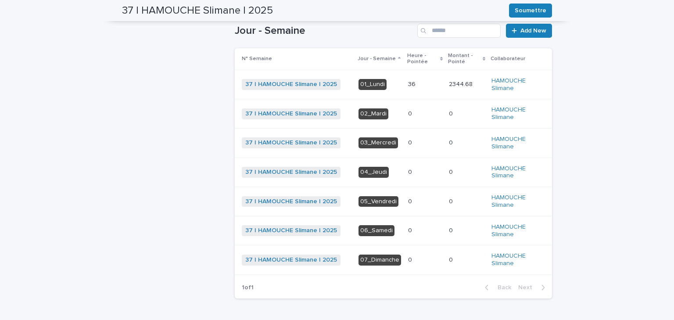
scroll to position [141, 0]
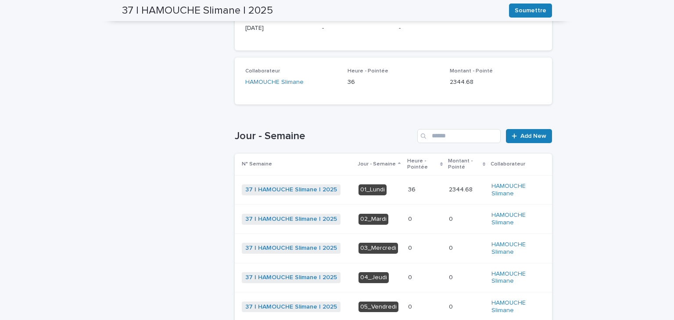
click at [415, 189] on p at bounding box center [425, 189] width 34 height 7
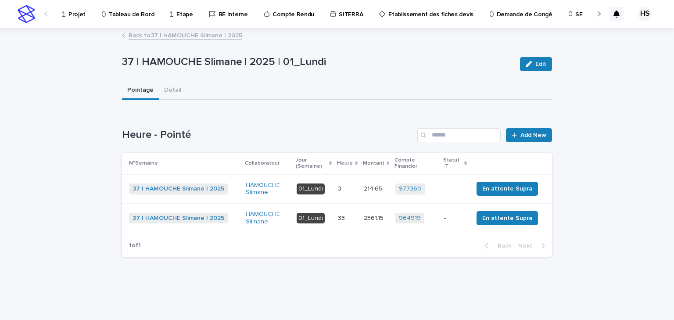
click at [361, 218] on td "33 33" at bounding box center [348, 218] width 26 height 29
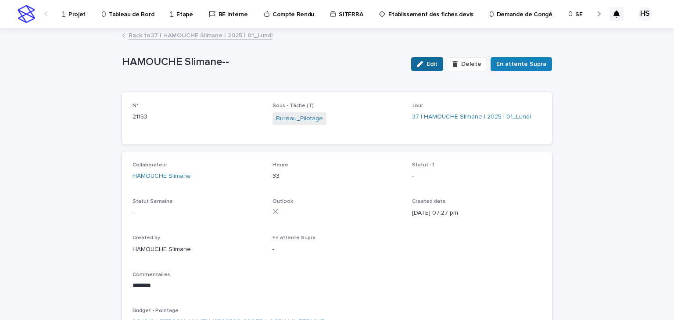
click at [432, 67] on span "Edit" at bounding box center [432, 64] width 11 height 6
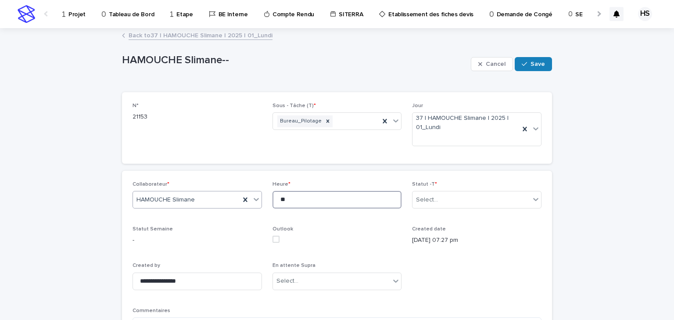
drag, startPoint x: 264, startPoint y: 199, endPoint x: 256, endPoint y: 199, distance: 8.3
click at [256, 199] on div "**********" at bounding box center [337, 288] width 409 height 214
type input "*"
click at [529, 71] on div "Cancel Save" at bounding box center [511, 64] width 81 height 35
click at [531, 66] on span "Save" at bounding box center [538, 64] width 14 height 6
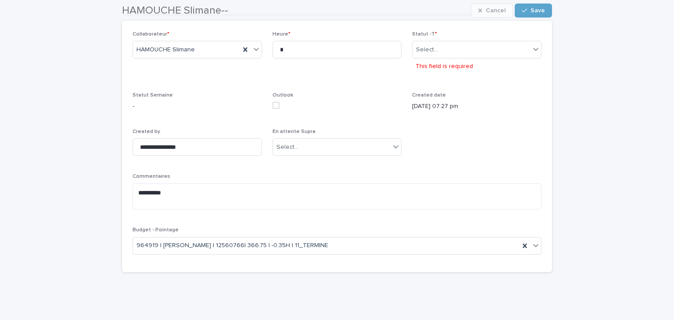
scroll to position [156, 0]
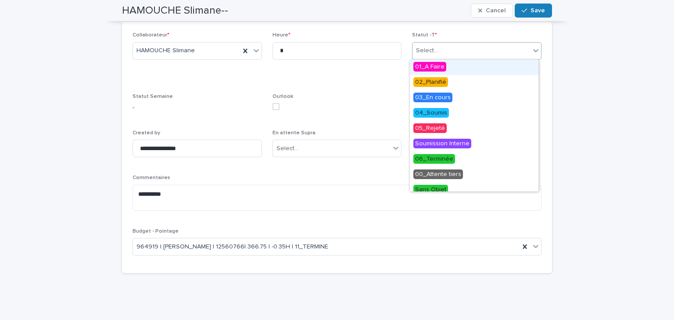
click at [459, 55] on div "Select..." at bounding box center [472, 50] width 118 height 14
click at [441, 155] on span "06_Terminée" at bounding box center [435, 159] width 42 height 10
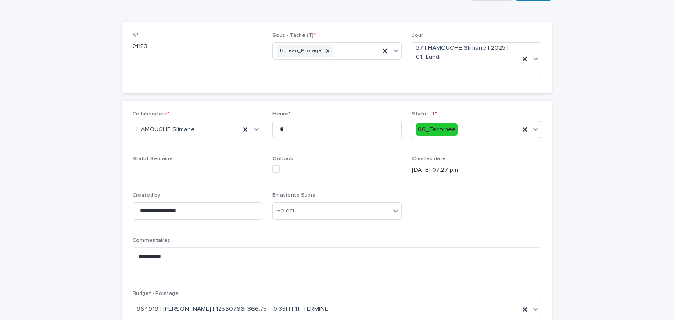
scroll to position [0, 0]
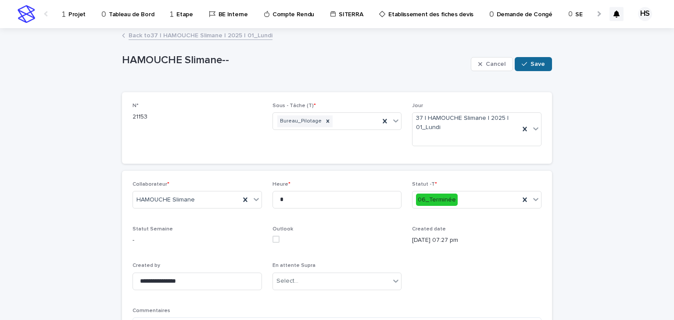
click at [530, 58] on button "Save" at bounding box center [533, 64] width 37 height 14
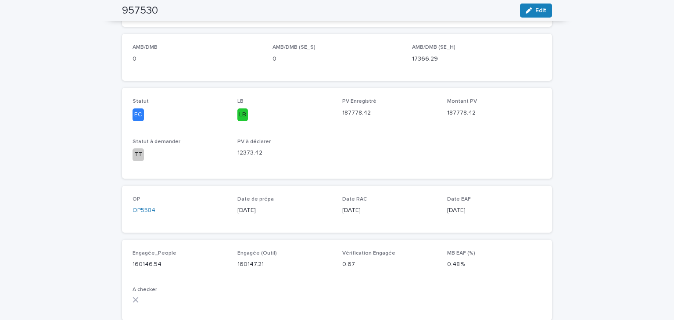
scroll to position [70, 0]
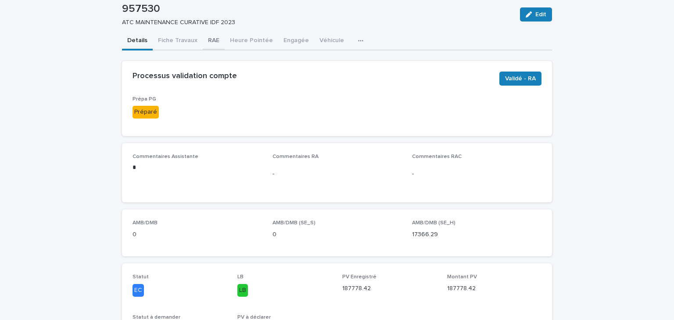
click at [210, 39] on button "RAE" at bounding box center [214, 41] width 22 height 18
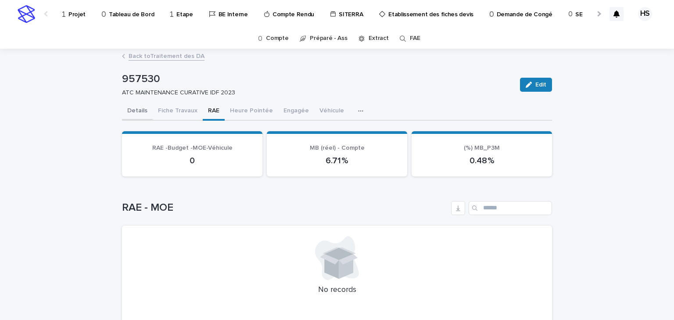
click at [133, 112] on button "Details" at bounding box center [137, 111] width 31 height 18
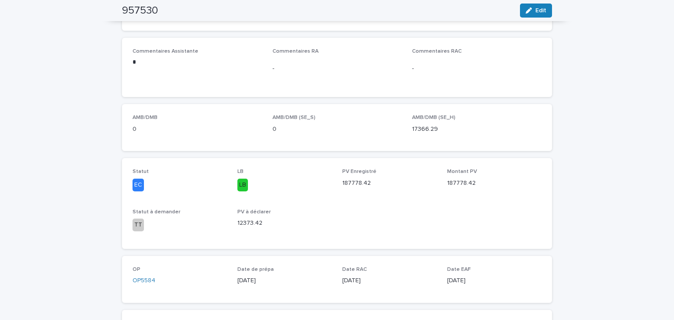
scroll to position [35, 0]
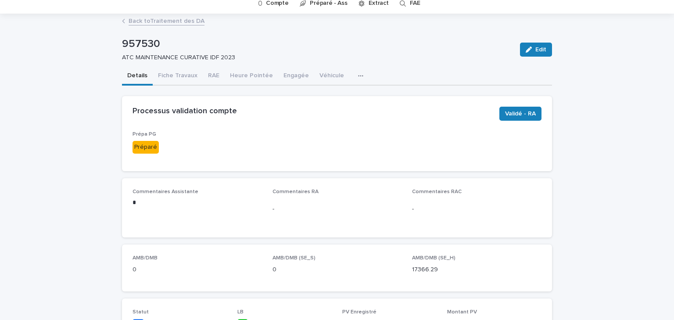
click at [402, 153] on div "Prépa PG Préparé" at bounding box center [337, 145] width 409 height 29
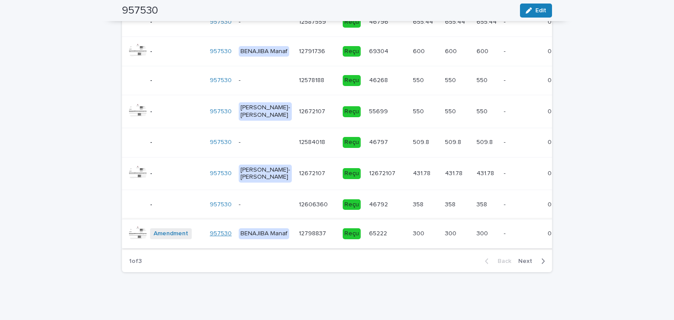
scroll to position [1317, 0]
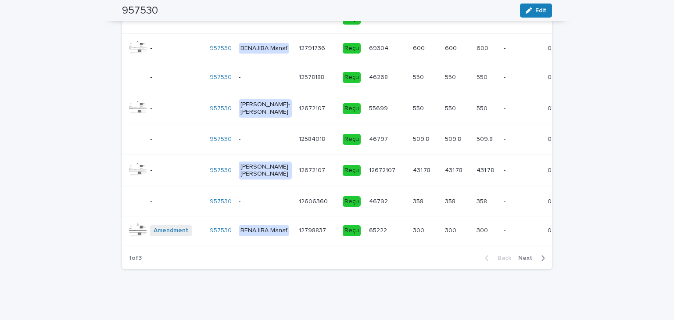
click at [526, 255] on span "Next" at bounding box center [528, 258] width 19 height 6
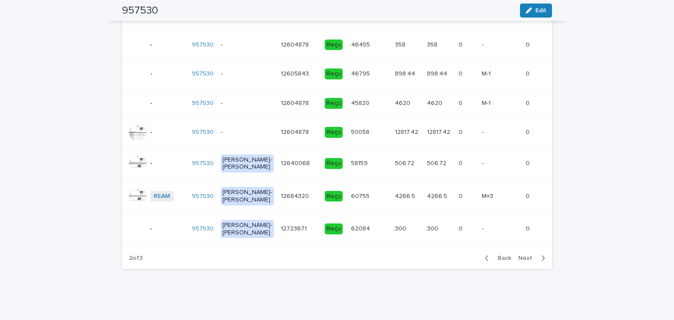
scroll to position [1310, 0]
click at [526, 257] on span "Next" at bounding box center [528, 258] width 19 height 6
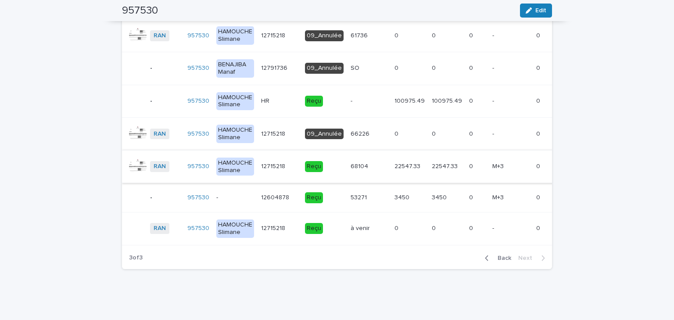
scroll to position [1070, 0]
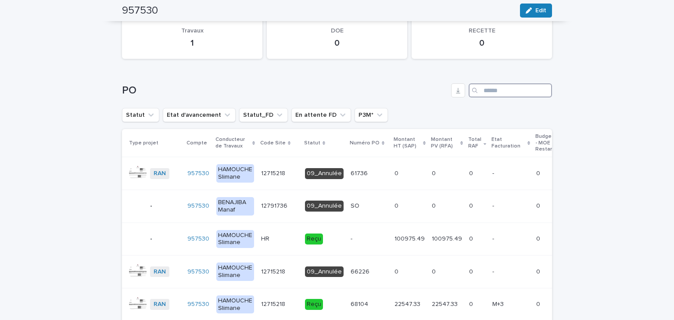
click at [498, 90] on input "Search" at bounding box center [510, 90] width 83 height 14
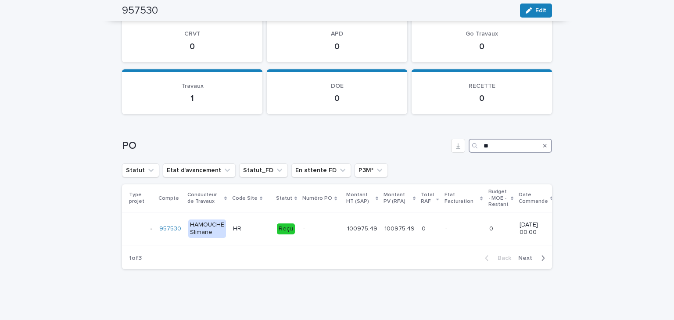
scroll to position [1018, 0]
type input "**"
click at [303, 226] on p at bounding box center [321, 228] width 37 height 7
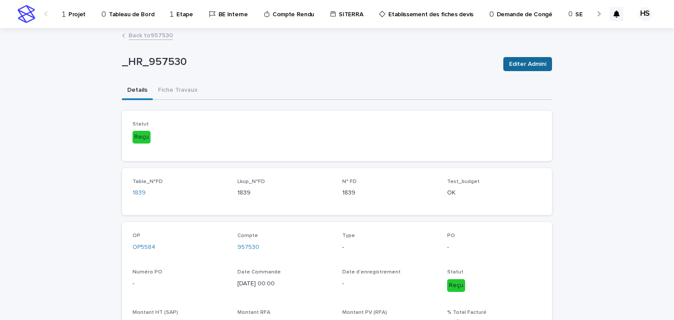
click at [523, 68] on span "Editer Admini" at bounding box center [527, 64] width 37 height 9
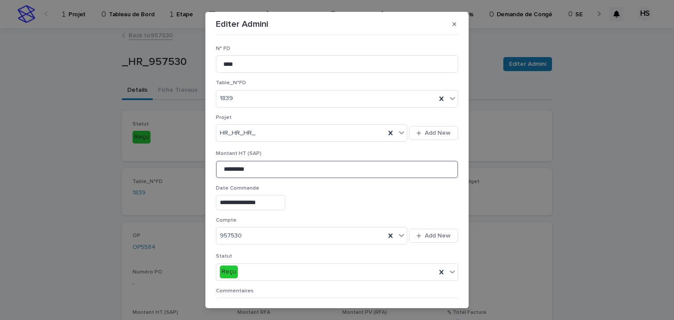
drag, startPoint x: 253, startPoint y: 169, endPoint x: 165, endPoint y: 171, distance: 87.8
click at [165, 171] on div "**********" at bounding box center [337, 160] width 674 height 320
drag, startPoint x: 258, startPoint y: 166, endPoint x: 193, endPoint y: 169, distance: 65.1
click at [193, 169] on div "**********" at bounding box center [337, 160] width 674 height 320
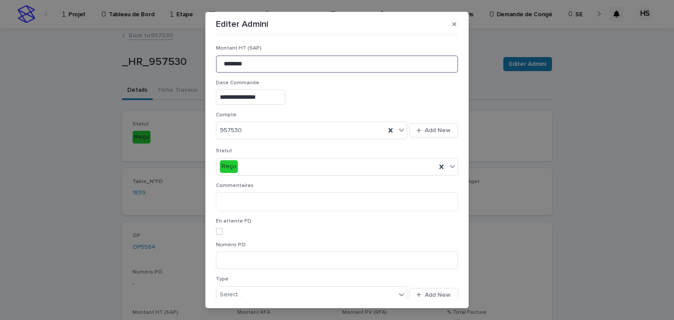
scroll to position [14, 0]
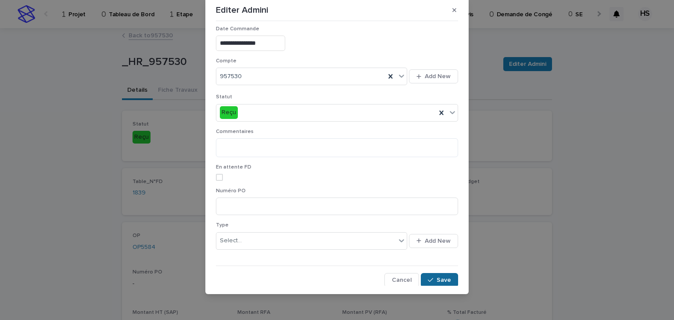
type input "********"
click at [437, 277] on span "Save" at bounding box center [444, 280] width 14 height 6
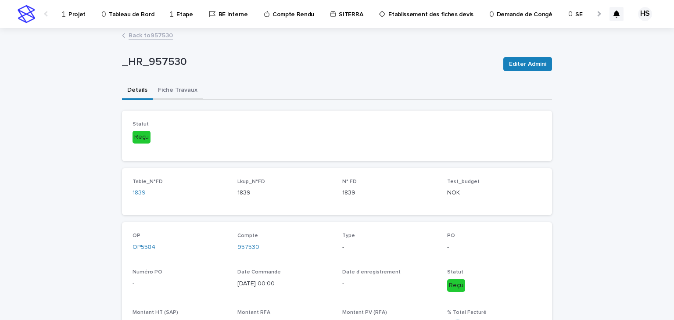
click at [173, 92] on button "Fiche Travaux" at bounding box center [178, 91] width 50 height 18
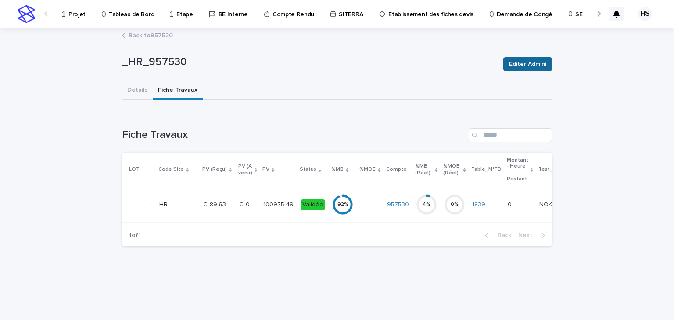
click at [517, 64] on span "Editer Admini" at bounding box center [527, 64] width 37 height 9
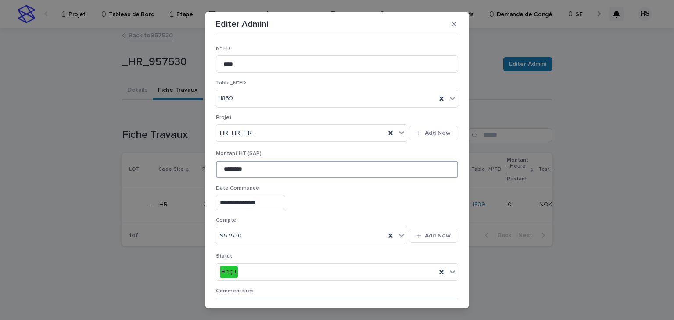
drag, startPoint x: 191, startPoint y: 170, endPoint x: 177, endPoint y: 169, distance: 13.2
click at [177, 169] on div "**********" at bounding box center [337, 160] width 674 height 320
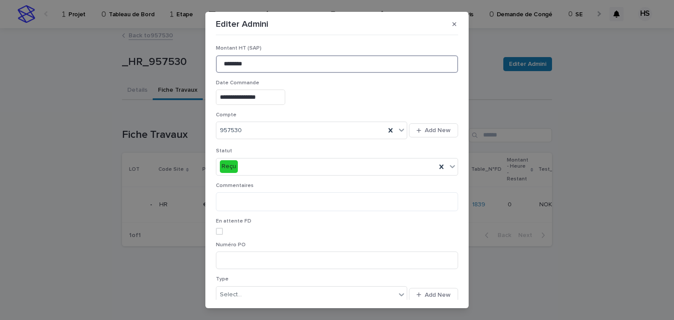
scroll to position [145, 0]
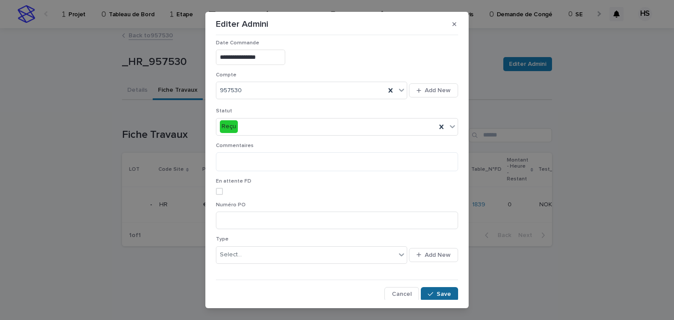
click at [437, 294] on span "Save" at bounding box center [444, 294] width 14 height 6
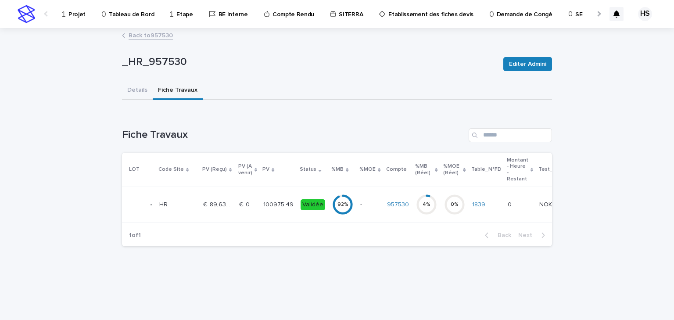
click at [274, 205] on p "100975.49" at bounding box center [279, 203] width 32 height 9
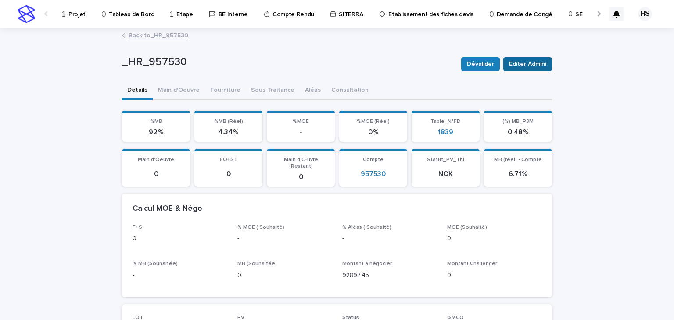
click at [529, 64] on span "Editer Admini" at bounding box center [527, 64] width 37 height 9
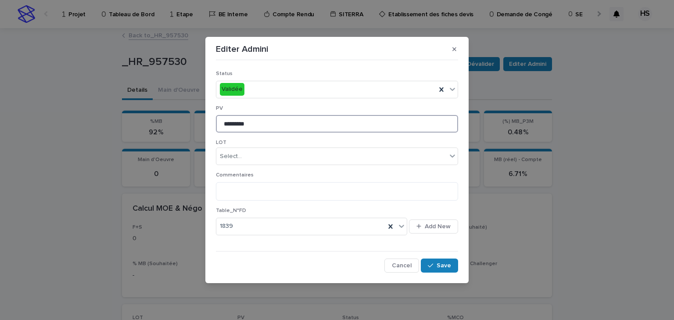
drag, startPoint x: 259, startPoint y: 129, endPoint x: 157, endPoint y: 123, distance: 101.6
click at [158, 123] on div "Editer Admini Status Validée PV ********* LOT Select... Commentaires Table_N°FD…" at bounding box center [337, 160] width 674 height 320
paste input
type input "********"
click at [438, 267] on span "Save" at bounding box center [444, 266] width 14 height 6
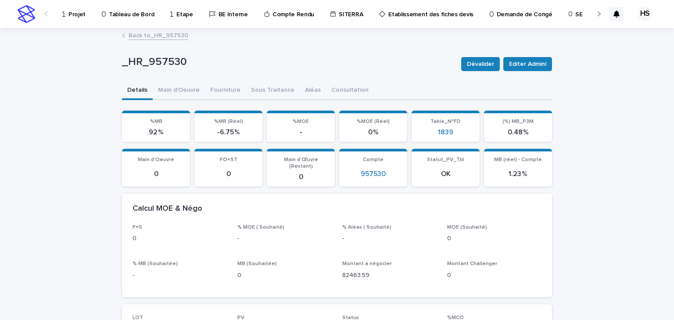
click at [156, 41] on div "Back to _HR_957530" at bounding box center [337, 36] width 439 height 12
click at [160, 37] on link "Back to _HR_957530" at bounding box center [159, 35] width 60 height 10
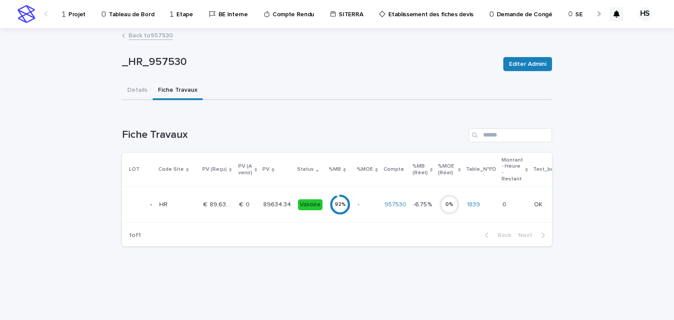
click at [142, 31] on link "Back to 957530" at bounding box center [151, 35] width 44 height 10
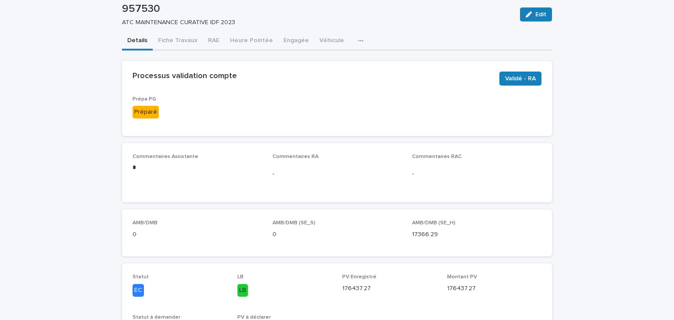
scroll to position [105, 0]
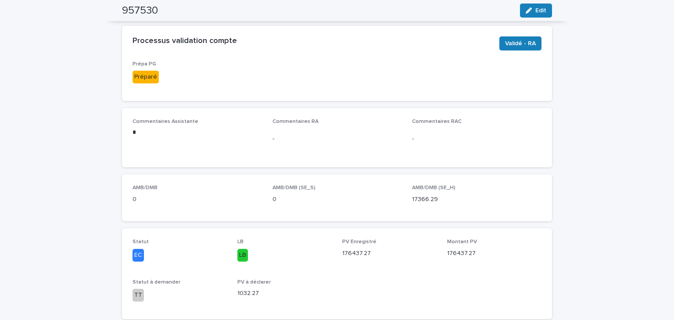
click at [381, 149] on div "Commentaires RA -" at bounding box center [338, 138] width 130 height 38
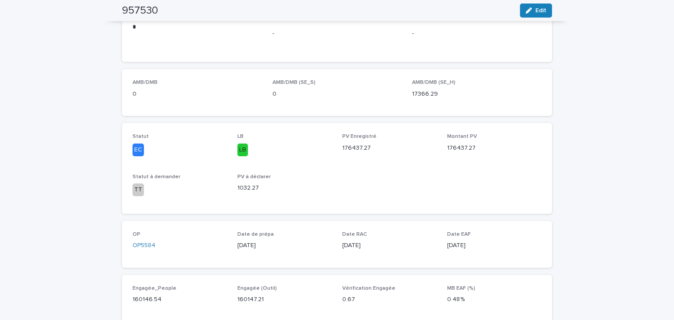
scroll to position [70, 0]
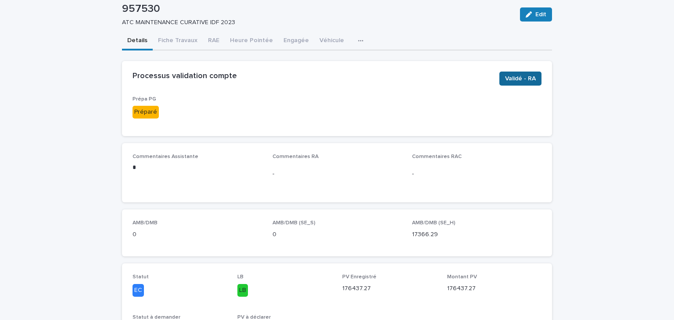
click at [530, 80] on span "Validé - RA" at bounding box center [520, 78] width 31 height 9
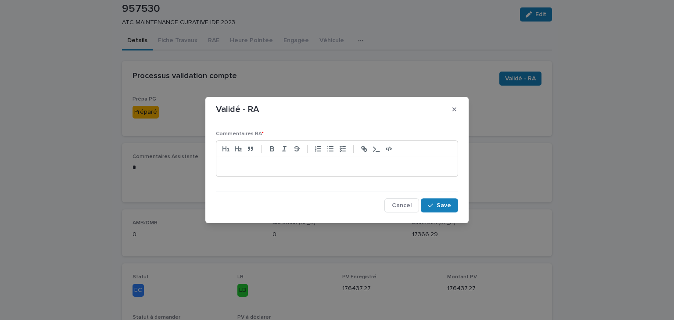
click at [286, 170] on p at bounding box center [337, 166] width 228 height 9
click at [332, 167] on p "**********" at bounding box center [337, 166] width 228 height 9
click at [377, 161] on div "**********" at bounding box center [337, 166] width 242 height 19
drag, startPoint x: 411, startPoint y: 166, endPoint x: 379, endPoint y: 166, distance: 32.1
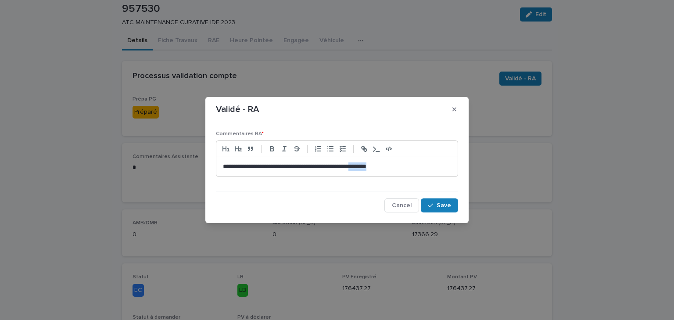
click at [379, 166] on p "**********" at bounding box center [337, 166] width 228 height 9
click at [318, 166] on p "**********" at bounding box center [337, 166] width 228 height 9
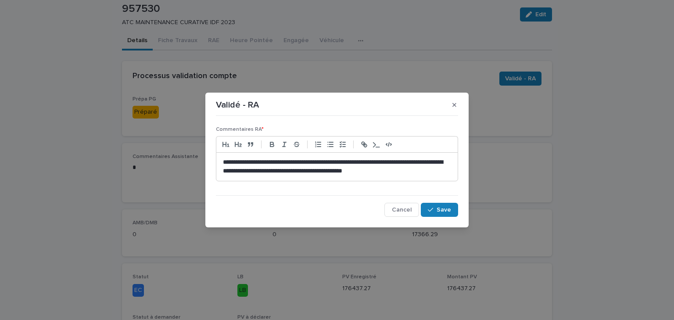
click at [327, 169] on p "**********" at bounding box center [337, 167] width 228 height 18
click at [436, 211] on div "button" at bounding box center [432, 210] width 9 height 6
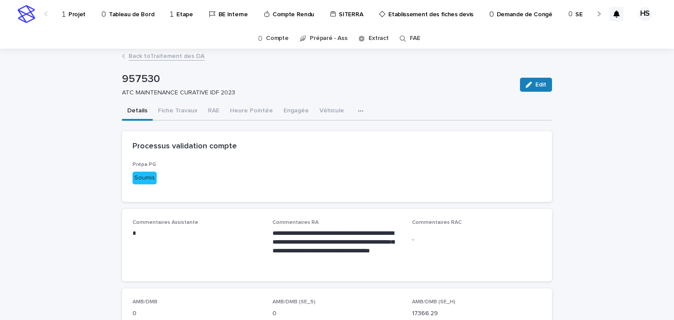
click at [145, 55] on link "Back to Traitement des DA" at bounding box center [167, 55] width 76 height 10
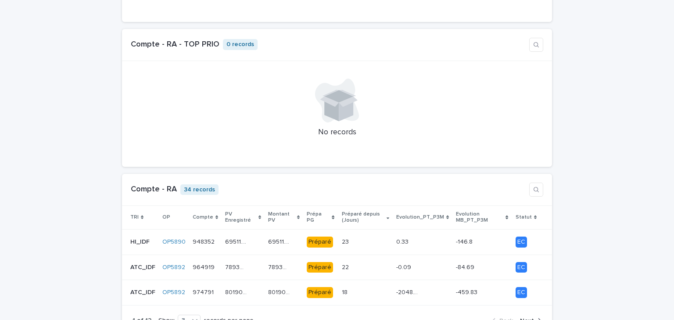
scroll to position [773, 0]
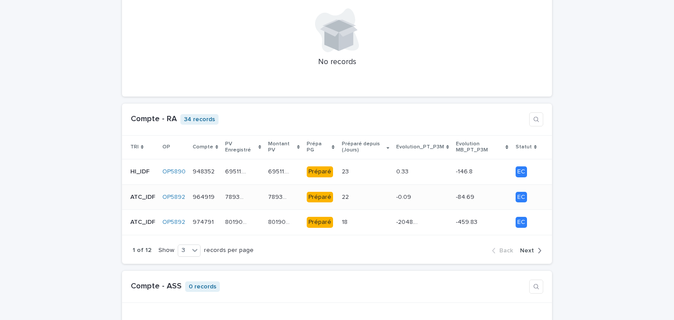
click at [345, 194] on p at bounding box center [353, 197] width 22 height 7
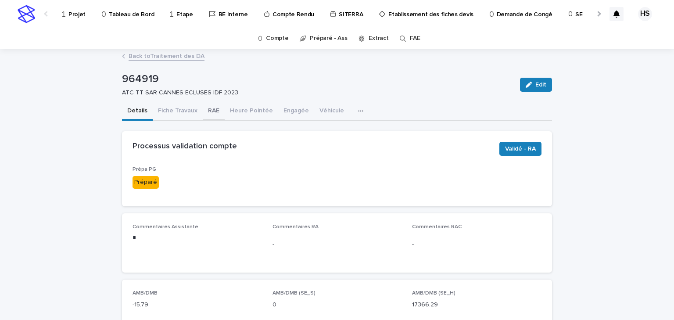
click at [214, 115] on button "RAE" at bounding box center [214, 111] width 22 height 18
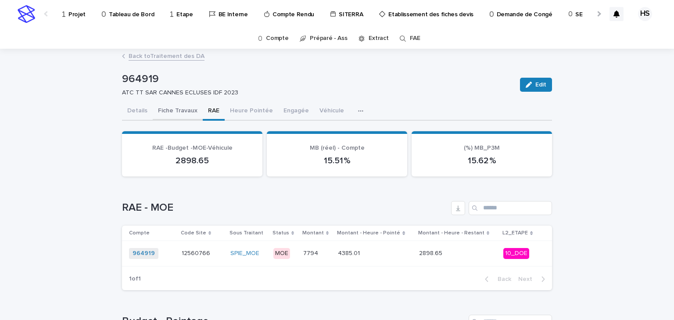
click at [178, 114] on button "Fiche Travaux" at bounding box center [178, 111] width 50 height 18
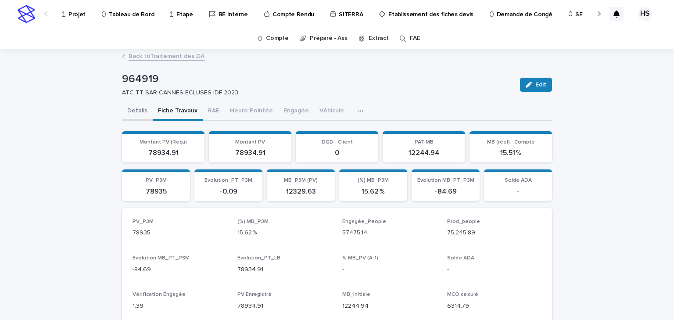
click at [138, 109] on button "Details" at bounding box center [137, 111] width 31 height 18
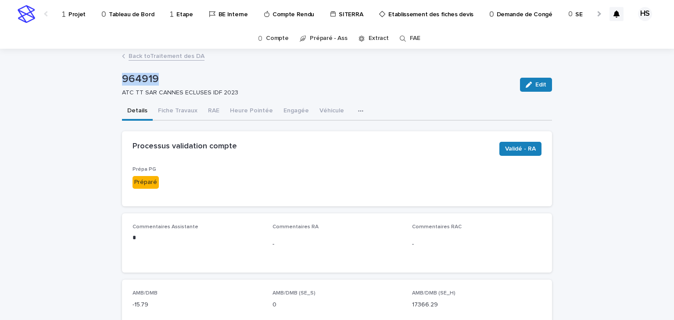
drag, startPoint x: 155, startPoint y: 82, endPoint x: 116, endPoint y: 85, distance: 38.3
copy p "964919"
click at [188, 114] on button "Fiche Travaux" at bounding box center [178, 111] width 50 height 18
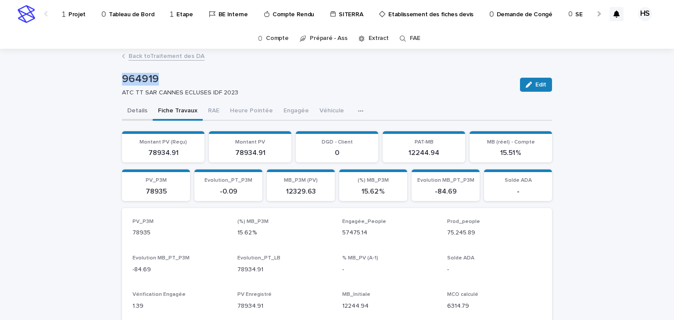
click at [144, 113] on button "Details" at bounding box center [137, 111] width 31 height 18
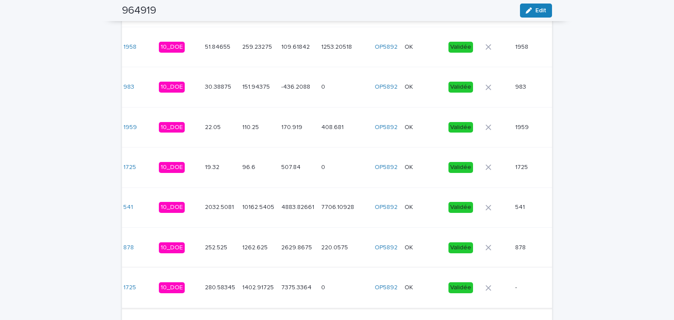
scroll to position [1159, 0]
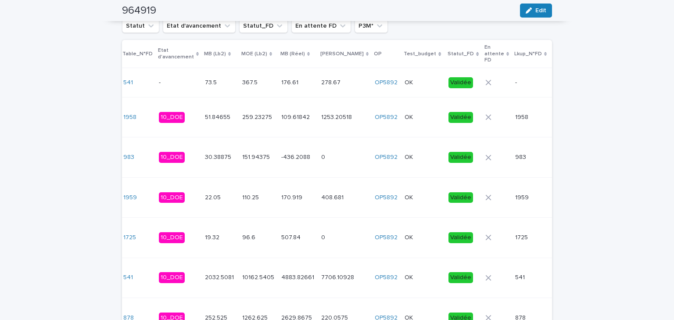
click at [515, 53] on p "Lkup_N°FD" at bounding box center [529, 54] width 28 height 10
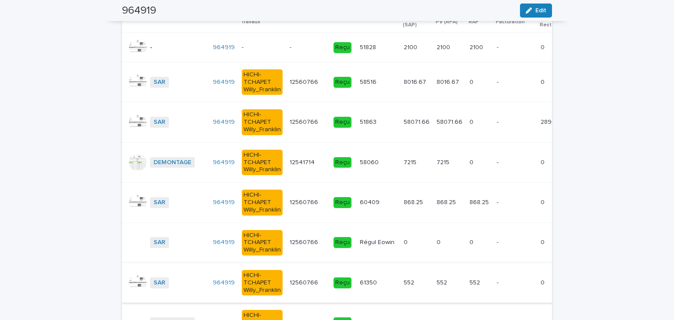
scroll to position [1089, 0]
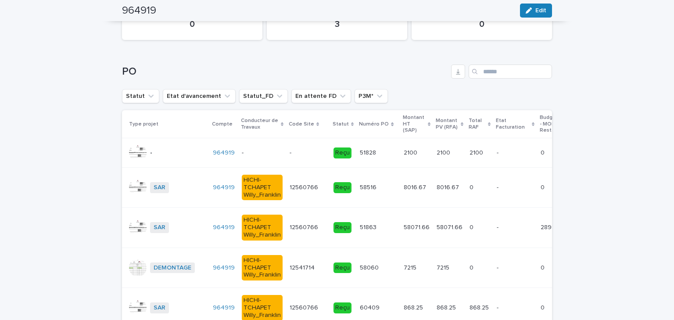
click at [290, 149] on p at bounding box center [308, 152] width 37 height 7
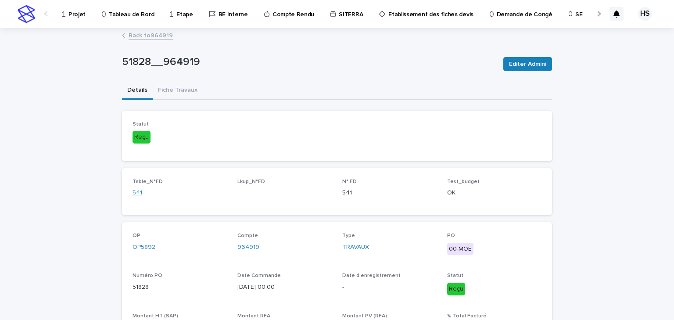
click at [138, 193] on link "541" at bounding box center [138, 192] width 10 height 9
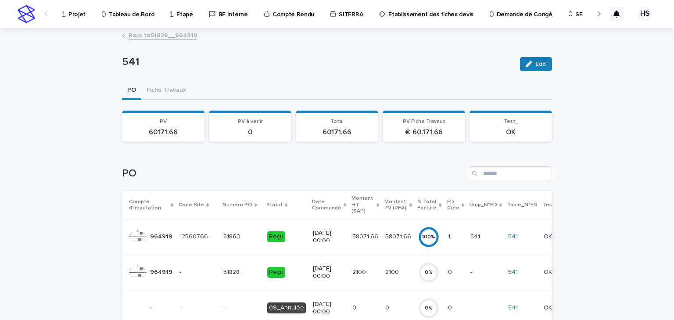
click at [161, 37] on link "Back to 51828__964919" at bounding box center [163, 35] width 69 height 10
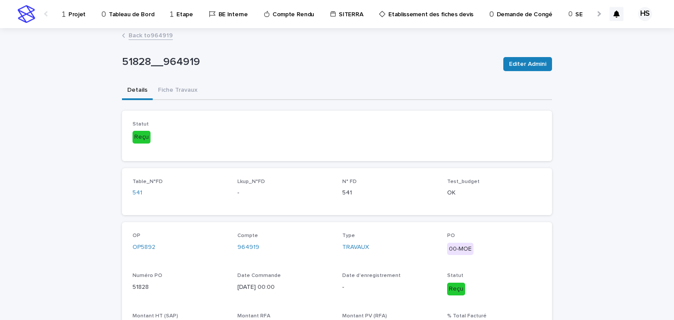
click at [159, 35] on link "Back to 964919" at bounding box center [151, 35] width 44 height 10
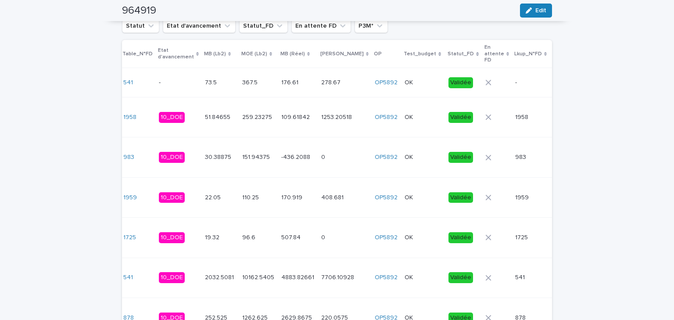
scroll to position [1265, 0]
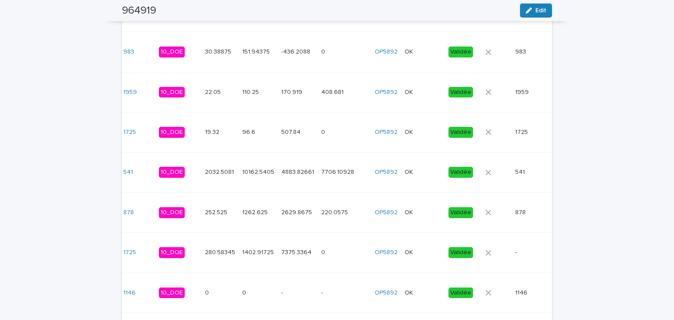
click at [516, 249] on p at bounding box center [531, 252] width 31 height 7
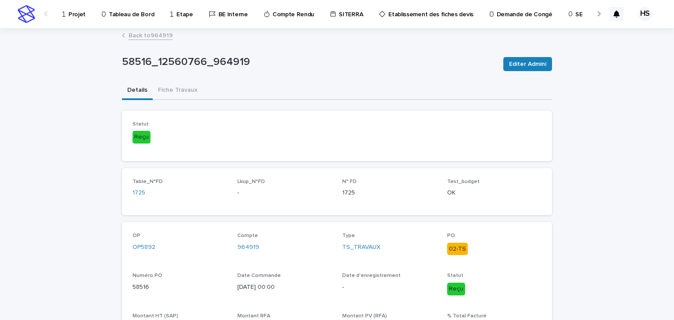
click at [140, 35] on link "Back to 964919" at bounding box center [151, 35] width 44 height 10
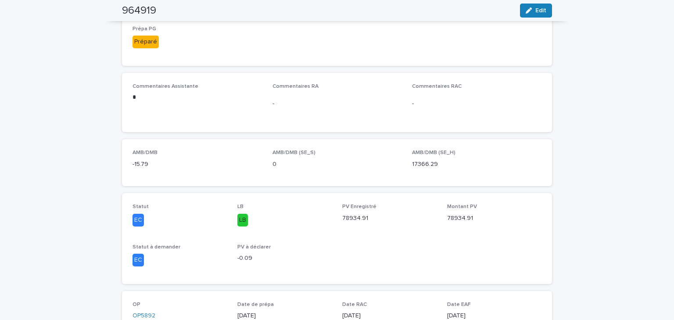
scroll to position [70, 0]
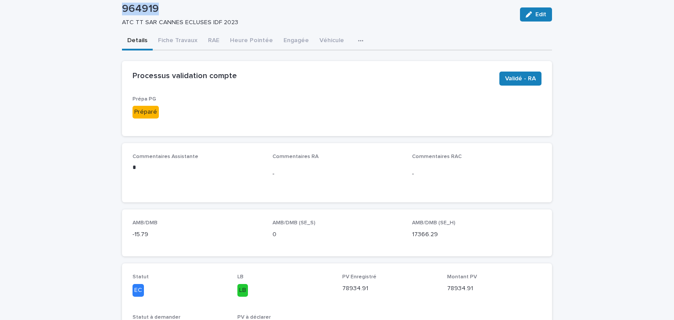
drag, startPoint x: 156, startPoint y: 9, endPoint x: 113, endPoint y: 11, distance: 43.5
copy p "964919"
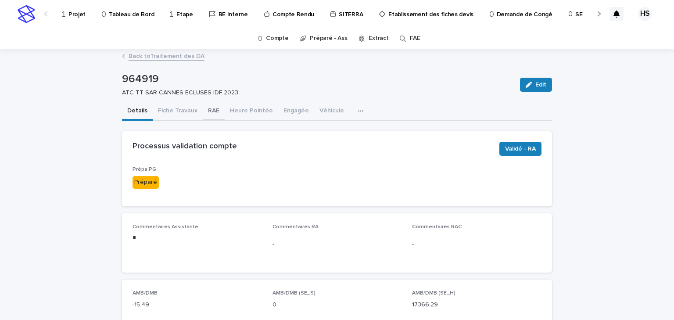
click at [206, 112] on button "RAE" at bounding box center [214, 111] width 22 height 18
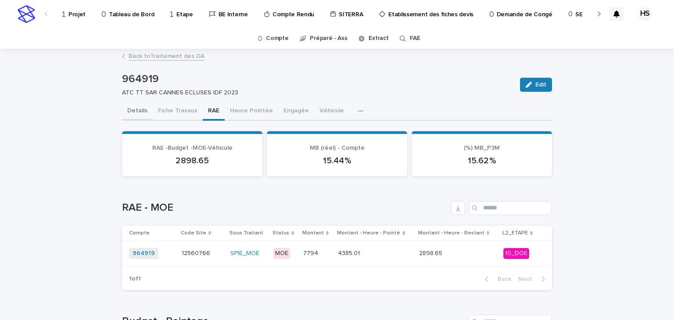
click at [141, 112] on button "Details" at bounding box center [137, 111] width 31 height 18
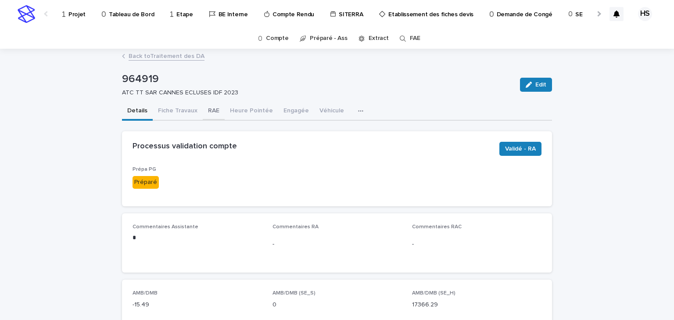
click at [213, 113] on button "RAE" at bounding box center [214, 111] width 22 height 18
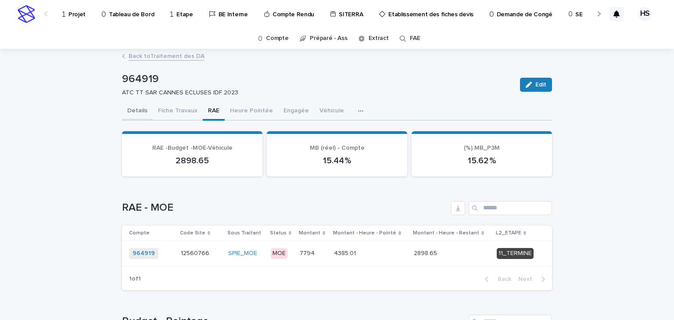
click at [142, 112] on button "Details" at bounding box center [137, 111] width 31 height 18
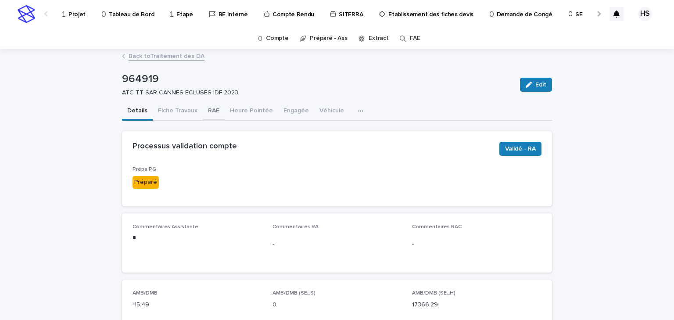
click at [204, 118] on button "RAE" at bounding box center [214, 111] width 22 height 18
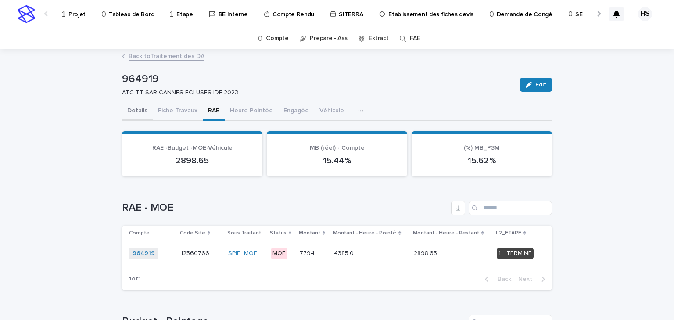
click at [142, 111] on button "Details" at bounding box center [137, 111] width 31 height 18
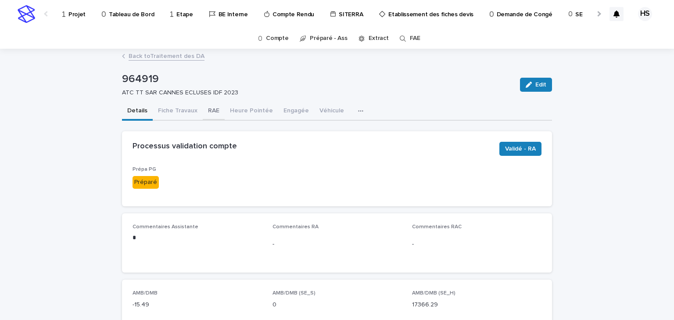
click at [205, 111] on button "RAE" at bounding box center [214, 111] width 22 height 18
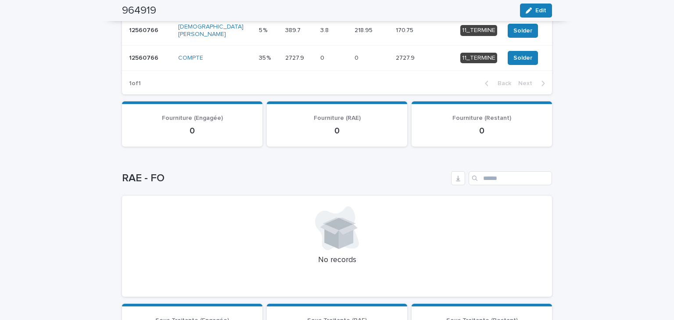
scroll to position [281, 0]
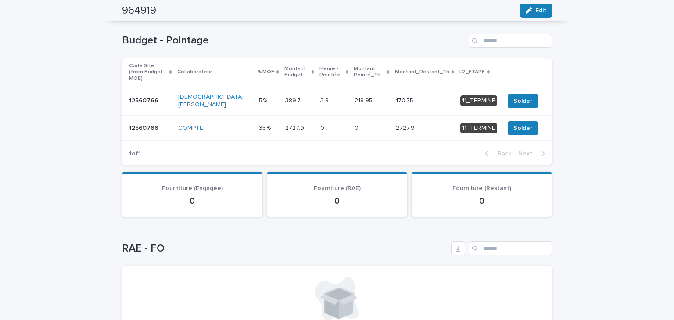
click at [335, 125] on p at bounding box center [334, 128] width 27 height 7
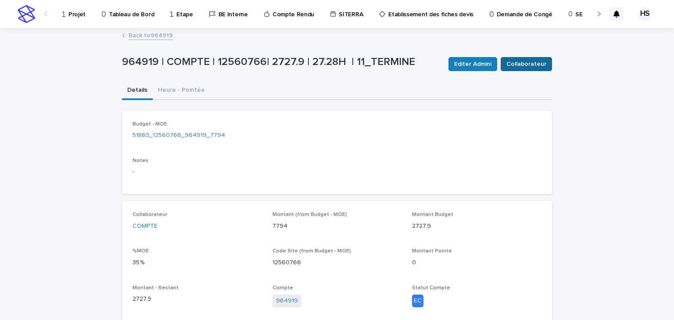
click at [516, 64] on span "Collaborateur" at bounding box center [527, 64] width 40 height 9
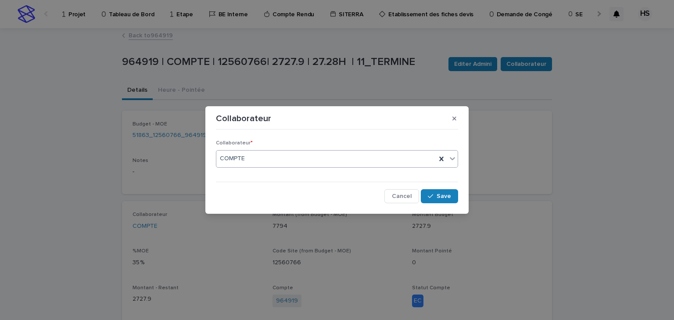
click at [256, 158] on div "COMPTE" at bounding box center [326, 158] width 220 height 14
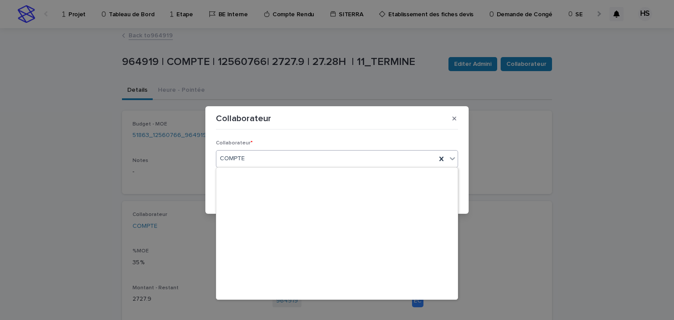
scroll to position [154, 0]
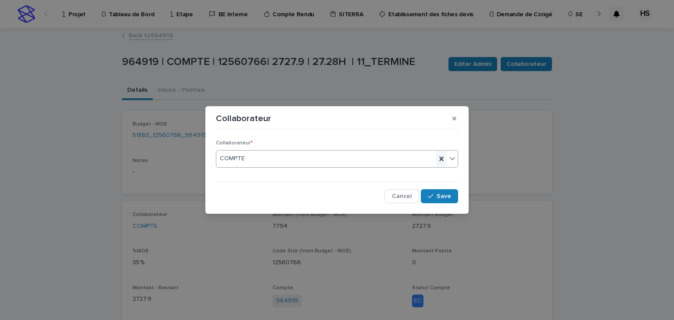
click at [440, 160] on icon at bounding box center [441, 159] width 9 height 9
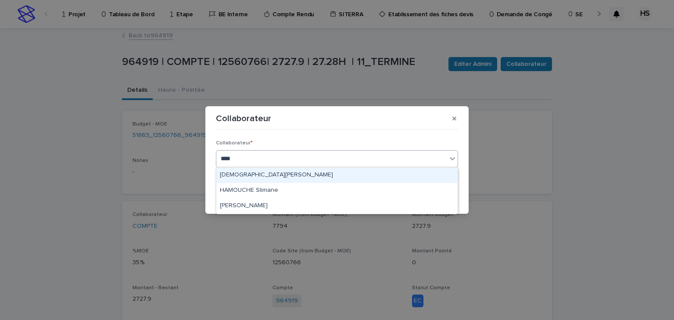
type input "*****"
click at [288, 170] on div "HAMOUCHE Slimane" at bounding box center [337, 175] width 242 height 15
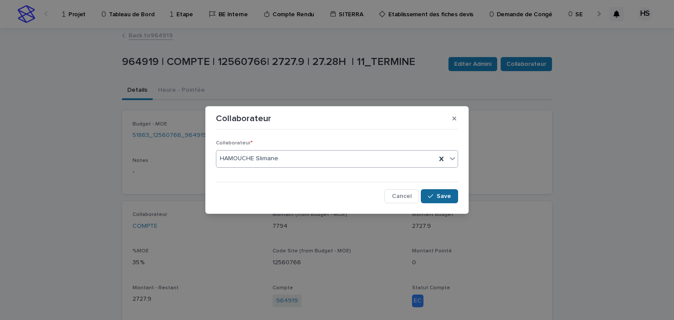
click at [443, 199] on button "Save" at bounding box center [439, 196] width 37 height 14
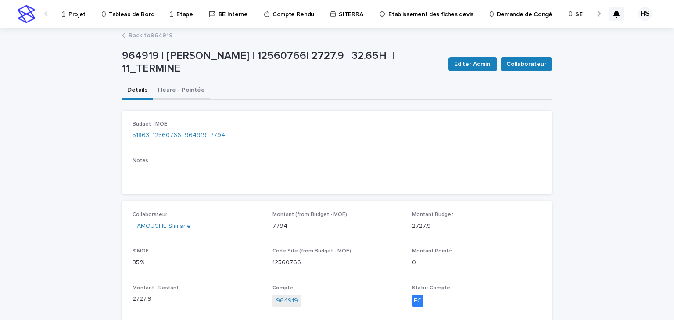
click at [186, 91] on button "Heure - Pointée" at bounding box center [182, 91] width 58 height 18
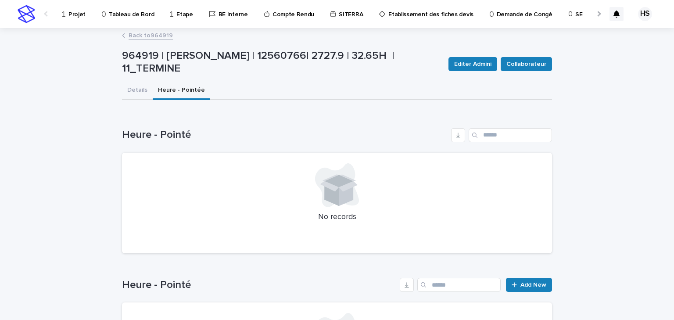
scroll to position [105, 0]
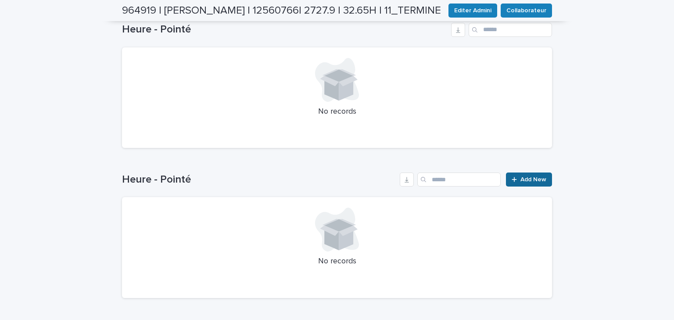
click at [523, 179] on span "Add New" at bounding box center [534, 180] width 26 height 6
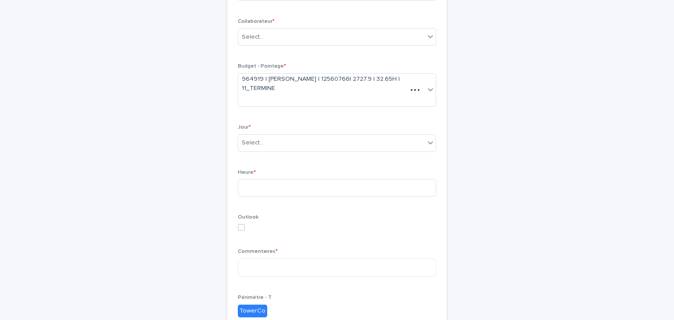
scroll to position [45, 0]
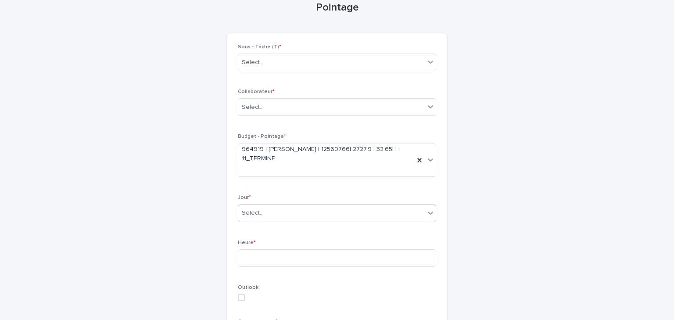
click at [276, 213] on div "Select..." at bounding box center [331, 213] width 187 height 14
type input "***"
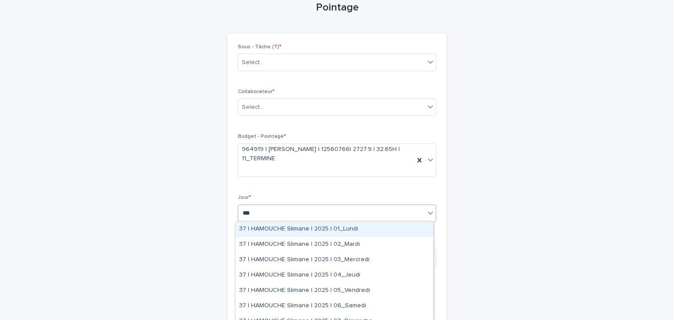
click at [279, 228] on div "37 | HAMOUCHE Slimane | 2025 | 01_Lundi" at bounding box center [335, 229] width 198 height 15
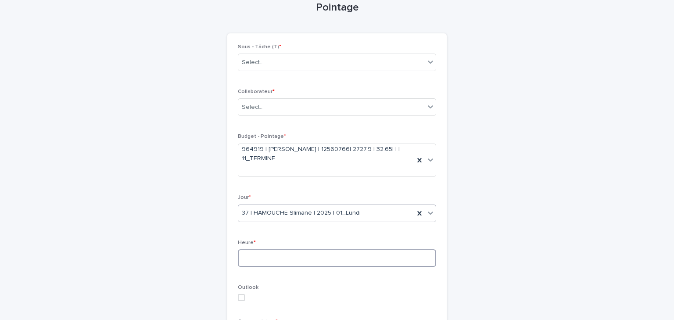
click at [274, 259] on input at bounding box center [337, 258] width 198 height 18
type input "**"
click at [260, 65] on div "Select..." at bounding box center [331, 62] width 187 height 14
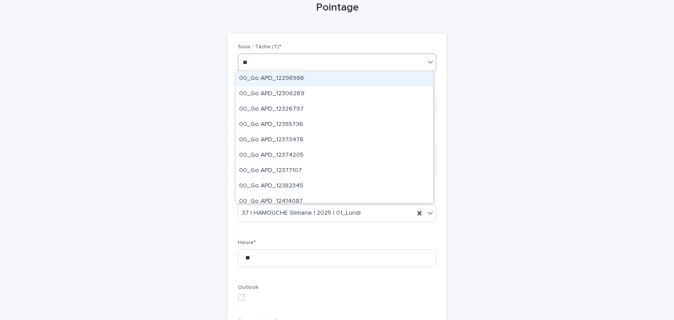
type input "***"
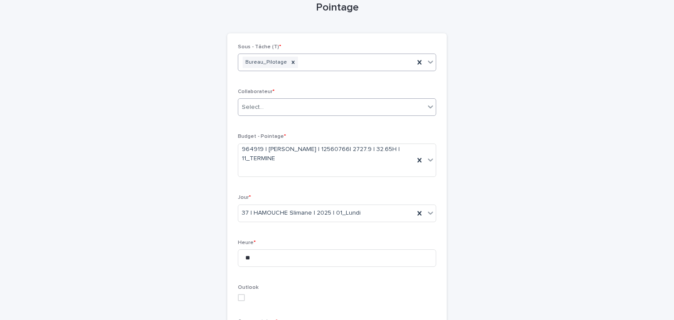
click at [258, 107] on div "Select..." at bounding box center [253, 107] width 22 height 9
type input "***"
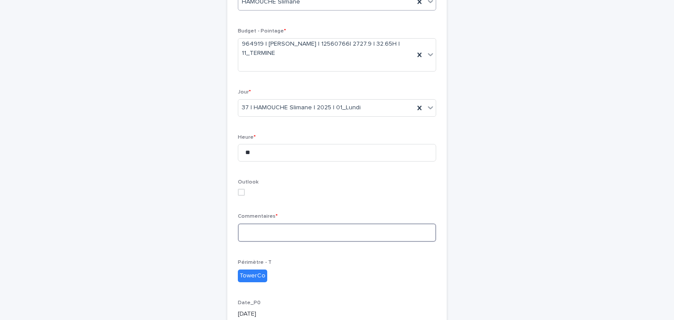
click at [261, 229] on textarea at bounding box center [337, 233] width 198 height 19
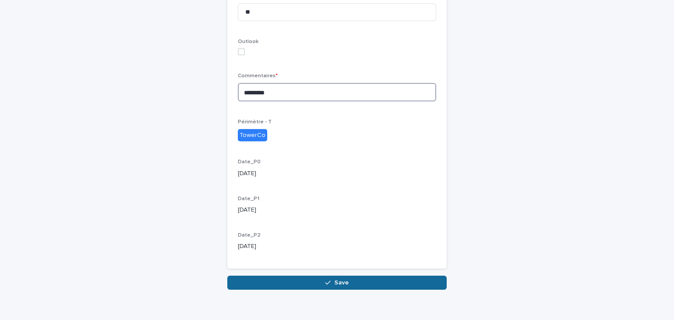
type textarea "********"
click at [304, 279] on button "Save" at bounding box center [337, 283] width 220 height 14
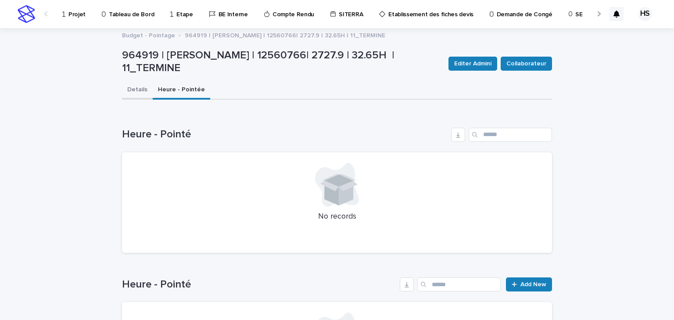
click at [135, 87] on button "Details" at bounding box center [137, 90] width 31 height 18
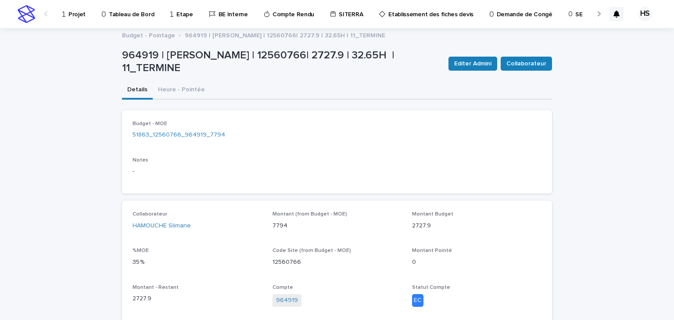
scroll to position [57, 0]
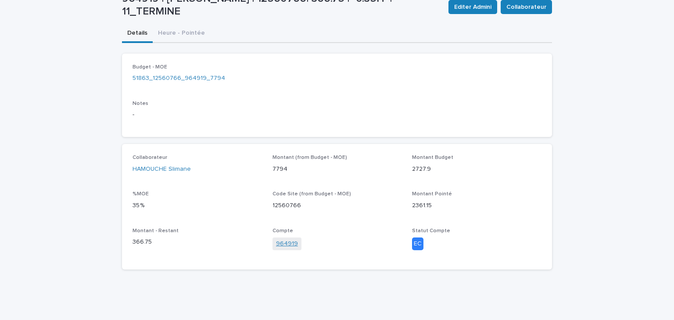
click at [285, 242] on link "964919" at bounding box center [287, 243] width 22 height 9
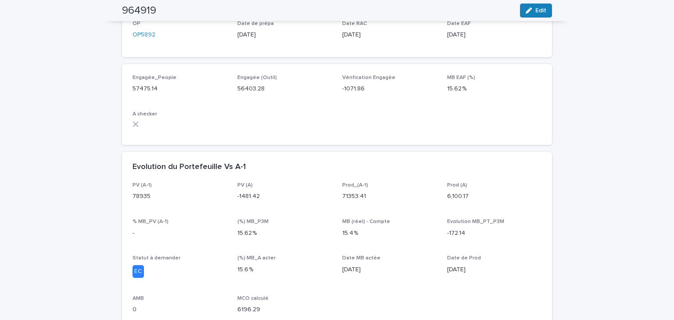
scroll to position [351, 0]
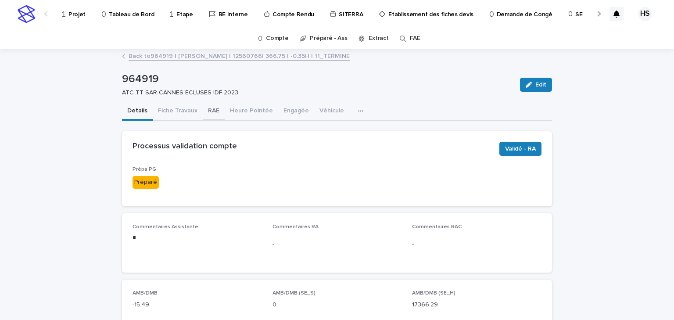
click at [206, 112] on button "RAE" at bounding box center [214, 111] width 22 height 18
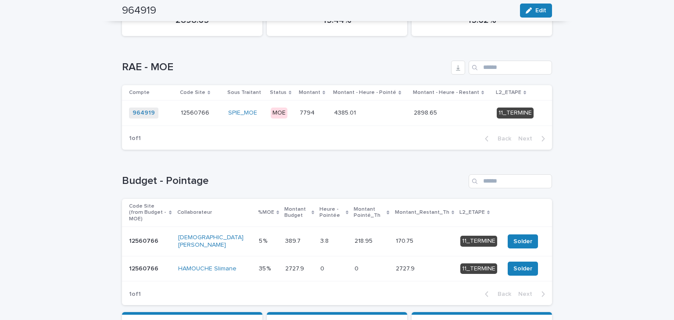
scroll to position [176, 0]
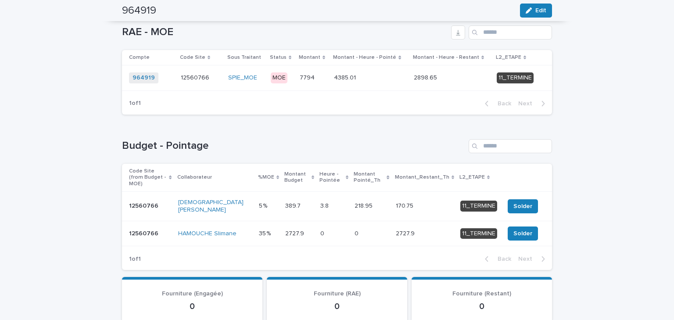
click at [344, 202] on p at bounding box center [334, 205] width 27 height 7
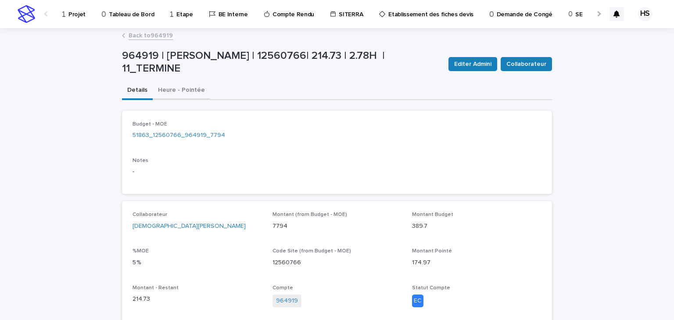
click at [184, 96] on button "Heure - Pointée" at bounding box center [182, 91] width 58 height 18
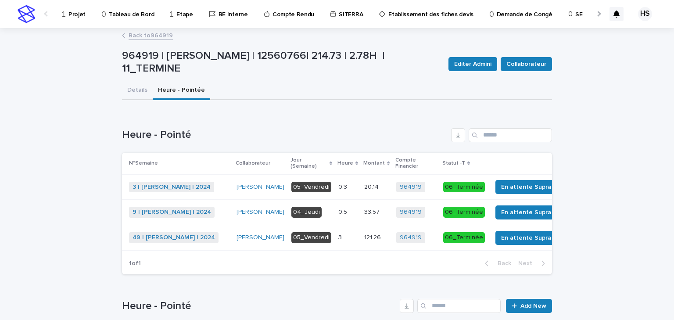
click at [139, 36] on link "Back to 964919" at bounding box center [151, 35] width 44 height 10
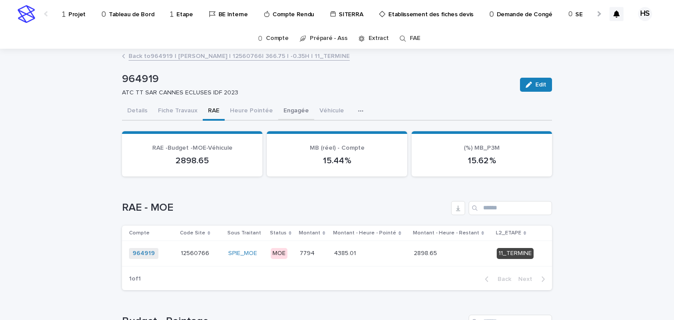
click at [287, 105] on button "Engagée" at bounding box center [296, 111] width 36 height 18
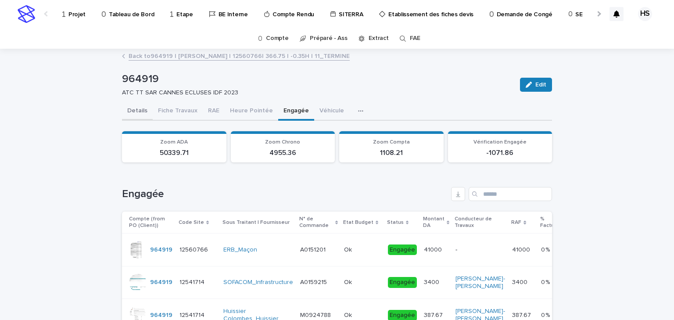
click at [138, 111] on button "Details" at bounding box center [137, 111] width 31 height 18
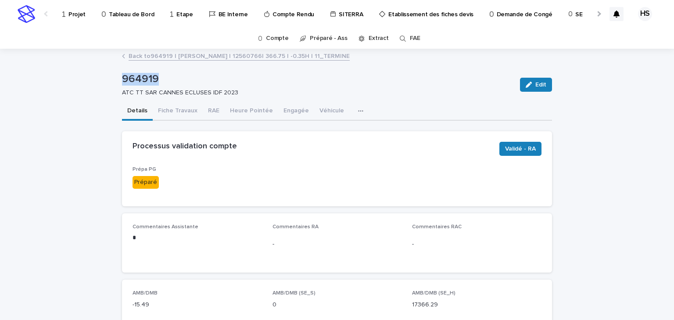
drag, startPoint x: 133, startPoint y: 79, endPoint x: 116, endPoint y: 80, distance: 16.3
copy p "964919"
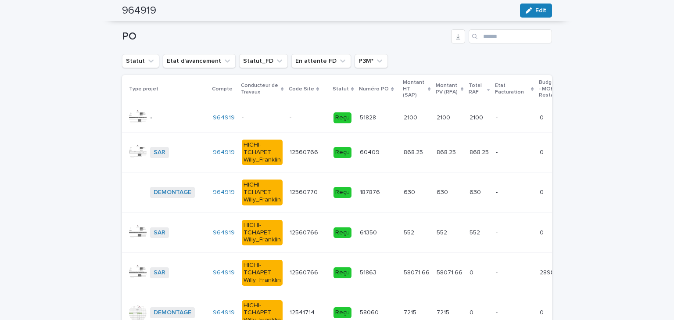
scroll to position [1300, 0]
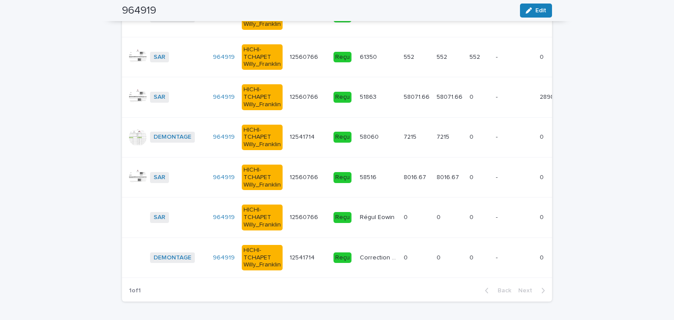
click at [366, 252] on p "Correction erreur facturation commande 52078 sur le compte 957519" at bounding box center [379, 256] width 39 height 9
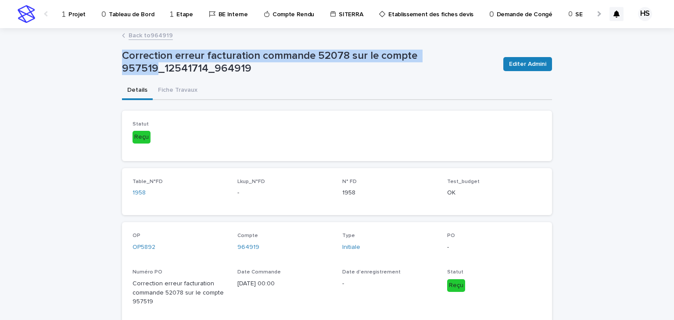
drag, startPoint x: 154, startPoint y: 68, endPoint x: 112, endPoint y: 57, distance: 43.7
copy p "Correction erreur facturation commande 52078 sur le compte 957519"
click at [135, 35] on link "Back to 964919" at bounding box center [151, 35] width 44 height 10
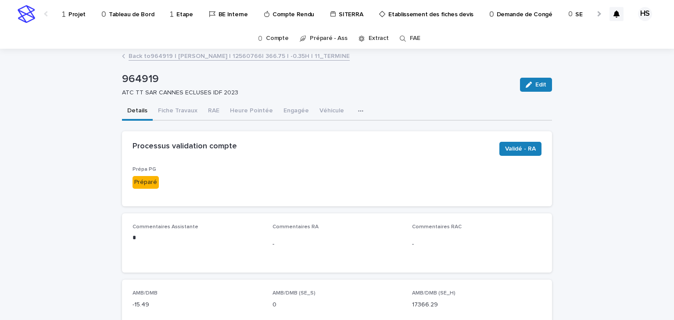
click at [596, 16] on div at bounding box center [599, 14] width 6 height 6
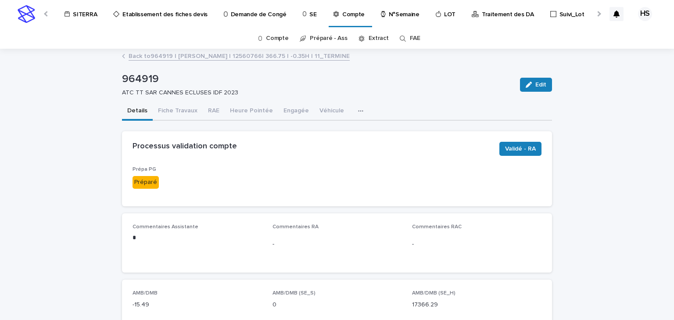
click at [596, 16] on div at bounding box center [599, 14] width 6 height 6
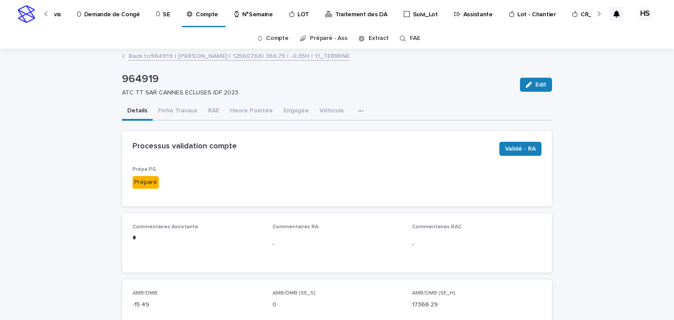
click at [596, 16] on div at bounding box center [599, 14] width 6 height 6
click at [335, 12] on p "Traitement des DA" at bounding box center [361, 9] width 52 height 18
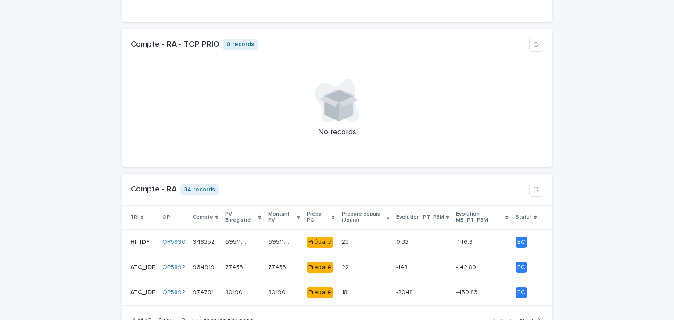
scroll to position [738, 0]
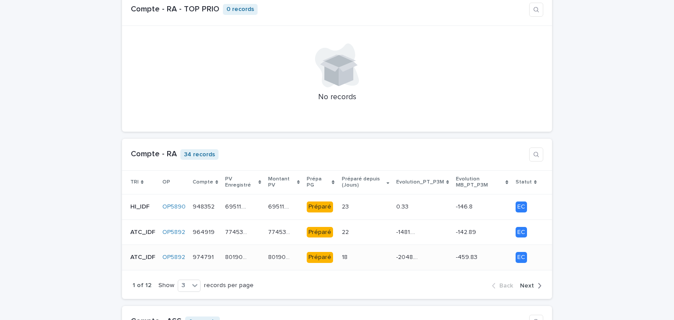
click at [255, 251] on div "80190.81 80190.81" at bounding box center [243, 257] width 36 height 14
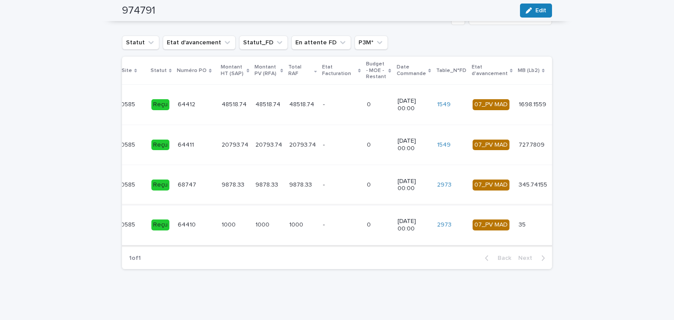
scroll to position [0, 191]
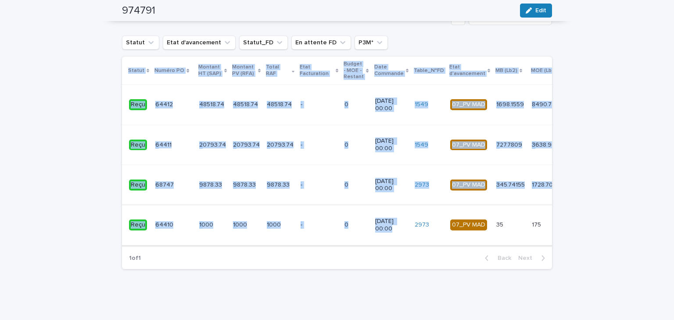
click at [366, 239] on div "Type projet Compte Conducteur de Travaux Code Site Statut Numéro PO Montant HT …" at bounding box center [337, 152] width 430 height 191
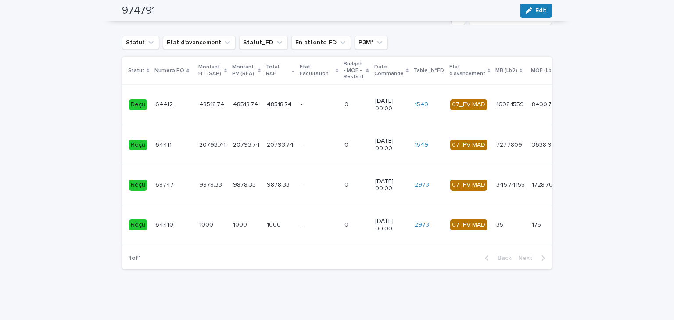
click at [372, 239] on td "[DATE] 00:00" at bounding box center [392, 225] width 40 height 40
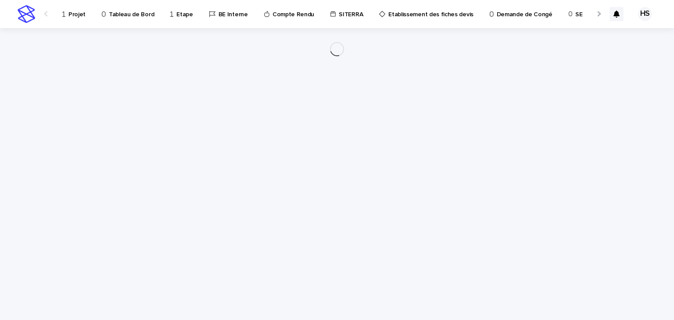
click at [385, 241] on div "Loading... Saving… Loading... Saving…" at bounding box center [337, 163] width 439 height 270
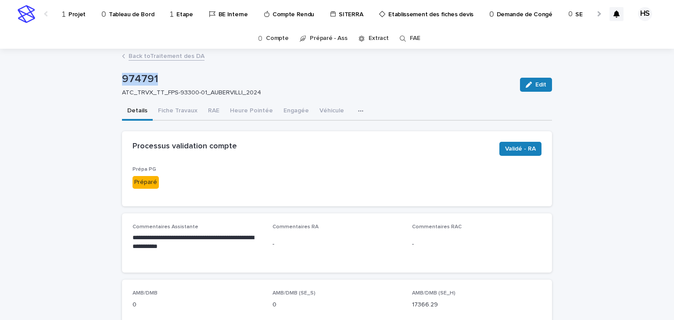
drag, startPoint x: 158, startPoint y: 72, endPoint x: 109, endPoint y: 77, distance: 48.9
copy p "974791"
click at [397, 185] on div "Prépa PG Préparé" at bounding box center [337, 180] width 409 height 29
click at [180, 108] on button "Fiche Travaux" at bounding box center [178, 111] width 50 height 18
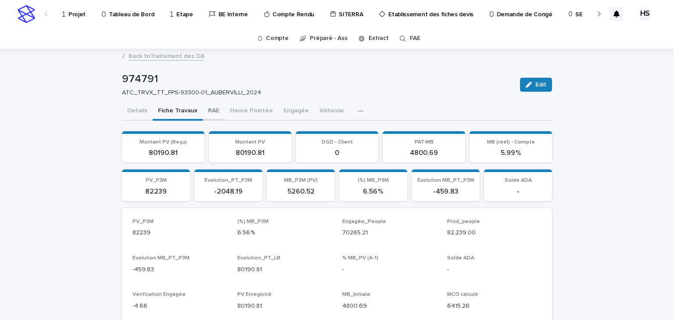
click at [211, 111] on button "RAE" at bounding box center [214, 111] width 22 height 18
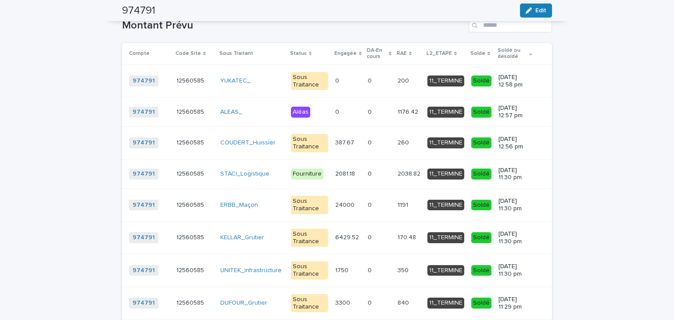
scroll to position [1227, 0]
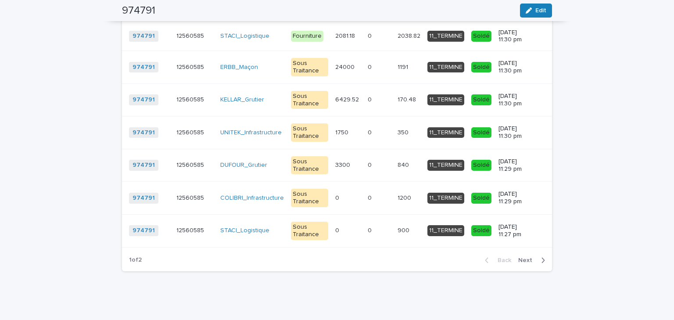
click at [519, 261] on span "Next" at bounding box center [528, 260] width 19 height 6
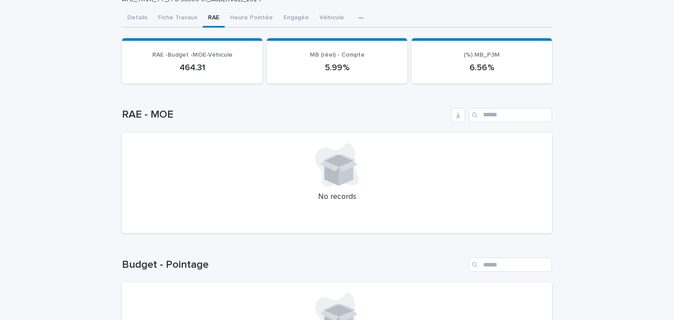
scroll to position [0, 0]
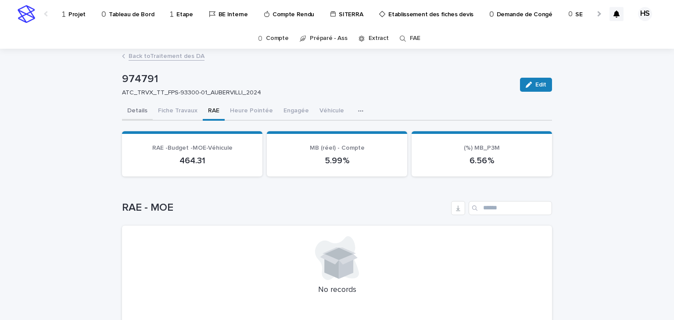
click at [131, 111] on button "Details" at bounding box center [137, 111] width 31 height 18
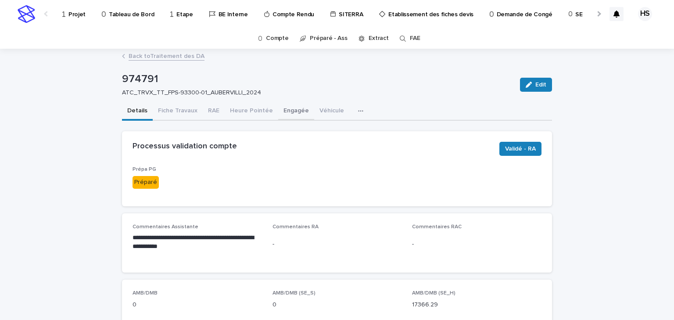
click at [281, 109] on button "Engagée" at bounding box center [296, 111] width 36 height 18
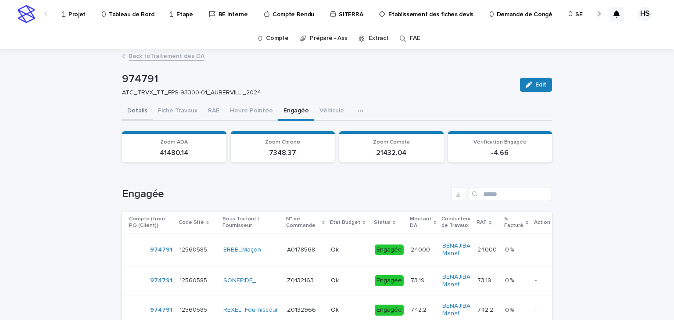
click at [139, 115] on button "Details" at bounding box center [137, 111] width 31 height 18
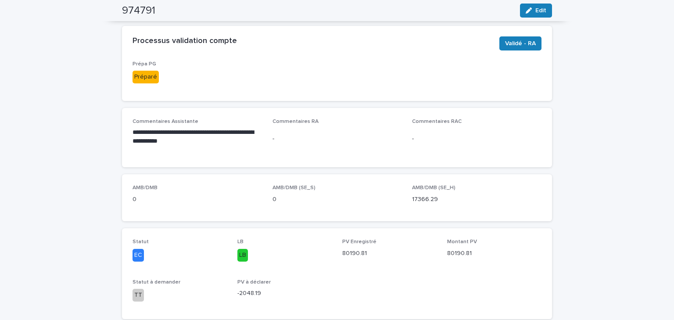
scroll to position [35, 0]
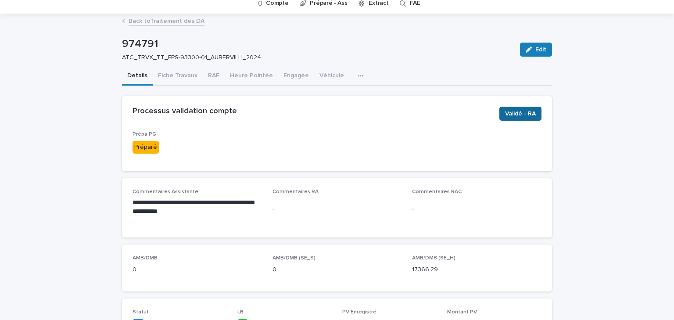
click at [510, 114] on span "Validé - RA" at bounding box center [520, 113] width 31 height 9
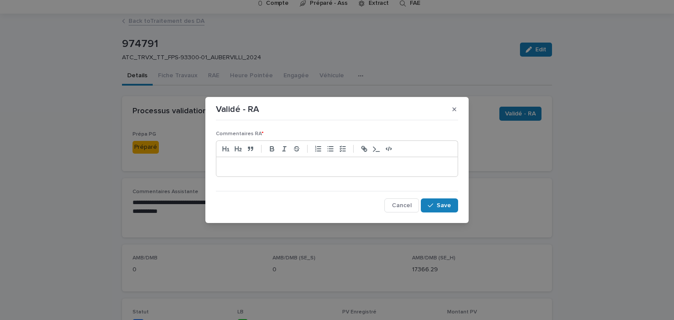
click at [266, 171] on p at bounding box center [337, 166] width 228 height 9
click at [437, 207] on button "Save" at bounding box center [439, 205] width 37 height 14
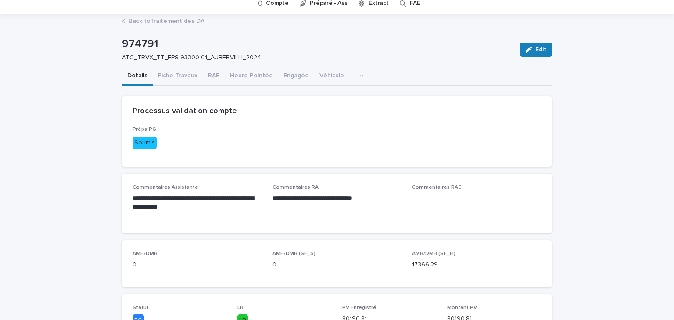
scroll to position [0, 0]
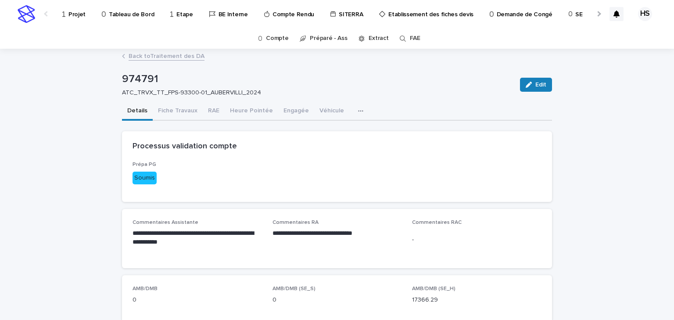
click at [180, 53] on link "Back to Traitement des DA" at bounding box center [167, 55] width 76 height 10
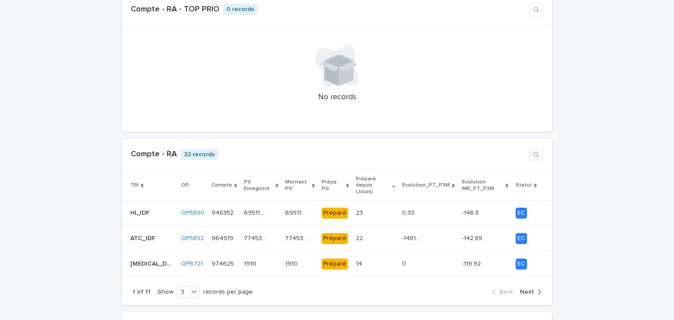
scroll to position [773, 0]
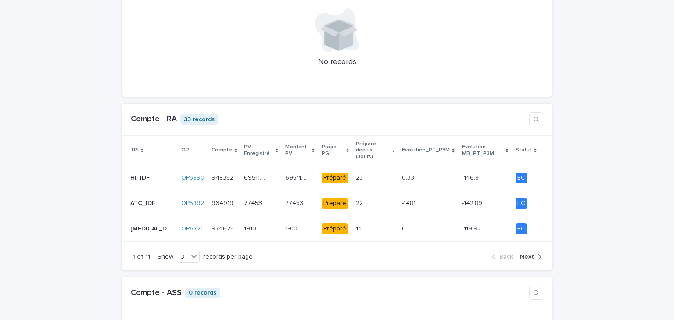
click at [524, 254] on span "Next" at bounding box center [527, 257] width 14 height 6
click at [534, 253] on div "button" at bounding box center [537, 257] width 7 height 8
click at [531, 254] on span "Next" at bounding box center [527, 257] width 14 height 6
click at [530, 254] on span "Next" at bounding box center [527, 257] width 14 height 6
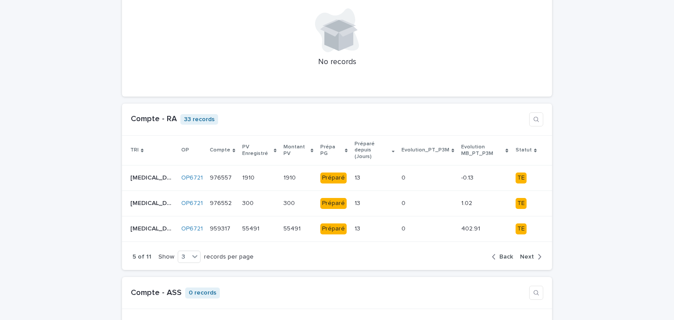
click at [531, 253] on button "Next" at bounding box center [529, 257] width 25 height 8
click at [359, 196] on div "11 11" at bounding box center [375, 203] width 39 height 14
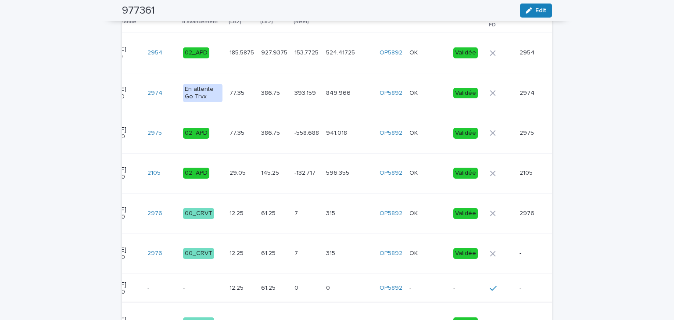
scroll to position [1054, 0]
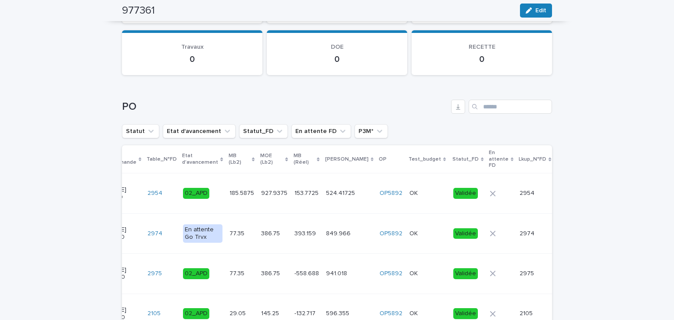
click at [489, 162] on p "En attente FD" at bounding box center [499, 159] width 20 height 22
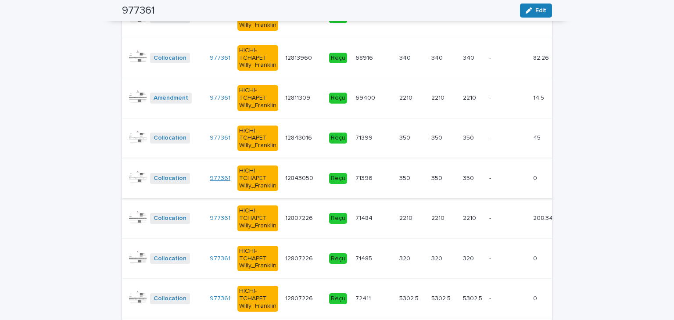
scroll to position [1335, 0]
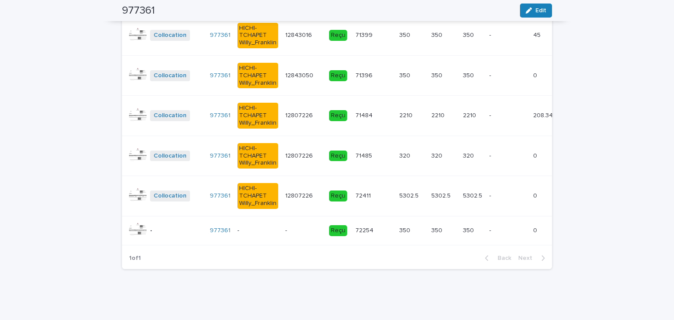
click at [265, 227] on p "-" at bounding box center [258, 230] width 41 height 7
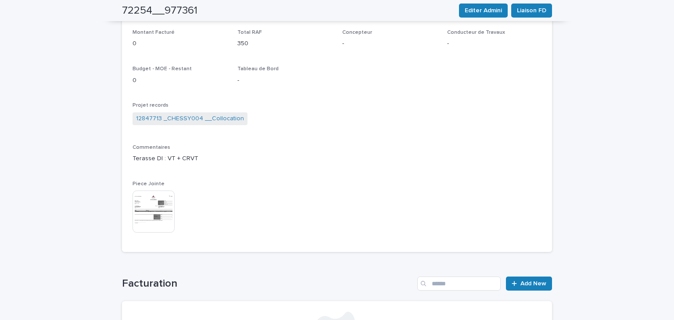
scroll to position [297, 0]
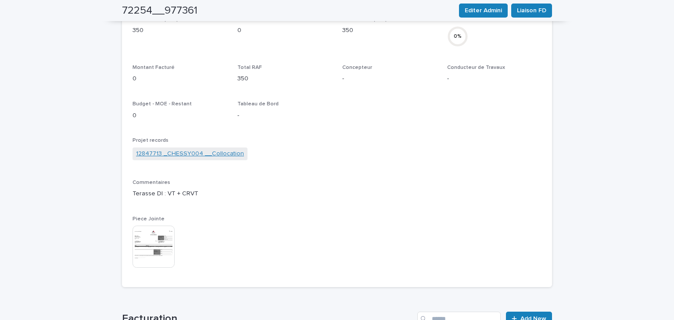
click at [203, 155] on link "12847713 _CHESSY004 __Collocation" at bounding box center [190, 153] width 108 height 9
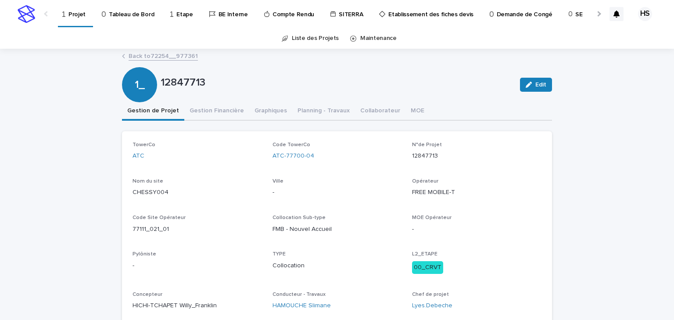
drag, startPoint x: 207, startPoint y: 87, endPoint x: 159, endPoint y: 93, distance: 48.3
click at [159, 93] on div "1_ 12847713 Edit" at bounding box center [337, 84] width 430 height 35
copy p "12847713"
click at [206, 112] on button "Gestion Financière" at bounding box center [216, 111] width 65 height 18
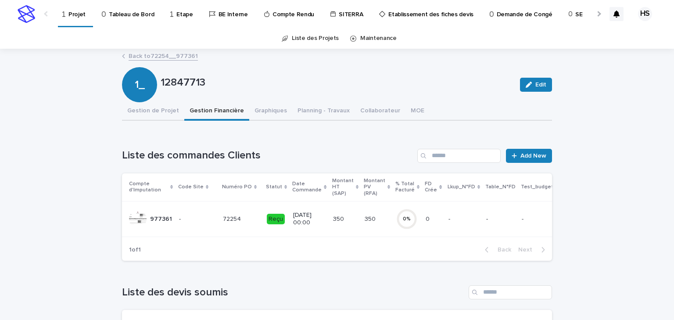
click at [333, 218] on p "350" at bounding box center [339, 218] width 13 height 9
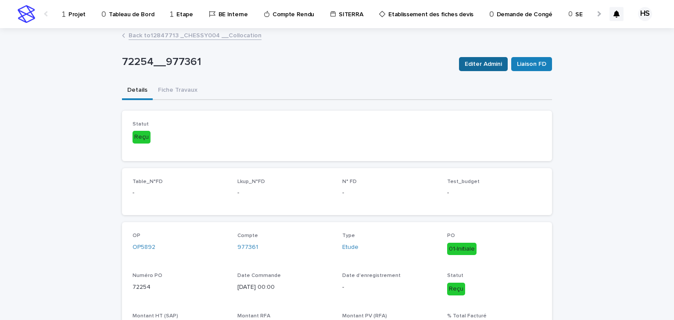
click at [490, 68] on span "Editer Admini" at bounding box center [483, 64] width 37 height 9
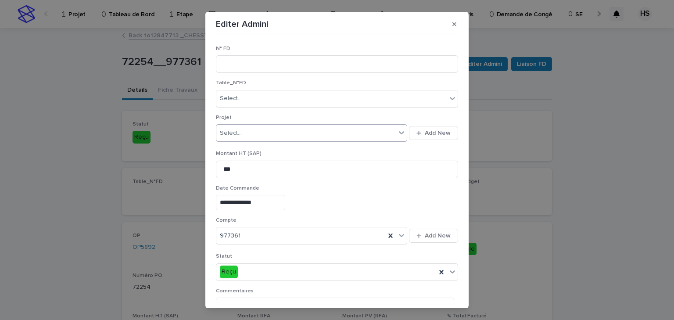
click at [248, 137] on div "Select..." at bounding box center [306, 133] width 180 height 14
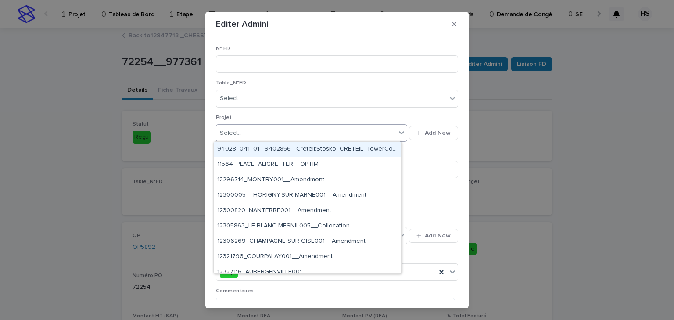
paste input "********"
type input "********"
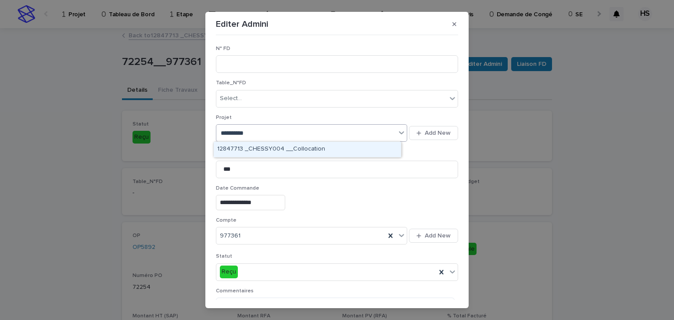
click at [252, 148] on div "12847713 _CHESSY004 __Collocation" at bounding box center [307, 149] width 187 height 15
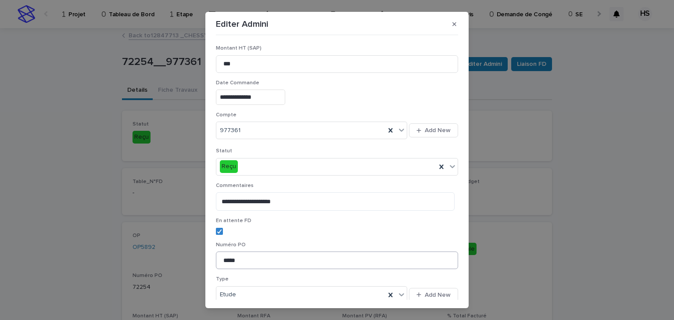
scroll to position [145, 0]
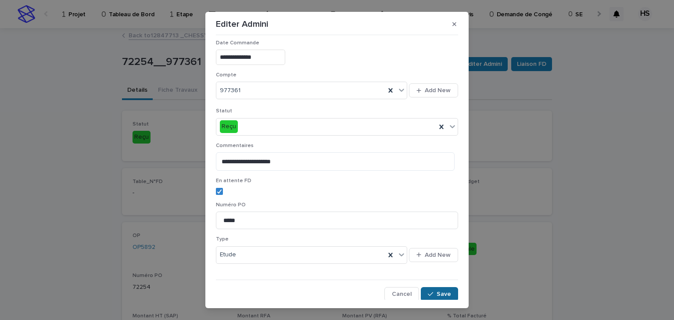
click at [437, 291] on span "Save" at bounding box center [444, 294] width 14 height 6
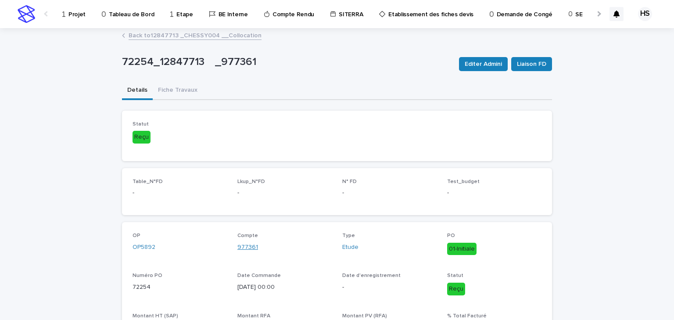
click at [248, 244] on link "977361" at bounding box center [248, 247] width 21 height 9
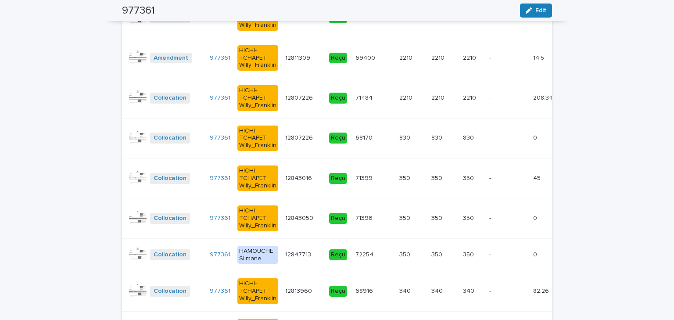
scroll to position [1054, 0]
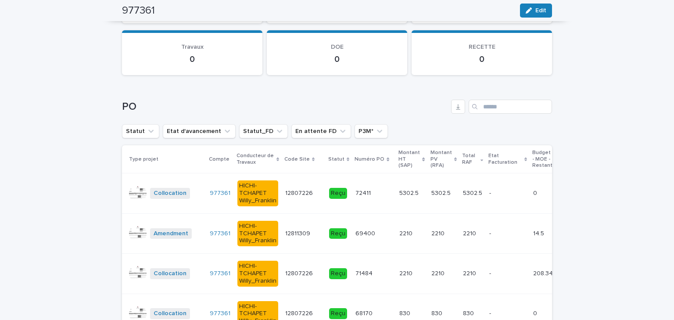
click at [332, 158] on p "Statut" at bounding box center [336, 160] width 16 height 10
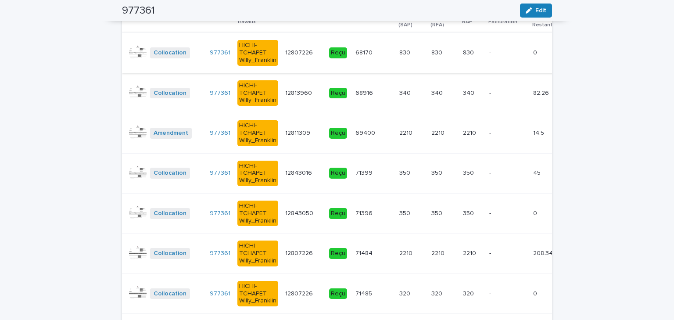
scroll to position [1089, 0]
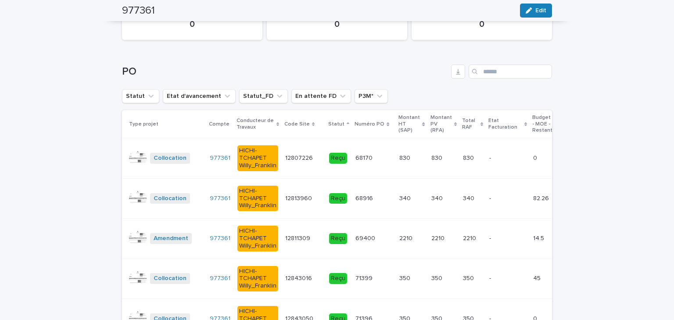
click at [331, 123] on p "Statut" at bounding box center [336, 124] width 16 height 10
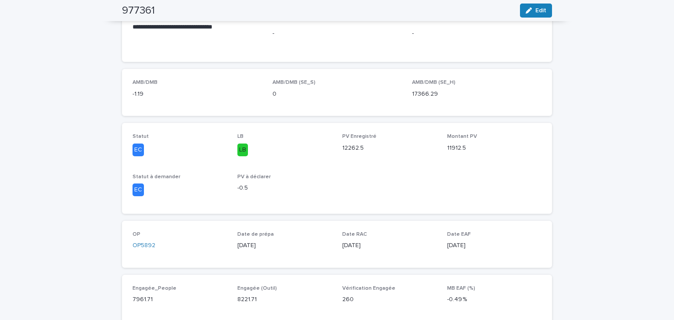
scroll to position [70, 0]
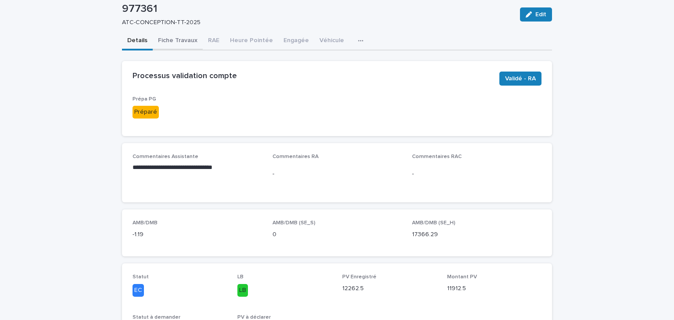
click at [172, 40] on button "Fiche Travaux" at bounding box center [178, 41] width 50 height 18
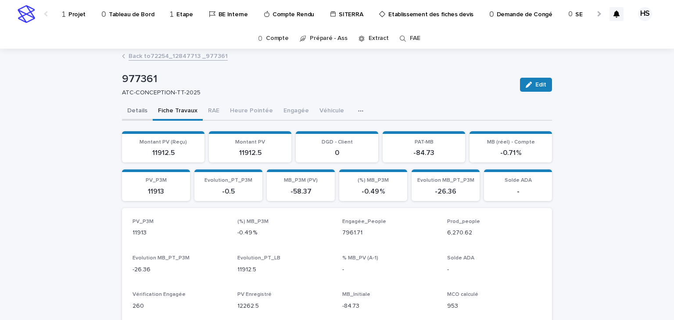
click at [129, 111] on button "Details" at bounding box center [137, 111] width 31 height 18
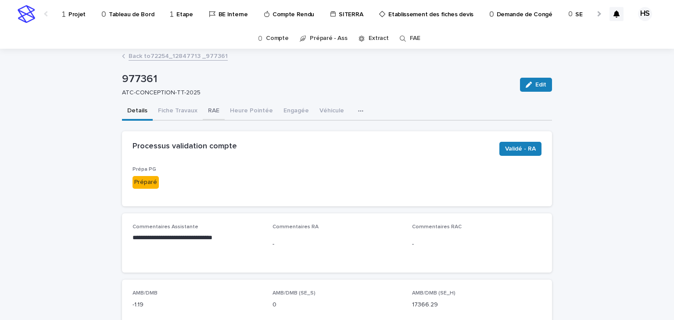
click at [203, 109] on button "RAE" at bounding box center [214, 111] width 22 height 18
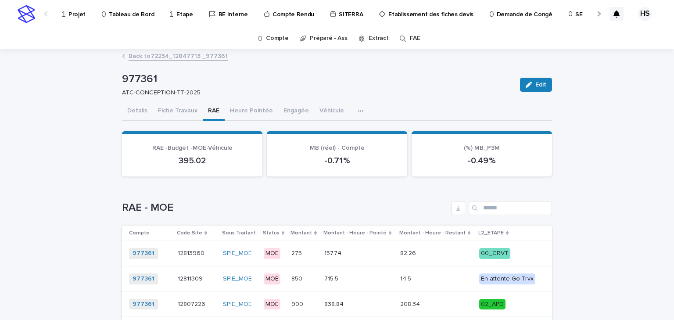
click at [174, 55] on link "Back to 72254_12847713 _977361" at bounding box center [178, 55] width 99 height 10
drag, startPoint x: 158, startPoint y: 80, endPoint x: 116, endPoint y: 80, distance: 41.7
copy p "977361"
click at [136, 110] on button "Details" at bounding box center [137, 111] width 31 height 18
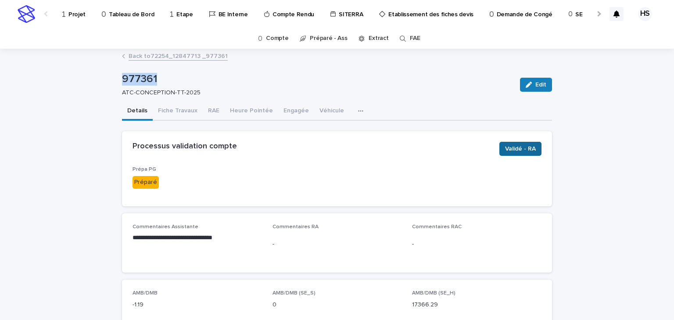
click at [516, 149] on span "Validé - RA" at bounding box center [520, 148] width 31 height 9
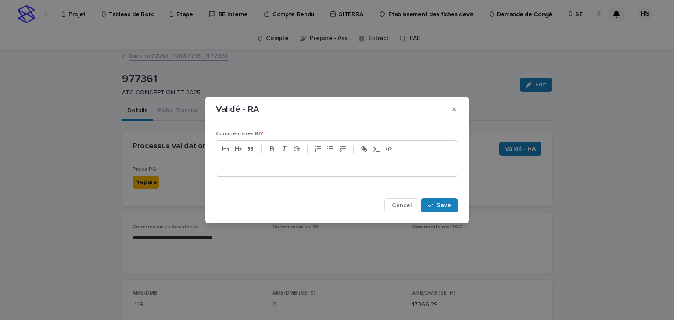
click at [282, 174] on div at bounding box center [337, 166] width 242 height 19
click at [446, 204] on span "Save" at bounding box center [444, 205] width 14 height 6
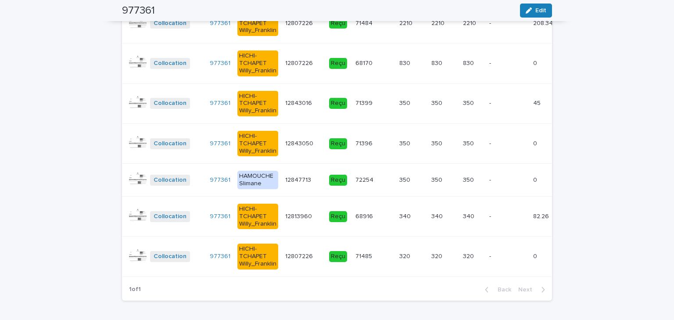
scroll to position [1334, 0]
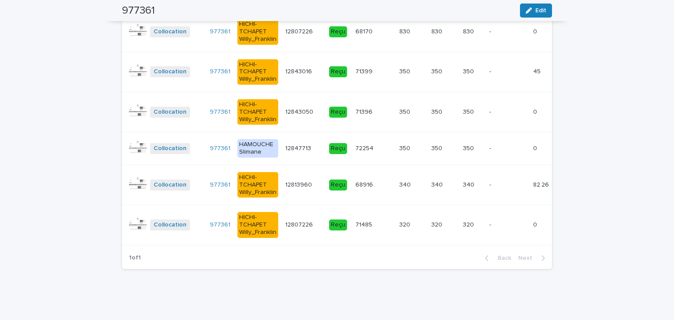
click at [468, 224] on div "320 320" at bounding box center [472, 225] width 19 height 14
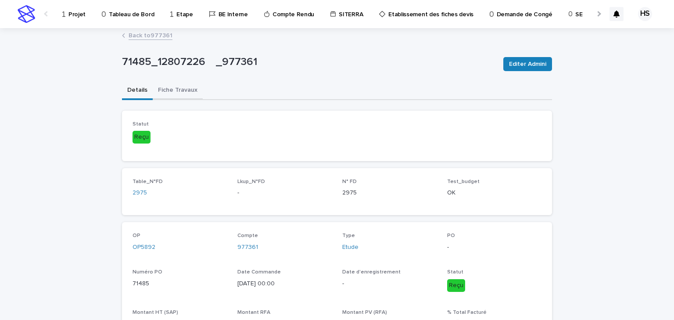
click at [174, 84] on button "Fiche Travaux" at bounding box center [178, 91] width 50 height 18
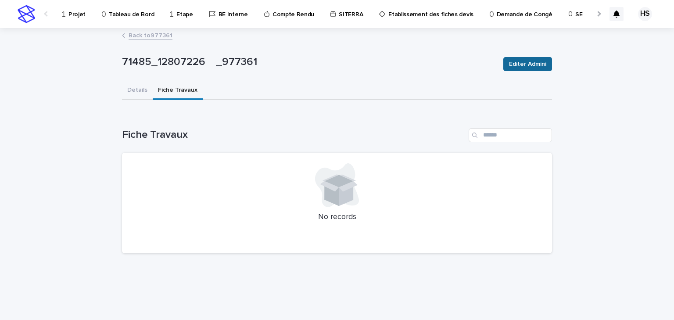
click at [522, 63] on span "Editer Admini" at bounding box center [527, 64] width 37 height 9
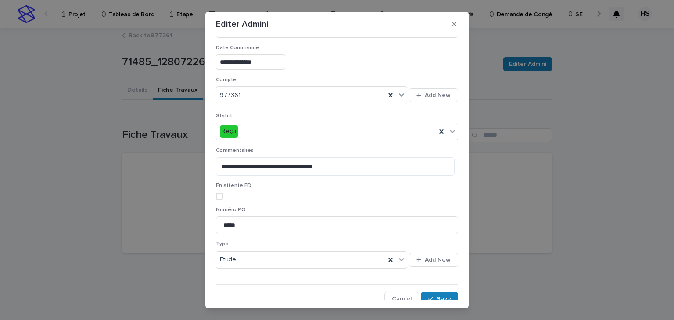
scroll to position [145, 0]
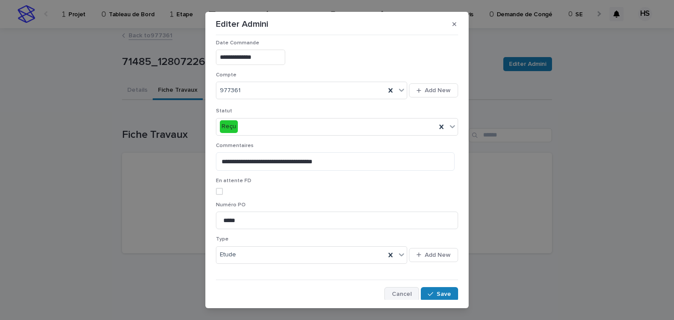
click at [393, 295] on span "Cancel" at bounding box center [402, 294] width 20 height 6
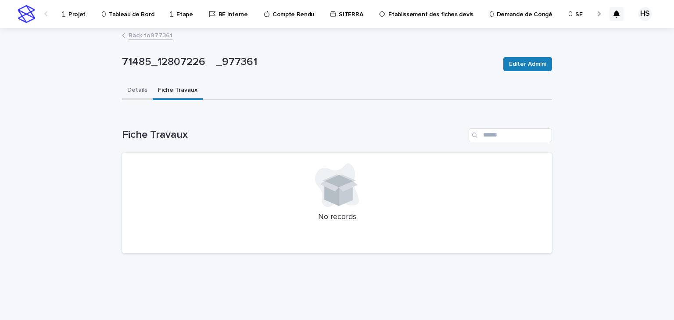
click at [132, 91] on button "Details" at bounding box center [137, 91] width 31 height 18
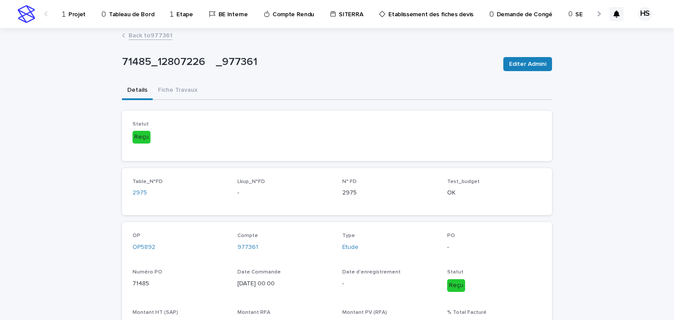
click at [157, 37] on link "Back to 977361" at bounding box center [151, 35] width 44 height 10
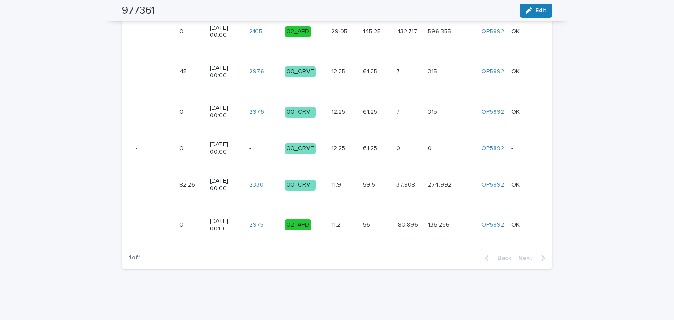
scroll to position [0, 456]
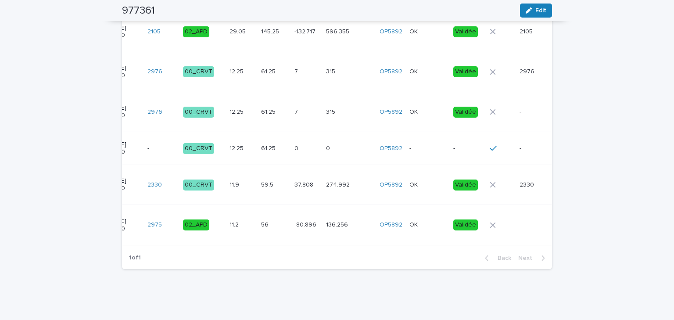
click at [454, 145] on p "-" at bounding box center [468, 148] width 29 height 7
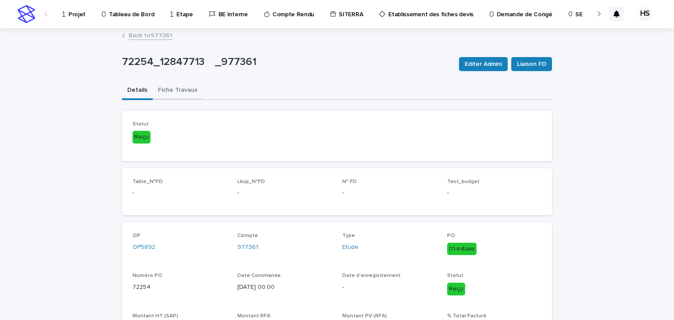
click at [188, 91] on button "Fiche Travaux" at bounding box center [178, 91] width 50 height 18
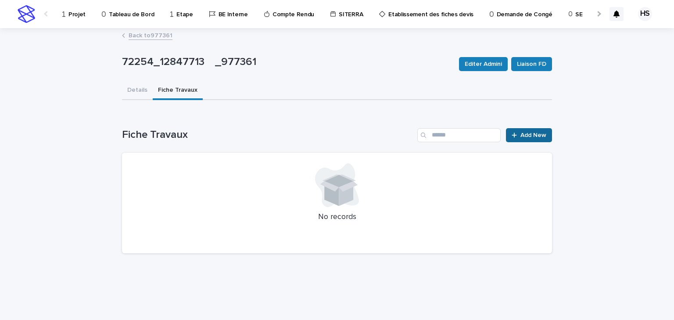
click at [531, 136] on span "Add New" at bounding box center [534, 135] width 26 height 6
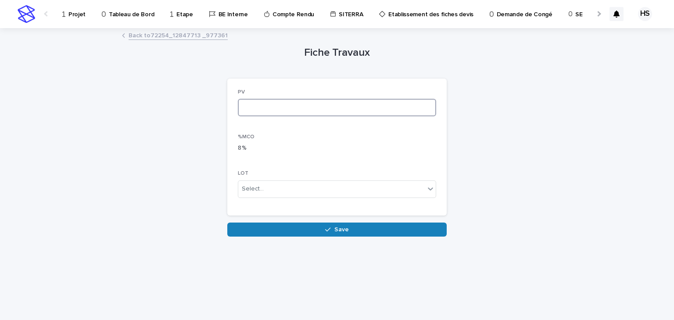
click at [263, 103] on input at bounding box center [337, 108] width 198 height 18
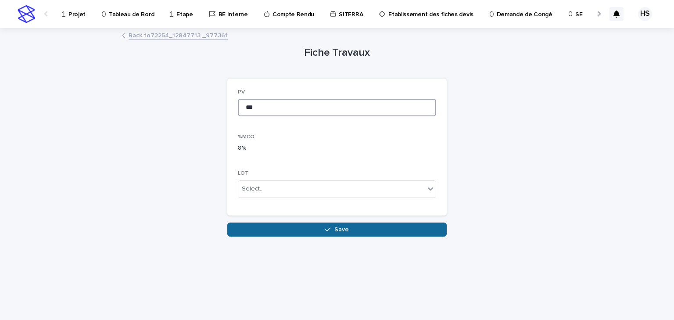
type input "***"
click at [303, 229] on button "Save" at bounding box center [337, 230] width 220 height 14
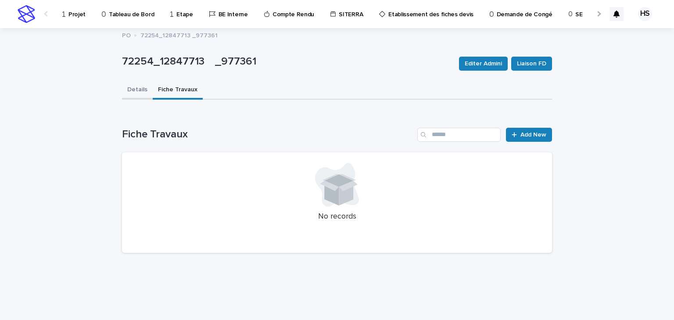
click at [133, 85] on button "Details" at bounding box center [137, 90] width 31 height 18
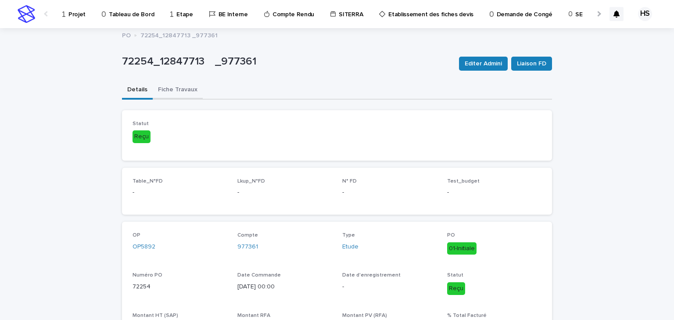
click at [183, 90] on button "Fiche Travaux" at bounding box center [178, 90] width 50 height 18
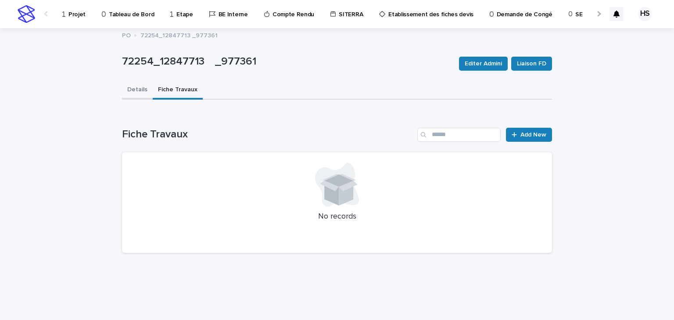
click at [142, 95] on button "Details" at bounding box center [137, 90] width 31 height 18
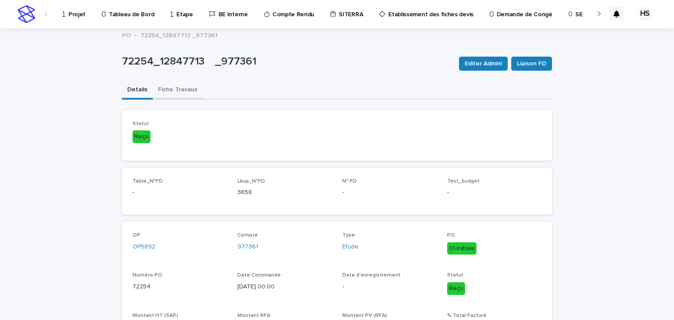
click at [169, 86] on button "Fiche Travaux" at bounding box center [178, 90] width 50 height 18
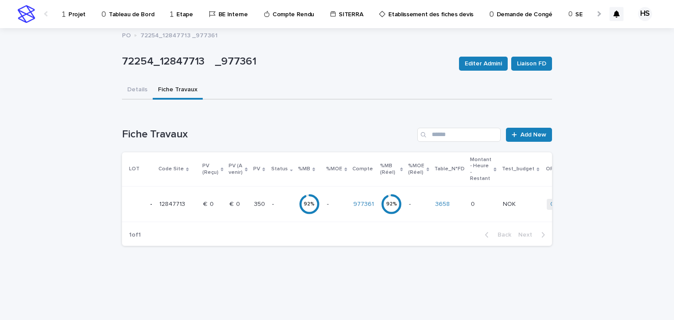
click at [278, 206] on p "-" at bounding box center [282, 204] width 20 height 7
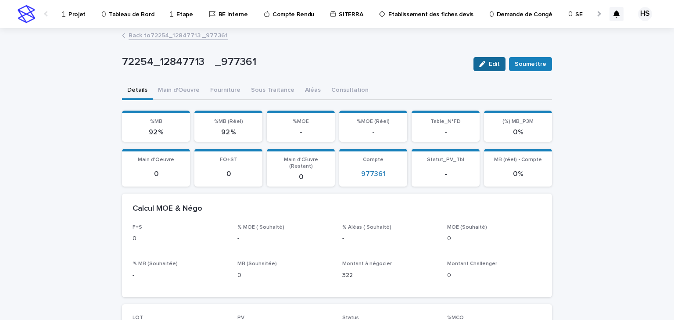
click at [494, 64] on span "Edit" at bounding box center [494, 64] width 11 height 6
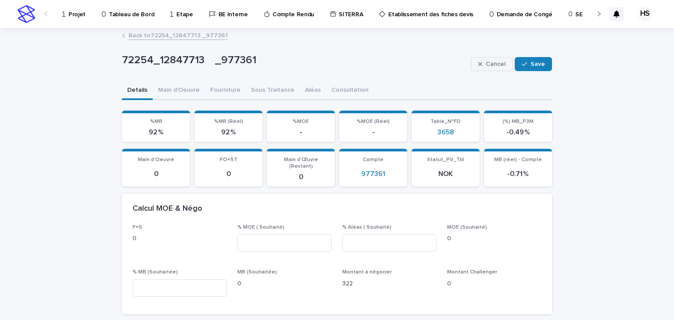
click at [480, 66] on icon "button" at bounding box center [481, 64] width 4 height 6
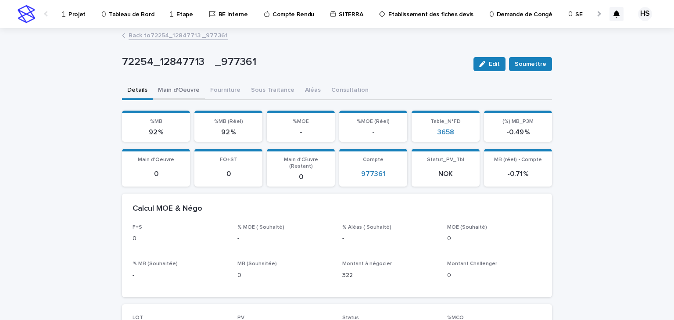
click at [175, 88] on button "Main d'Oeuvre" at bounding box center [179, 91] width 52 height 18
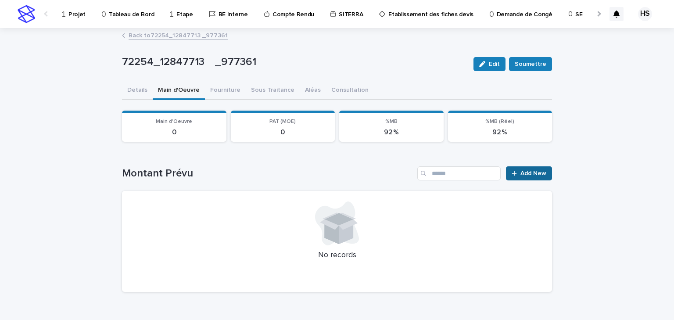
click at [536, 174] on span "Add New" at bounding box center [534, 173] width 26 height 6
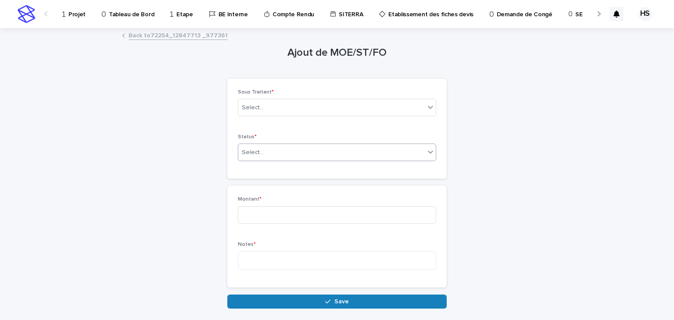
click at [276, 153] on div "Select..." at bounding box center [331, 152] width 187 height 14
type input "*"
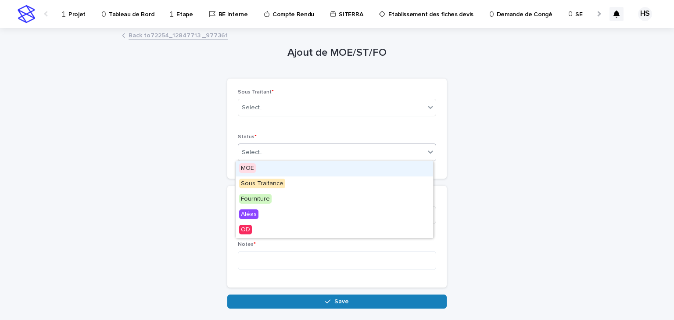
click at [270, 165] on div "MOE" at bounding box center [335, 168] width 198 height 15
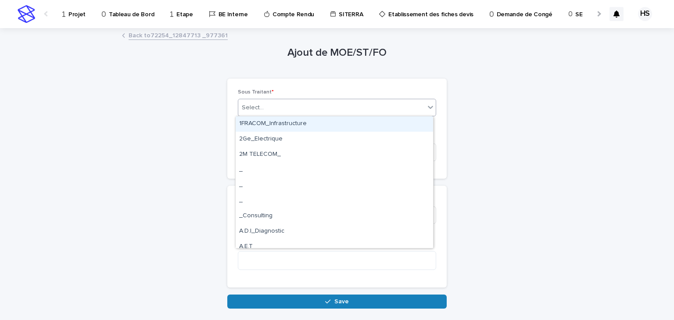
click at [270, 110] on div "Select..." at bounding box center [331, 108] width 187 height 14
type input "****"
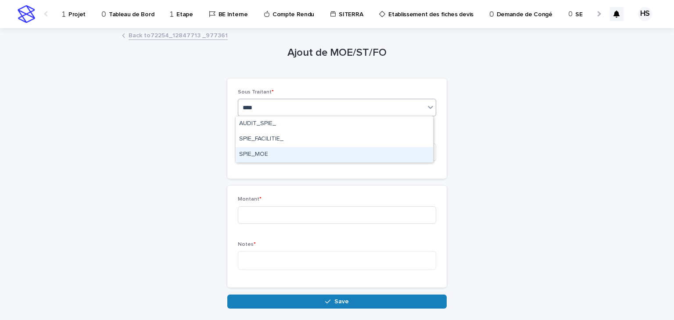
click at [267, 153] on div "SPIE_MOE" at bounding box center [335, 154] width 198 height 15
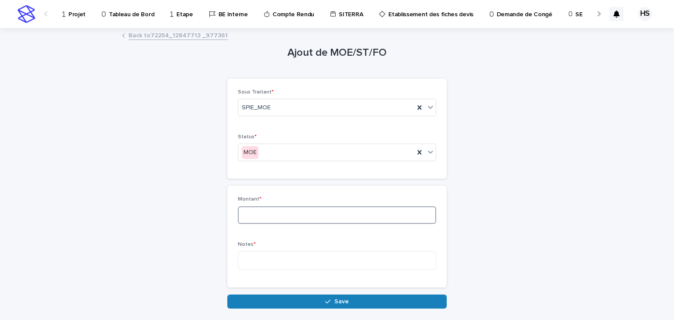
click at [250, 211] on input at bounding box center [337, 215] width 198 height 18
type input "***"
click at [254, 257] on textarea at bounding box center [337, 260] width 198 height 19
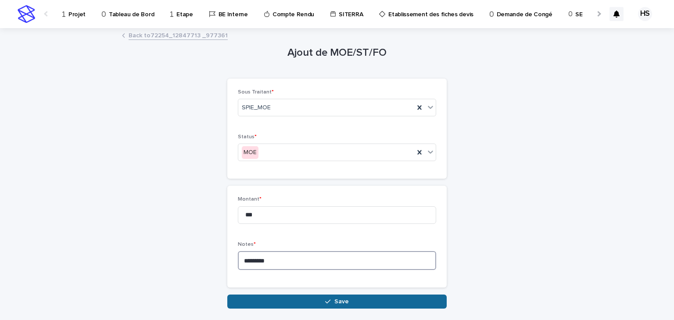
type textarea "********"
click at [268, 296] on button "Save" at bounding box center [337, 302] width 220 height 14
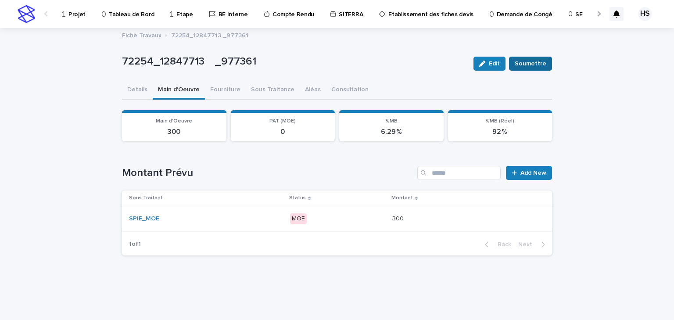
click at [530, 61] on span "Soumettre" at bounding box center [531, 63] width 32 height 9
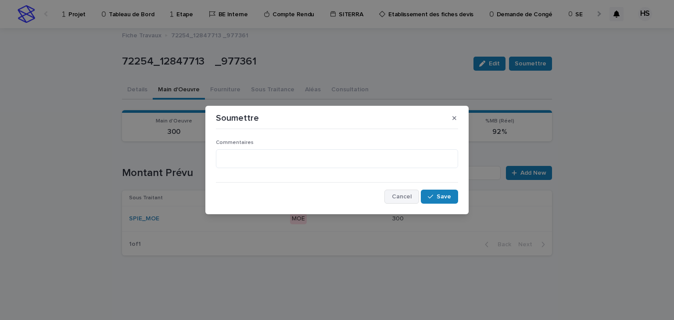
click at [400, 194] on span "Cancel" at bounding box center [402, 197] width 20 height 6
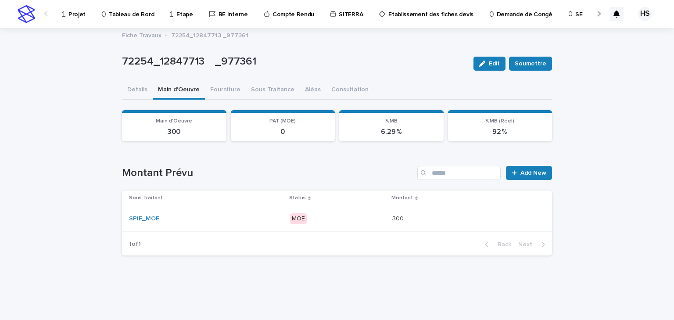
click at [338, 210] on div "MOE" at bounding box center [337, 219] width 95 height 18
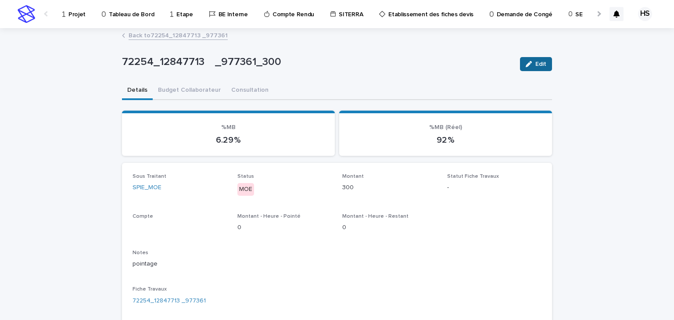
click at [537, 63] on span "Edit" at bounding box center [541, 64] width 11 height 6
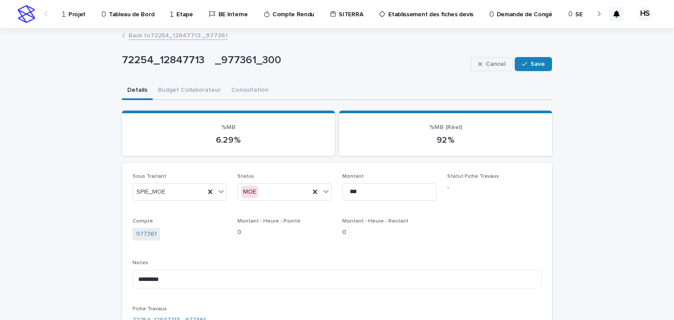
click at [479, 66] on icon "button" at bounding box center [481, 64] width 4 height 6
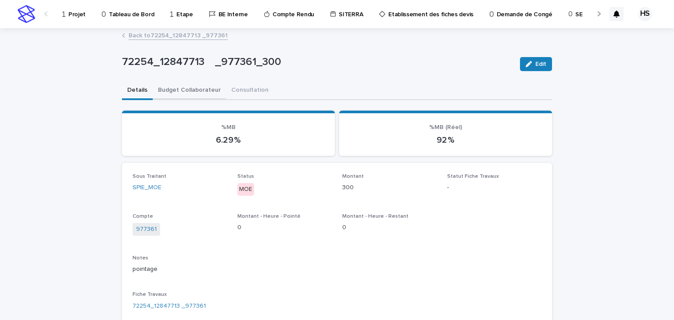
click at [195, 89] on button "Budget Collaborateur" at bounding box center [189, 91] width 73 height 18
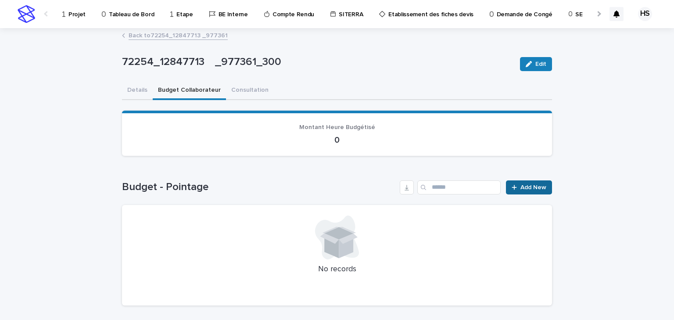
click at [529, 186] on span "Add New" at bounding box center [534, 187] width 26 height 6
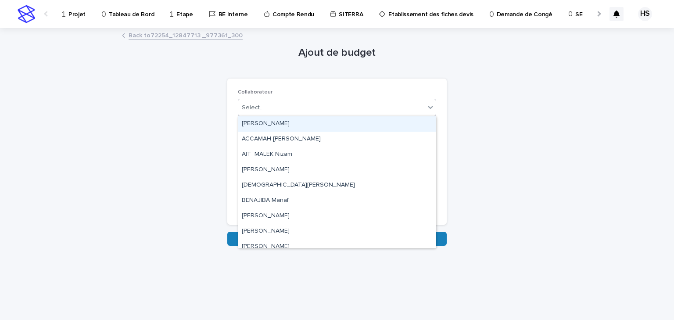
click at [265, 108] on div "Select..." at bounding box center [331, 108] width 187 height 14
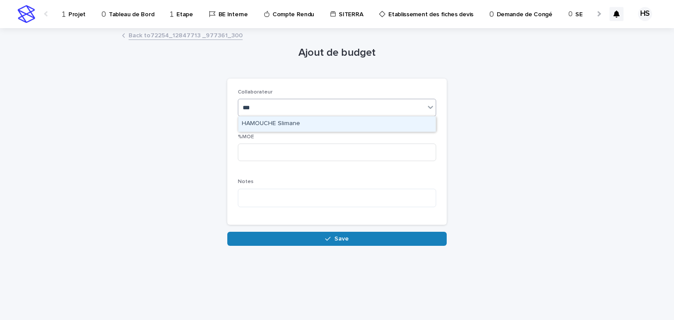
type input "****"
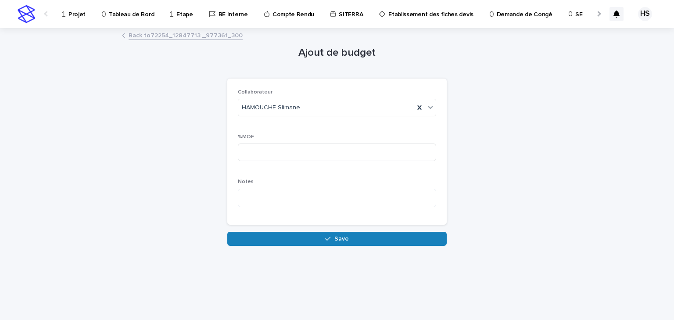
click at [272, 142] on div "%MOE" at bounding box center [337, 151] width 198 height 34
click at [272, 146] on input at bounding box center [337, 153] width 198 height 18
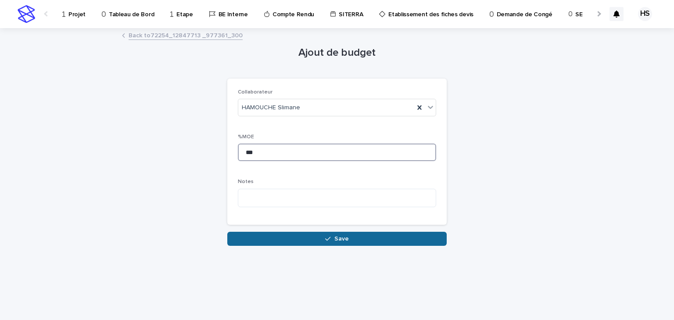
type input "***"
click at [284, 235] on button "Save" at bounding box center [337, 239] width 220 height 14
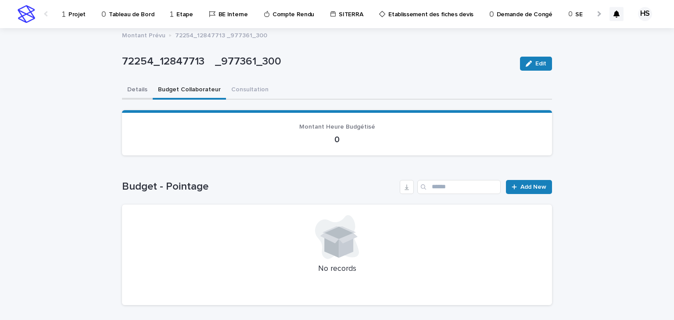
click at [142, 89] on button "Details" at bounding box center [137, 90] width 31 height 18
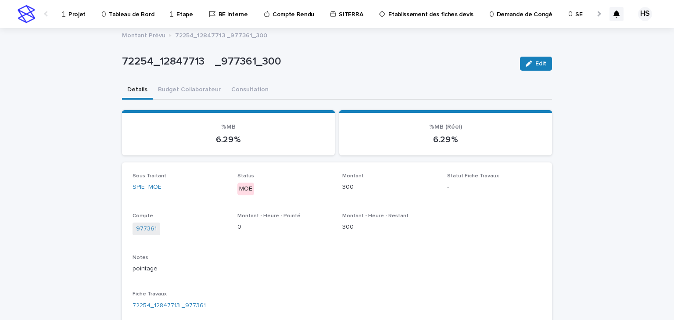
scroll to position [176, 0]
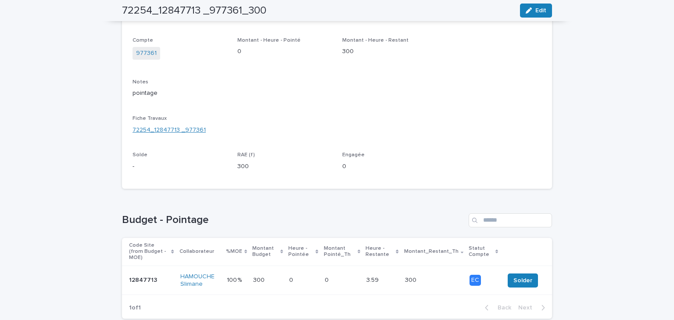
click at [159, 133] on link "72254_12847713 _977361" at bounding box center [169, 130] width 73 height 9
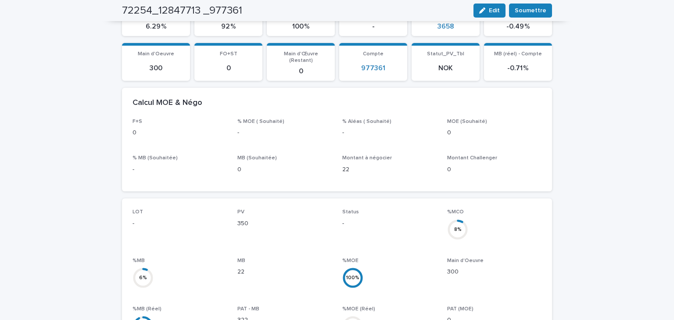
scroll to position [0, 0]
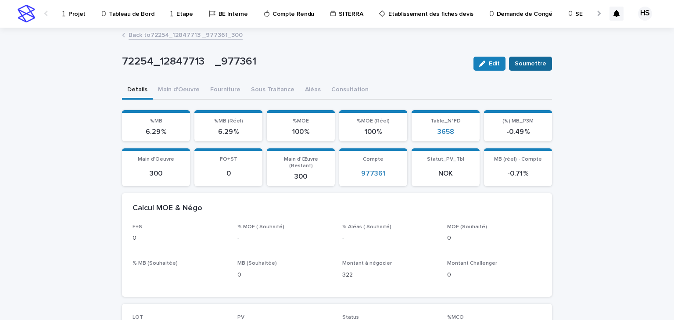
click at [521, 63] on span "Soumettre" at bounding box center [531, 63] width 32 height 9
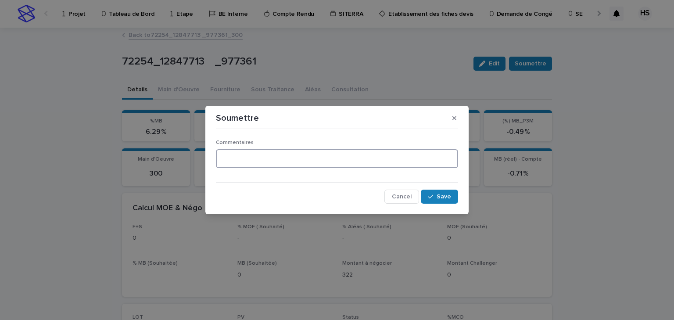
click at [264, 160] on textarea at bounding box center [337, 158] width 242 height 19
type textarea "*******"
click at [433, 196] on icon "button" at bounding box center [430, 197] width 5 height 6
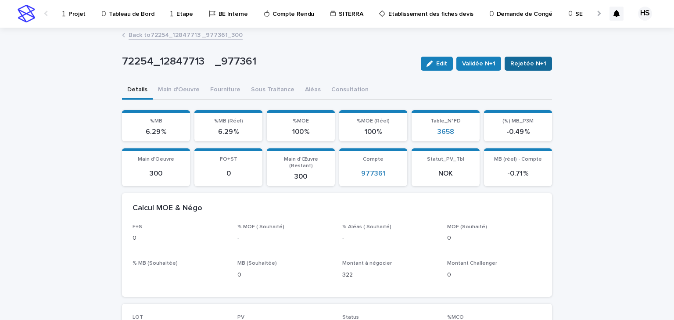
click at [525, 68] on button "Rejetée N+1" at bounding box center [528, 64] width 47 height 14
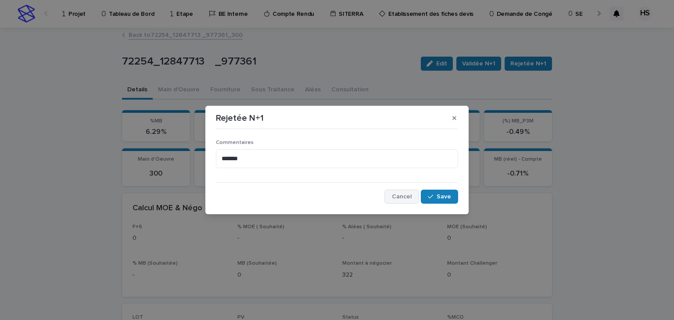
click at [411, 192] on button "Cancel" at bounding box center [402, 197] width 35 height 14
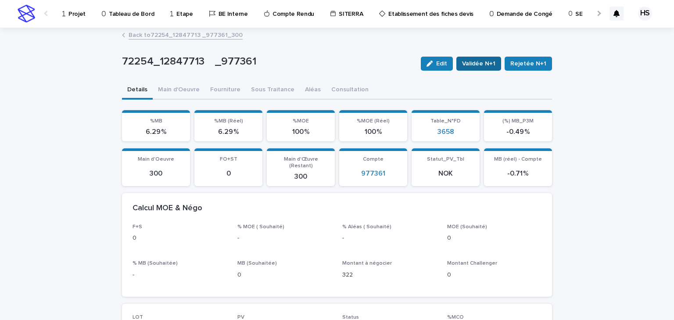
click at [492, 60] on span "Validée N+1" at bounding box center [478, 63] width 33 height 9
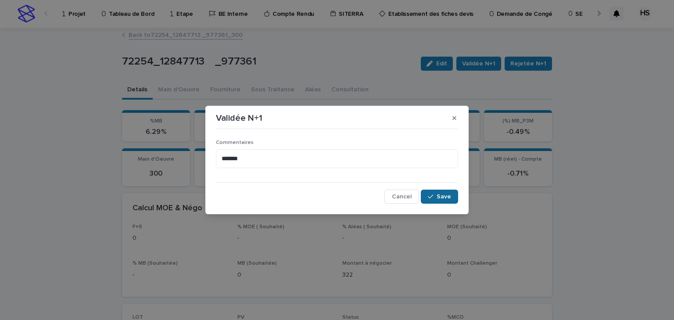
click at [440, 197] on span "Save" at bounding box center [444, 197] width 14 height 6
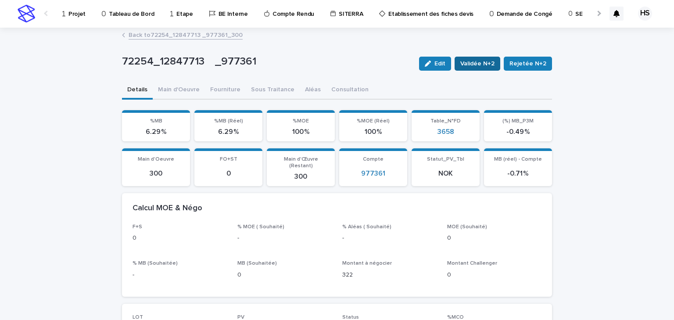
click at [483, 67] on span "Validée N+2" at bounding box center [478, 63] width 34 height 9
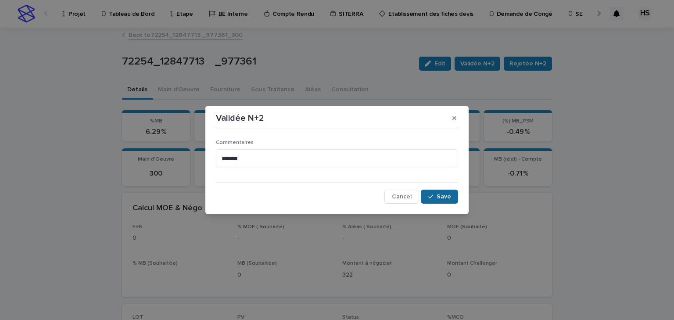
click at [436, 194] on div "button" at bounding box center [432, 197] width 9 height 6
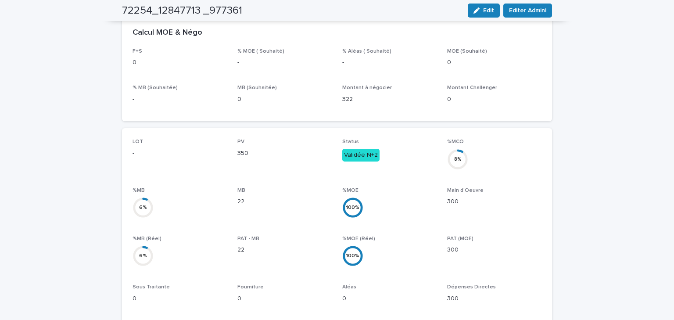
scroll to position [0, 0]
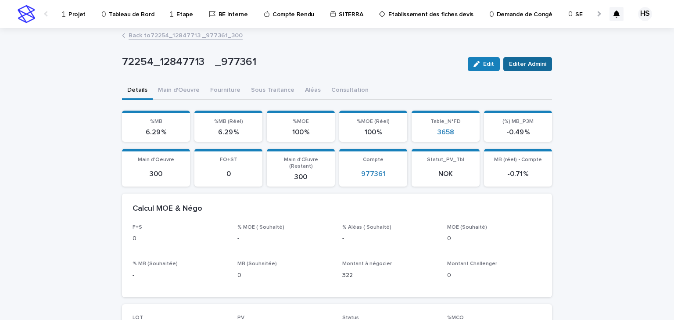
click at [521, 62] on span "Editer Admini" at bounding box center [527, 64] width 37 height 9
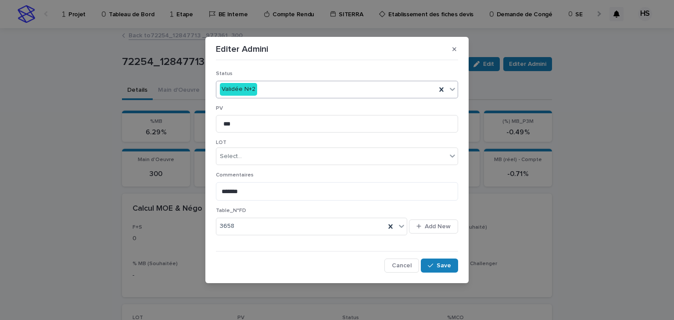
click at [278, 90] on div "Validée N+2" at bounding box center [326, 89] width 220 height 14
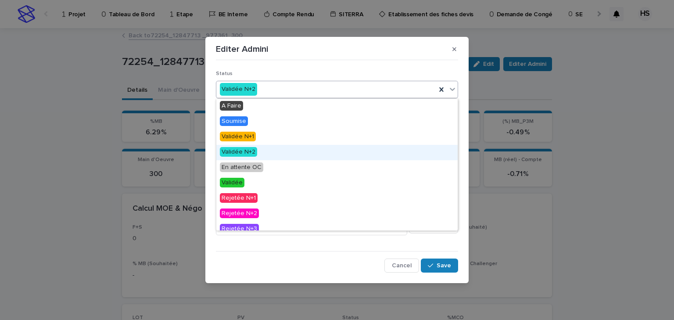
scroll to position [7, 0]
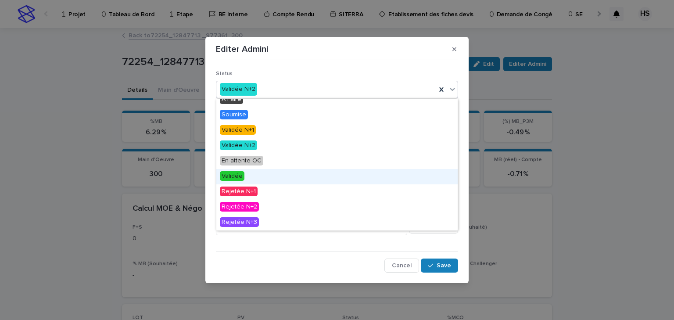
click at [237, 177] on span "Validée" at bounding box center [232, 176] width 25 height 10
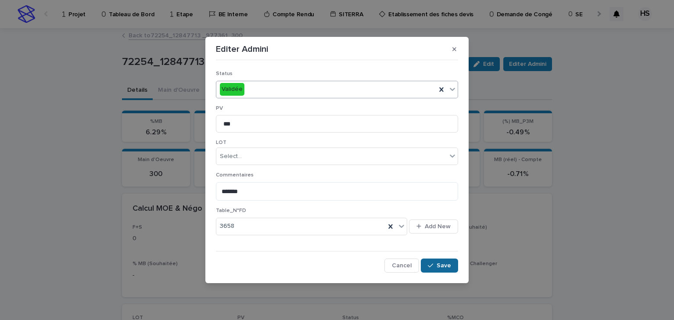
click at [425, 263] on button "Save" at bounding box center [439, 266] width 37 height 14
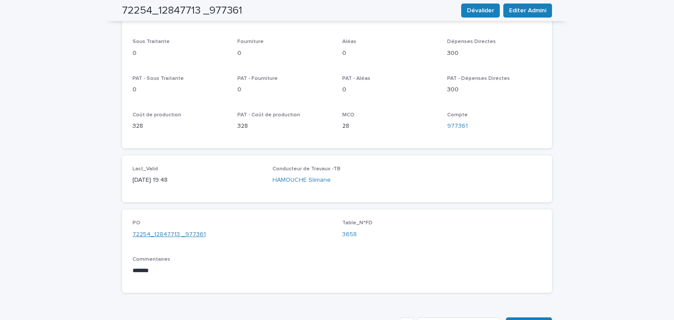
click at [183, 230] on link "72254_12847713 _977361" at bounding box center [169, 234] width 73 height 9
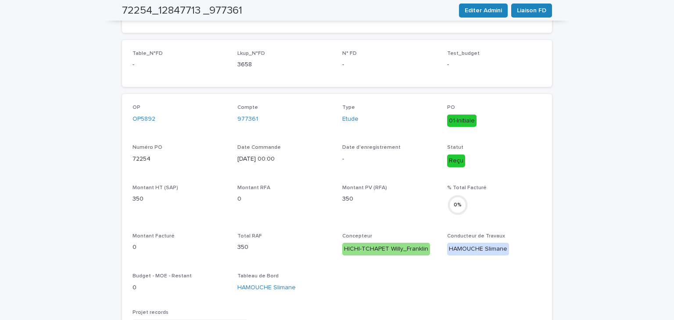
scroll to position [23, 0]
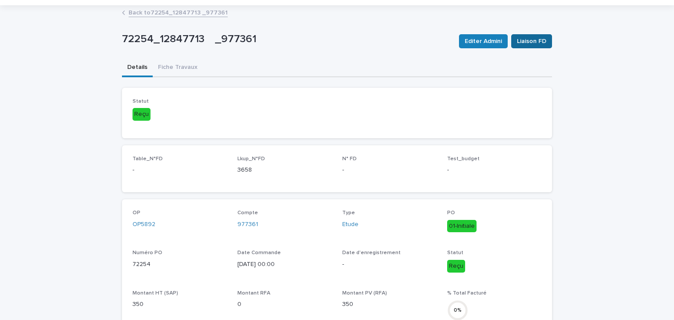
click at [525, 38] on span "Liaison FD" at bounding box center [531, 41] width 29 height 9
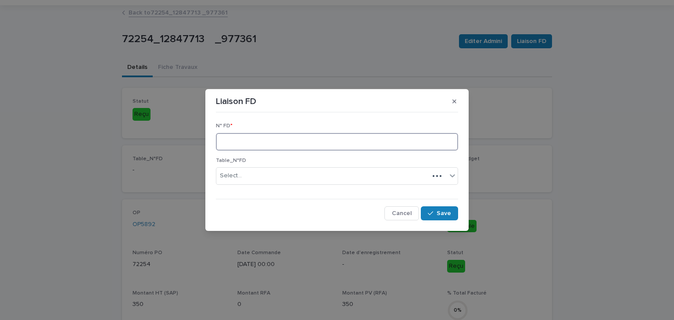
click at [272, 141] on input at bounding box center [337, 142] width 242 height 18
type input "****"
click at [436, 211] on div "button" at bounding box center [432, 213] width 9 height 6
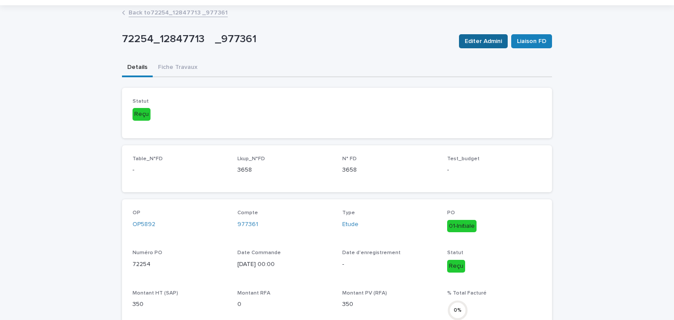
click at [484, 41] on span "Editer Admini" at bounding box center [483, 41] width 37 height 9
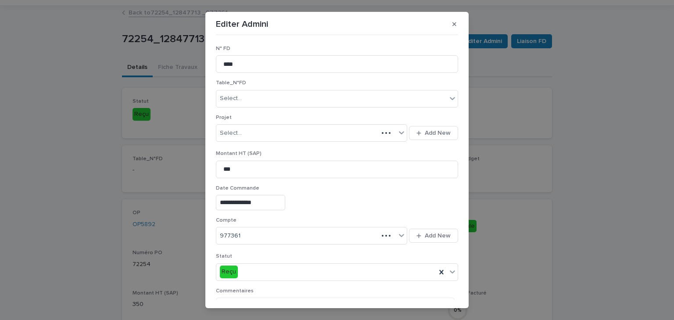
scroll to position [145, 0]
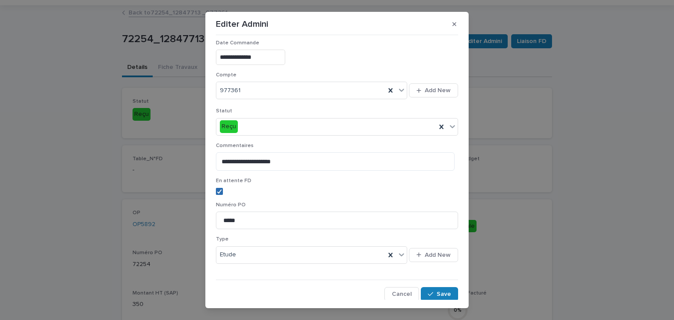
click at [219, 192] on icon at bounding box center [219, 191] width 5 height 4
click at [428, 291] on icon "button" at bounding box center [430, 294] width 5 height 6
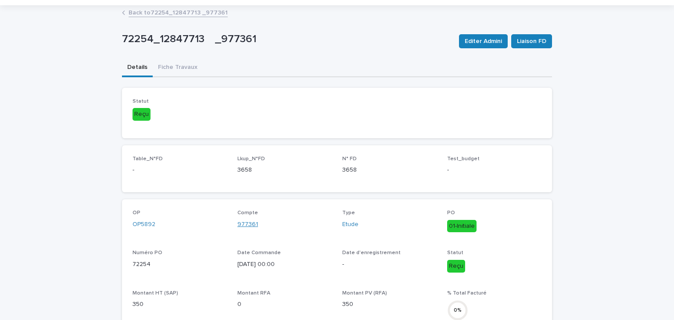
click at [244, 224] on link "977361" at bounding box center [248, 224] width 21 height 9
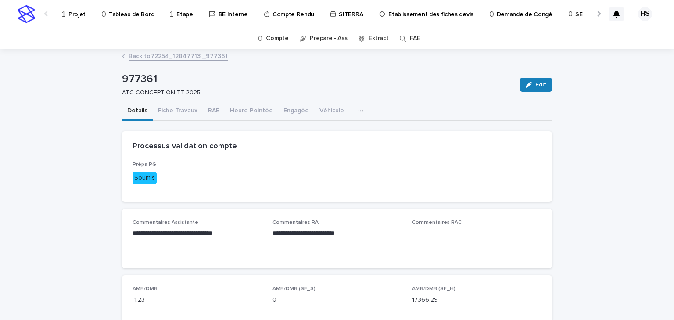
click at [184, 53] on link "Back to 72254_12847713 _977361" at bounding box center [178, 55] width 99 height 10
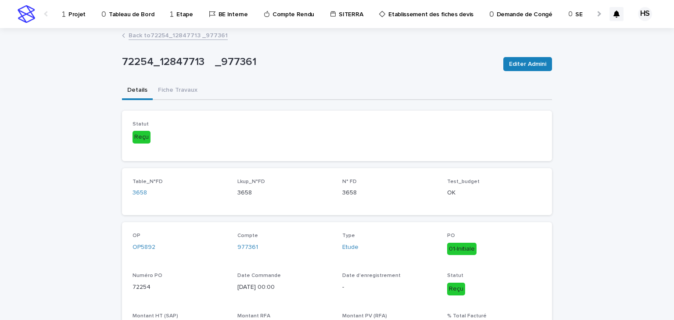
click at [596, 14] on div at bounding box center [599, 14] width 6 height 6
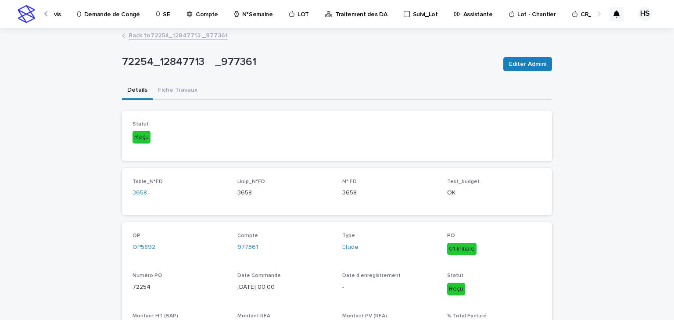
click at [335, 14] on p "Traitement des DA" at bounding box center [361, 9] width 52 height 18
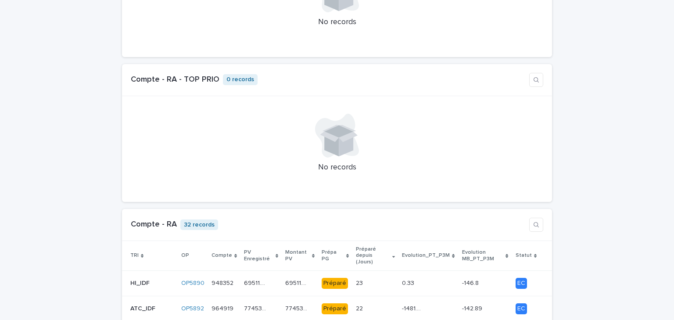
scroll to position [738, 0]
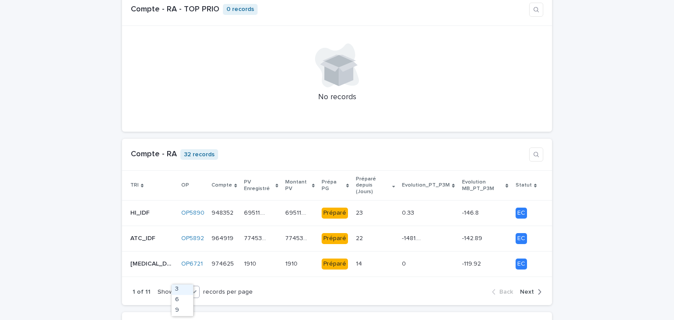
click at [182, 288] on div "3" at bounding box center [182, 292] width 11 height 9
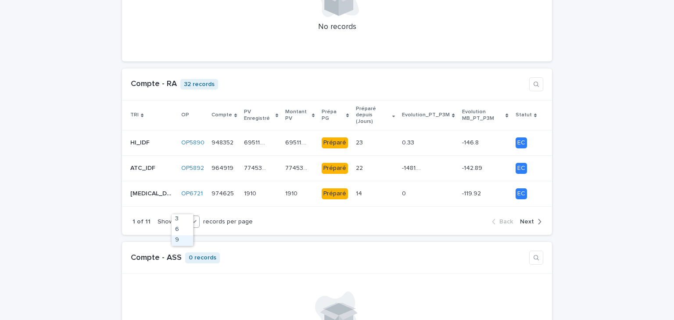
click at [181, 243] on div "9" at bounding box center [183, 240] width 22 height 11
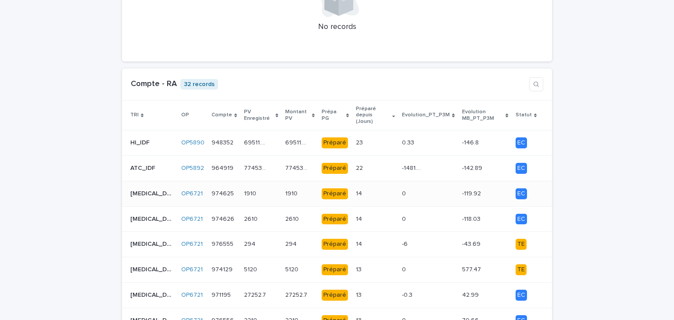
scroll to position [913, 0]
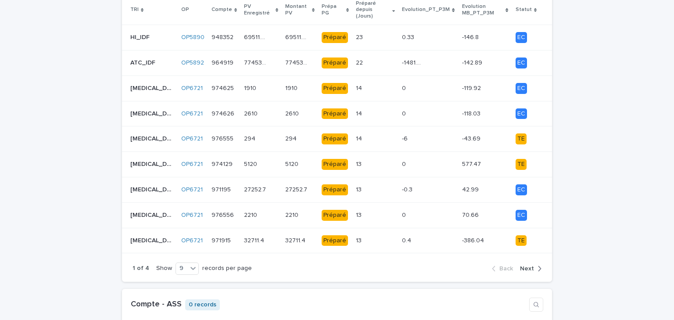
click at [529, 266] on span "Next" at bounding box center [527, 269] width 14 height 6
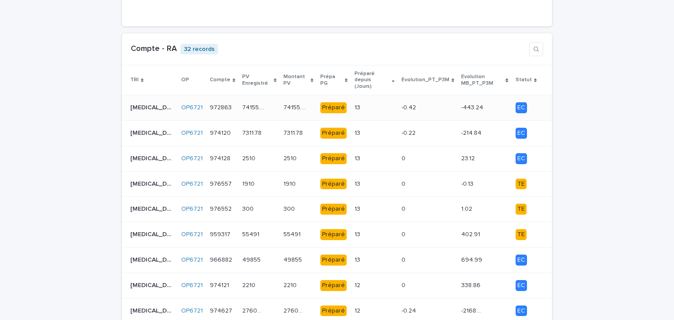
scroll to position [948, 0]
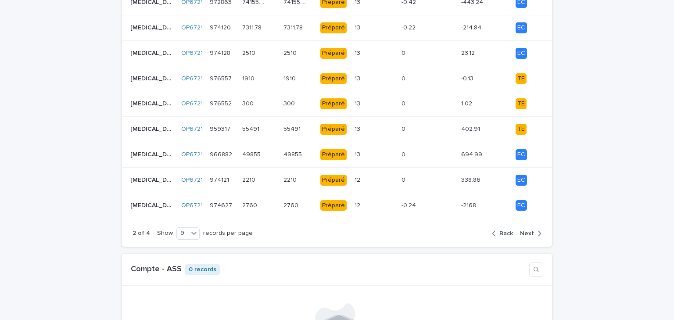
click at [529, 231] on span "Next" at bounding box center [527, 234] width 14 height 6
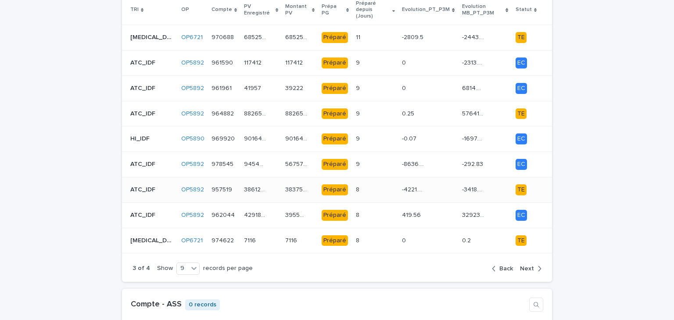
scroll to position [878, 0]
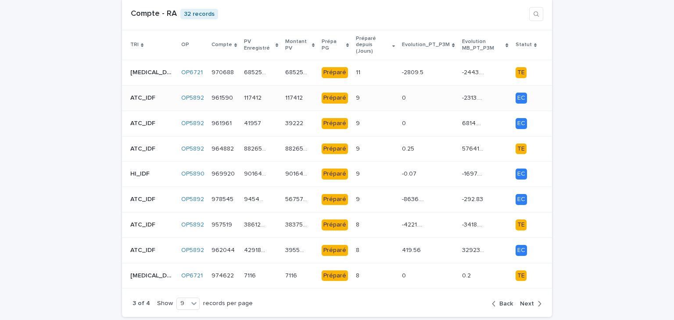
click at [362, 91] on div "9 9" at bounding box center [375, 98] width 39 height 14
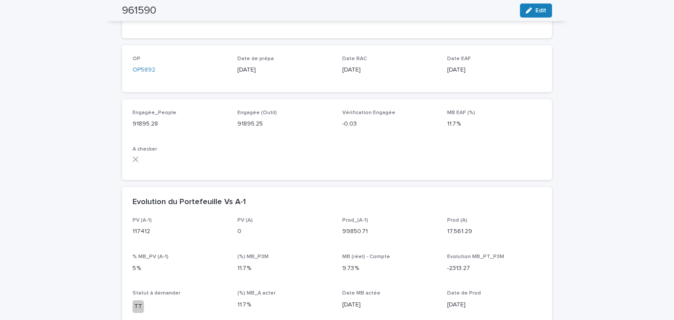
scroll to position [457, 0]
